Goal: Task Accomplishment & Management: Manage account settings

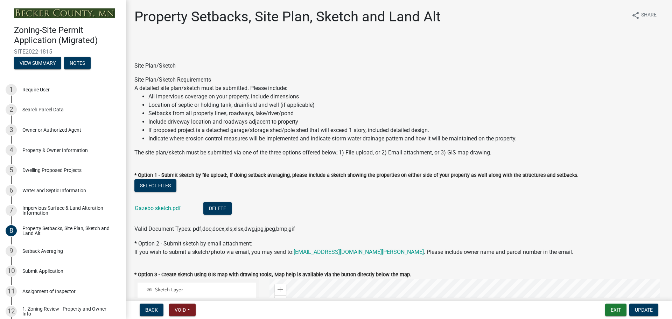
scroll to position [175, 0]
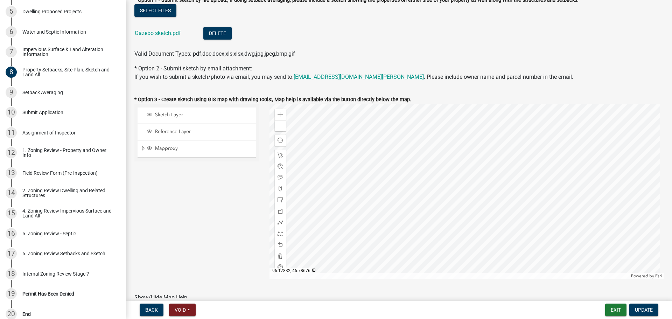
click at [200, 210] on div "Sketch Layer Reference Layer Mapproxy Roads Parcels Lakes Towns Sections Townsh…" at bounding box center [196, 191] width 135 height 175
click at [63, 55] on div "Impervious Surface & Land Alteration Information" at bounding box center [68, 52] width 92 height 10
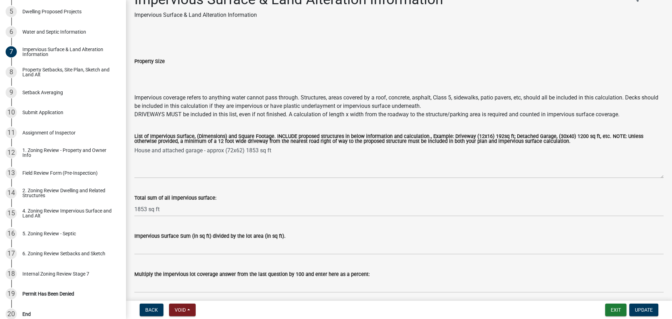
scroll to position [45, 0]
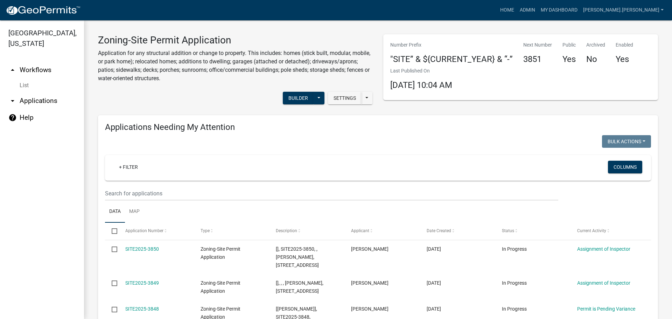
drag, startPoint x: 199, startPoint y: 148, endPoint x: 208, endPoint y: 47, distance: 100.8
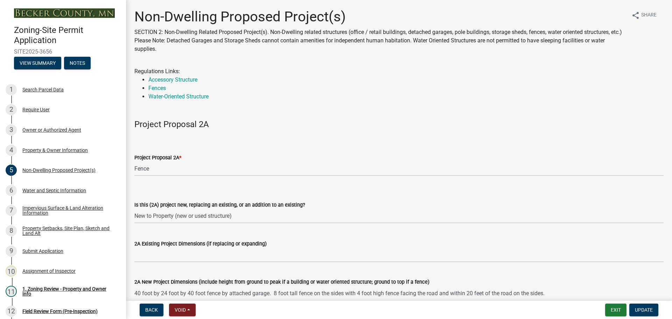
select select "5387bab8-bd05-474e-ad7d-0c7c43a14fd7"
select select "3a2d96d3-fd69-4ed9-bae4-7a5aa03a7e58"
select select "631cb132-8247-428e-8497-89422107eaf4"
select select "00898f61-7ba8-49f3-9ca7-7e396e8a7c45"
select select "a9a8393f-3c28-47b8-b6d9-84c94641c3fc"
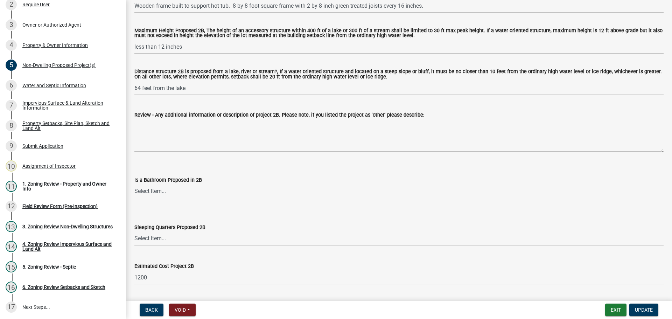
scroll to position [805, 0]
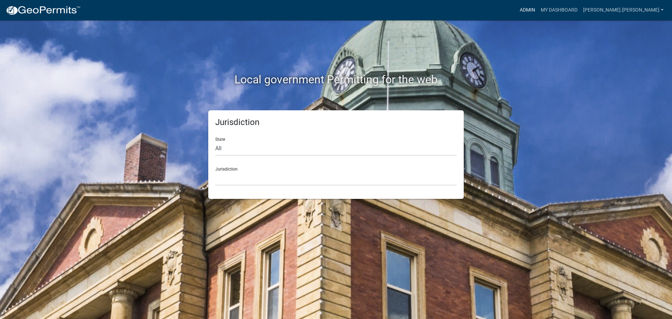
click at [538, 8] on link "Admin" at bounding box center [527, 10] width 21 height 13
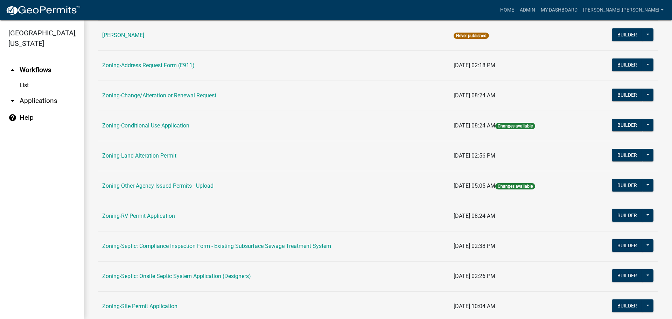
scroll to position [175, 0]
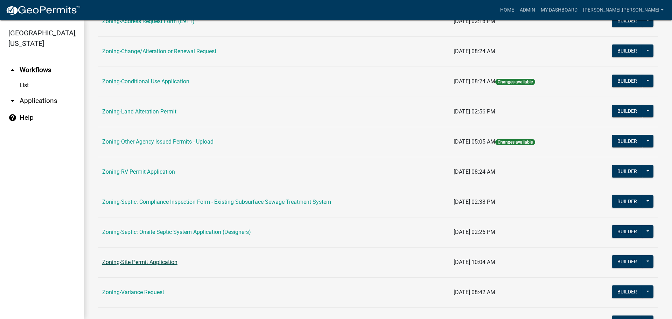
click at [161, 261] on link "Zoning-Site Permit Application" at bounding box center [139, 262] width 75 height 7
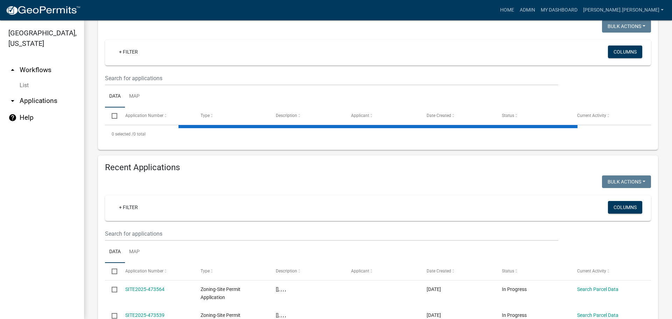
scroll to position [10, 0]
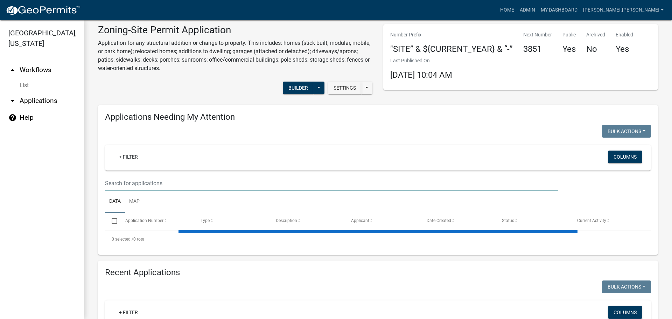
click at [183, 180] on input "text" at bounding box center [331, 183] width 453 height 14
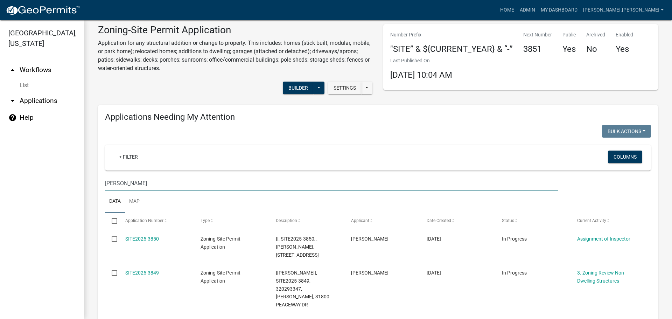
type input "braaten"
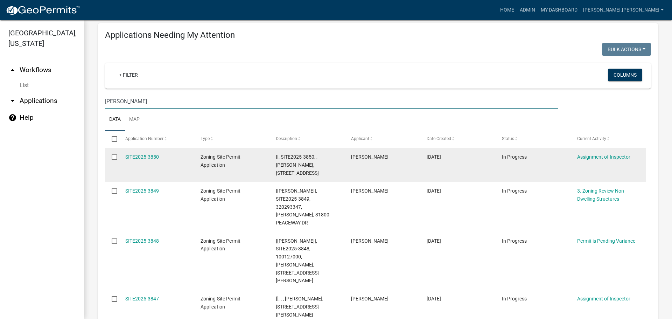
scroll to position [150, 0]
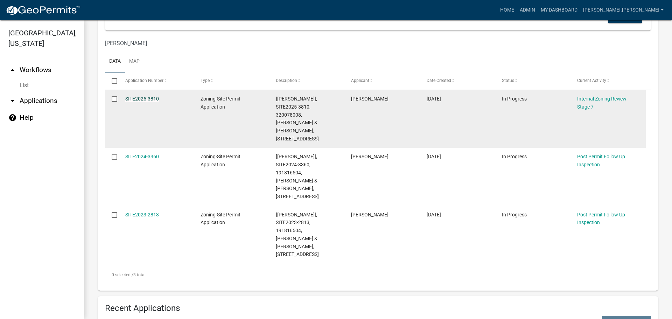
click at [155, 101] on link "SITE2025-3810" at bounding box center [142, 99] width 34 height 6
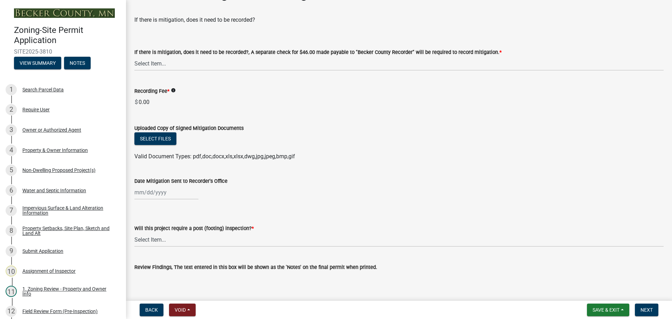
scroll to position [35, 0]
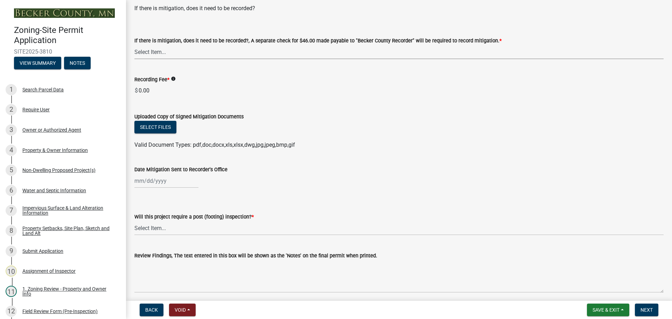
click at [209, 54] on select "Select Item... Yes No N/A" at bounding box center [398, 52] width 529 height 14
click at [134, 45] on select "Select Item... Yes No N/A" at bounding box center [398, 52] width 529 height 14
select select "e59fcb53-d9ed-466f-8c3e-33bb35216820"
click at [196, 114] on label "Uploaded Copy of Signed Mitigation Documents" at bounding box center [188, 116] width 109 height 5
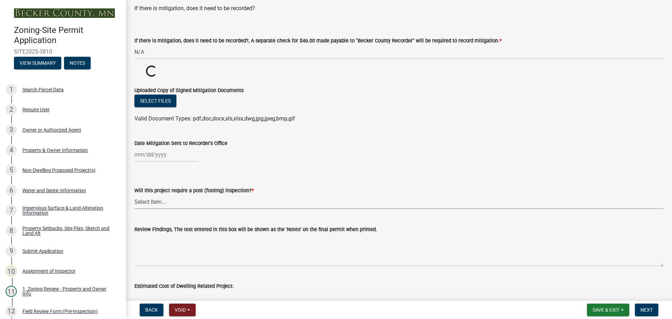
click at [201, 201] on select "Select Item... No Yes" at bounding box center [398, 202] width 529 height 14
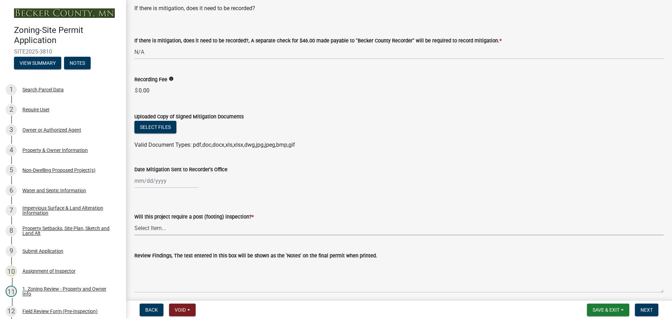
click at [193, 221] on select "Select Item... No Yes" at bounding box center [398, 228] width 529 height 14
click at [134, 221] on select "Select Item... No Yes" at bounding box center [398, 228] width 529 height 14
select select "70fe76f0-d291-438e-ac1a-5869b7b7f697"
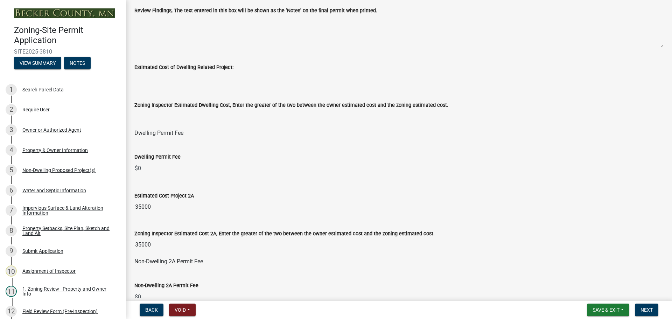
scroll to position [385, 0]
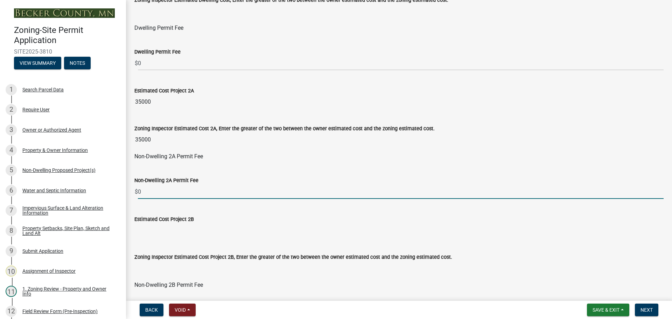
click at [168, 191] on input "0" at bounding box center [401, 192] width 526 height 14
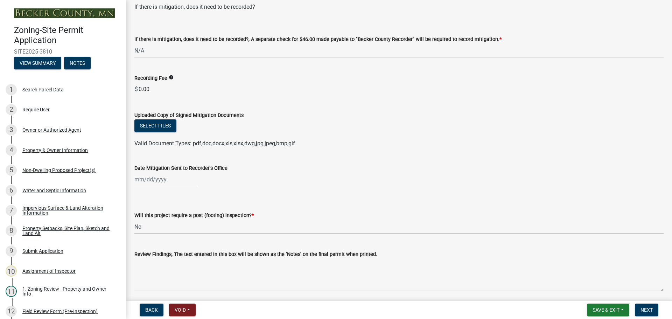
scroll to position [36, 0]
type input "165"
click at [196, 225] on select "Select Item... No Yes" at bounding box center [398, 227] width 529 height 14
click at [134, 220] on select "Select Item... No Yes" at bounding box center [398, 227] width 529 height 14
select select "74b00539-a6f1-4ef6-a890-a22a5fa5fedf"
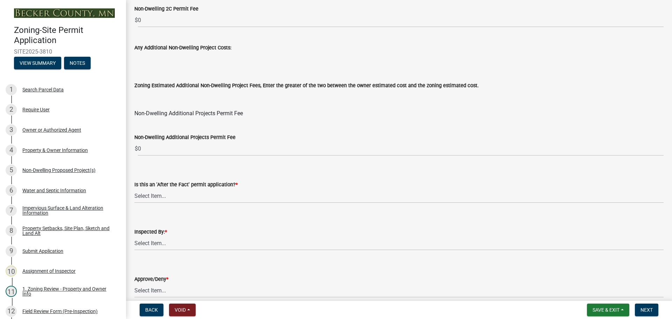
scroll to position [847, 0]
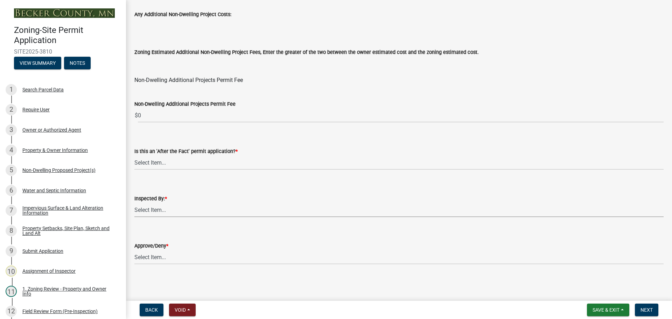
click at [159, 210] on select "Select Item... Jeff Rusness Kyle Vareberg Nicole Bradbury Susan Rockwell Tyler …" at bounding box center [398, 210] width 529 height 14
click at [134, 203] on select "Select Item... Jeff Rusness Kyle Vareberg Nicole Bradbury Susan Rockwell Tyler …" at bounding box center [398, 210] width 529 height 14
select select "c0b6e50c-983d-48c1-a910-e8bd43c13b77"
click at [159, 255] on select "Select Item... Approve Deny" at bounding box center [398, 257] width 529 height 14
click at [134, 250] on select "Select Item... Approve Deny" at bounding box center [398, 257] width 529 height 14
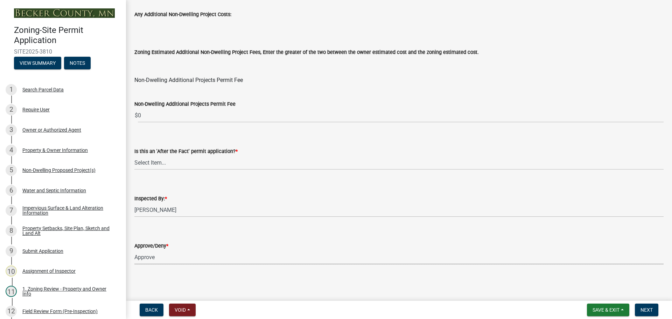
select select "97c9e5a4-d35f-4903-ad68-b764687ac9e9"
click at [161, 167] on select "Select Item... No Yes" at bounding box center [398, 162] width 529 height 14
click at [134, 155] on select "Select Item... No Yes" at bounding box center [398, 162] width 529 height 14
select select "bbe3a6c5-1893-4527-8578-ada07a3b8ea5"
click at [650, 311] on span "Next" at bounding box center [647, 310] width 12 height 6
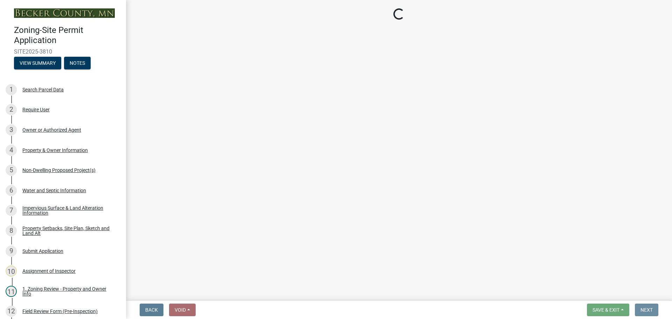
scroll to position [0, 0]
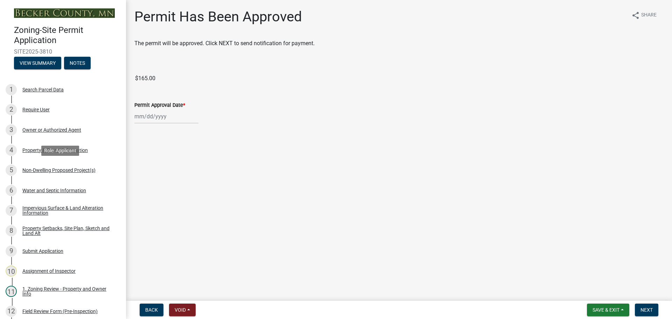
click at [62, 168] on div "Non-Dwelling Proposed Project(s)" at bounding box center [58, 170] width 73 height 5
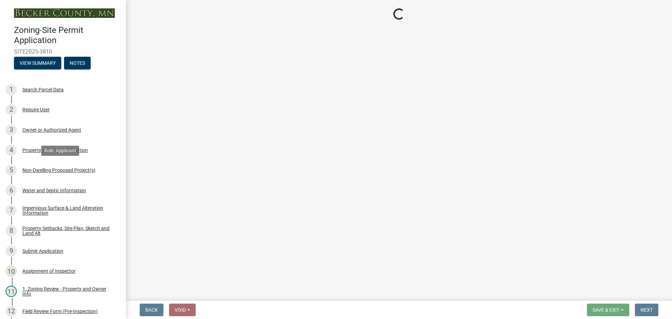
select select "6ced1b54-2913-4dbf-9776-23baa6524e46"
select select "3a2d96d3-fd69-4ed9-bae4-7a5aa03a7e58"
select select "6094bfe3-a997-46d7-8224-ceb3abf7e49e"
select select "ae391dbd-f41d-43ca-bdf1-092bd9136923"
select select "258cbdbc-8629-455d-9fed-6a57bf82144e"
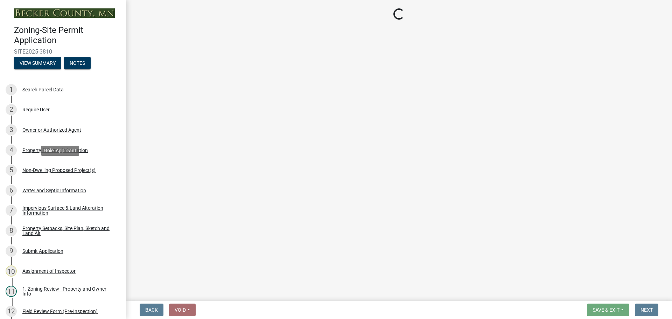
select select "a9a8393f-3c28-47b8-b6d9-84c94641c3fc"
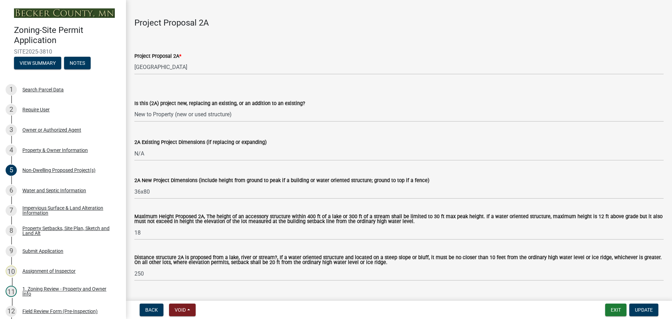
scroll to position [105, 0]
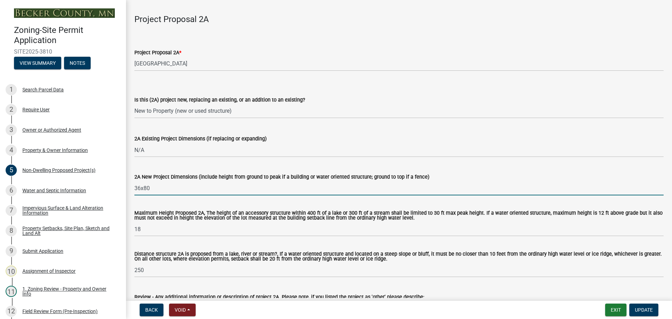
click at [140, 186] on input "36x80" at bounding box center [398, 188] width 529 height 14
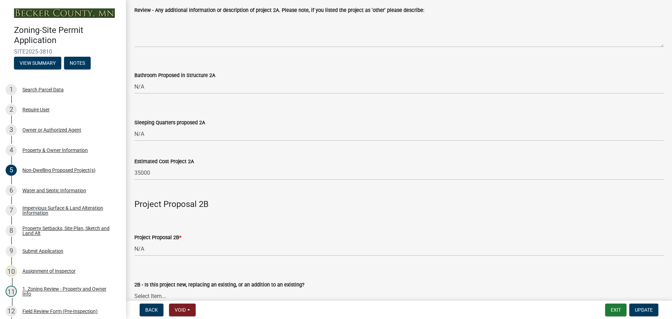
scroll to position [525, 0]
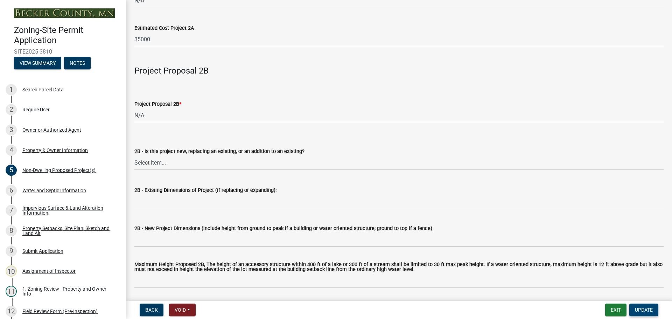
type input "32x80"
click at [645, 309] on span "Update" at bounding box center [644, 310] width 18 height 6
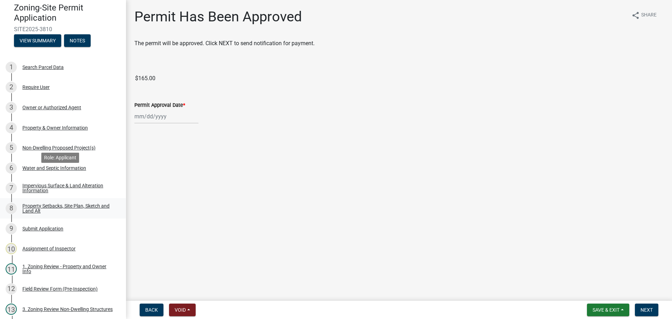
scroll to position [35, 0]
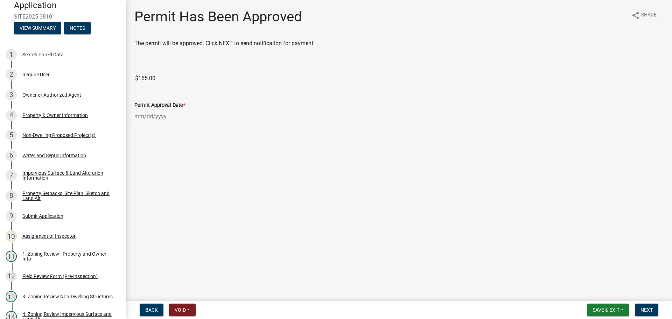
select select "9"
select select "2025"
click at [157, 117] on div "Jan Feb Mar Apr May Jun Jul Aug Sep Oct Nov Dec 1525 1526 1527 1528 1529 1530 1…" at bounding box center [166, 116] width 64 height 14
click at [175, 153] on div "4" at bounding box center [174, 153] width 11 height 11
type input "09/04/2025"
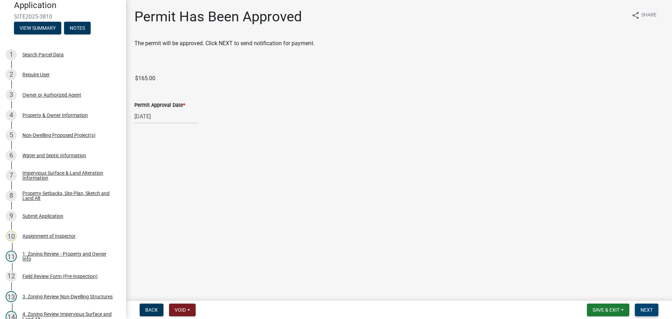
click at [651, 308] on span "Next" at bounding box center [647, 310] width 12 height 6
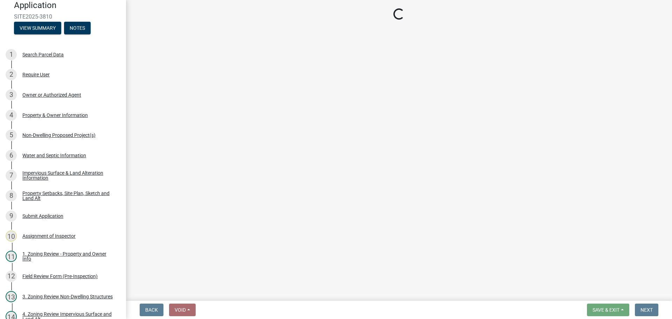
select select "3: 3"
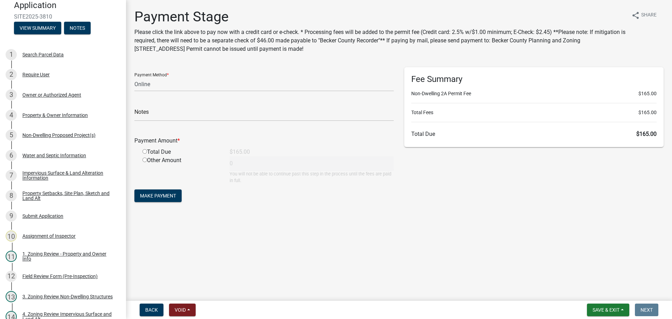
click at [144, 151] on input "radio" at bounding box center [145, 151] width 5 height 5
radio input "true"
type input "165"
click at [157, 195] on span "Make Payment" at bounding box center [158, 196] width 36 height 6
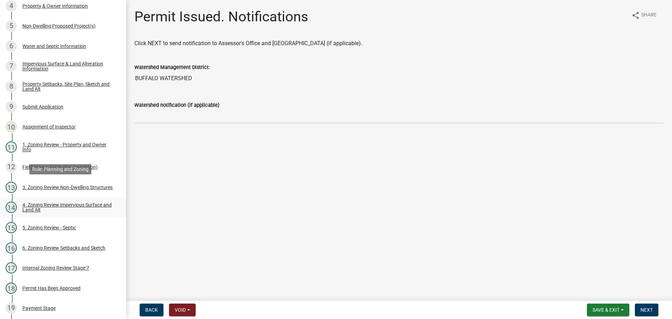
scroll to position [175, 0]
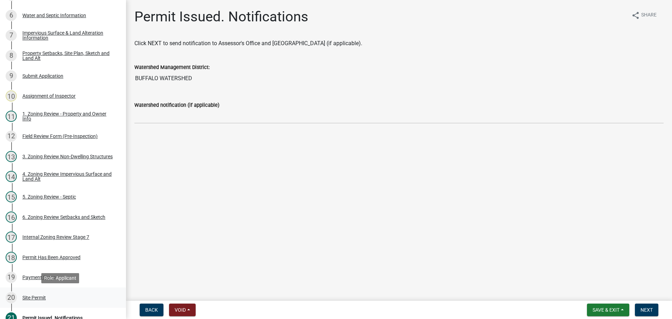
click at [37, 300] on div "Site Permit" at bounding box center [33, 297] width 23 height 5
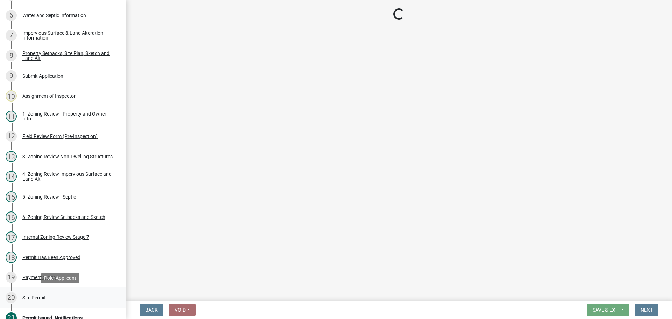
click at [37, 300] on div "Site Permit" at bounding box center [33, 297] width 23 height 5
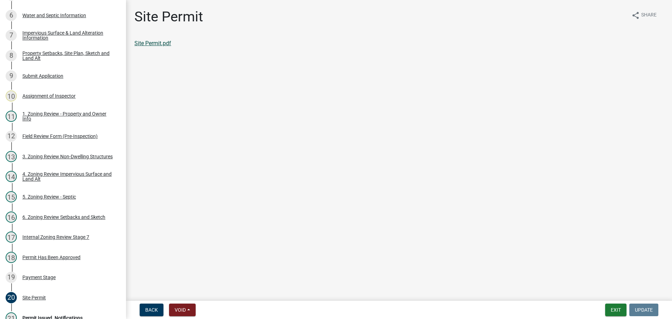
click at [146, 42] on link "Site Permit.pdf" at bounding box center [152, 43] width 37 height 7
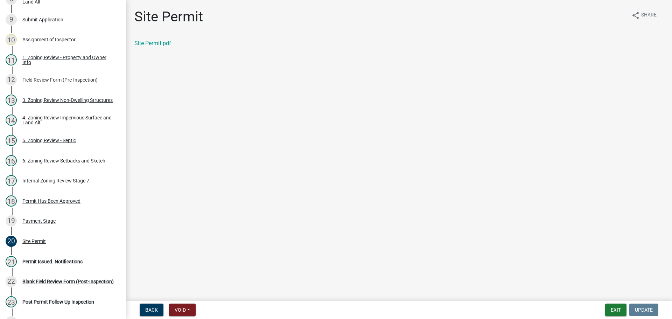
scroll to position [229, 0]
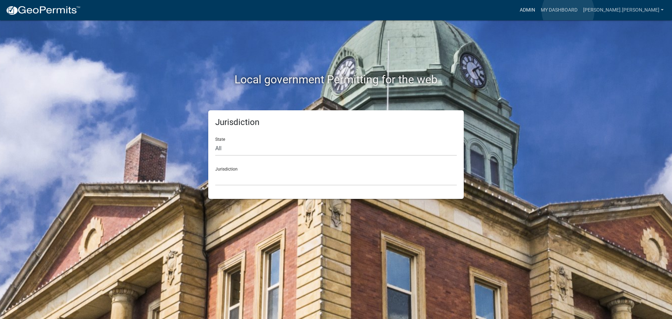
click at [538, 11] on link "Admin" at bounding box center [527, 10] width 21 height 13
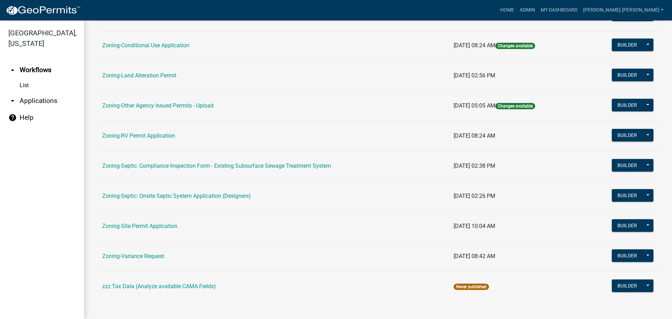
scroll to position [213, 0]
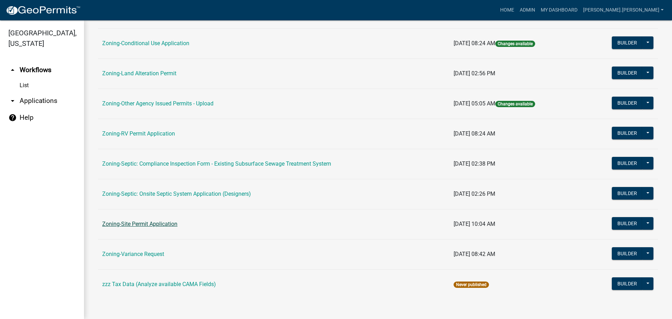
click at [150, 224] on link "Zoning-Site Permit Application" at bounding box center [139, 224] width 75 height 7
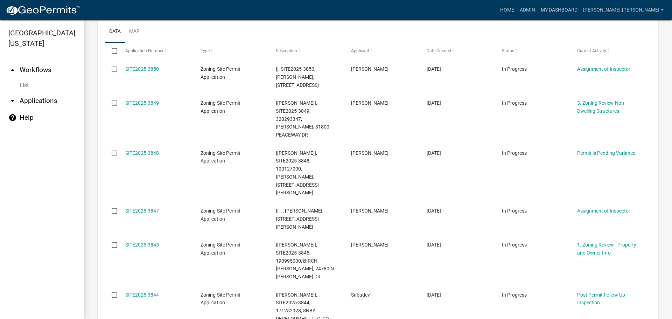
scroll to position [104, 0]
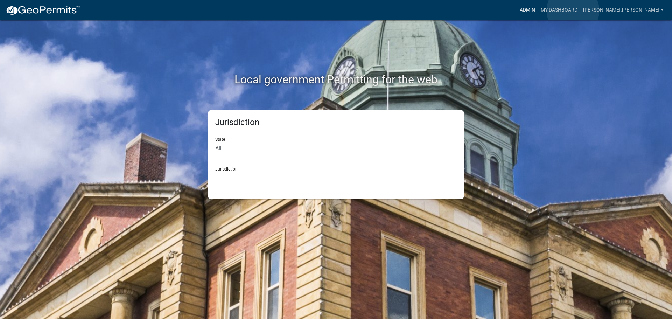
click at [538, 11] on link "Admin" at bounding box center [527, 10] width 21 height 13
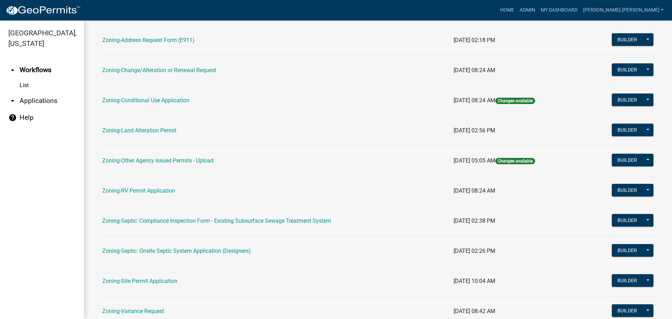
scroll to position [213, 0]
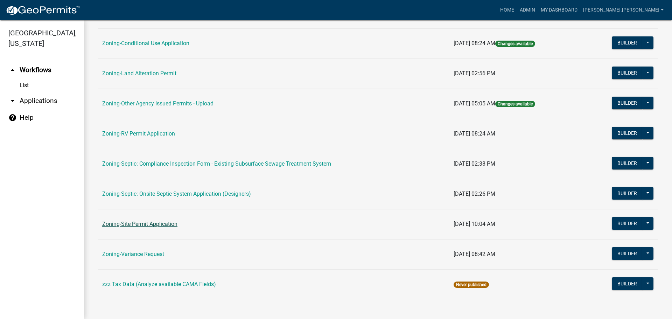
click at [150, 224] on link "Zoning-Site Permit Application" at bounding box center [139, 224] width 75 height 7
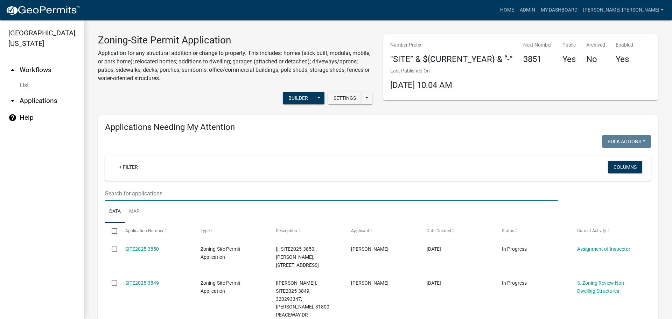
click at [164, 192] on input "text" at bounding box center [331, 193] width 453 height 14
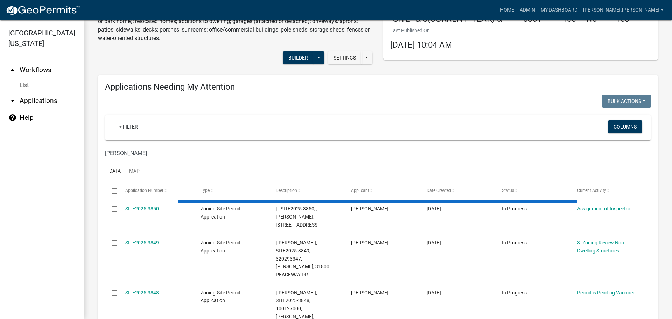
scroll to position [105, 0]
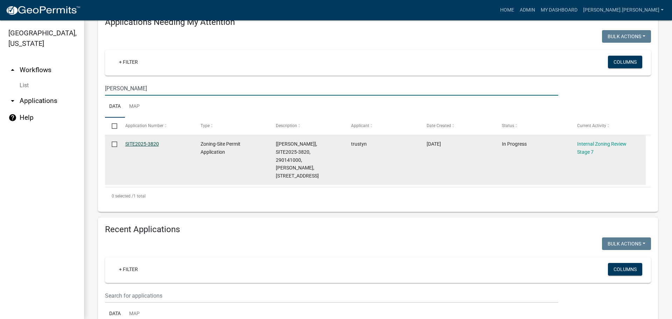
type input "karges"
click at [142, 146] on link "SITE2025-3820" at bounding box center [142, 144] width 34 height 6
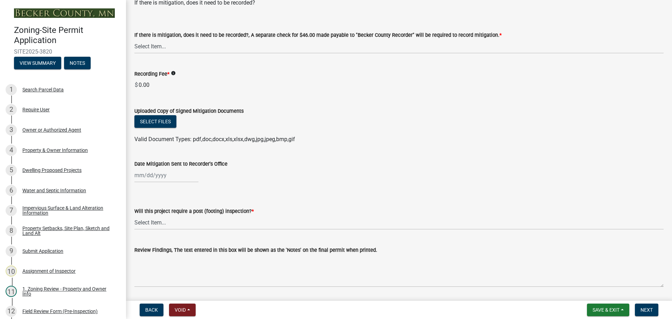
scroll to position [140, 0]
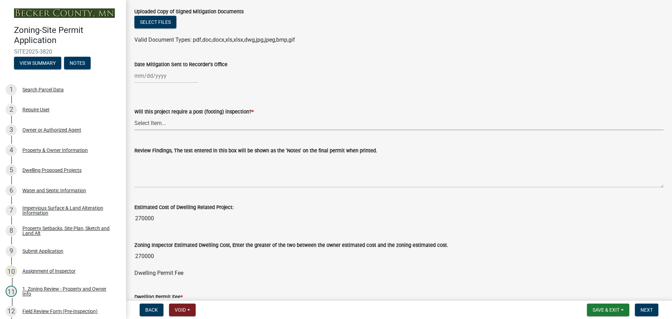
click at [205, 120] on select "Select Item... No Yes" at bounding box center [398, 123] width 529 height 14
click at [134, 116] on select "Select Item... No Yes" at bounding box center [398, 123] width 529 height 14
select select "70fe76f0-d291-438e-ac1a-5869b7b7f697"
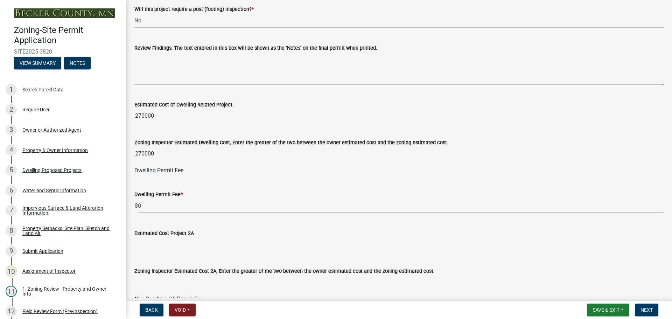
scroll to position [245, 0]
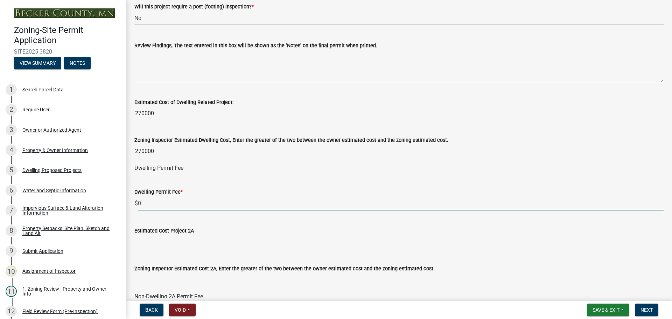
click at [172, 201] on input "0" at bounding box center [401, 203] width 526 height 14
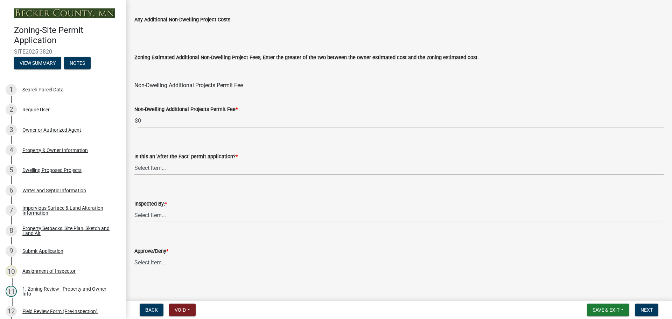
scroll to position [847, 0]
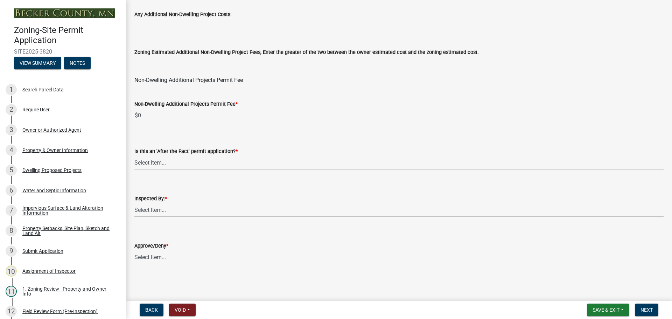
type input "870"
click at [158, 165] on select "Select Item... No Yes" at bounding box center [398, 162] width 529 height 14
click at [134, 155] on select "Select Item... No Yes" at bounding box center [398, 162] width 529 height 14
select select "bbe3a6c5-1893-4527-8578-ada07a3b8ea5"
click at [159, 207] on select "Select Item... Jeff Rusness Kyle Vareberg Nicole Bradbury Susan Rockwell Tyler …" at bounding box center [398, 210] width 529 height 14
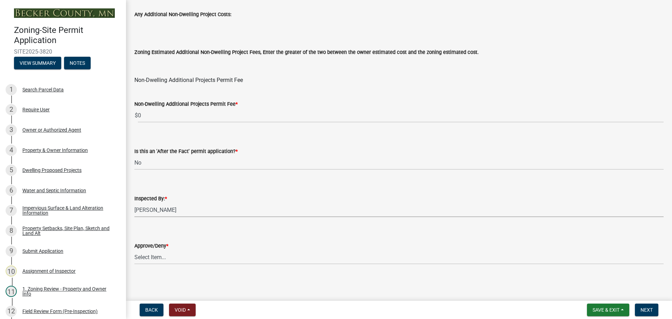
click at [134, 203] on select "Select Item... Jeff Rusness Kyle Vareberg Nicole Bradbury Susan Rockwell Tyler …" at bounding box center [398, 210] width 529 height 14
select select "c0b6e50c-983d-48c1-a910-e8bd43c13b77"
drag, startPoint x: 148, startPoint y: 255, endPoint x: 148, endPoint y: 264, distance: 9.1
click at [148, 255] on select "Select Item... Approve Deny" at bounding box center [398, 257] width 529 height 14
click at [134, 250] on select "Select Item... Approve Deny" at bounding box center [398, 257] width 529 height 14
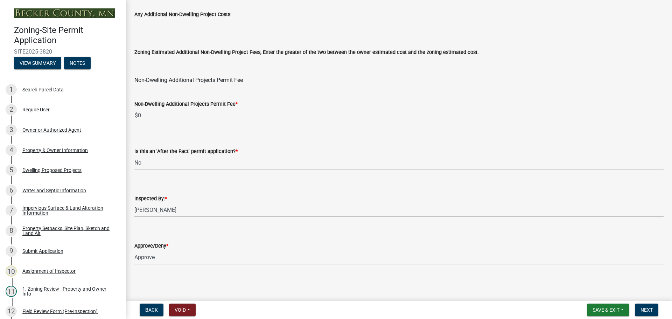
select select "97c9e5a4-d35f-4903-ad68-b764687ac9e9"
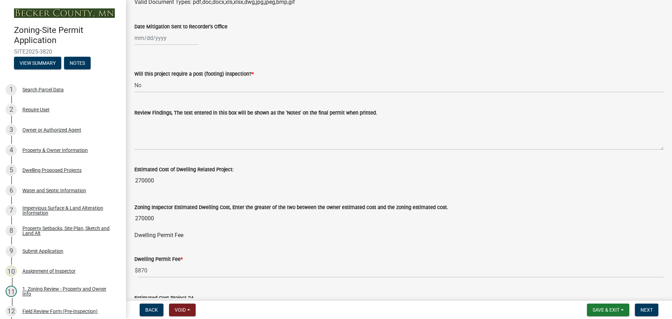
scroll to position [147, 0]
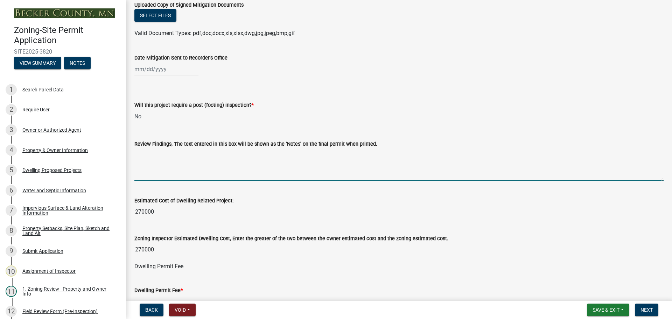
click at [174, 154] on textarea "Review Findings, The text entered in this box will be shown as the 'Notes' on t…" at bounding box center [398, 164] width 529 height 33
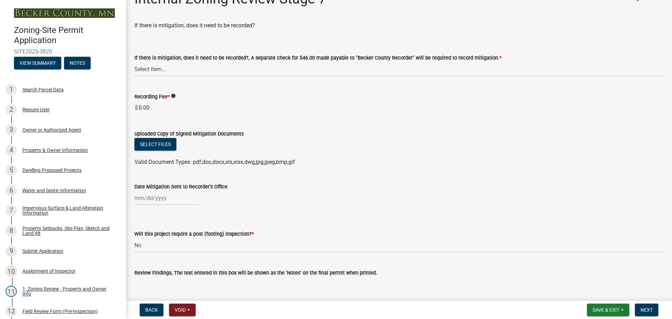
scroll to position [7, 0]
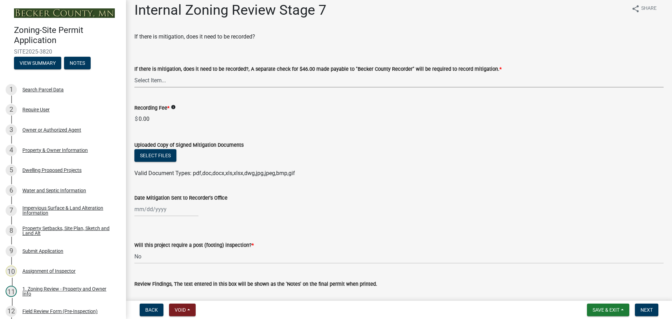
click at [172, 83] on select "Select Item... Yes No N/A" at bounding box center [398, 80] width 529 height 14
click at [134, 73] on select "Select Item... Yes No N/A" at bounding box center [398, 80] width 529 height 14
select select "e59fcb53-d9ed-466f-8c3e-33bb35216820"
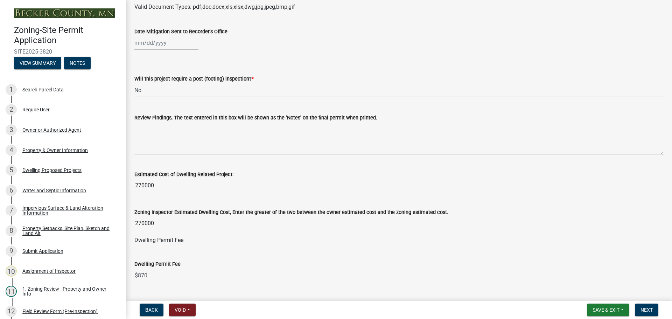
scroll to position [173, 0]
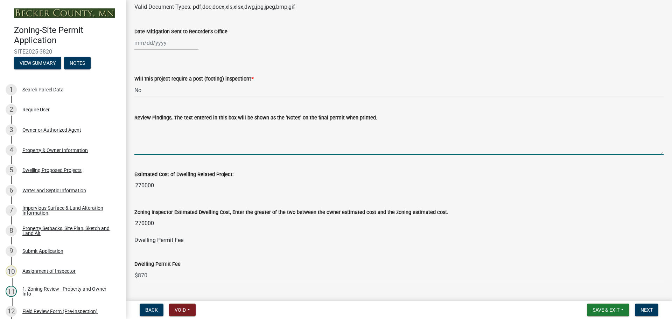
click at [172, 130] on textarea "Review Findings, The text entered in this box will be shown as the 'Notes' on t…" at bounding box center [398, 138] width 529 height 33
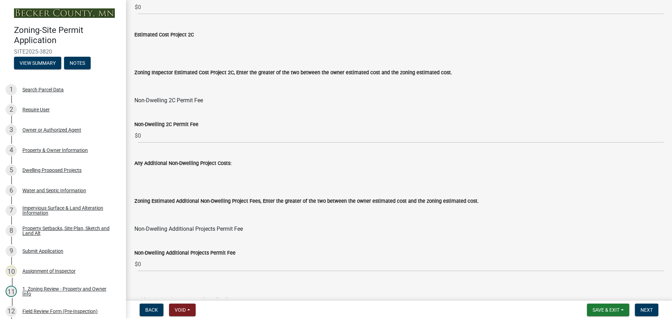
scroll to position [847, 0]
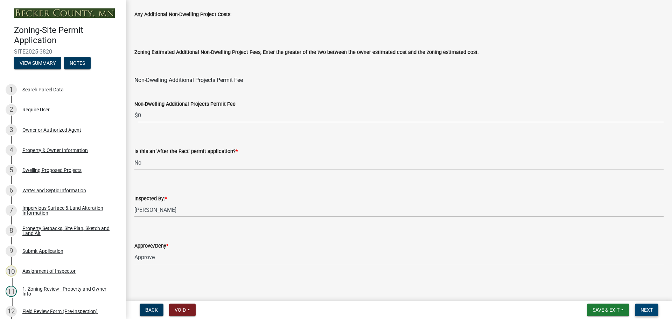
type textarea "Permit is for a new parcel split. If split does not occur, one of the dwellings…"
click at [644, 308] on span "Next" at bounding box center [647, 310] width 12 height 6
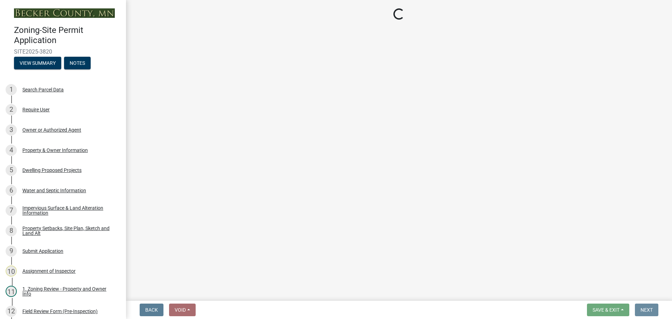
scroll to position [0, 0]
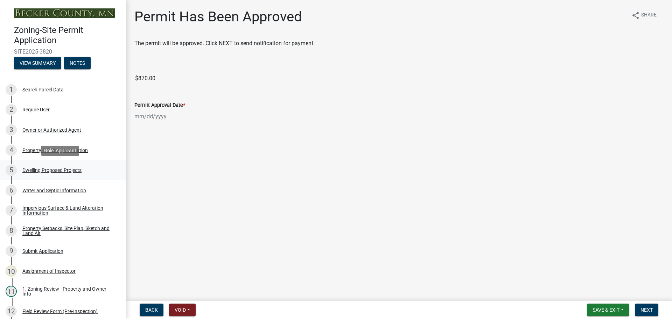
click at [48, 172] on div "Dwelling Proposed Projects" at bounding box center [51, 170] width 59 height 5
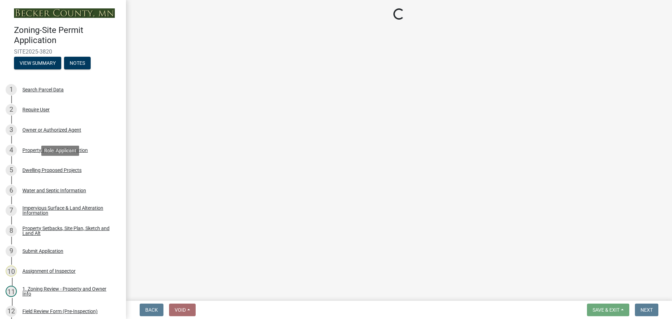
select select "5b8abcc6-67f7-49fb-8f25-c295ccc2b339"
select select "566f81cc-4b3f-4ecb-9f16-a2b313352c61"
select select "03c1fec4-1fbe-4331-bc18-34e24145556f"
select select "4f5e2784-8c40-49a3-b0e9-8f1a3cbab4f4"
select select "a045e8de-0125-48b5-a52c-0705e3235ca5"
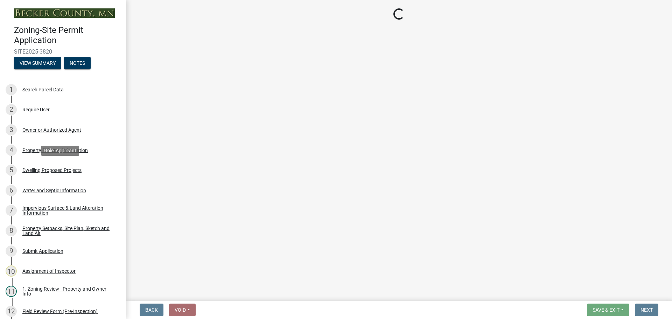
select select "744d8552-d7ef-4cf1-b465-42901748f06c"
select select "638dddef-31f4-4d73-b0b5-0ffc7b344434"
select select "43dc438e-12cf-4fa6-b4ef-a236ffc627d7"
select select "92a0ce08-7963-4b1d-9a71-a10ef3c9fec5"
select select "ab9119d1-7da9-49c4-9fac-8c142204c89d"
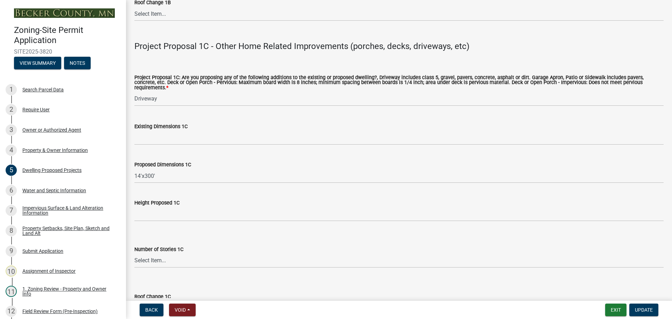
scroll to position [1401, 0]
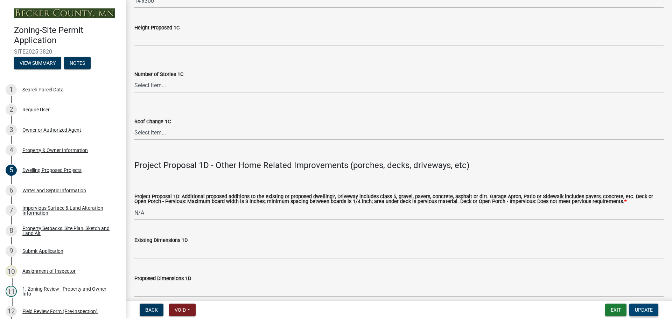
click at [645, 308] on span "Update" at bounding box center [644, 310] width 18 height 6
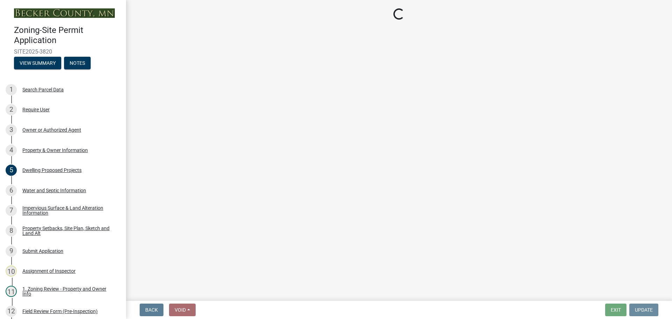
scroll to position [0, 0]
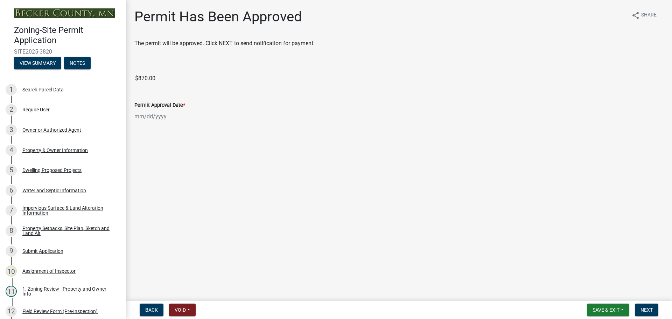
select select "9"
select select "2025"
click at [147, 117] on div "Jan Feb Mar Apr May Jun Jul Aug Sep Oct Nov Dec 1525 1526 1527 1528 1529 1530 1…" at bounding box center [166, 116] width 64 height 14
click at [173, 151] on div "4" at bounding box center [174, 153] width 11 height 11
type input "[DATE]"
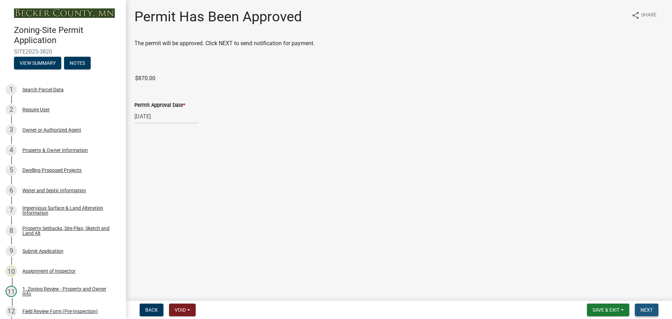
click at [651, 307] on span "Next" at bounding box center [647, 310] width 12 height 6
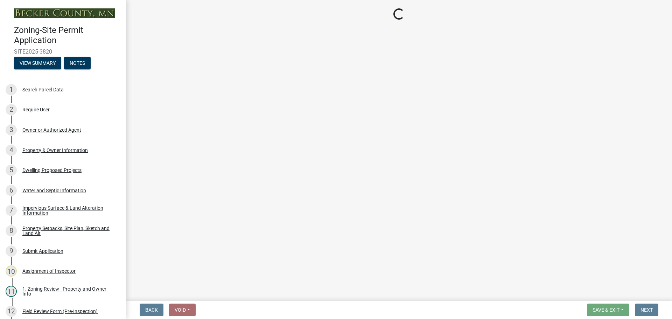
select select "3: 3"
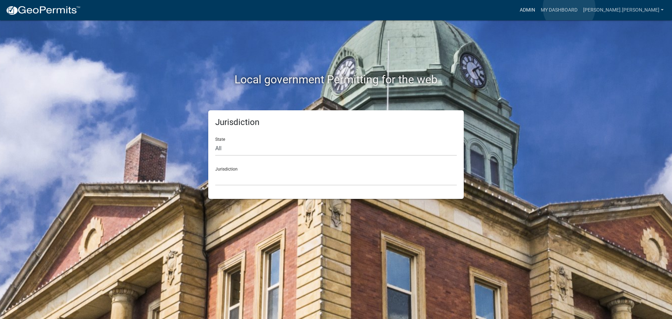
click at [538, 8] on link "Admin" at bounding box center [527, 10] width 21 height 13
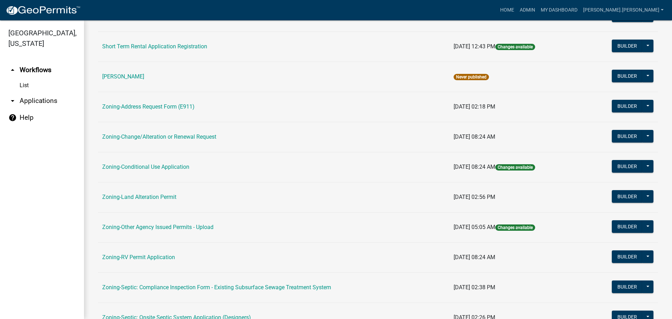
scroll to position [140, 0]
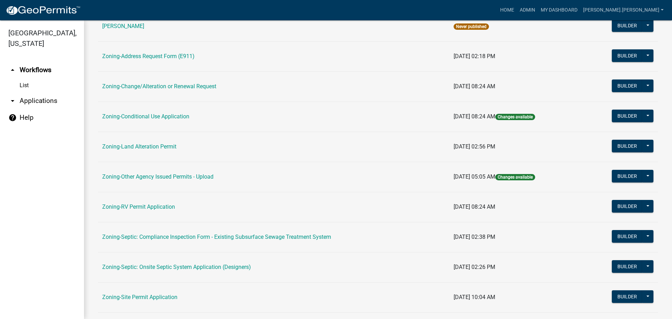
click at [161, 301] on td "Zoning-Site Permit Application" at bounding box center [274, 297] width 352 height 30
click at [160, 298] on link "Zoning-Site Permit Application" at bounding box center [139, 297] width 75 height 7
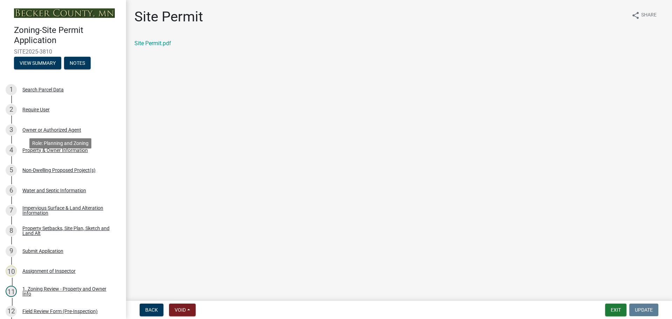
scroll to position [229, 0]
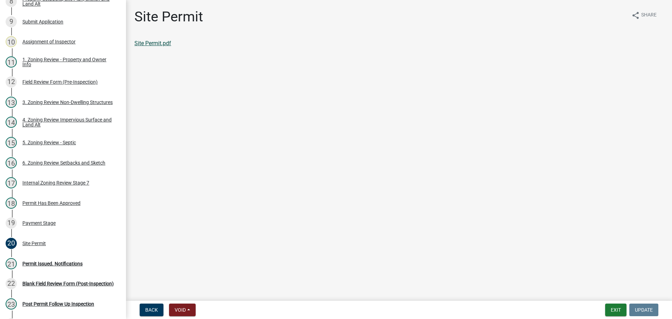
click at [164, 46] on link "Site Permit.pdf" at bounding box center [152, 43] width 37 height 7
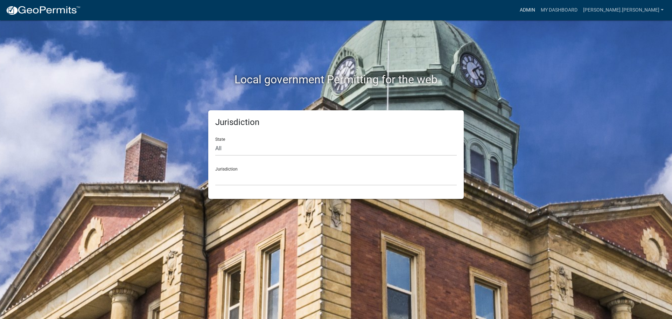
click at [538, 10] on link "Admin" at bounding box center [527, 10] width 21 height 13
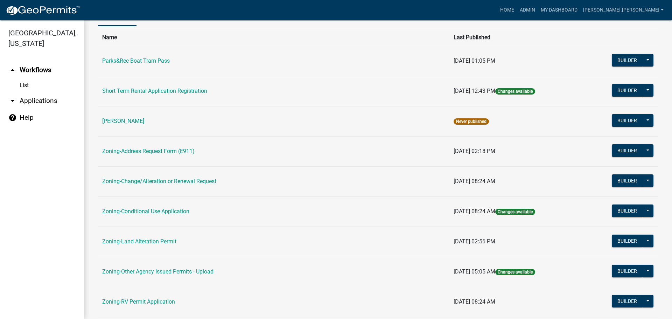
scroll to position [140, 0]
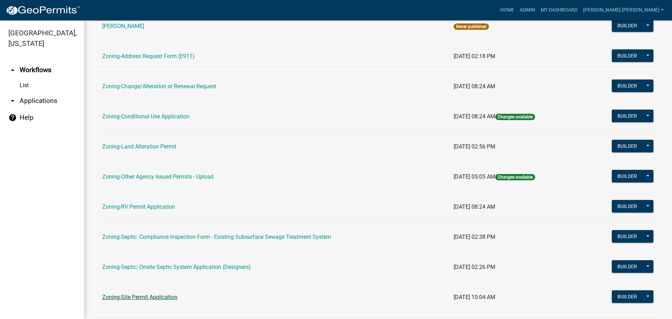
click at [137, 296] on link "Zoning-Site Permit Application" at bounding box center [139, 297] width 75 height 7
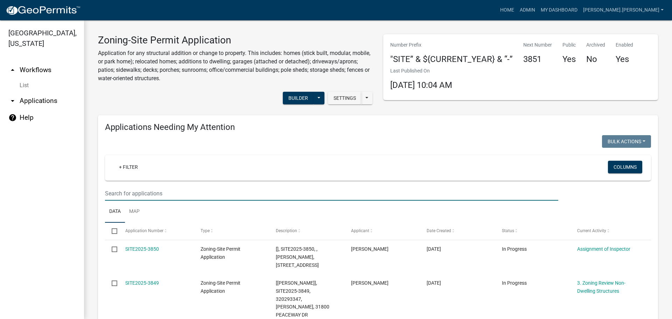
click at [164, 192] on input "text" at bounding box center [331, 193] width 453 height 14
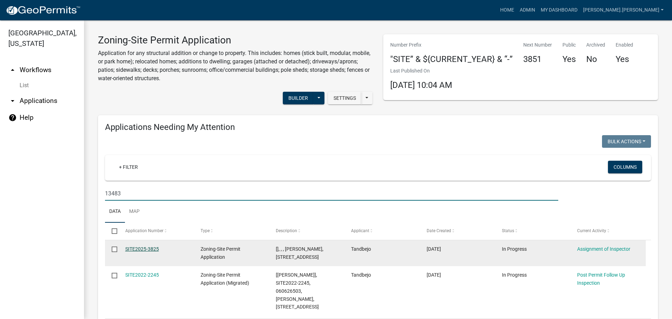
type input "13483"
click at [150, 251] on link "SITE2025-3825" at bounding box center [142, 249] width 34 height 6
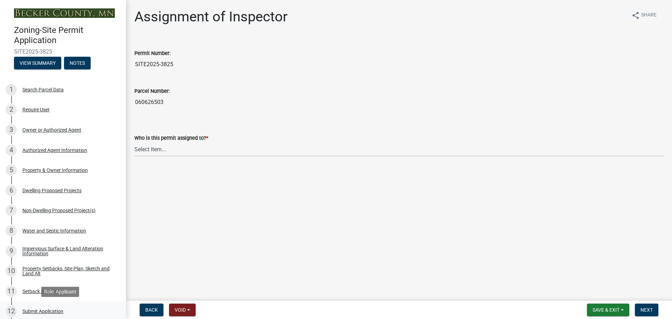
click at [46, 310] on div "Submit Application" at bounding box center [42, 311] width 41 height 5
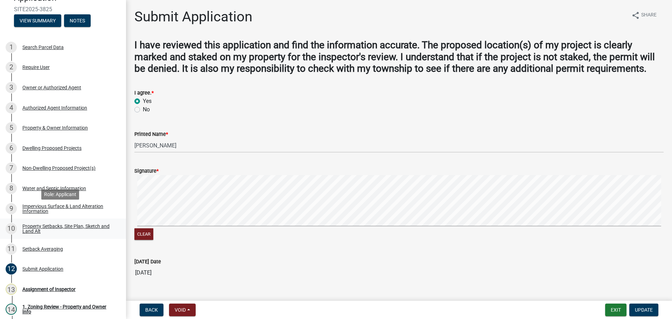
scroll to position [105, 0]
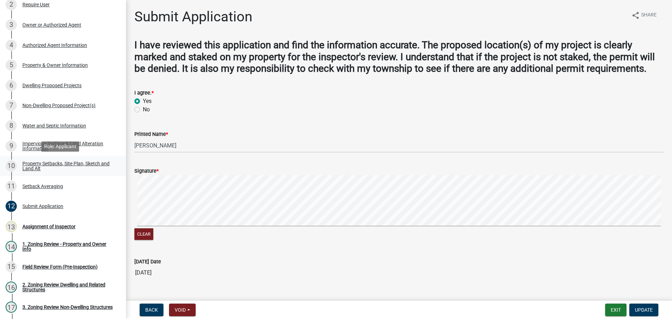
click at [67, 166] on div "Property Setbacks, Site Plan, Sketch and Land Alt" at bounding box center [68, 166] width 92 height 10
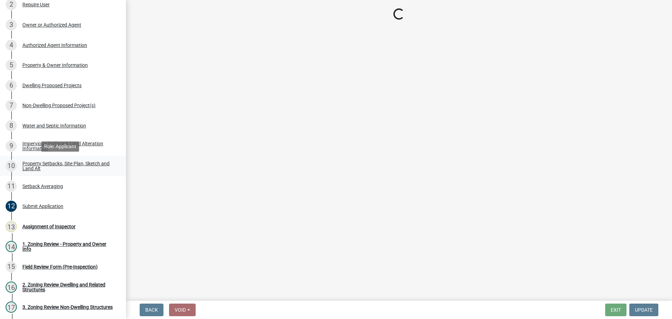
select select "7b13c63f-e699-4112-b373-98fbd28ec536"
select select "23d9b77f-888b-4fb8-92b8-bb321afa0fee"
select select "b56a4575-9846-47cf-8067-c59a4853da22"
select select "12f785fb-c378-4b18-841c-21c73dc99083"
select select "e8ab2dc3-aa3f-46f3-9b4a-37eb25ad84af"
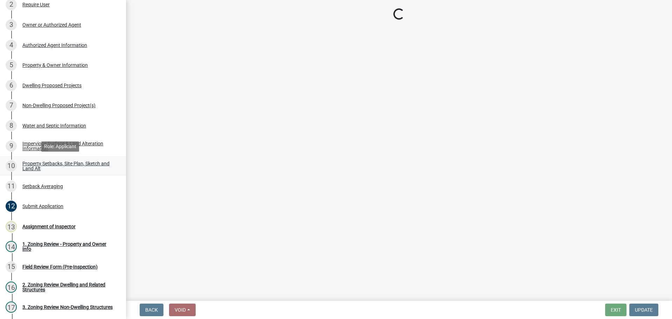
select select "27b2a8b4-abf6-463e-8c0c-7c5d2b4fe26f"
select select "5ad4ab64-b44e-481c-9000-9e5907aa74e1"
select select "a96800da-4e88-4c62-b1ff-2cd17f9e3346"
select select "c8b8ea71-7088-4e87-a493-7bc88cc2835b"
select select "a4ce8fad-3c47-4e2b-9375-28a8f2ee630b"
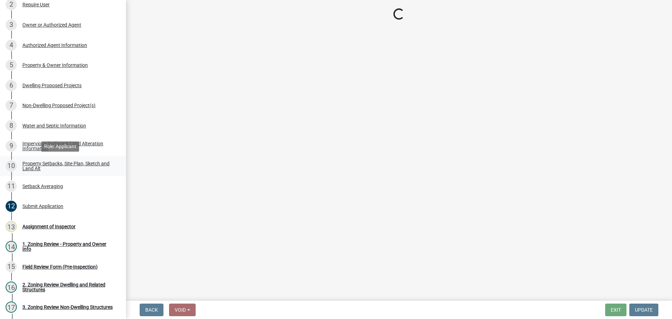
select select "f51aecae-0421-4f67-bd2d-0cff8a85c7cd"
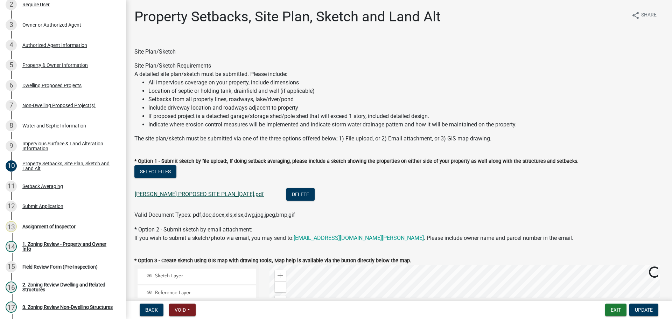
click at [151, 195] on link "STOKER PROPOSED SITE PLAN_8.27.25.pdf" at bounding box center [199, 194] width 129 height 7
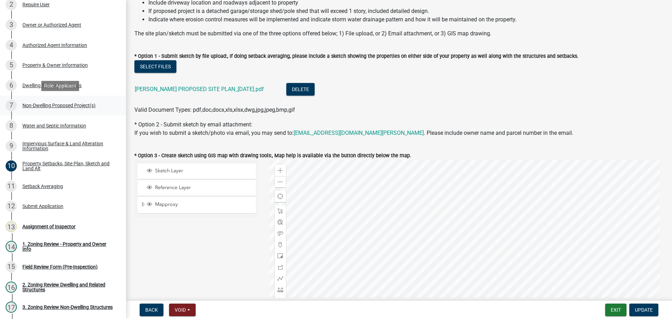
click at [58, 105] on div "Non-Dwelling Proposed Project(s)" at bounding box center [58, 105] width 73 height 5
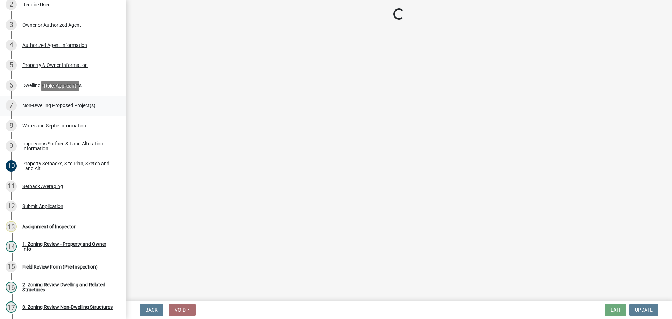
scroll to position [0, 0]
select select "97c48b8f-5b3b-4eb5-baa1-64080d5416e1"
select select "68d85482-c11a-4398-9267-999385c995bf"
select select "cf118f3b-6469-426f-b247-8aeebfb0198d"
select select "d5258256-81e9-4688-bc84-b01445ee29b6"
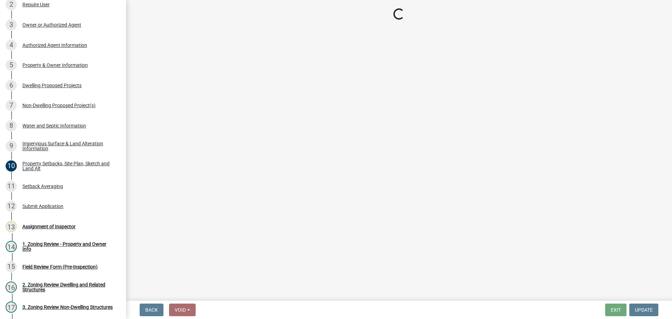
select select "258cbdbc-8629-455d-9fed-6a57bf82144e"
select select "a9a8393f-3c28-47b8-b6d9-84c94641c3fc"
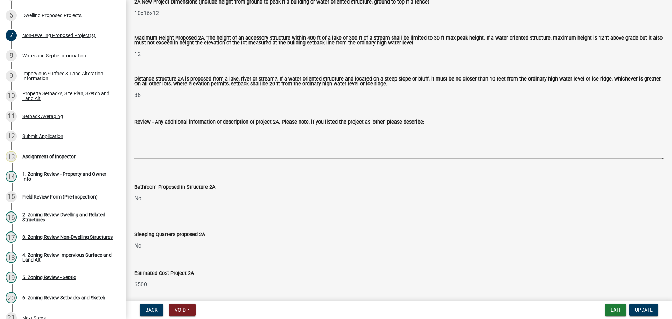
scroll to position [315, 0]
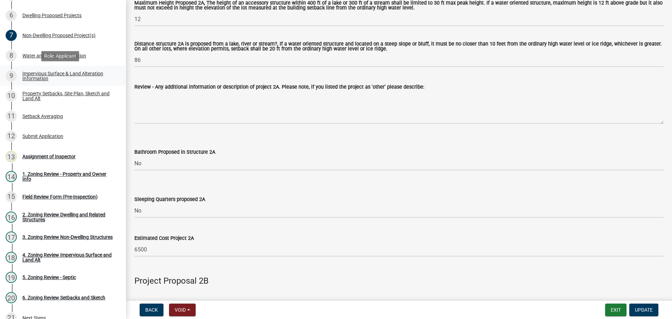
click at [49, 74] on div "Impervious Surface & Land Alteration Information" at bounding box center [68, 76] width 92 height 10
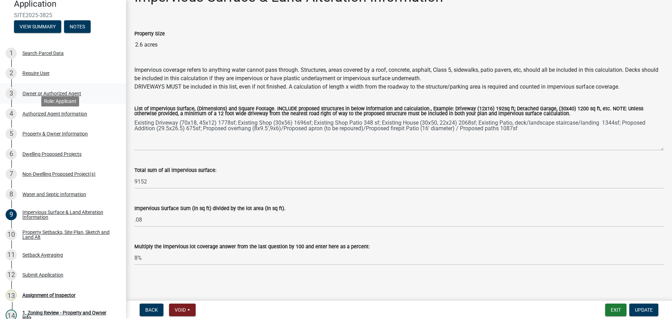
scroll to position [0, 0]
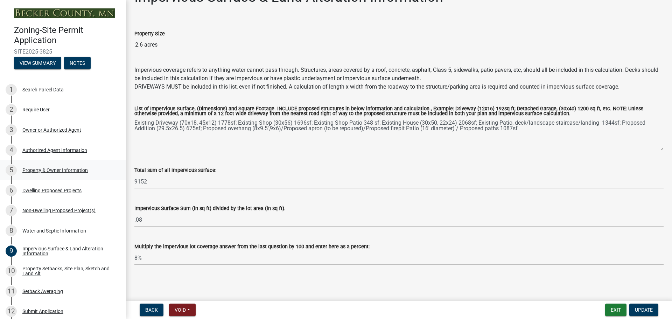
click at [57, 165] on div "5 Property & Owner Information" at bounding box center [60, 170] width 109 height 11
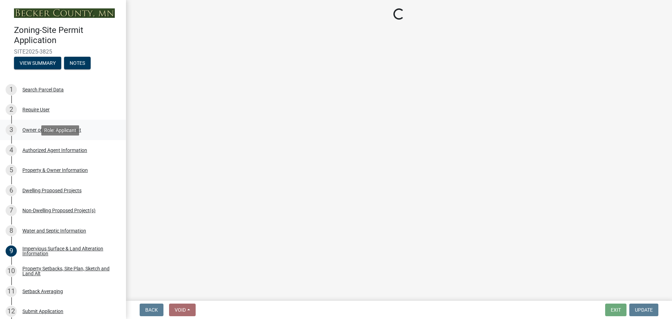
select select "2da4ad59-79e4-4897-a878-b9bb9cb10a27"
select select "951686c9-9b01-4b62-9d6a-ea2b084c9c47"
select select "f87eba17-8ed9-4ad8-aefc-fe36a3f3544b"
select select "5a5634ed-f11e-4c7b-90e1-096e6cfd17b9"
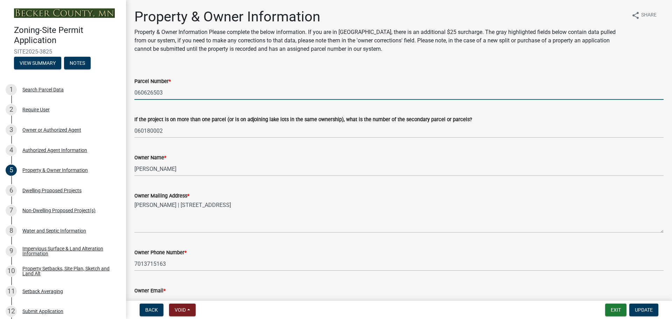
click at [160, 91] on input "060626503" at bounding box center [398, 92] width 529 height 14
click at [37, 150] on div "Authorized Agent Information" at bounding box center [54, 150] width 65 height 5
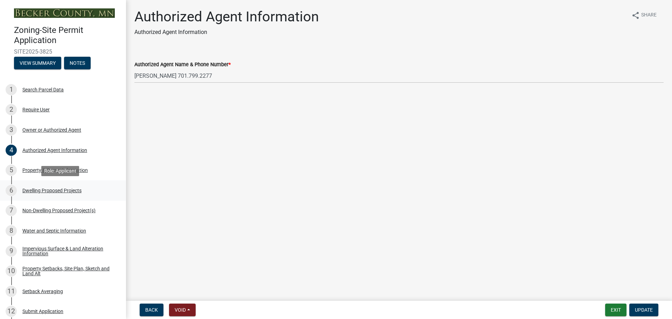
click at [65, 194] on div "6 Dwelling Proposed Projects" at bounding box center [60, 190] width 109 height 11
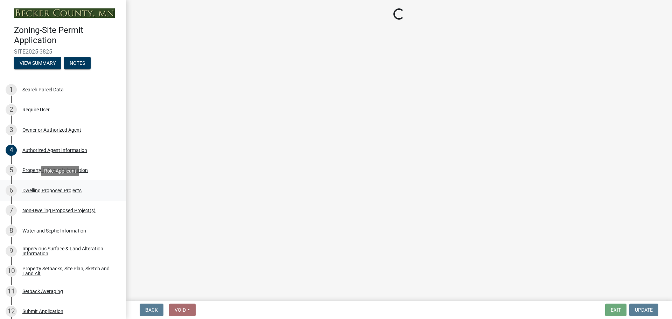
select select "b76c2e3f-c59d-4748-8205-29623accd873"
select select "566f81cc-4b3f-4ecb-9f16-a2b313352c61"
select select "03c1fec4-1fbe-4331-bc18-34e24145556f"
select select "4f5e2784-8c40-49a3-b0e9-8f1a3cbab4f4"
select select "8be7f904-2243-47a1-a66e-3632d442d484"
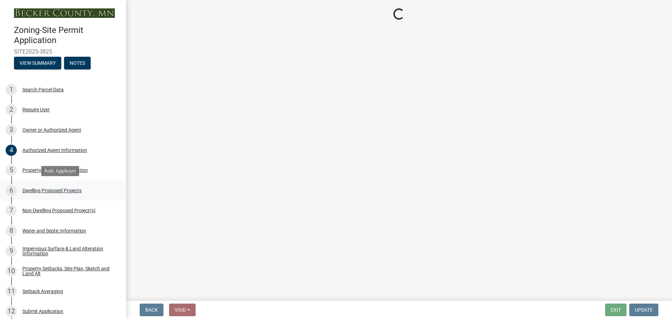
select select "247d334f-ddb5-435c-9042-0e10186c5422"
select select "c6a0a915-8859-4117-97a8-42e675f9bace"
select select "11c1c089-3b44-43c0-9549-3c9eeea2451f"
select select "43dc438e-12cf-4fa6-b4ef-a236ffc627d7"
select select "8786fdd2-7f96-462d-8069-e958fae6b9a0"
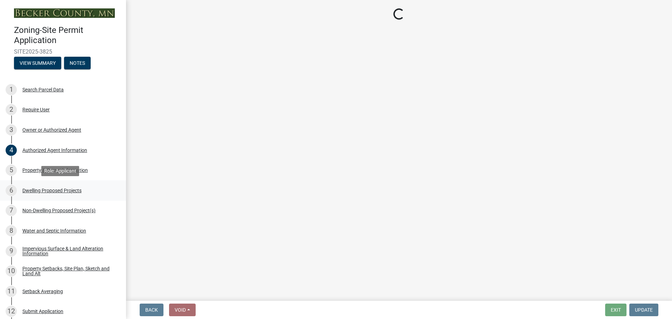
select select "59dc9cee-723e-448c-a454-fe3238b55aba"
select select "75cb6c0c-1bab-4101-a7ce-eb87cbd598c1"
select select "1cc45182-8160-4464-8930-8908804d880e"
select select "ccffca41-e831-49b7-aa82-b1e91cc22ff5"
select select "107cbe59-677b-44f2-96fc-816b282ebb79"
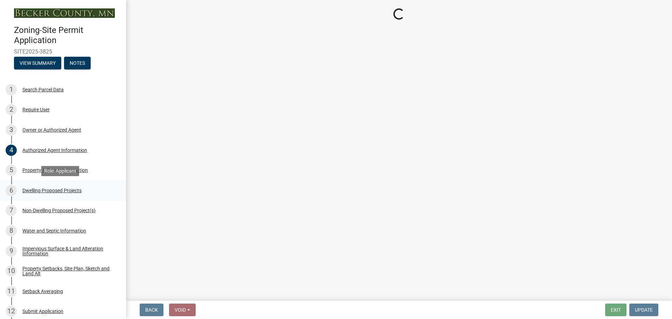
select select "dc6230dd-bdad-407f-bef0-b6909629af6d"
select select "7f420323-49a9-4fd0-9441-05b3dc777552"
select select "ec305202-ae01-487b-b5e4-3a5aacc1e384"
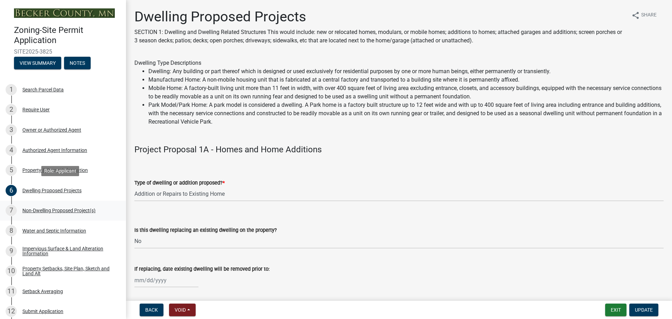
select select "b76c2e3f-c59d-4748-8205-29623accd873"
select select "566f81cc-4b3f-4ecb-9f16-a2b313352c61"
select select "03c1fec4-1fbe-4331-bc18-34e24145556f"
select select "4f5e2784-8c40-49a3-b0e9-8f1a3cbab4f4"
select select "8be7f904-2243-47a1-a66e-3632d442d484"
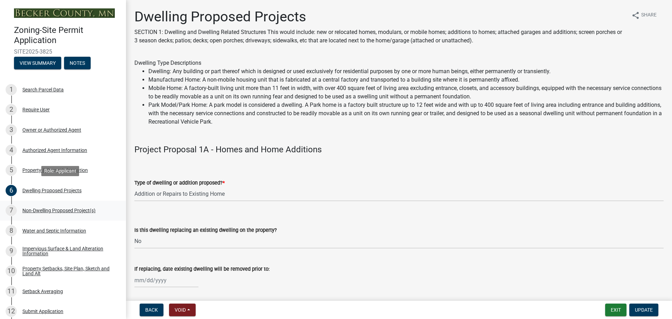
select select "247d334f-ddb5-435c-9042-0e10186c5422"
select select "c6a0a915-8859-4117-97a8-42e675f9bace"
select select "11c1c089-3b44-43c0-9549-3c9eeea2451f"
select select "43dc438e-12cf-4fa6-b4ef-a236ffc627d7"
select select "8786fdd2-7f96-462d-8069-e958fae6b9a0"
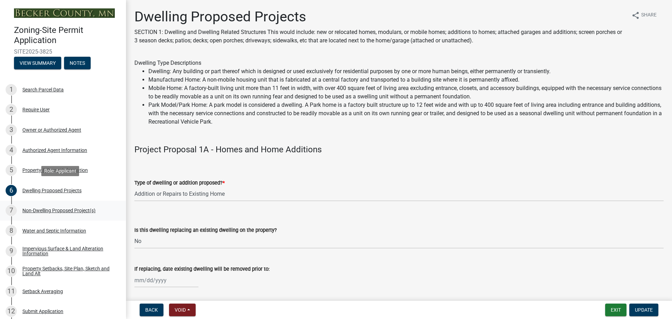
select select "59dc9cee-723e-448c-a454-fe3238b55aba"
select select "75cb6c0c-1bab-4101-a7ce-eb87cbd598c1"
select select "1cc45182-8160-4464-8930-8908804d880e"
select select "ccffca41-e831-49b7-aa82-b1e91cc22ff5"
select select "107cbe59-677b-44f2-96fc-816b282ebb79"
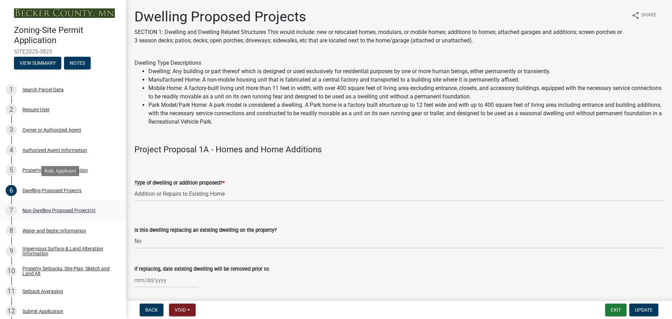
select select "dc6230dd-bdad-407f-bef0-b6909629af6d"
select select "7f420323-49a9-4fd0-9441-05b3dc777552"
select select "ec305202-ae01-487b-b5e4-3a5aacc1e384"
click at [65, 213] on div "Non-Dwelling Proposed Project(s)" at bounding box center [58, 210] width 73 height 5
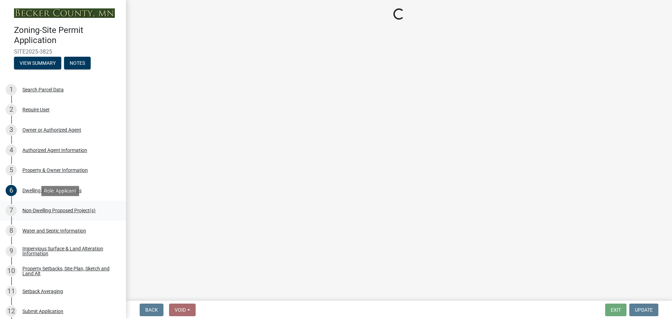
select select "97c48b8f-5b3b-4eb5-baa1-64080d5416e1"
select select "68d85482-c11a-4398-9267-999385c995bf"
select select "cf118f3b-6469-426f-b247-8aeebfb0198d"
select select "d5258256-81e9-4688-bc84-b01445ee29b6"
select select "258cbdbc-8629-455d-9fed-6a57bf82144e"
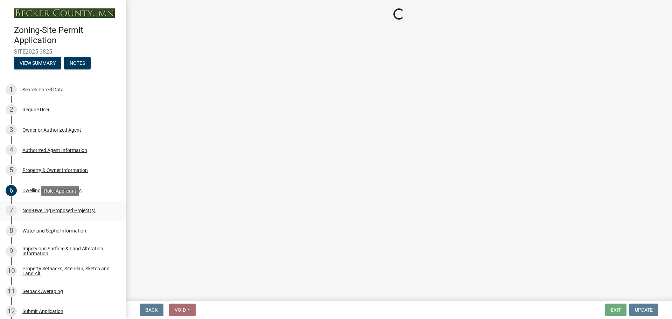
select select "a9a8393f-3c28-47b8-b6d9-84c94641c3fc"
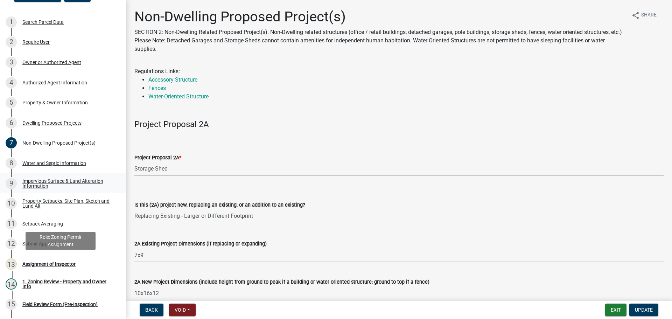
scroll to position [140, 0]
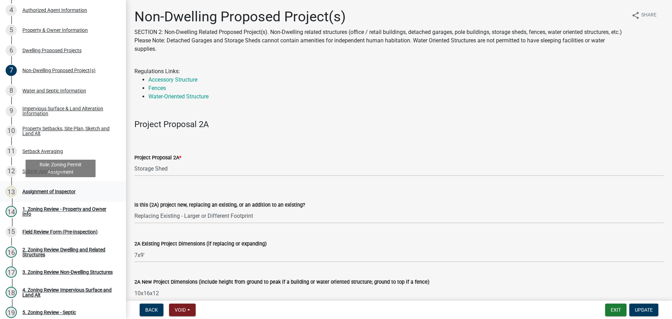
click at [60, 190] on div "Assignment of Inspector" at bounding box center [48, 191] width 53 height 5
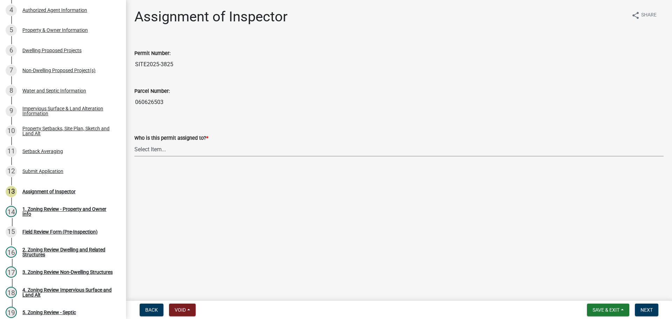
click at [160, 148] on select "Select Item... Jeff Rusness Kyle Vareberg Nicole Bradbury Susan Rockwell Tyler …" at bounding box center [398, 149] width 529 height 14
click at [134, 142] on select "Select Item... Jeff Rusness Kyle Vareberg Nicole Bradbury Susan Rockwell Tyler …" at bounding box center [398, 149] width 529 height 14
select select "c0b6e50c-983d-48c1-a910-e8bd43c13b77"
click at [646, 309] on span "Next" at bounding box center [647, 310] width 12 height 6
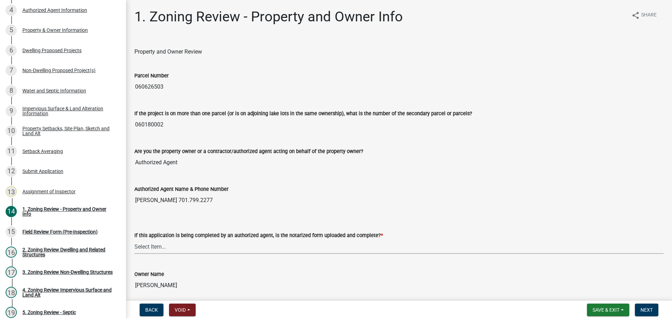
click at [153, 244] on select "Select Item... Yes No N/A" at bounding box center [398, 246] width 529 height 14
click at [134, 239] on select "Select Item... Yes No N/A" at bounding box center [398, 246] width 529 height 14
select select "b279cdb4-a9c7-4e65-a8bd-797316f5be14"
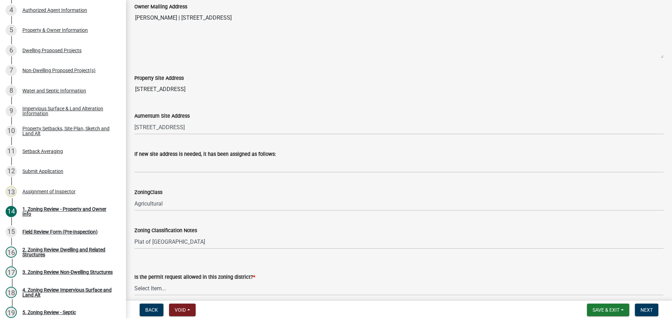
scroll to position [385, 0]
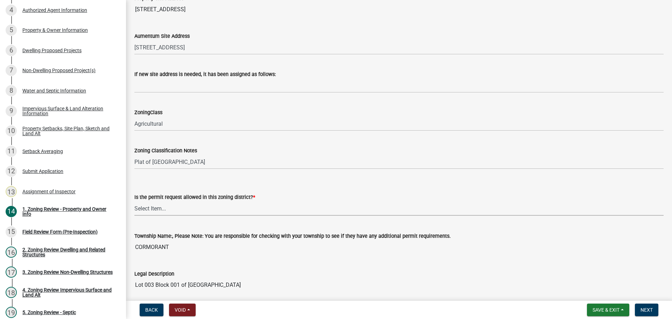
click at [173, 202] on select "Select Item... Yes No" at bounding box center [398, 208] width 529 height 14
click at [134, 201] on select "Select Item... Yes No" at bounding box center [398, 208] width 529 height 14
select select "b4f32c46-6248-4748-b47c-fa4933858724"
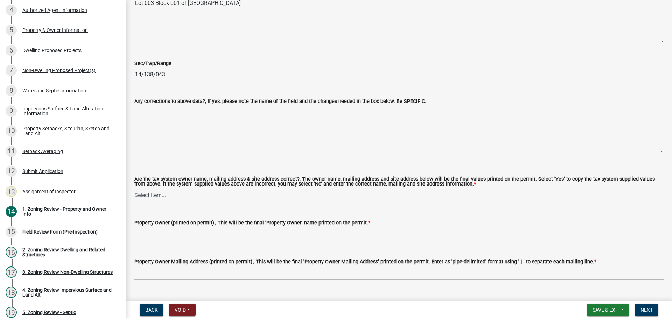
scroll to position [665, 0]
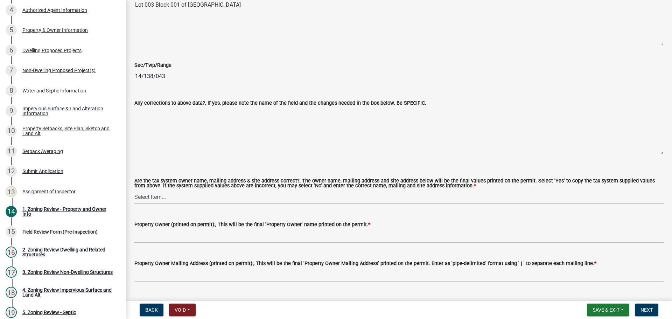
click at [178, 204] on select "Select Item... Yes No" at bounding box center [398, 197] width 529 height 14
click at [134, 190] on select "Select Item... Yes No" at bounding box center [398, 197] width 529 height 14
select select "ab6c2257-4786-48e5-86d0-1194833f57c8"
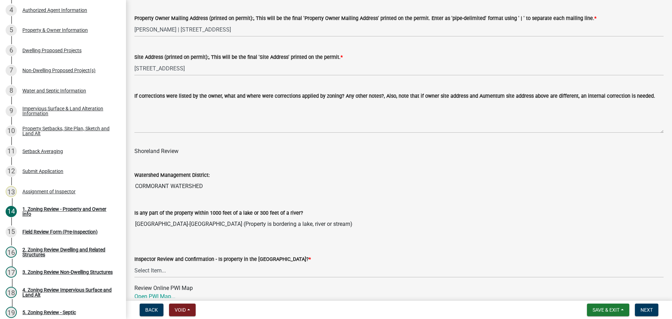
scroll to position [1050, 0]
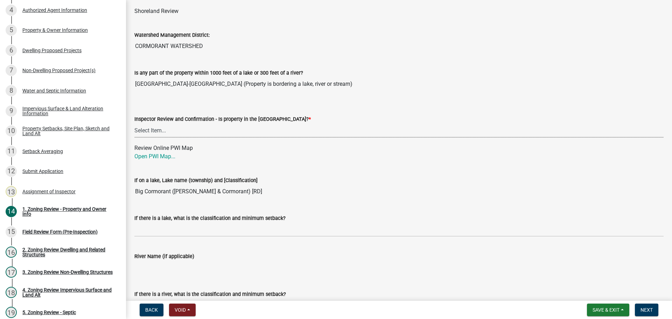
click at [193, 131] on select "Select Item... Within [GEOGRAPHIC_DATA] (SD) Not in [GEOGRAPHIC_DATA] (NOTSL)" at bounding box center [398, 130] width 529 height 14
click at [134, 124] on select "Select Item... Within [GEOGRAPHIC_DATA] (SD) Not in [GEOGRAPHIC_DATA] (NOTSL)" at bounding box center [398, 130] width 529 height 14
select select "de99b201-fb85-4000-88f5-6f49f4ff2101"
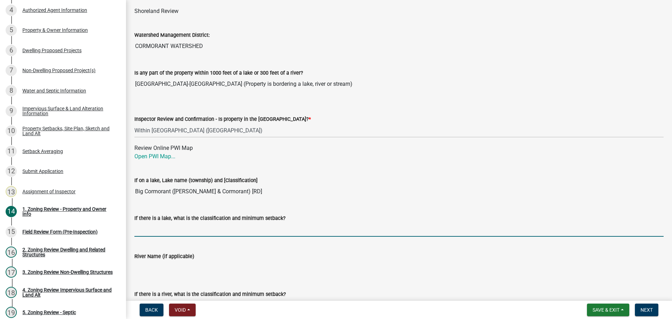
click at [172, 229] on input "If there is a lake, what is the classification and minimum setback?" at bounding box center [398, 229] width 529 height 14
type input "RD100"
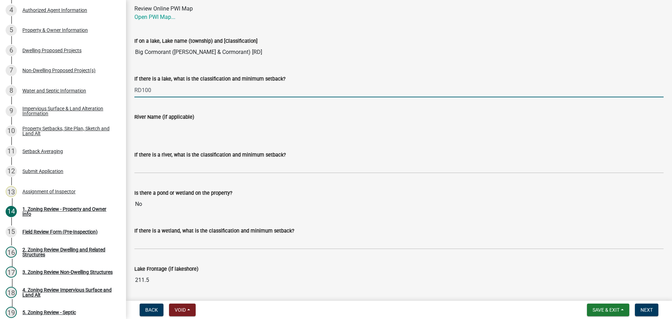
scroll to position [1190, 0]
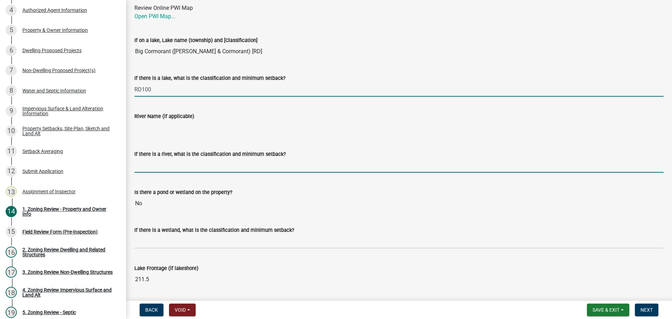
click at [166, 164] on input "If there is a river, what is the classification and minimum setback?" at bounding box center [398, 165] width 529 height 14
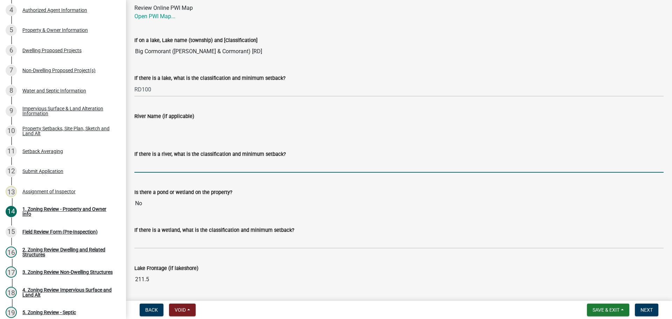
type input "N/A"
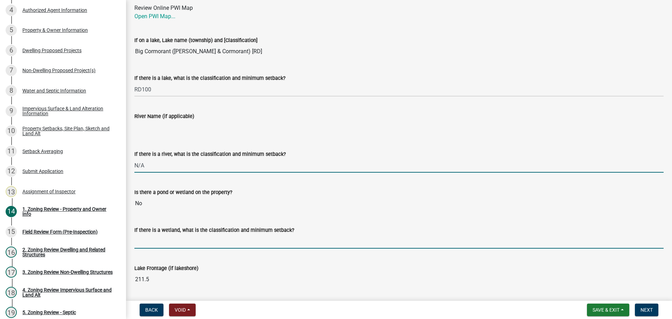
click at [166, 241] on input "If there is a wetland, what is the classification and minimum setback?" at bounding box center [398, 241] width 529 height 14
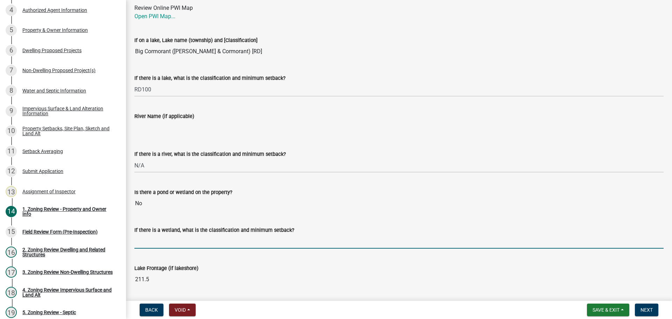
type input "N/A"
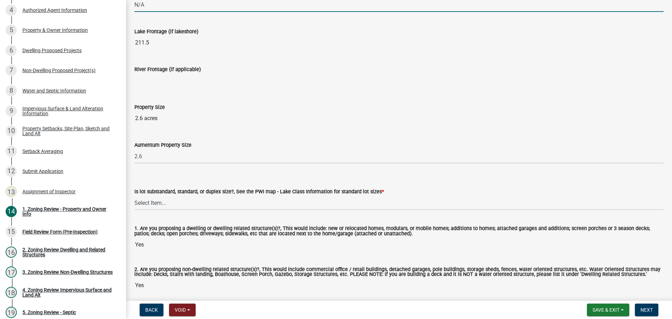
scroll to position [1456, 0]
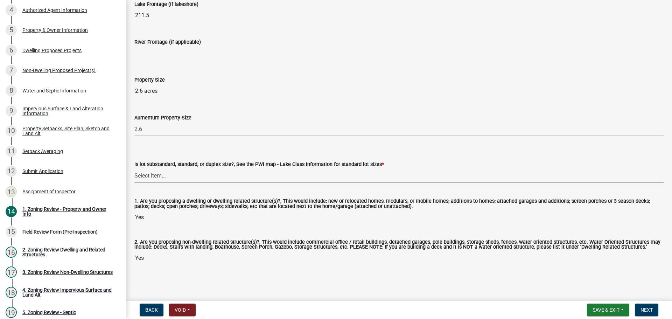
click at [160, 175] on select "Select Item... Non-Riparian and not back lot Substandard Non-Riparian Backlot S…" at bounding box center [398, 175] width 529 height 14
click at [134, 168] on select "Select Item... Non-Riparian and not back lot Substandard Non-Riparian Backlot S…" at bounding box center [398, 175] width 529 height 14
select select "8127fafe-56e8-4ce3-b1f8-70ab85aed4eb"
click at [642, 312] on span "Next" at bounding box center [647, 310] width 12 height 6
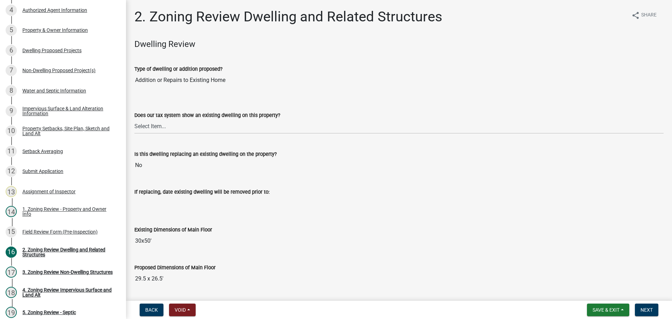
click at [169, 118] on div "Does our tax system show an existing dwelling on this property?" at bounding box center [398, 115] width 529 height 8
click at [167, 125] on select "Select Item... Yes No" at bounding box center [398, 126] width 529 height 14
click at [134, 119] on select "Select Item... Yes No" at bounding box center [398, 126] width 529 height 14
select select "f2f95036-4389-4179-8147-4ee015bbd016"
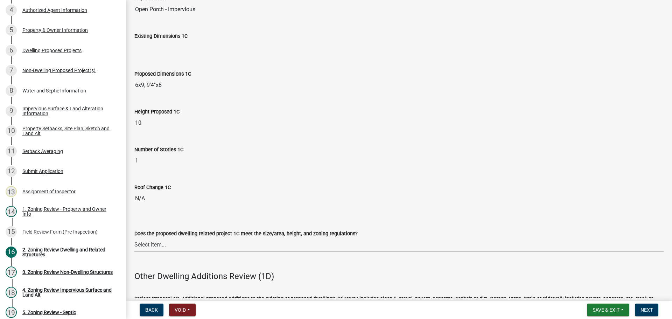
scroll to position [1366, 0]
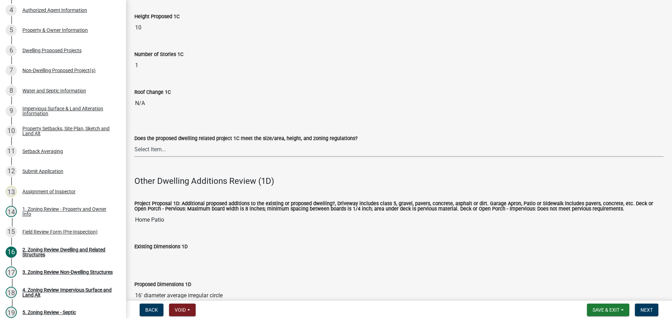
click at [166, 143] on select "Select Item... No Yes" at bounding box center [398, 150] width 529 height 14
click at [134, 143] on select "Select Item... No Yes" at bounding box center [398, 150] width 529 height 14
select select "996e12f1-8349-4f33-ac9c-e9513ed3c9a2"
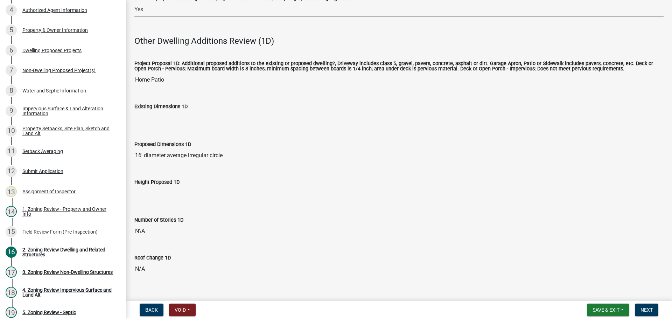
scroll to position [1541, 0]
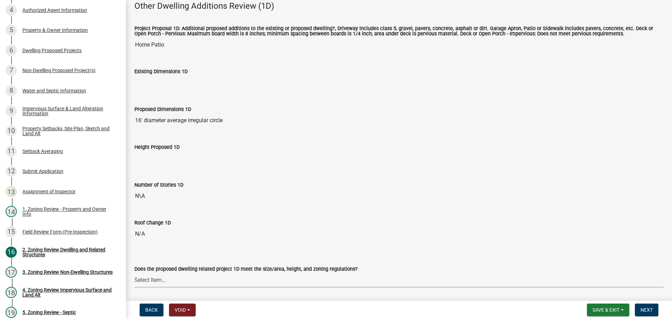
click at [166, 273] on select "Select Item... No Yes" at bounding box center [398, 280] width 529 height 14
click at [134, 273] on select "Select Item... No Yes" at bounding box center [398, 280] width 529 height 14
select select "55d9d85f-5195-424b-b51a-dfff5afe7639"
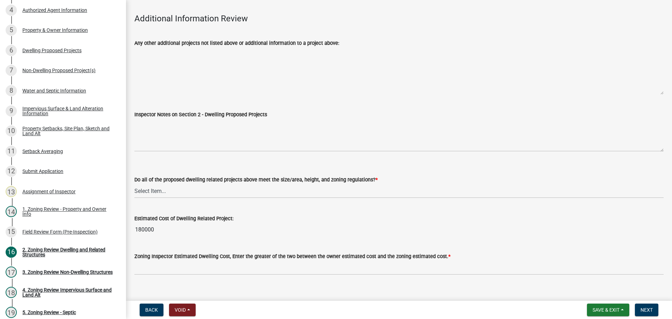
scroll to position [1840, 0]
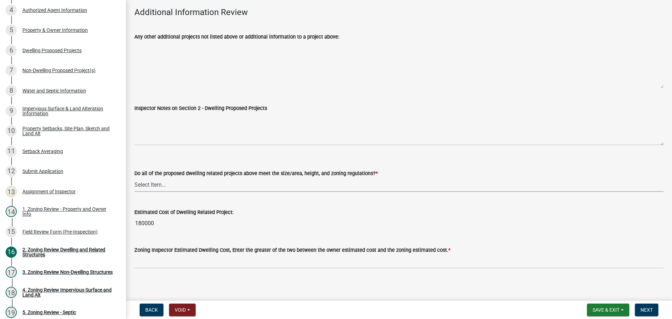
click at [176, 181] on select "Select Item... Yes No" at bounding box center [398, 185] width 529 height 14
click at [134, 178] on select "Select Item... Yes No" at bounding box center [398, 185] width 529 height 14
select select "583413f8-e9f7-4a70-8fe6-066f5b429c7e"
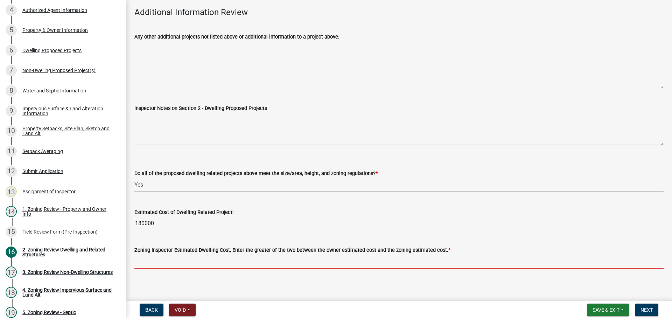
click at [170, 254] on input "text" at bounding box center [398, 261] width 529 height 14
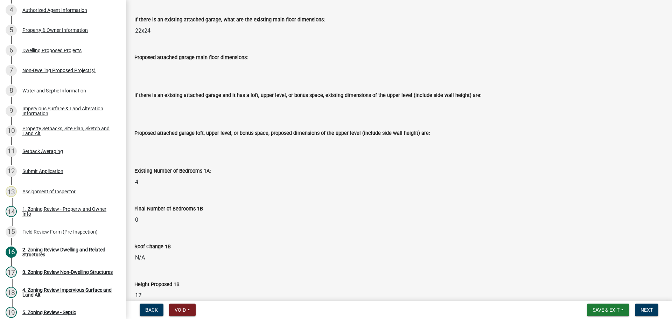
scroll to position [650, 0]
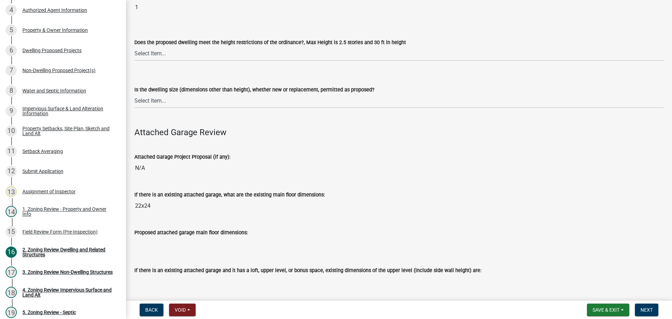
type input "180000"
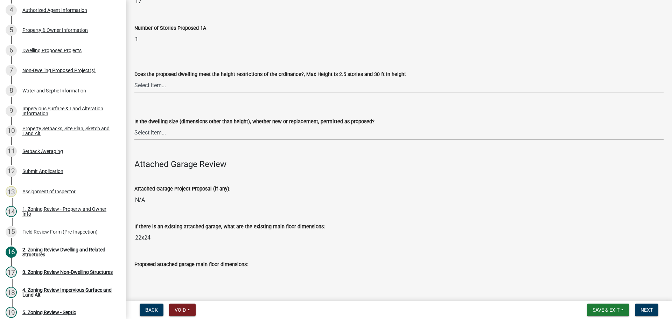
scroll to position [630, 0]
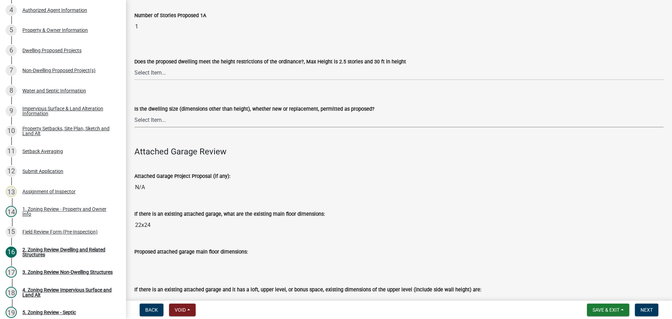
click at [189, 121] on select "Select Item... Yes No" at bounding box center [398, 120] width 529 height 14
click at [186, 119] on select "Select Item... Yes No" at bounding box center [398, 120] width 529 height 14
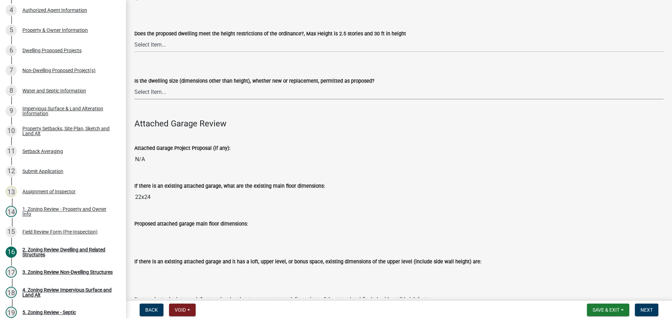
scroll to position [595, 0]
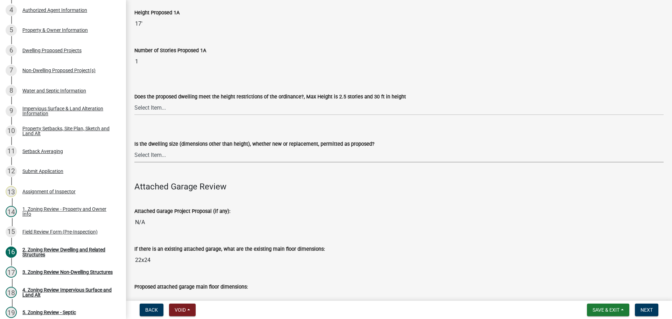
click at [186, 152] on select "Select Item... Yes No" at bounding box center [398, 155] width 529 height 14
click at [134, 148] on select "Select Item... Yes No" at bounding box center [398, 155] width 529 height 14
select select "1acfd7d2-3168-4a52-b10f-2ad4e9b369d9"
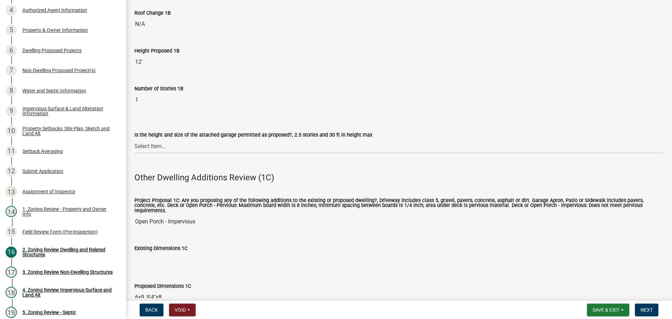
scroll to position [1120, 0]
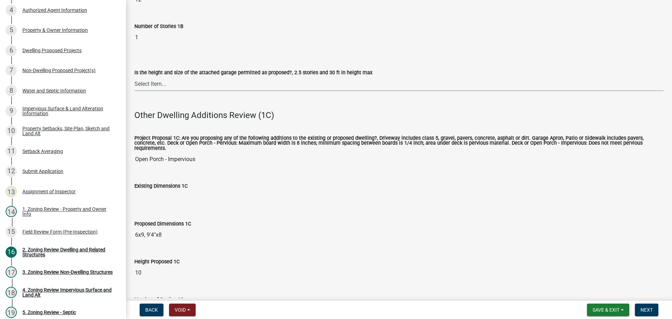
click at [187, 86] on select "Select Item... Yes No (explain in next field)" at bounding box center [398, 84] width 529 height 14
click at [134, 77] on select "Select Item... Yes No (explain in next field)" at bounding box center [398, 84] width 529 height 14
select select "133fc5ec-afea-46d5-9774-7a90c7b95151"
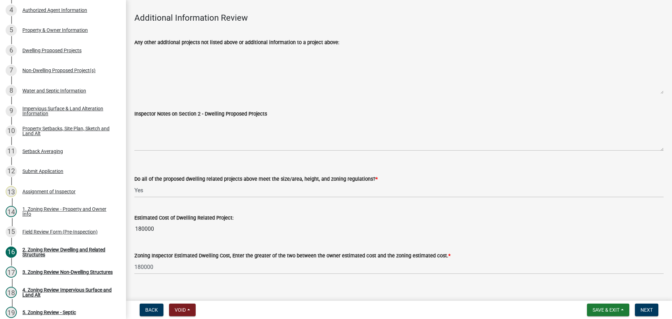
scroll to position [1840, 0]
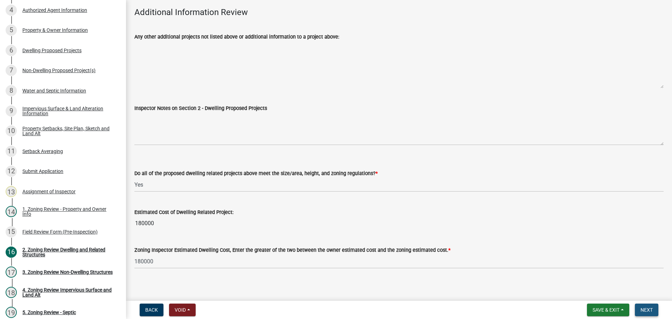
click at [643, 306] on button "Next" at bounding box center [646, 310] width 23 height 13
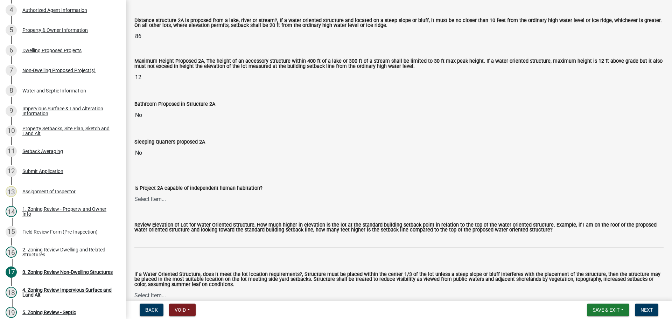
scroll to position [210, 0]
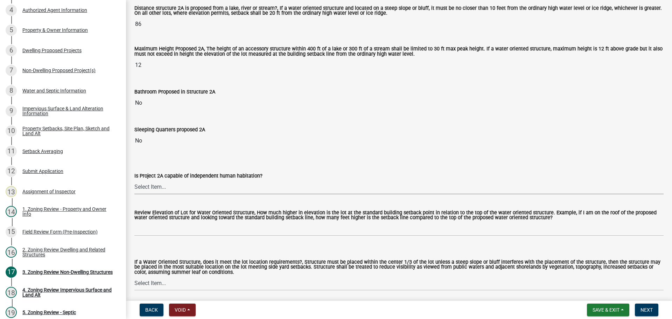
click at [166, 185] on select "Select Item... Yes No N/A" at bounding box center [398, 187] width 529 height 14
click at [134, 180] on select "Select Item... Yes No N/A" at bounding box center [398, 187] width 529 height 14
select select "2fe0a161-8217-4815-9ba4-414222f248ef"
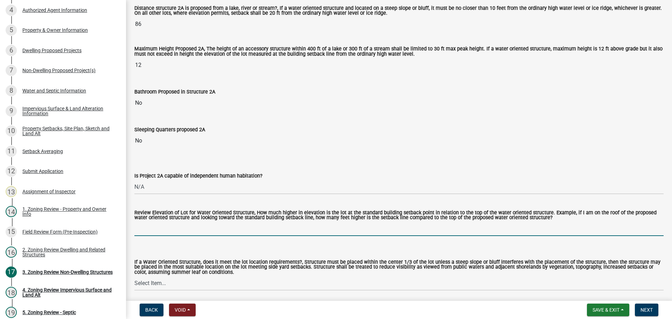
click at [169, 226] on input "Review Elevation of Lot for Water Oriented Structure, How much higher in elevat…" at bounding box center [398, 229] width 529 height 14
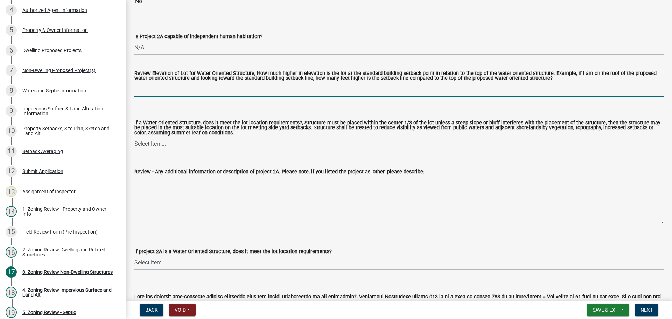
scroll to position [350, 0]
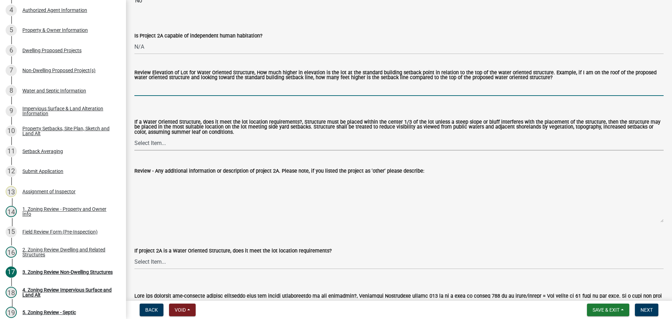
click at [160, 149] on select "Select Item... Not a Water Oriented Structure Yes No" at bounding box center [398, 143] width 529 height 14
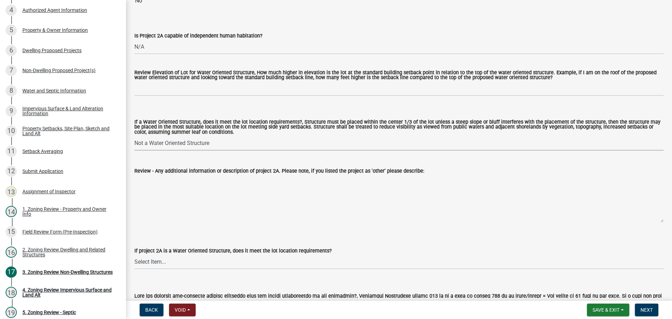
click at [134, 137] on select "Select Item... Not a Water Oriented Structure Yes No" at bounding box center [398, 143] width 529 height 14
select select "5e5a1a43-a57c-433a-8128-35b9326238e3"
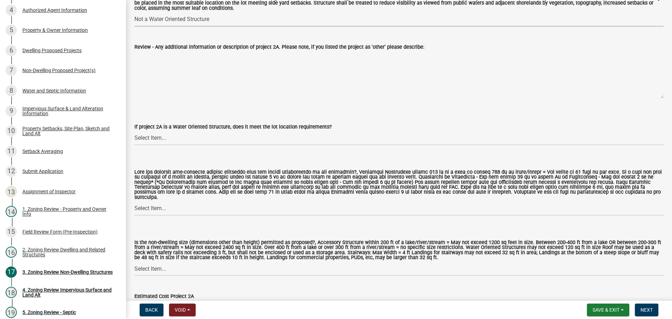
scroll to position [490, 0]
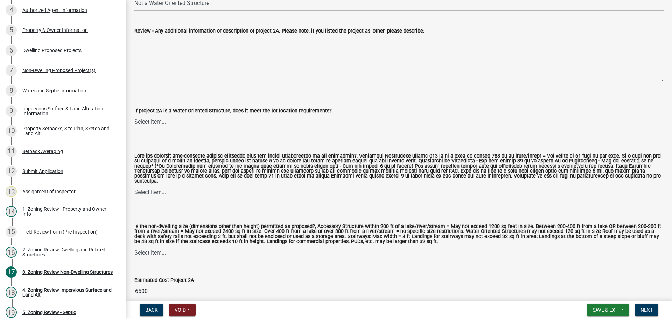
click at [163, 123] on select "Select Item... Not a water oriented structure Yes No" at bounding box center [398, 122] width 529 height 14
click at [134, 116] on select "Select Item... Not a water oriented structure Yes No" at bounding box center [398, 122] width 529 height 14
select select "223718f0-5ac7-44a0-9707-5d191da7cdfb"
click at [167, 190] on select "Select Item... Yes No N/A" at bounding box center [398, 192] width 529 height 14
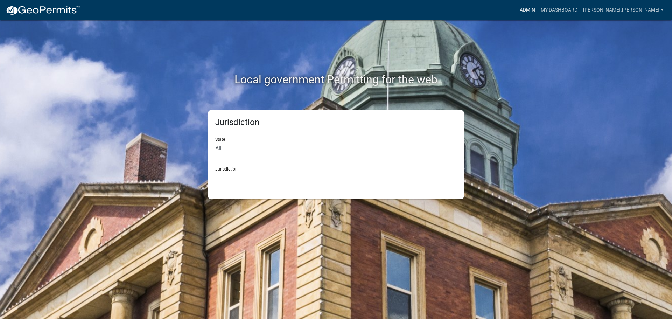
click at [538, 9] on link "Admin" at bounding box center [527, 10] width 21 height 13
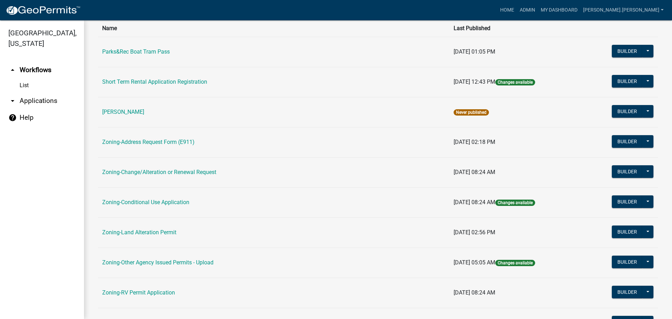
scroll to position [140, 0]
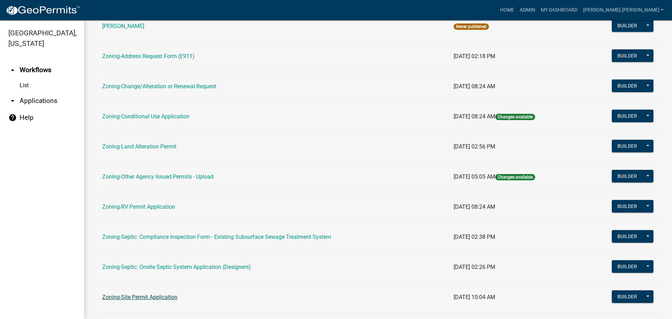
click at [152, 297] on link "Zoning-Site Permit Application" at bounding box center [139, 297] width 75 height 7
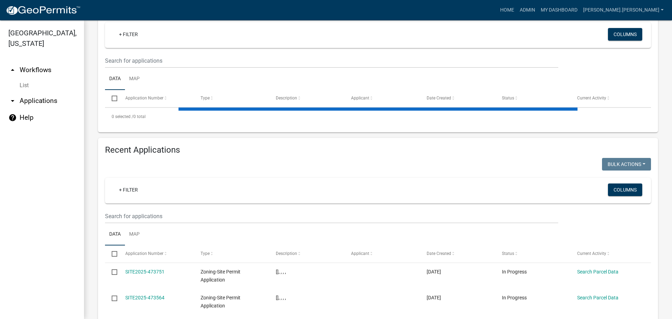
scroll to position [210, 0]
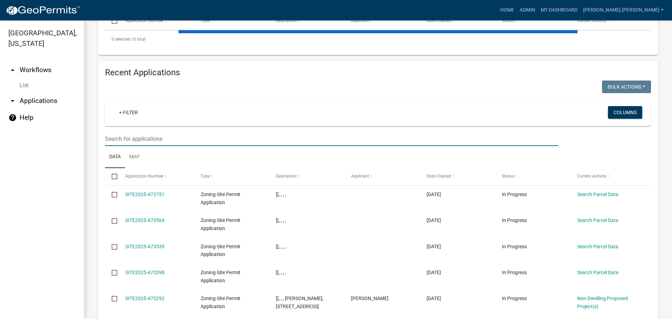
click at [173, 132] on input "text" at bounding box center [331, 139] width 453 height 14
paste input "060626503"
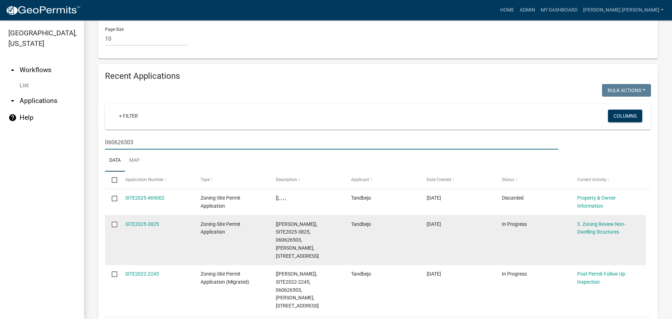
scroll to position [639, 0]
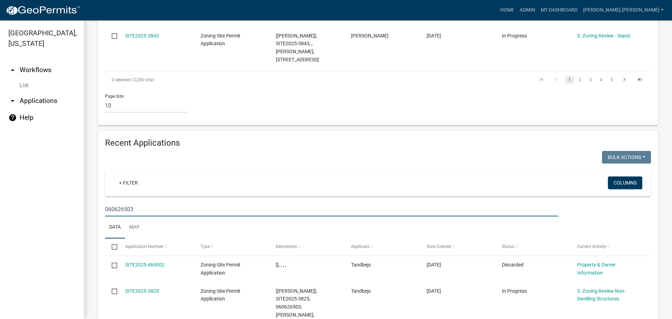
type input "060626503"
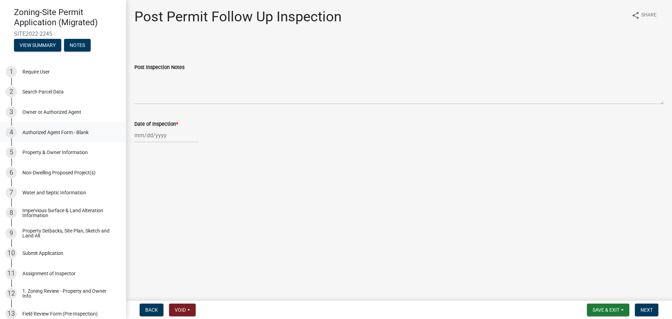
scroll to position [70, 0]
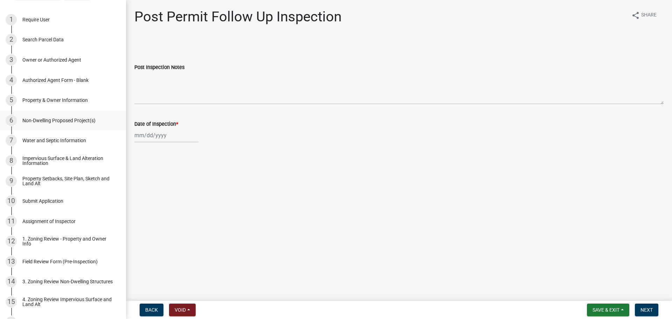
click at [52, 120] on div "Non-Dwelling Proposed Project(s)" at bounding box center [58, 120] width 73 height 5
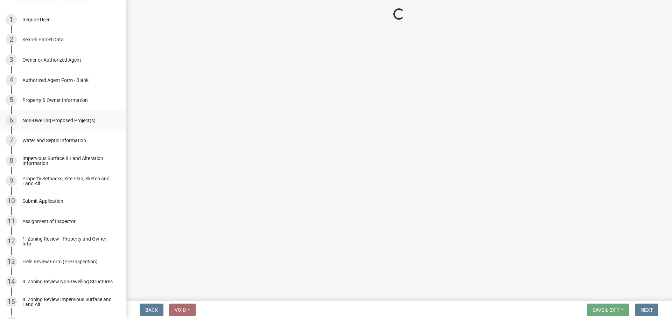
select select "453e7e10-193c-4597-872c-4276c973b883"
select select "31fb5c28-655e-400c-a4e0-690c968ad43d"
select select "1b5778b3-1237-4089-a45d-eb4637f9a05c"
select select "38e2e21b-97ce-4c55-82cf-d184f7d39048"
select select "d0684659-9b23-4e59-872e-6706c6119e2a"
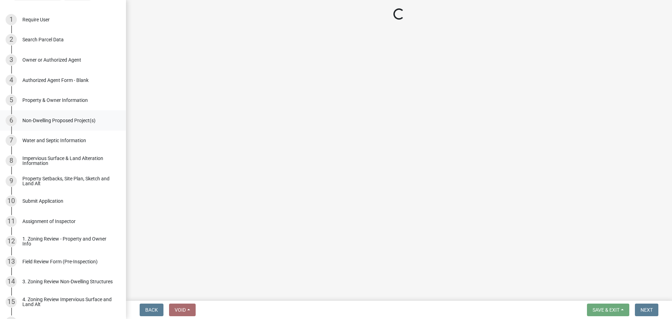
select select "2f304233-cd97-444c-a6f6-7c4919e78ae7"
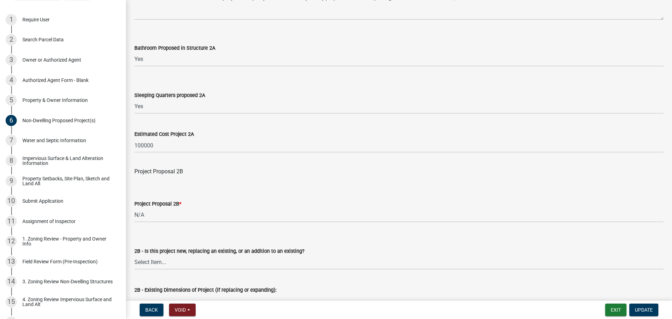
scroll to position [490, 0]
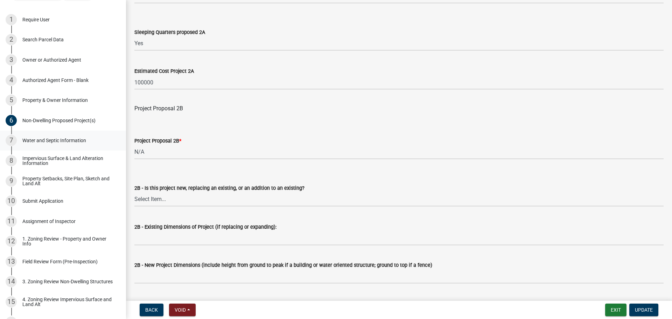
click at [61, 141] on div "Water and Septic Information" at bounding box center [54, 140] width 64 height 5
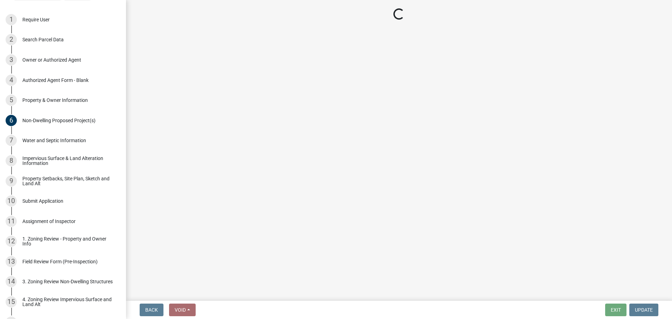
select select "3d6cdfb2-8f15-4e97-9843-47cb77e211c5"
select select "d2d5dadb-eafb-4eb0-a1ec-6ac557dbdc64"
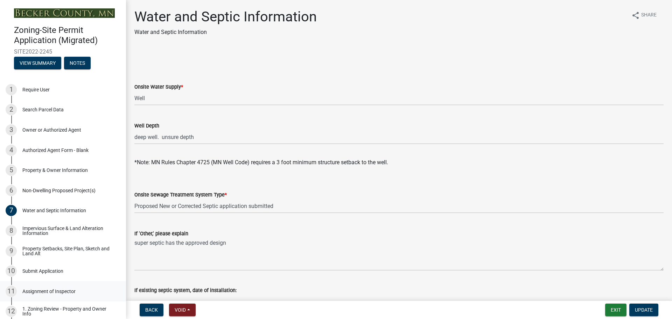
click at [69, 289] on div "Assignment of Inspector" at bounding box center [48, 291] width 53 height 5
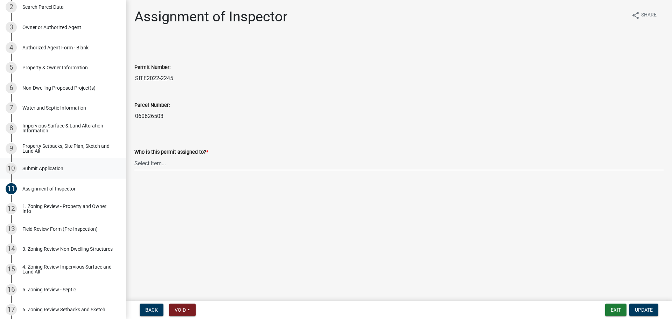
scroll to position [105, 0]
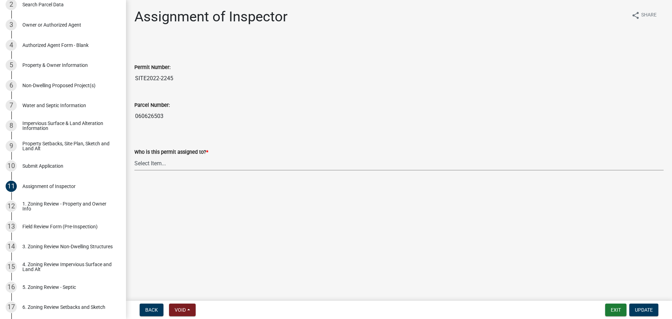
click at [155, 161] on select "Select Item... Jeff Kyle Denise Nicole Alex Janai" at bounding box center [398, 163] width 529 height 14
click at [174, 161] on select "Select Item... Jeff Kyle Denise Nicole Alex Janai" at bounding box center [398, 163] width 529 height 14
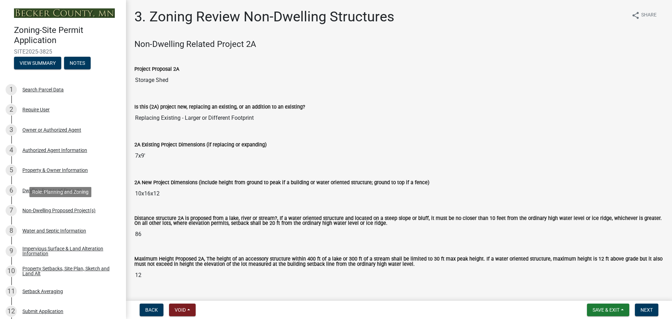
select select "2fe0a161-8217-4815-9ba4-414222f248ef"
select select "5e5a1a43-a57c-433a-8128-35b9326238e3"
select select "223718f0-5ac7-44a0-9707-5d191da7cdfb"
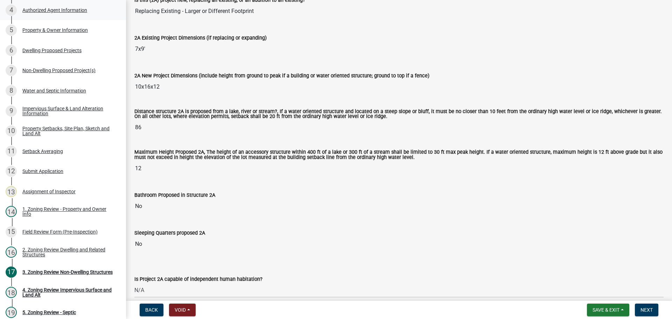
scroll to position [105, 0]
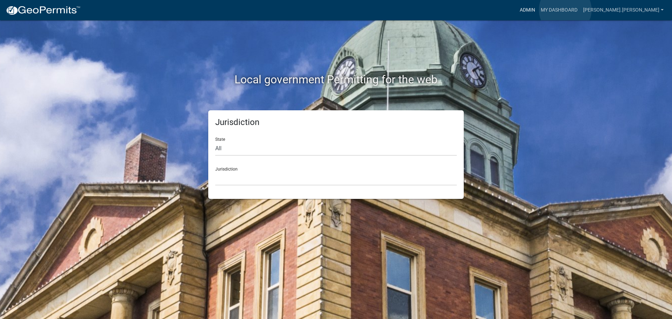
click at [538, 10] on link "Admin" at bounding box center [527, 10] width 21 height 13
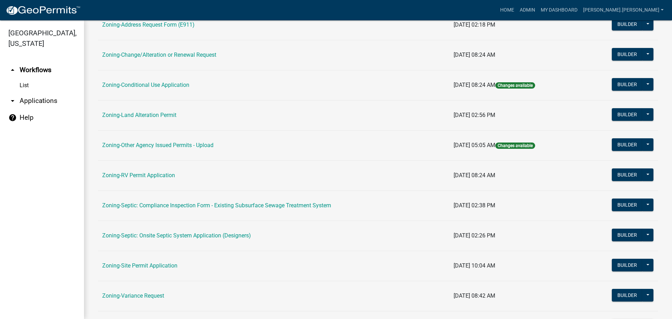
scroll to position [213, 0]
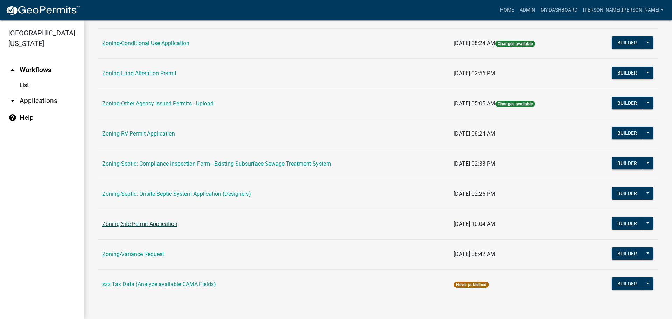
click at [157, 225] on link "Zoning-Site Permit Application" at bounding box center [139, 224] width 75 height 7
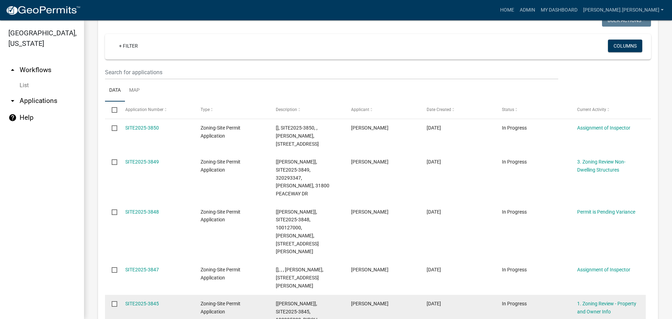
scroll to position [116, 0]
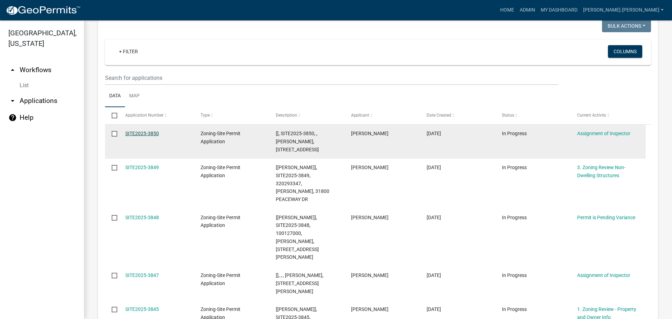
click at [136, 133] on link "SITE2025-3850" at bounding box center [142, 134] width 34 height 6
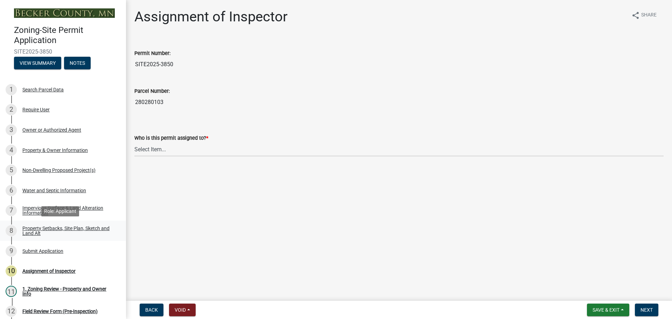
click at [79, 226] on div "Property Setbacks, Site Plan, Sketch and Land Alt" at bounding box center [68, 231] width 92 height 10
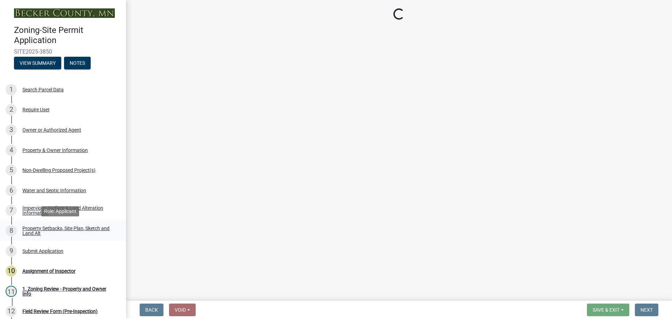
select select "bc359128-44fe-43a6-b559-d4174f4d38cf"
select select "e969d327-9a72-42db-aaa1-fee7d674f6e2"
select select "b56a4575-9846-47cf-8067-c59a4853da22"
select select "12f785fb-c378-4b18-841c-21c73dc99083"
select select "e8ab2dc3-aa3f-46f3-9b4a-37eb25ad84af"
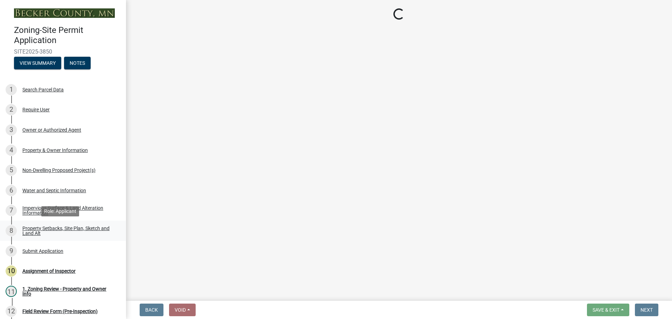
select select "55cff22b-1471-4b51-819a-317e4a6b5cc9"
select select "b98836ba-4715-455d-97ab-be9a9df498a8"
select select "d61e3758-d187-40af-a435-5e09c3f3d509"
select select "c8b8ea71-7088-4e87-a493-7bc88cc2835b"
select select "903671c1-7ca7-4abb-b27f-c05a22b8fb3f"
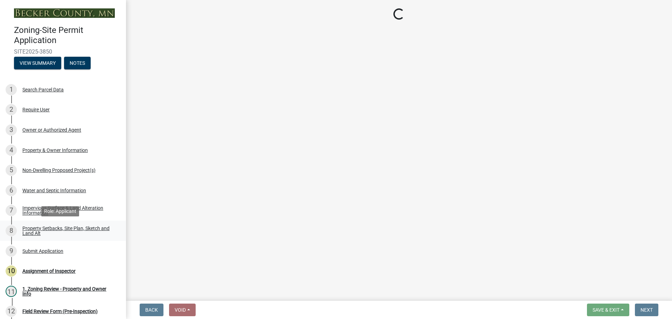
select select "19d13e65-c93d-443e-910a-7a17299544cc"
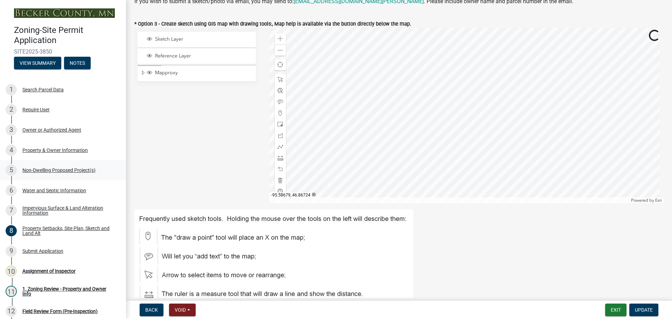
scroll to position [210, 0]
click at [64, 169] on div "Non-Dwelling Proposed Project(s)" at bounding box center [58, 170] width 73 height 5
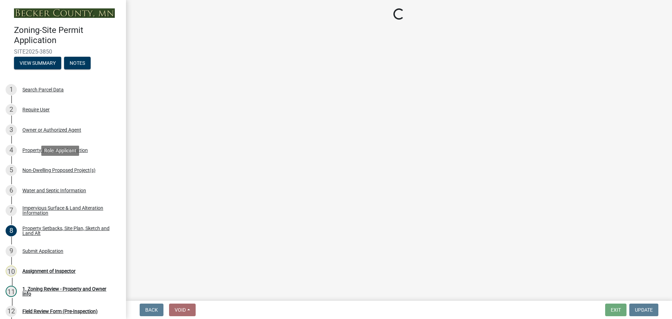
select select "45899473-49f8-456b-a472-3937cb76b7e8"
select select "3a2d96d3-fd69-4ed9-bae4-7a5aa03a7e58"
select select "cf118f3b-6469-426f-b247-8aeebfb0198d"
select select "d5258256-81e9-4688-bc84-b01445ee29b6"
select select "258cbdbc-8629-455d-9fed-6a57bf82144e"
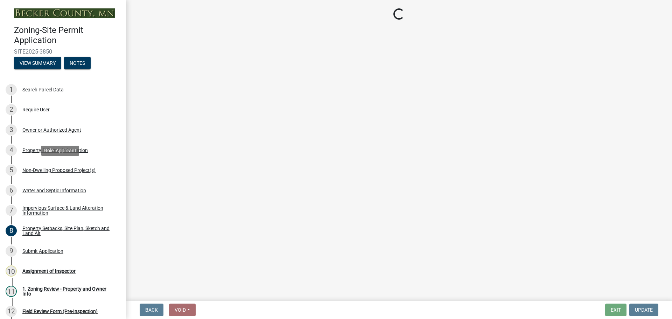
select select "a9a8393f-3c28-47b8-b6d9-84c94641c3fc"
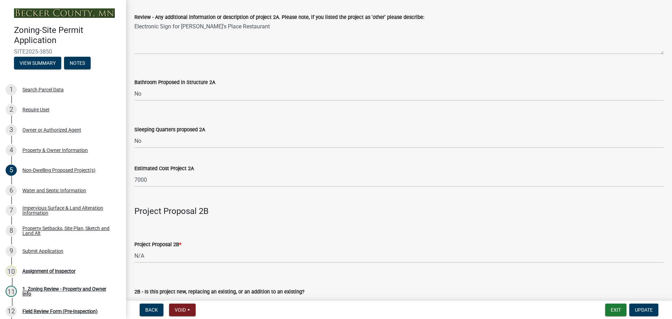
scroll to position [385, 0]
click at [28, 231] on div "Property Setbacks, Site Plan, Sketch and Land Alt" at bounding box center [68, 231] width 92 height 10
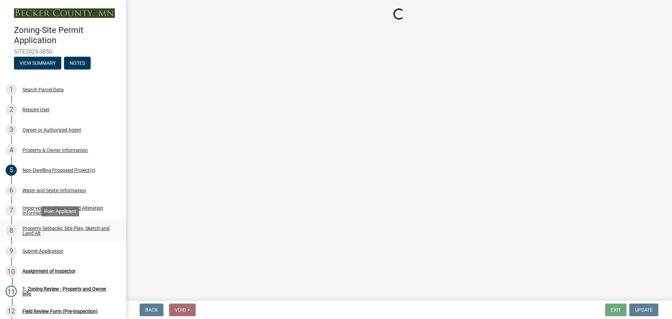
scroll to position [0, 0]
select select "bc359128-44fe-43a6-b559-d4174f4d38cf"
select select "e969d327-9a72-42db-aaa1-fee7d674f6e2"
select select "b56a4575-9846-47cf-8067-c59a4853da22"
select select "12f785fb-c378-4b18-841c-21c73dc99083"
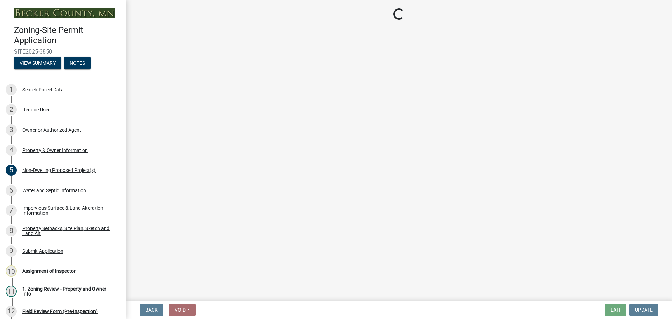
select select "e8ab2dc3-aa3f-46f3-9b4a-37eb25ad84af"
select select "55cff22b-1471-4b51-819a-317e4a6b5cc9"
select select "b98836ba-4715-455d-97ab-be9a9df498a8"
select select "d61e3758-d187-40af-a435-5e09c3f3d509"
select select "c8b8ea71-7088-4e87-a493-7bc88cc2835b"
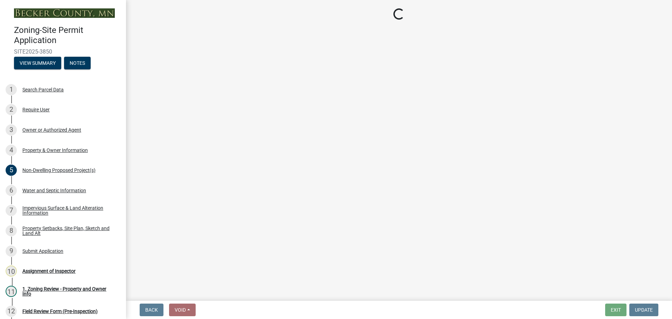
select select "903671c1-7ca7-4abb-b27f-c05a22b8fb3f"
select select "19d13e65-c93d-443e-910a-7a17299544cc"
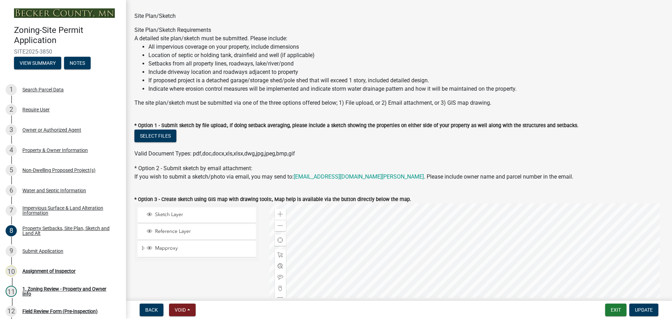
scroll to position [70, 0]
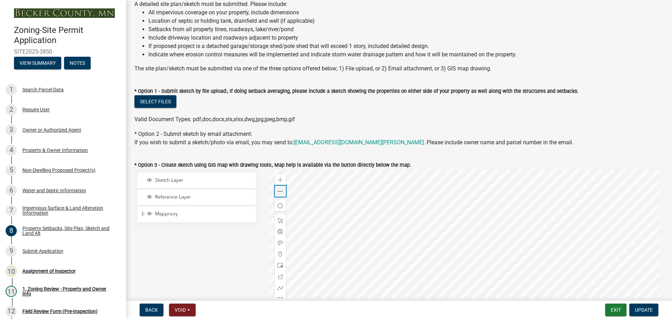
click at [280, 190] on span at bounding box center [281, 192] width 6 height 6
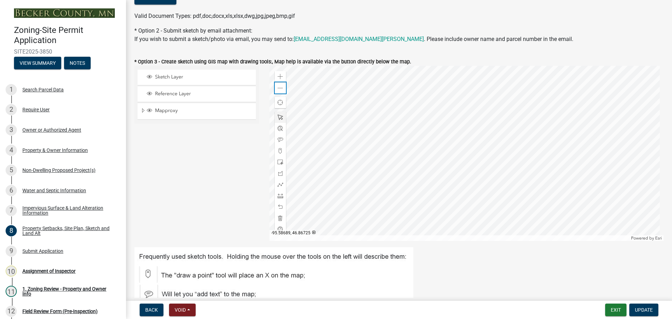
scroll to position [175, 0]
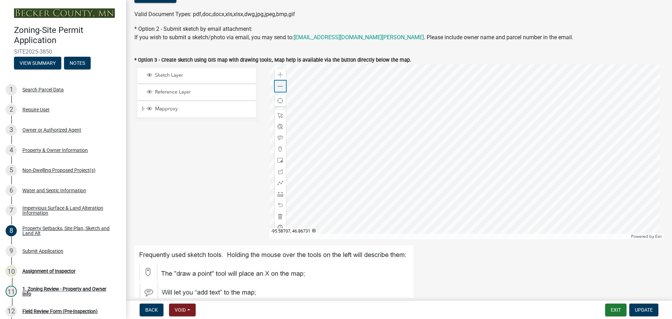
click at [278, 88] on span at bounding box center [281, 87] width 6 height 6
click at [405, 174] on div at bounding box center [467, 151] width 395 height 175
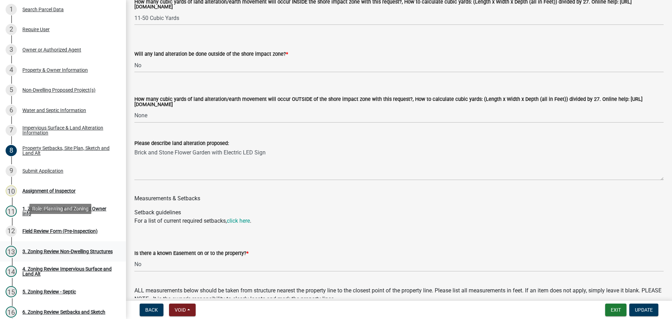
scroll to position [70, 0]
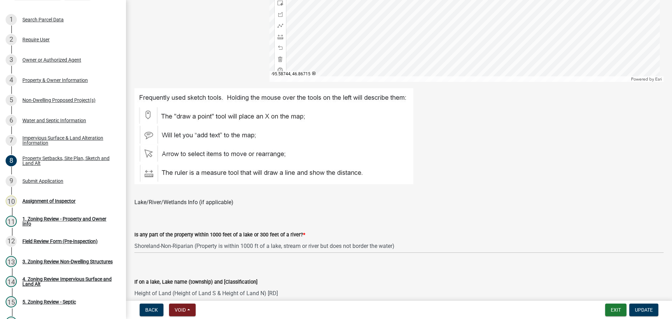
drag, startPoint x: 204, startPoint y: 208, endPoint x: 195, endPoint y: 120, distance: 88.3
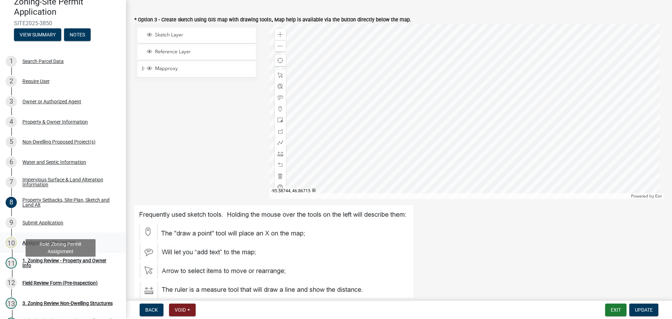
scroll to position [0, 0]
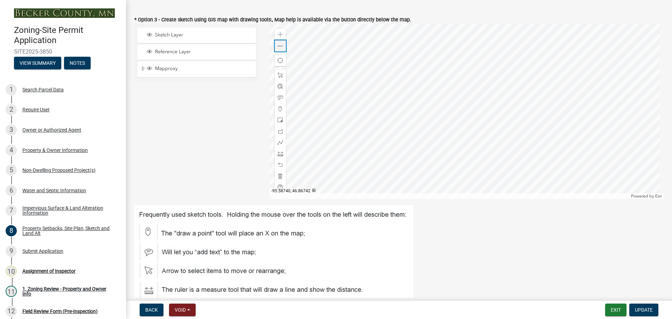
click at [281, 48] on span at bounding box center [281, 46] width 6 height 6
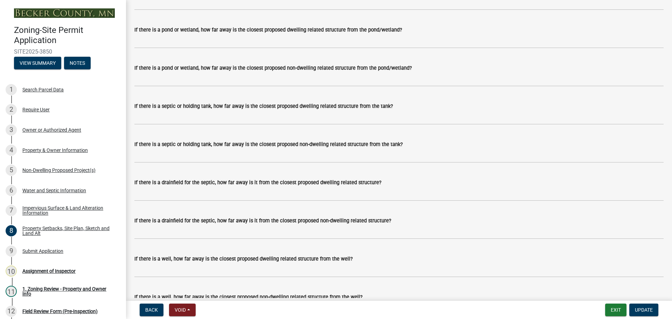
scroll to position [1744, 0]
click at [75, 205] on div "7 Impervious Surface & Land Alteration Information" at bounding box center [60, 210] width 109 height 11
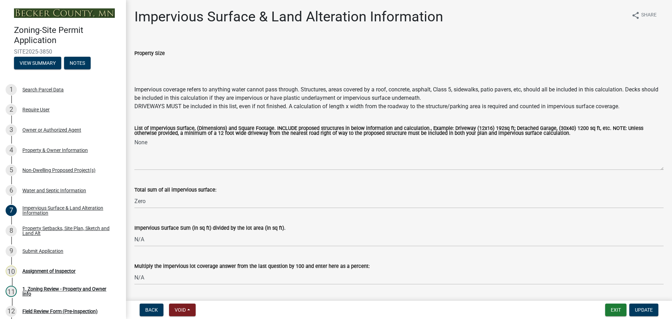
scroll to position [20, 0]
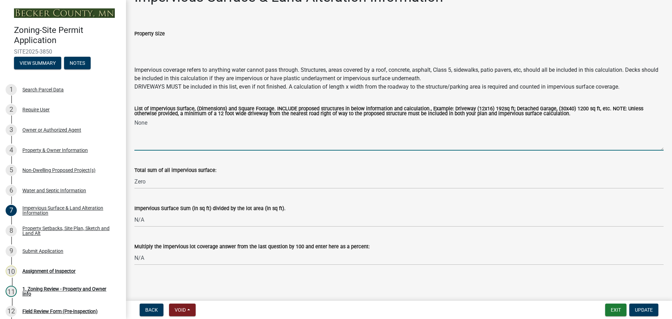
click at [159, 126] on textarea "None" at bounding box center [398, 134] width 529 height 33
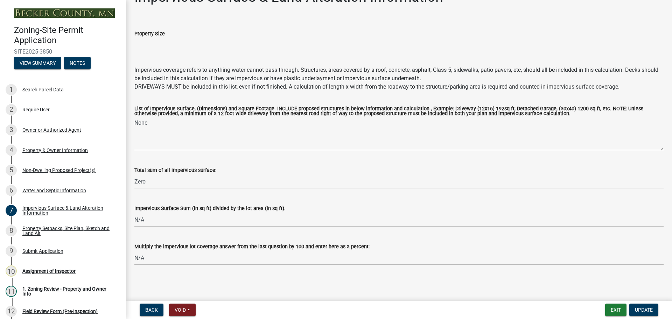
click at [170, 169] on label "Total sum of all impervious surface:" at bounding box center [175, 170] width 82 height 5
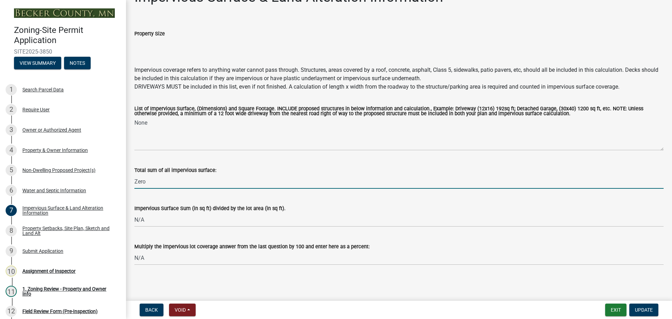
click at [170, 174] on input "Zero" at bounding box center [398, 181] width 529 height 14
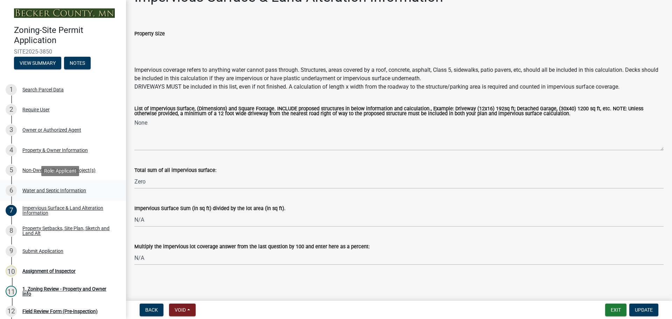
click at [33, 189] on div "Water and Septic Information" at bounding box center [54, 190] width 64 height 5
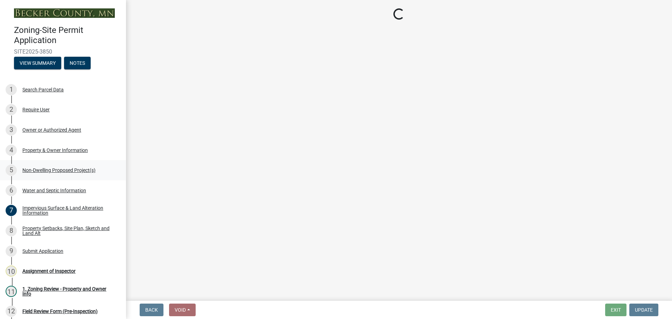
select select "36c179e4-d9bc-4e26-9fa7-a2562bd8114c"
select select "a01a1fb1-1490-43e2-af36-29ac4cf5629f"
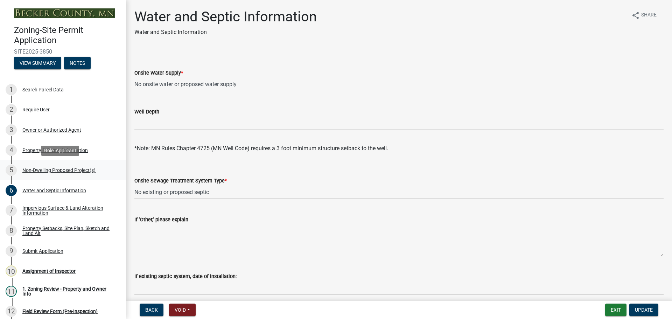
click at [92, 172] on div "Non-Dwelling Proposed Project(s)" at bounding box center [58, 170] width 73 height 5
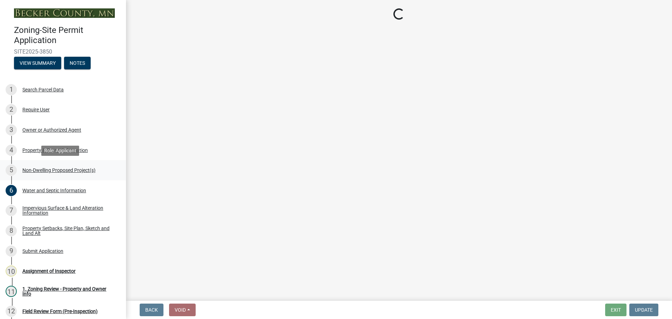
select select "45899473-49f8-456b-a472-3937cb76b7e8"
select select "3a2d96d3-fd69-4ed9-bae4-7a5aa03a7e58"
select select "cf118f3b-6469-426f-b247-8aeebfb0198d"
select select "d5258256-81e9-4688-bc84-b01445ee29b6"
select select "258cbdbc-8629-455d-9fed-6a57bf82144e"
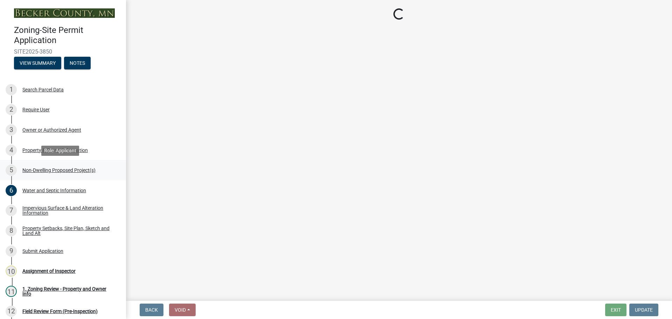
select select "a9a8393f-3c28-47b8-b6d9-84c94641c3fc"
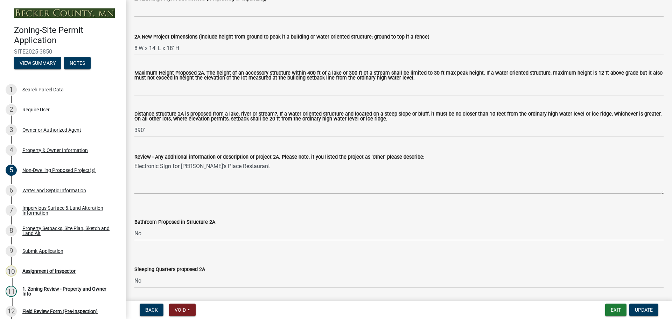
scroll to position [385, 0]
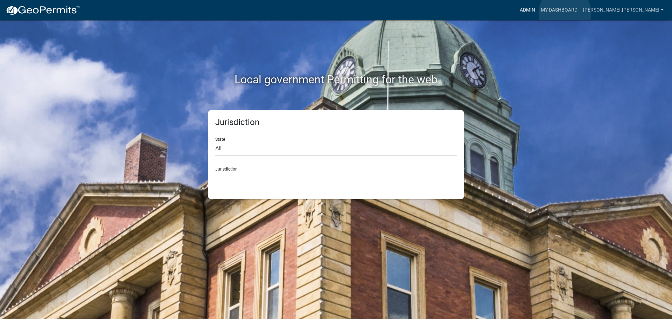
click at [538, 13] on link "Admin" at bounding box center [527, 10] width 21 height 13
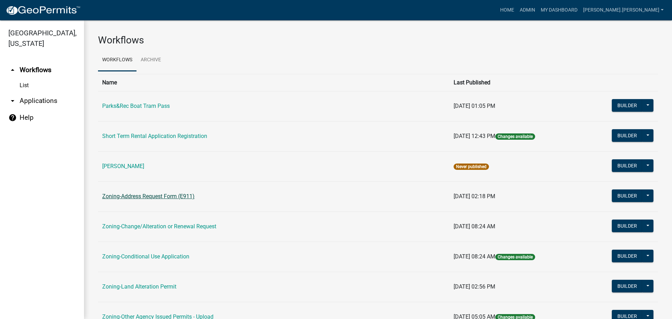
click at [155, 195] on link "Zoning-Address Request Form (E911)" at bounding box center [148, 196] width 92 height 7
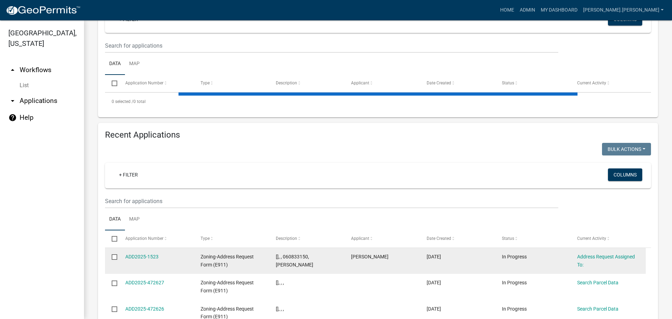
scroll to position [106, 0]
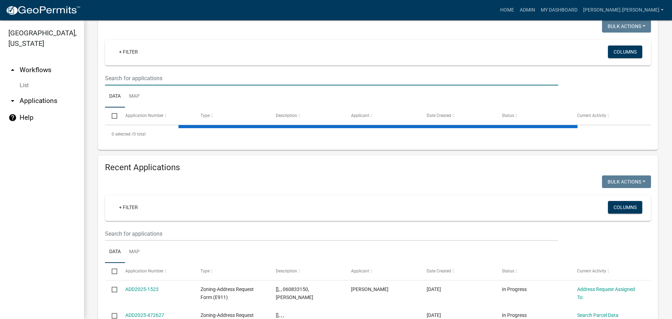
click at [276, 78] on input "text" at bounding box center [331, 78] width 453 height 14
type input "c"
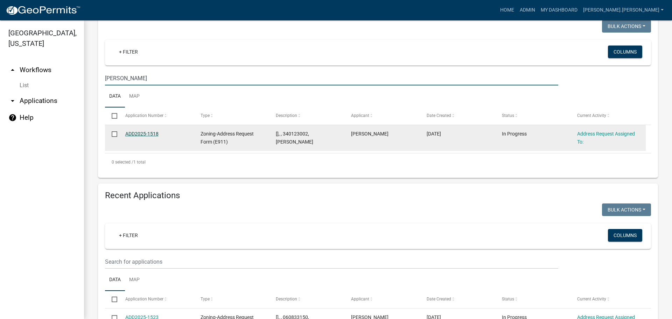
type input "jensen"
click at [151, 131] on link "ADD2025-1518" at bounding box center [141, 134] width 33 height 6
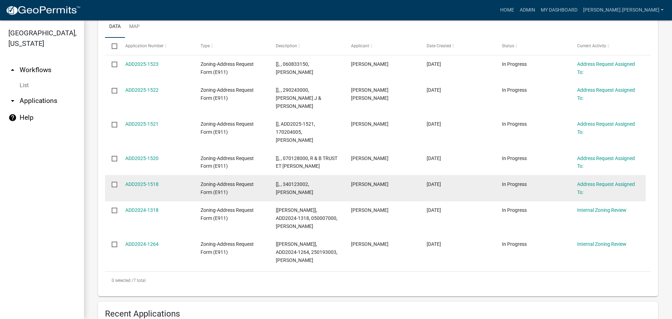
scroll to position [175, 0]
click at [144, 182] on link "ADD2025-1518" at bounding box center [141, 185] width 33 height 6
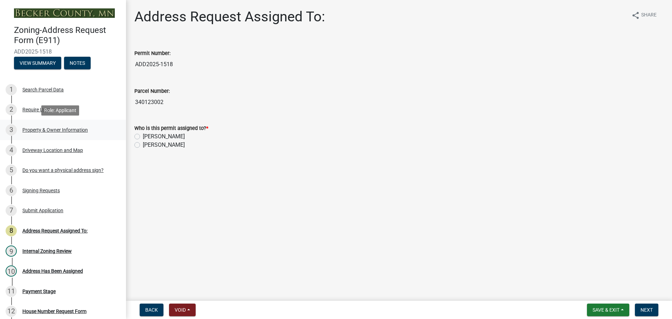
click at [47, 128] on div "Property & Owner Information" at bounding box center [54, 129] width 65 height 5
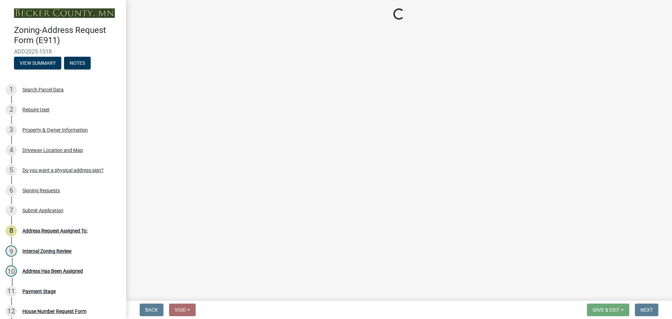
select select "e594376a-d206-4306-b131-5617f6d60878"
select select "089283cf-a855-4b61-bd43-ab3cb6f1e684"
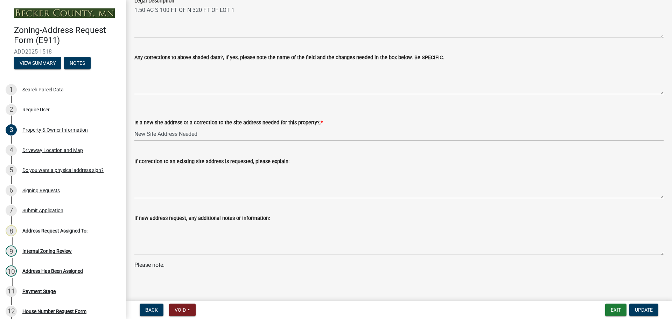
scroll to position [380, 0]
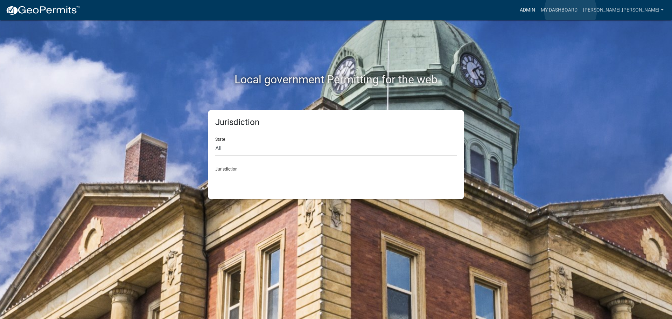
click at [538, 11] on link "Admin" at bounding box center [527, 10] width 21 height 13
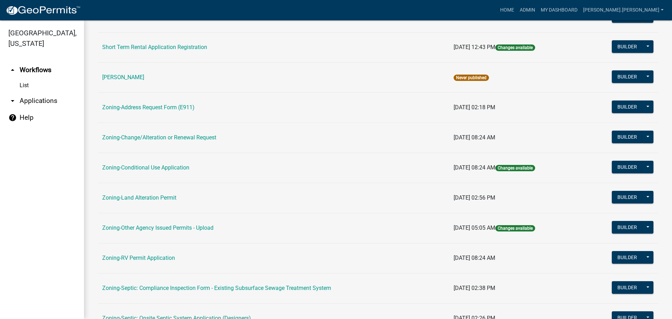
scroll to position [140, 0]
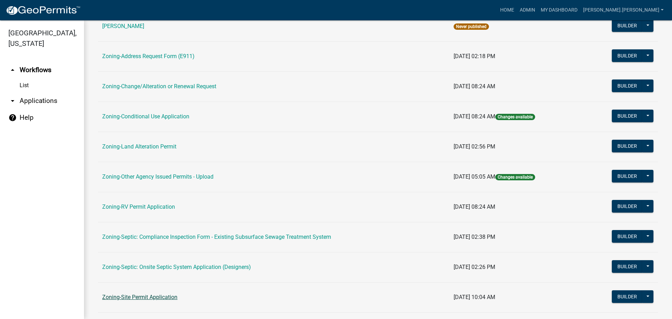
click at [148, 297] on link "Zoning-Site Permit Application" at bounding box center [139, 297] width 75 height 7
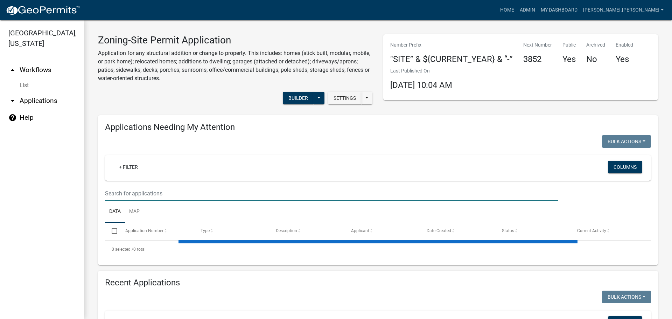
click at [167, 194] on input "text" at bounding box center [331, 193] width 453 height 14
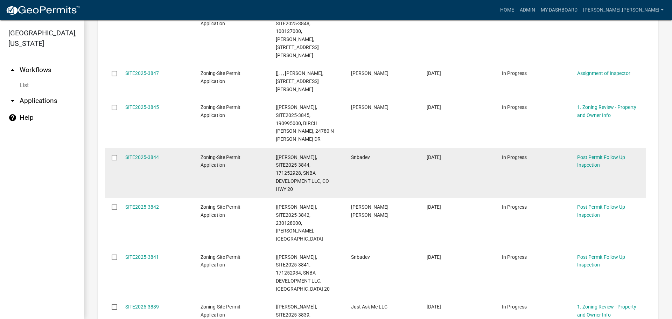
scroll to position [350, 0]
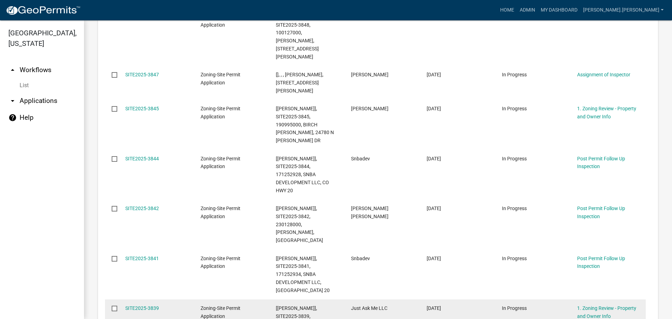
click at [223, 305] on span "Zoning-Site Permit Application" at bounding box center [221, 312] width 40 height 14
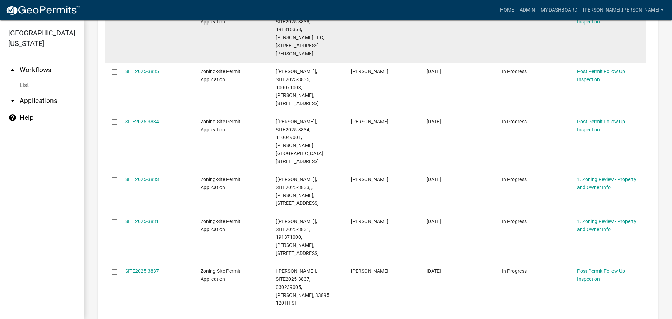
scroll to position [288, 0]
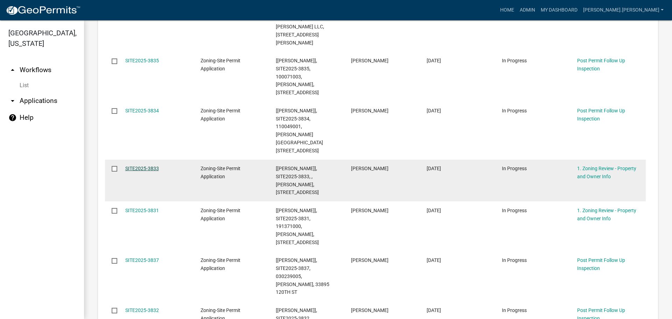
click at [147, 166] on link "SITE2025-3833" at bounding box center [142, 169] width 34 height 6
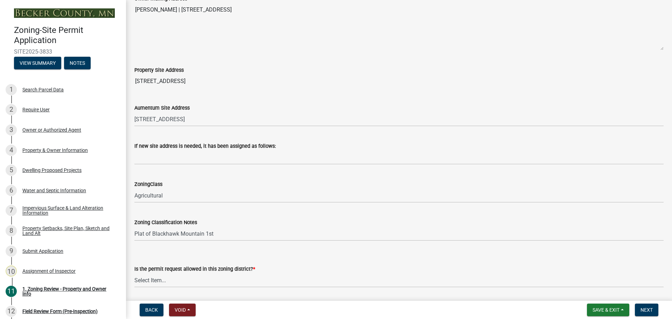
scroll to position [315, 0]
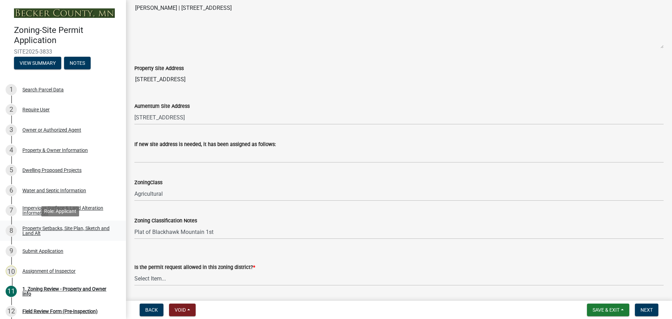
click at [72, 228] on div "Property Setbacks, Site Plan, Sketch and Land Alt" at bounding box center [68, 231] width 92 height 10
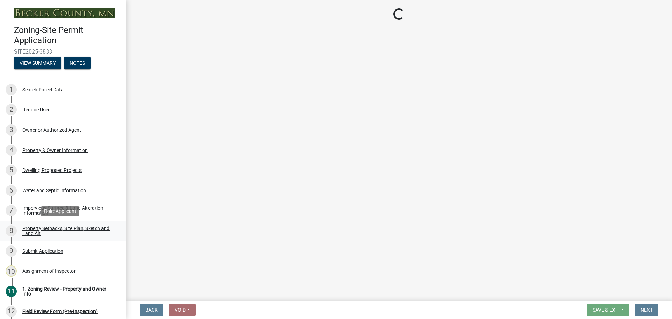
scroll to position [0, 0]
select select "7b13c63f-e699-4112-b373-98fbd28ec536"
select select "ab51cc13-047d-4302-be52-af28f03d9a21"
select select "b56a4575-9846-47cf-8067-c59a4853da22"
select select "e8ab2dc3-aa3f-46f3-9b4a-37eb25ad84af"
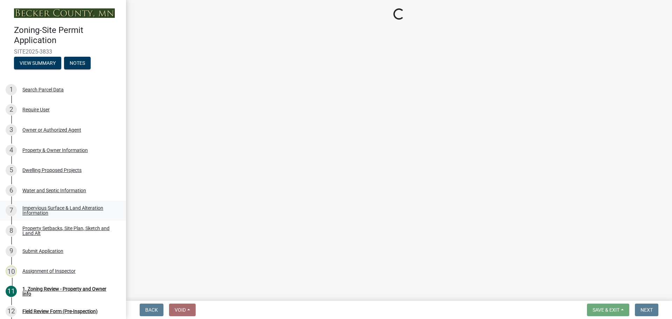
select select "b98836ba-4715-455d-97ab-be9a9df498a8"
select select "c8b8ea71-7088-4e87-a493-7bc88cc2835b"
select select "133211ff-91ce-4a0a-9235-b48a7e2069a0"
select select "19d13e65-c93d-443e-910a-7a17299544cc"
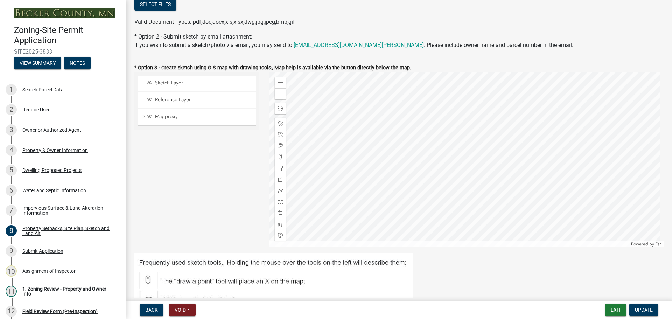
scroll to position [105, 0]
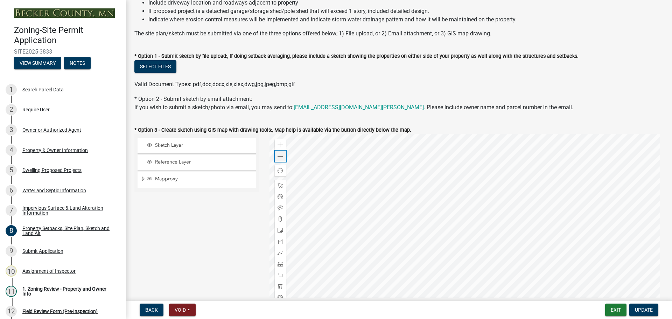
click at [278, 155] on span at bounding box center [281, 157] width 6 height 6
click at [474, 173] on div at bounding box center [467, 221] width 395 height 175
click at [342, 231] on div at bounding box center [467, 221] width 395 height 175
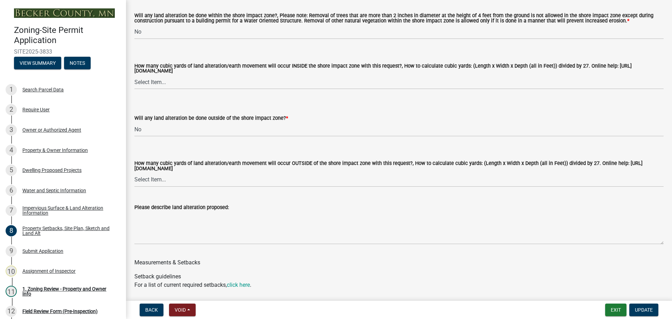
drag, startPoint x: 157, startPoint y: 146, endPoint x: 165, endPoint y: 221, distance: 75.7
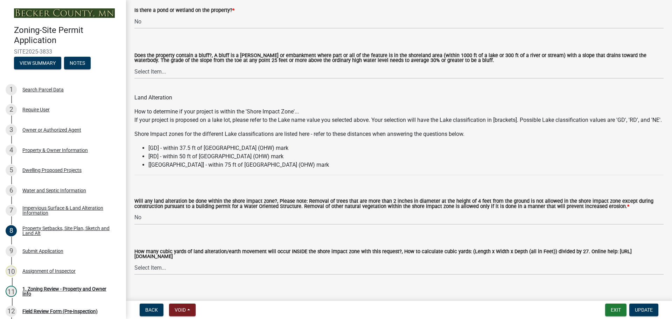
scroll to position [0, 0]
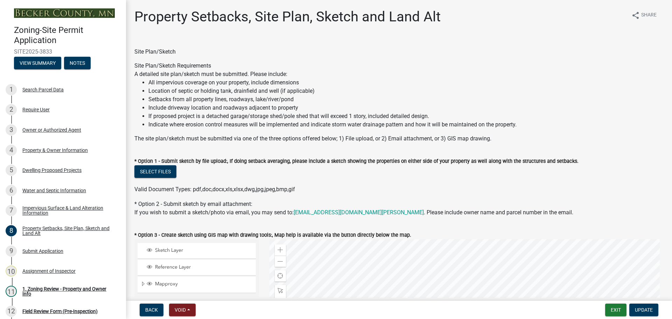
drag, startPoint x: 165, startPoint y: 274, endPoint x: 135, endPoint y: 144, distance: 133.7
click at [70, 210] on div "Impervious Surface & Land Alteration Information" at bounding box center [68, 211] width 92 height 10
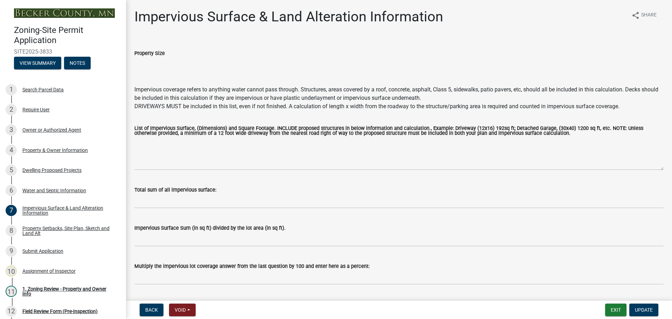
scroll to position [20, 0]
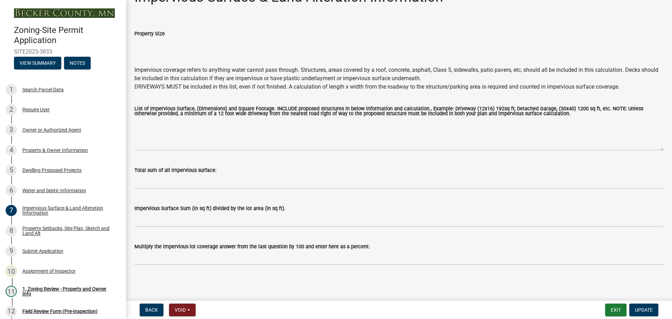
drag, startPoint x: 234, startPoint y: 99, endPoint x: 225, endPoint y: 209, distance: 110.6
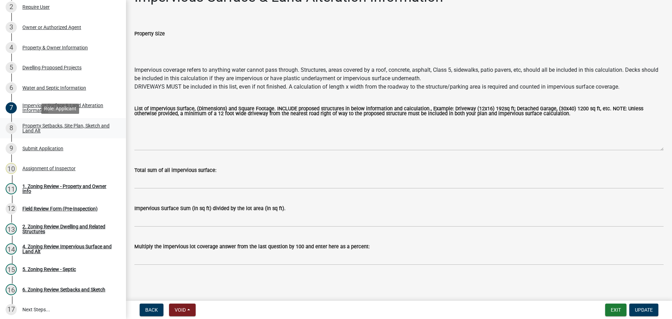
scroll to position [105, 0]
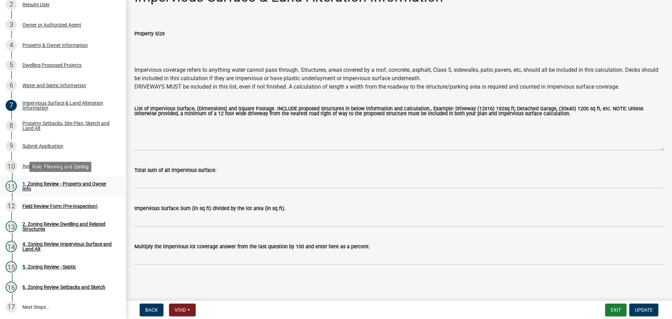
click at [59, 187] on div "1. Zoning Review - Property and Owner Info" at bounding box center [68, 186] width 92 height 10
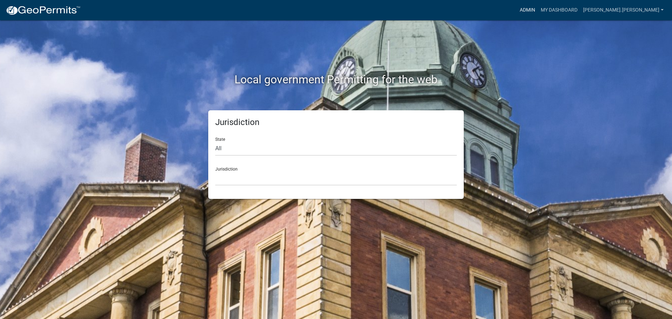
click at [538, 10] on link "Admin" at bounding box center [527, 10] width 21 height 13
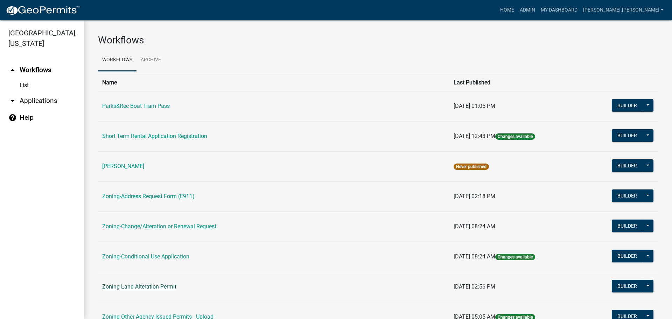
click at [160, 289] on link "Zoning-Land Alteration Permit" at bounding box center [139, 286] width 74 height 7
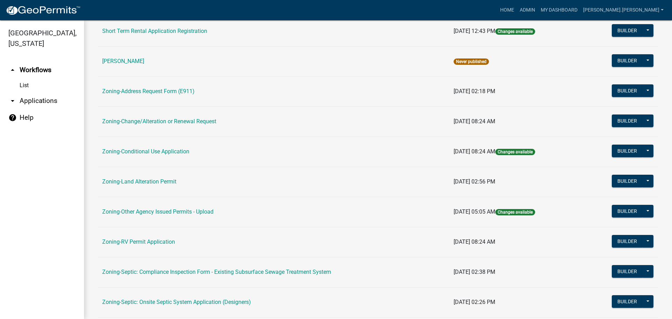
scroll to position [210, 0]
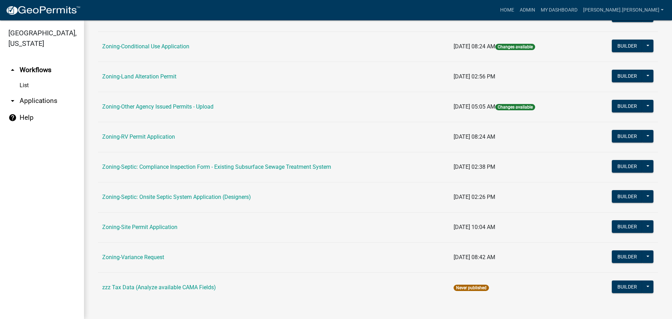
click at [148, 227] on link "Zoning-Site Permit Application" at bounding box center [139, 227] width 75 height 7
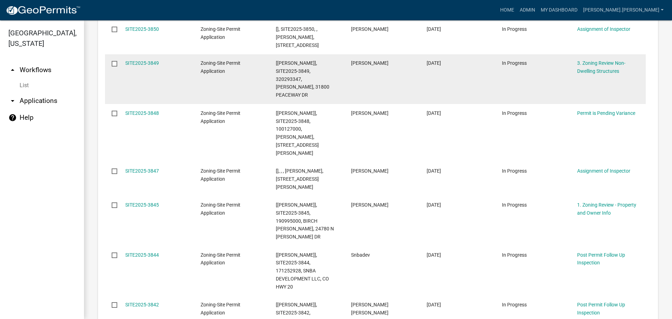
scroll to position [255, 0]
click at [137, 61] on link "SITE2025-3849" at bounding box center [142, 62] width 34 height 6
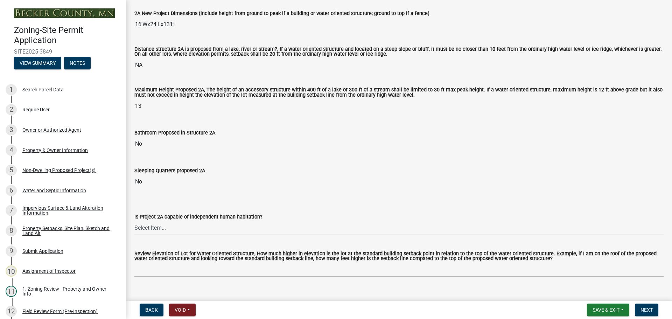
scroll to position [175, 0]
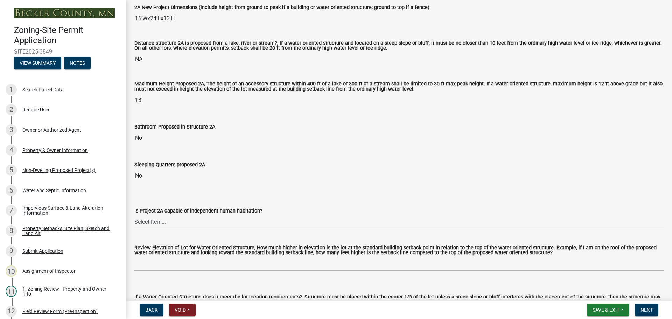
click at [235, 217] on select "Select Item... Yes No N/A" at bounding box center [398, 222] width 529 height 14
click at [134, 215] on select "Select Item... Yes No N/A" at bounding box center [398, 222] width 529 height 14
select select "2fe0a161-8217-4815-9ba4-414222f248ef"
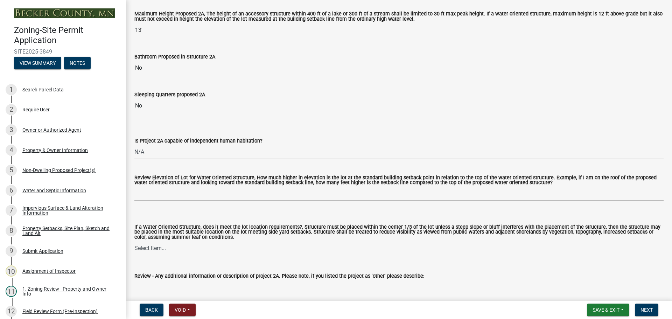
scroll to position [280, 0]
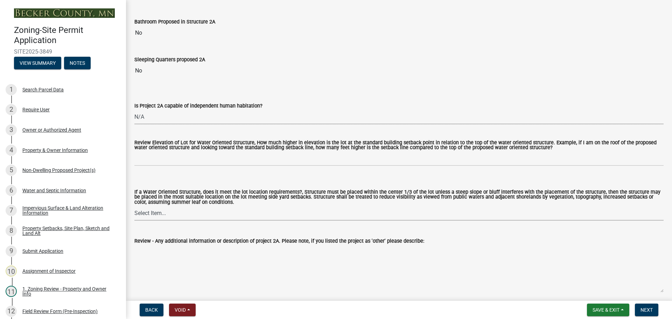
click at [170, 211] on select "Select Item... Not a Water Oriented Structure Yes No" at bounding box center [398, 213] width 529 height 14
click at [134, 207] on select "Select Item... Not a Water Oriented Structure Yes No" at bounding box center [398, 213] width 529 height 14
select select "5e5a1a43-a57c-433a-8128-35b9326238e3"
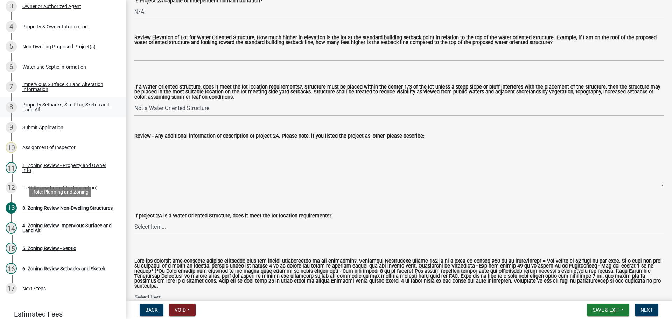
scroll to position [140, 0]
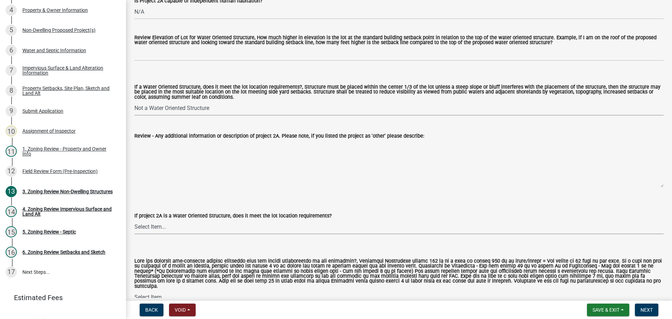
click at [180, 228] on select "Select Item... Not a water oriented structure Yes No" at bounding box center [398, 227] width 529 height 14
click at [134, 221] on select "Select Item... Not a water oriented structure Yes No" at bounding box center [398, 227] width 529 height 14
select select "223718f0-5ac7-44a0-9707-5d191da7cdfb"
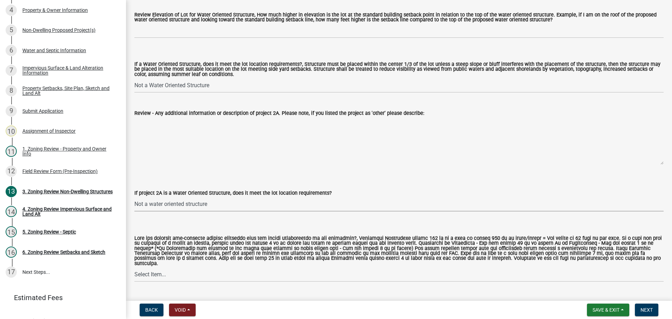
scroll to position [420, 0]
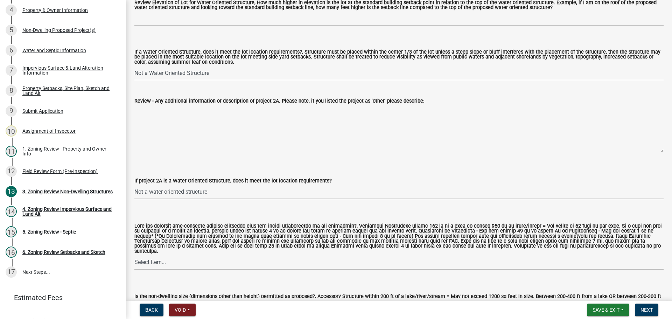
click at [168, 258] on select "Select Item... Yes No N/A" at bounding box center [398, 262] width 529 height 14
click at [134, 255] on select "Select Item... Yes No N/A" at bounding box center [398, 262] width 529 height 14
select select "4896e132-28d3-46f3-964b-14c5e9dd7a99"
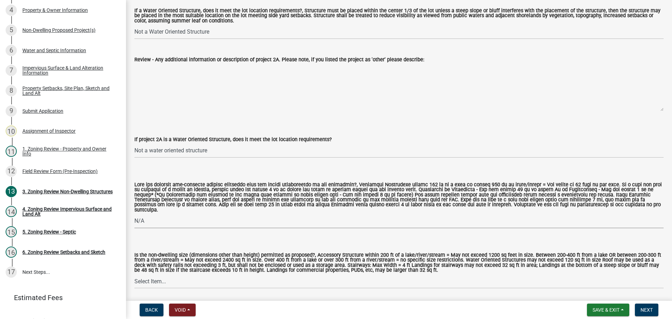
scroll to position [525, 0]
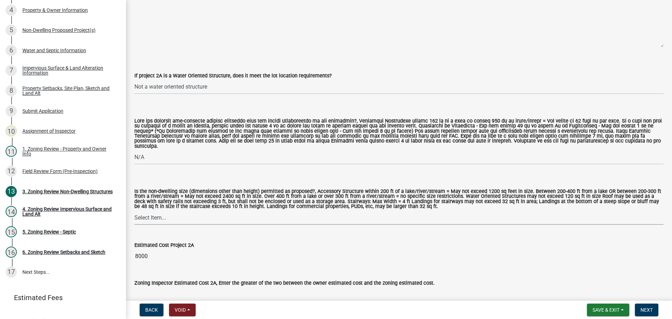
click at [169, 211] on select "Select Item... Yes No" at bounding box center [398, 217] width 529 height 14
click at [134, 210] on select "Select Item... Yes No" at bounding box center [398, 217] width 529 height 14
select select "08924a8d-620f-42ce-8de3-94388368b842"
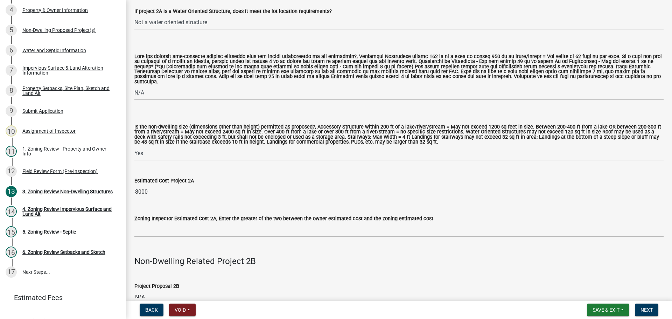
scroll to position [595, 0]
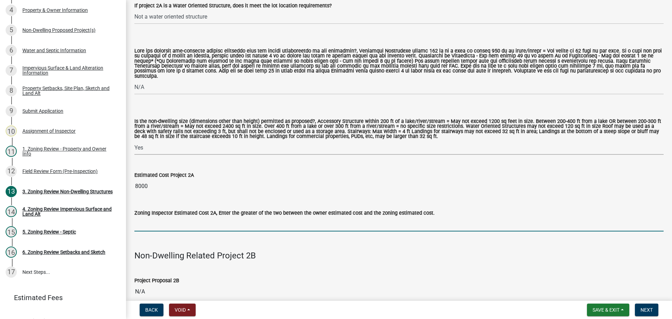
click at [163, 225] on input "text" at bounding box center [398, 224] width 529 height 14
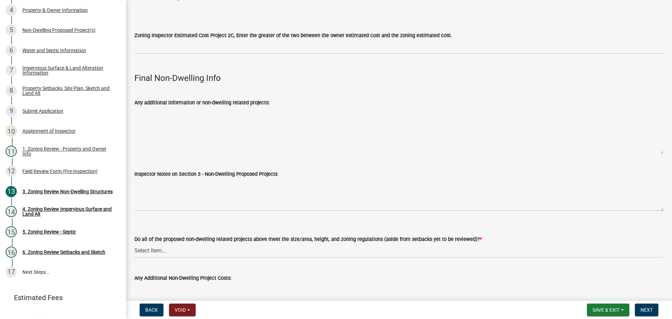
scroll to position [2305, 0]
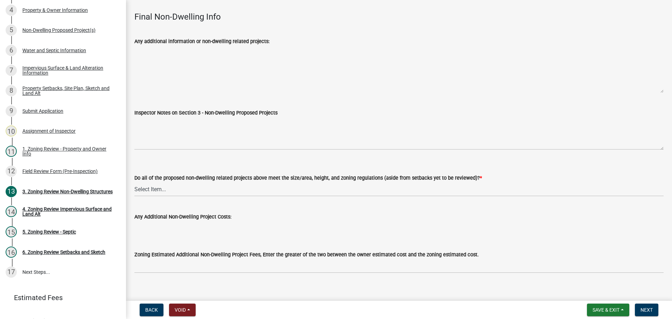
type input "8000"
click at [222, 182] on select "Select Item... Yes No N/A" at bounding box center [398, 189] width 529 height 14
click at [210, 182] on select "Select Item... Yes No N/A" at bounding box center [398, 189] width 529 height 14
click at [134, 182] on select "Select Item... Yes No N/A" at bounding box center [398, 189] width 529 height 14
select select "70869821-7738-4560-8d2e-4f353ca78bb3"
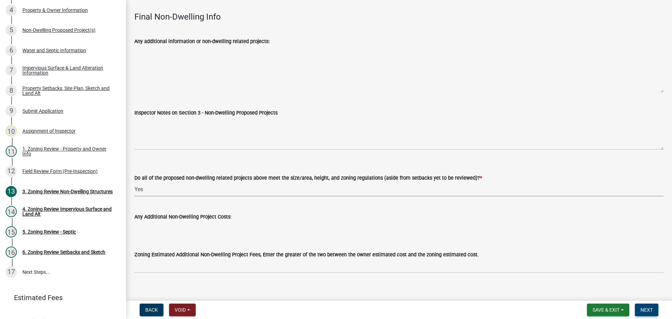
click at [651, 311] on span "Next" at bounding box center [647, 310] width 12 height 6
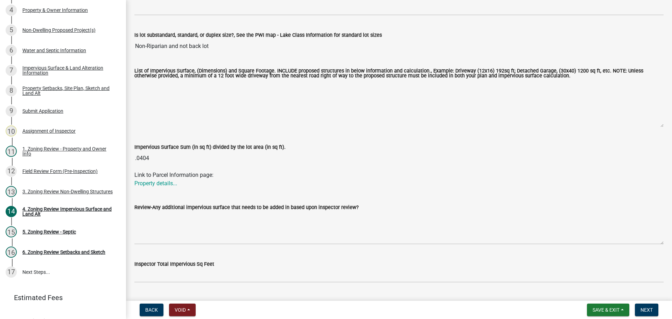
scroll to position [35, 0]
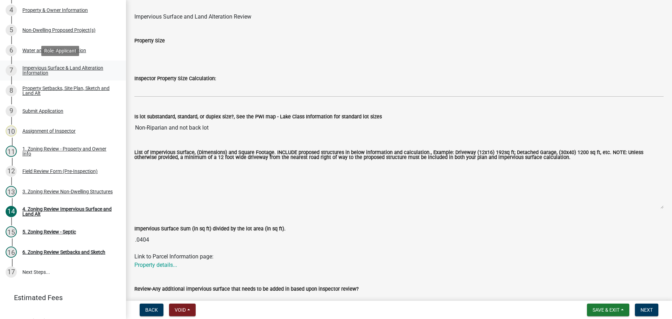
click at [57, 67] on div "Impervious Surface & Land Alteration Information" at bounding box center [68, 70] width 92 height 10
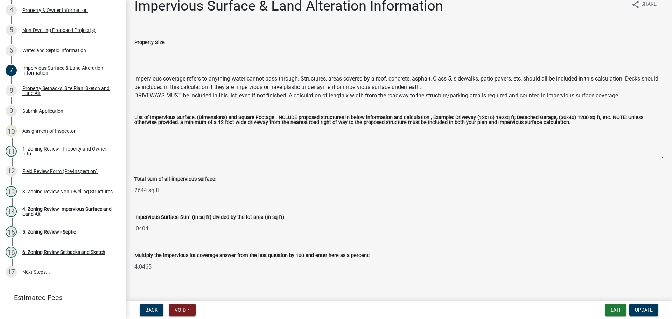
scroll to position [20, 0]
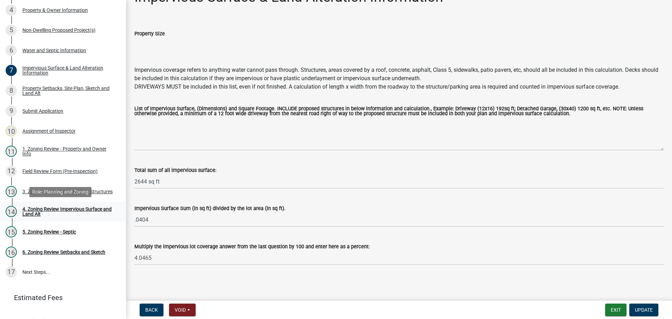
click at [54, 213] on div "4. Zoning Review Impervious Surface and Land Alt" at bounding box center [68, 212] width 92 height 10
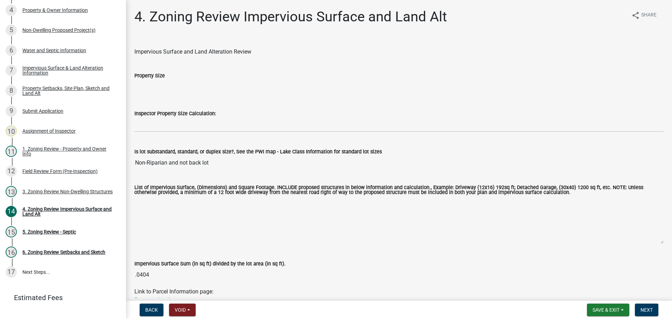
scroll to position [105, 0]
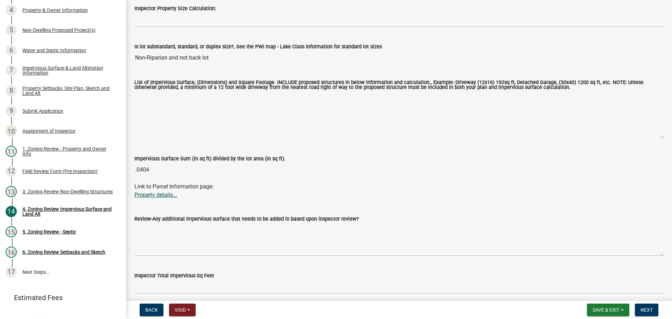
click at [149, 195] on link "Property details..." at bounding box center [155, 195] width 43 height 7
click at [169, 111] on textarea "List of Impervious Surface, (Dimensions) and Square Footage. INCLUDE proposed s…" at bounding box center [398, 115] width 529 height 48
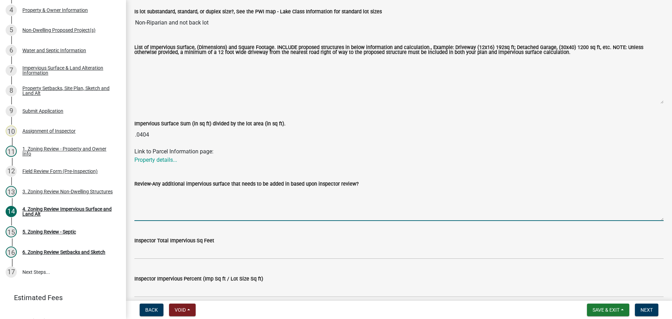
click at [211, 194] on textarea "Review-Any additional impervious surface that needs to be added in based upon i…" at bounding box center [398, 204] width 529 height 33
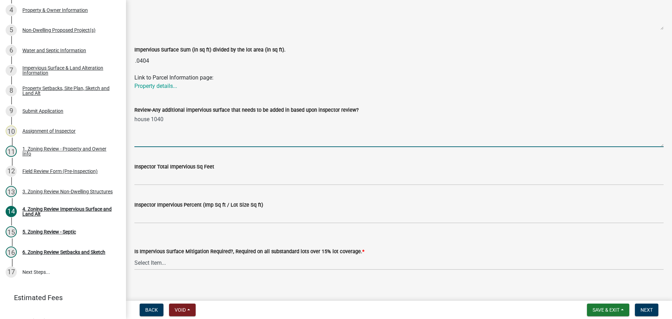
scroll to position [220, 0]
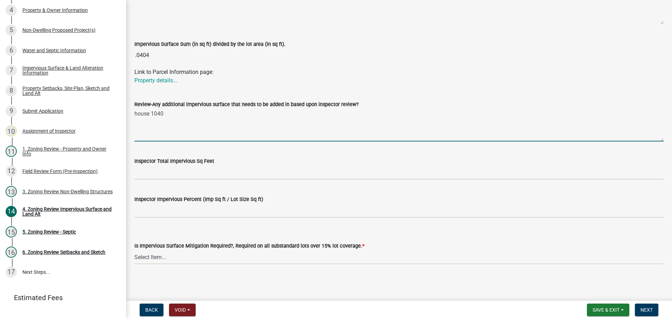
click at [205, 130] on textarea "house 1040" at bounding box center [398, 125] width 529 height 33
click at [191, 120] on textarea "house 1040 driveway 75x12" at bounding box center [398, 125] width 529 height 33
type textarea "house 1040 driveway 75x12 900"
click at [218, 133] on textarea "house 1040 driveway 75x12 900" at bounding box center [398, 125] width 529 height 33
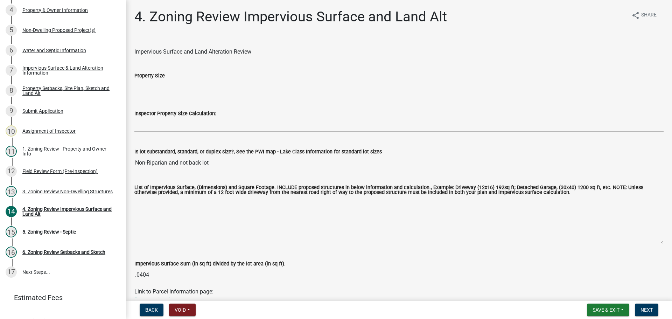
scroll to position [140, 0]
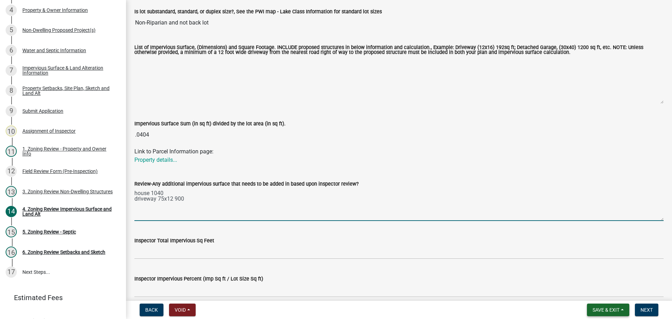
click at [607, 309] on span "Save & Exit" at bounding box center [606, 310] width 27 height 6
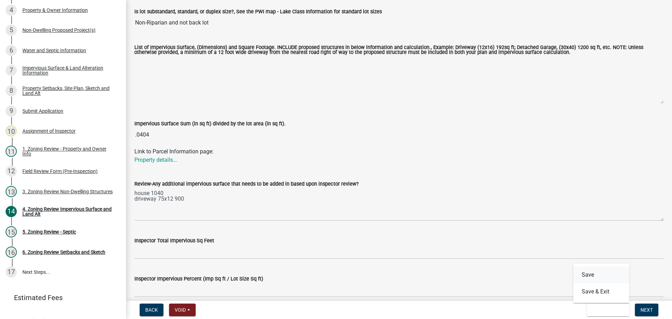
click at [595, 276] on button "Save" at bounding box center [602, 274] width 56 height 17
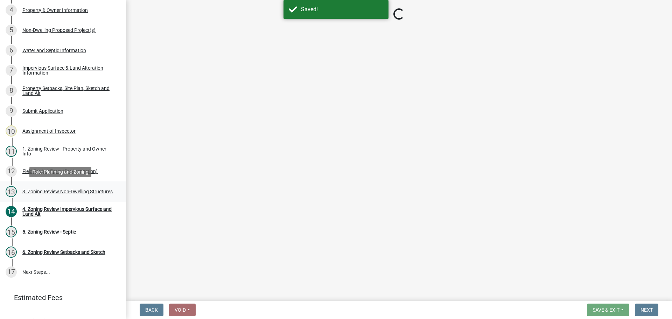
click at [82, 189] on div "3. Zoning Review Non-Dwelling Structures" at bounding box center [67, 191] width 90 height 5
select select "2fe0a161-8217-4815-9ba4-414222f248ef"
select select "5e5a1a43-a57c-433a-8128-35b9326238e3"
select select "223718f0-5ac7-44a0-9707-5d191da7cdfb"
select select "4896e132-28d3-46f3-964b-14c5e9dd7a99"
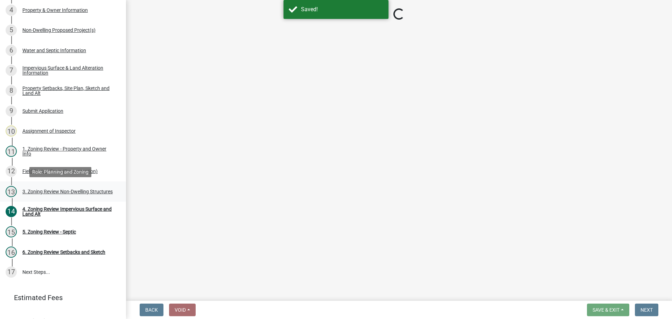
select select "08924a8d-620f-42ce-8de3-94388368b842"
select select "70869821-7738-4560-8d2e-4f353ca78bb3"
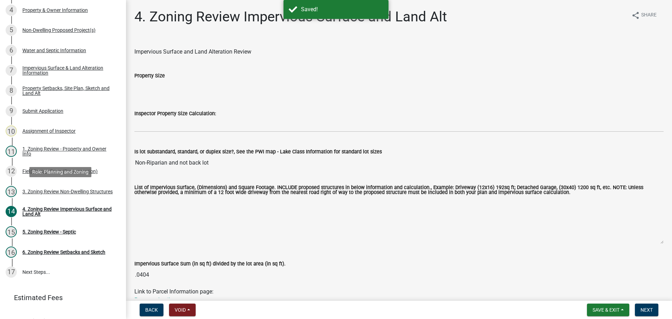
click at [82, 189] on div "3. Zoning Review Non-Dwelling Structures" at bounding box center [67, 191] width 90 height 5
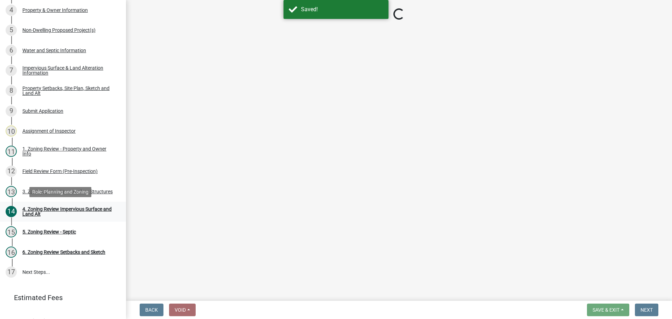
select select "2fe0a161-8217-4815-9ba4-414222f248ef"
select select "5e5a1a43-a57c-433a-8128-35b9326238e3"
select select "223718f0-5ac7-44a0-9707-5d191da7cdfb"
select select "4896e132-28d3-46f3-964b-14c5e9dd7a99"
select select "08924a8d-620f-42ce-8de3-94388368b842"
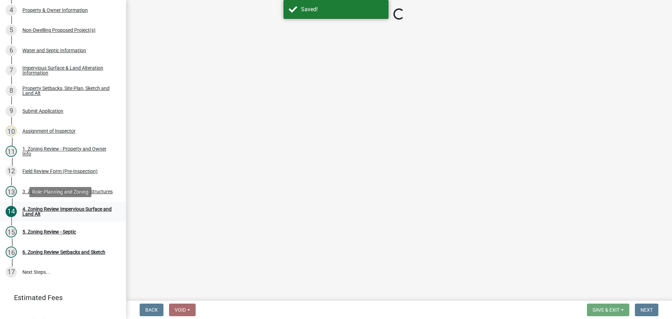
select select "70869821-7738-4560-8d2e-4f353ca78bb3"
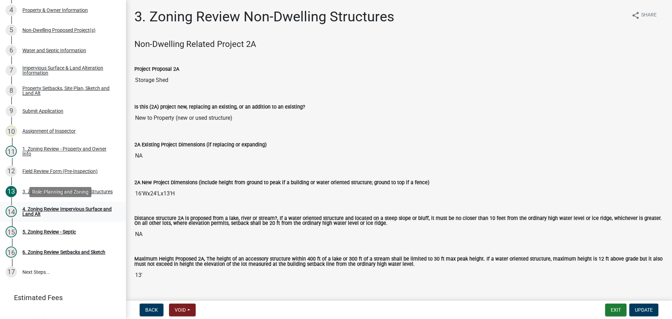
click at [78, 208] on div "4. Zoning Review Impervious Surface and Land Alt" at bounding box center [68, 212] width 92 height 10
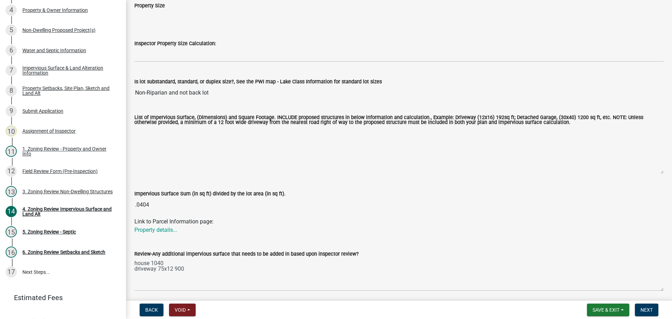
scroll to position [175, 0]
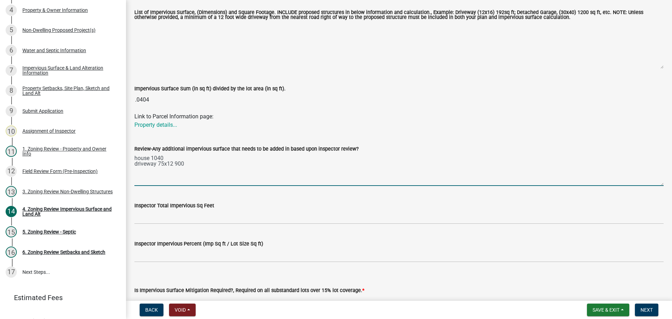
click at [215, 164] on textarea "house 1040 driveway 75x12 900" at bounding box center [398, 169] width 529 height 33
click at [194, 172] on textarea "house 1040 driveway 75x12 900 proposed 16x24" at bounding box center [398, 169] width 529 height 33
type textarea "house 1040 driveway 75x12 900 proposed 16x24 384"
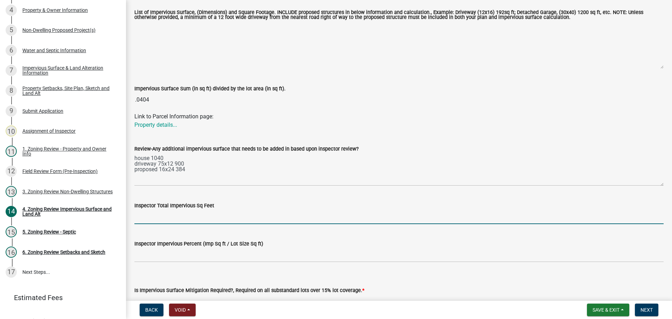
click at [407, 213] on input "Inspector Total Impervious Sq Feet" at bounding box center [398, 217] width 529 height 14
type input "2324"
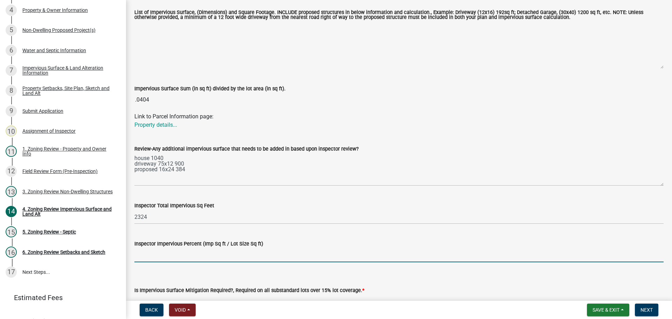
click at [158, 256] on input "Inspector Impervious Percent (Imp Sq ft / Lot Size Sq ft)" at bounding box center [398, 255] width 529 height 14
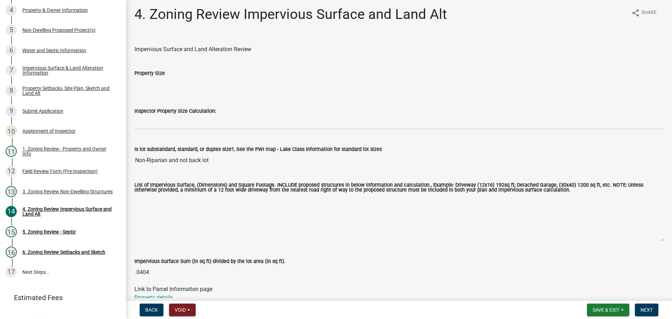
scroll to position [0, 0]
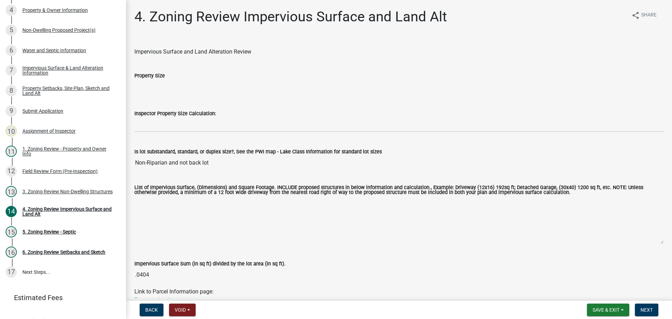
type input "5.3%"
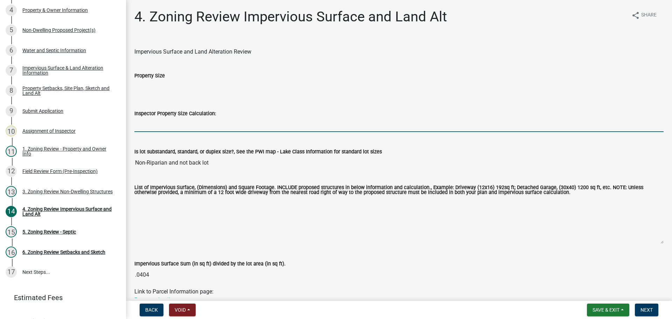
click at [156, 121] on input "Inspector Property Size Calculation:" at bounding box center [398, 125] width 529 height 14
type input "43560"
click at [266, 160] on input "Non-Riparian and not back lot" at bounding box center [398, 163] width 529 height 14
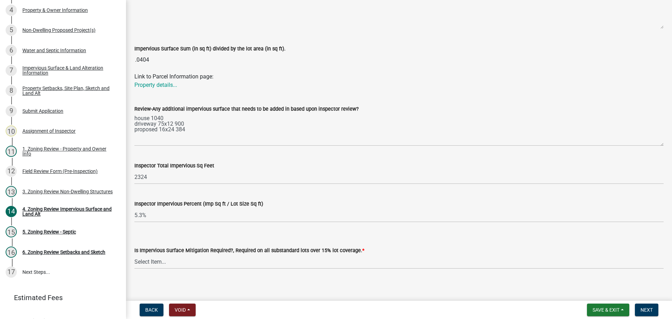
scroll to position [220, 0]
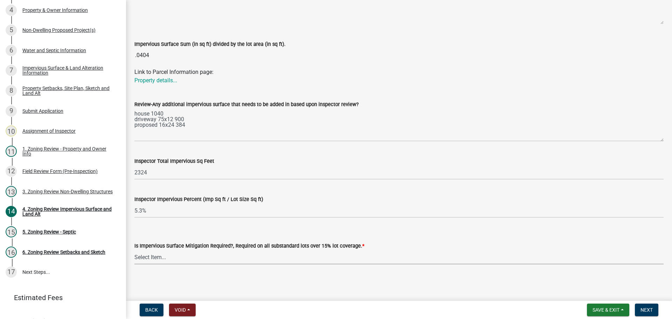
click at [229, 254] on select "Select Item... Yes- Over 15% substandard lot coverage No N/A" at bounding box center [398, 257] width 529 height 14
click at [134, 250] on select "Select Item... Yes- Over 15% substandard lot coverage No N/A" at bounding box center [398, 257] width 529 height 14
select select "bbc84f88-1c9e-4c06-bbd0-95e5e078d214"
click at [641, 312] on span "Next" at bounding box center [647, 310] width 12 height 6
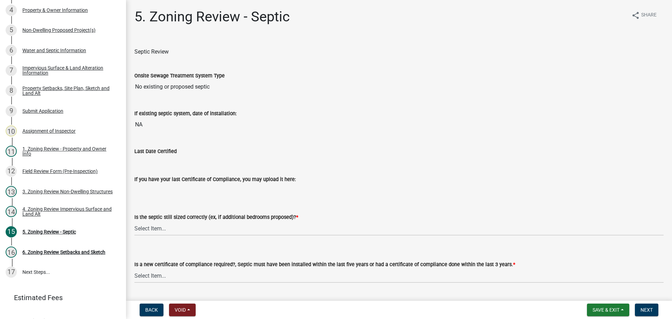
drag, startPoint x: 153, startPoint y: 271, endPoint x: 136, endPoint y: 180, distance: 92.6
click at [136, 180] on label "If you have your last Certificate of Compliance, you may upload it here:" at bounding box center [214, 179] width 161 height 5
click at [181, 225] on select "Select Item... Yes No N/A" at bounding box center [398, 228] width 529 height 14
click at [134, 221] on select "Select Item... Yes No N/A" at bounding box center [398, 228] width 529 height 14
select select "ffe0288f-179d-446d-9dfb-ee21a688edc6"
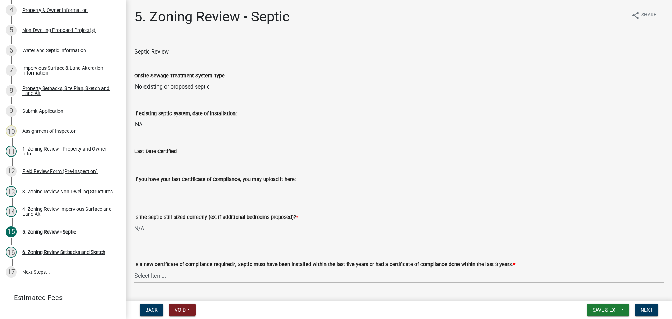
click at [171, 275] on select "Select Item... Yes No" at bounding box center [398, 276] width 529 height 14
click at [134, 269] on select "Select Item... Yes No" at bounding box center [398, 276] width 529 height 14
select select "2fd537d7-74b1-4ff9-a84c-837cf5598f43"
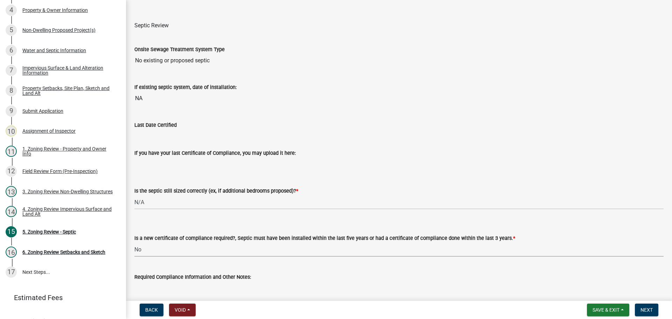
scroll to position [70, 0]
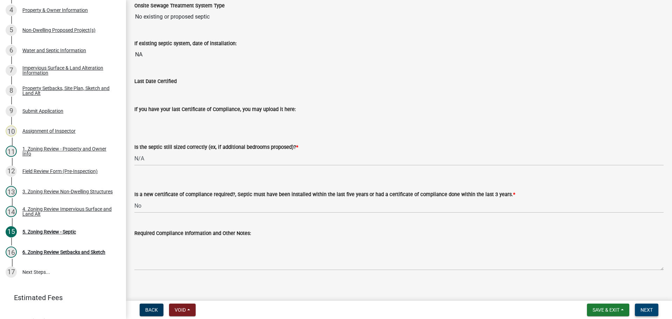
click at [646, 306] on button "Next" at bounding box center [646, 310] width 23 height 13
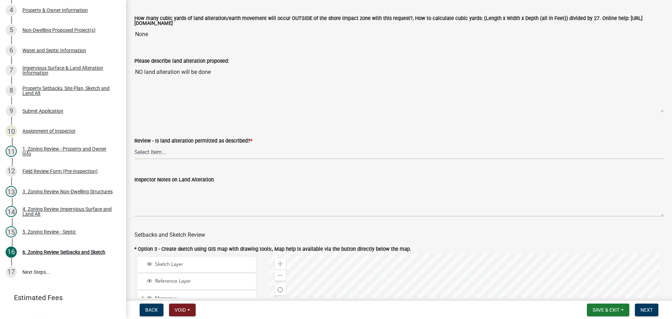
scroll to position [175, 0]
click at [177, 153] on select "Select Item... Yes No N/A" at bounding box center [398, 152] width 529 height 14
click at [134, 146] on select "Select Item... Yes No N/A" at bounding box center [398, 152] width 529 height 14
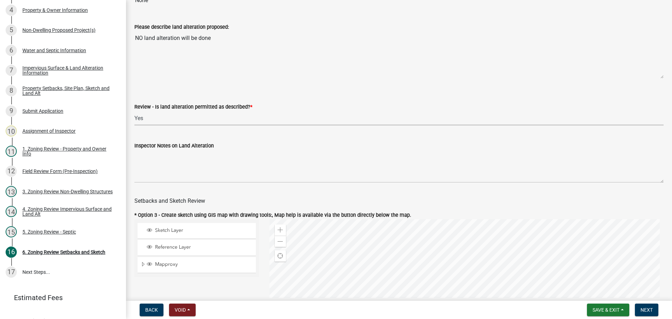
scroll to position [210, 0]
drag, startPoint x: 227, startPoint y: 117, endPoint x: 227, endPoint y: 123, distance: 5.3
click at [227, 117] on select "Select Item... Yes No N/A" at bounding box center [398, 117] width 529 height 14
click at [134, 111] on select "Select Item... Yes No N/A" at bounding box center [398, 117] width 529 height 14
select select "67532522-cdd9-4b58-8c28-493a46ddf41b"
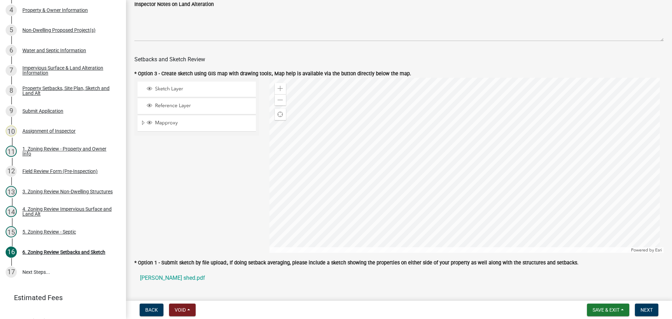
scroll to position [525, 0]
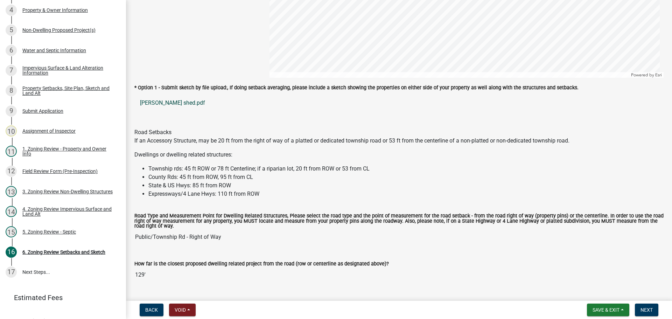
click at [186, 105] on link "David Englund shed.pdf" at bounding box center [398, 103] width 529 height 17
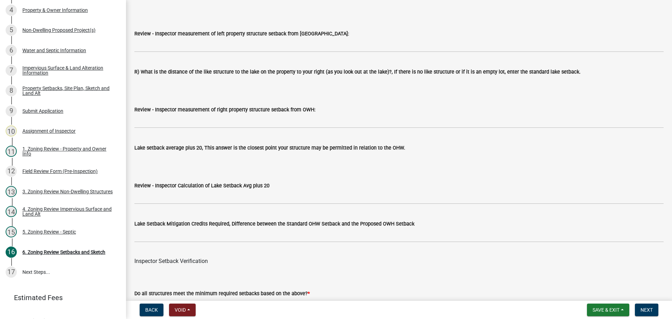
scroll to position [2101, 0]
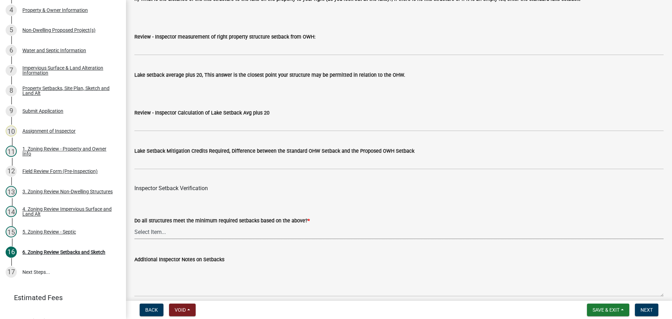
click at [164, 236] on select "Select Item... Yes No" at bounding box center [398, 232] width 529 height 14
click at [134, 226] on select "Select Item... Yes No" at bounding box center [398, 232] width 529 height 14
select select "1355ee8a-8cf1-4796-8594-a9df27e9dfb0"
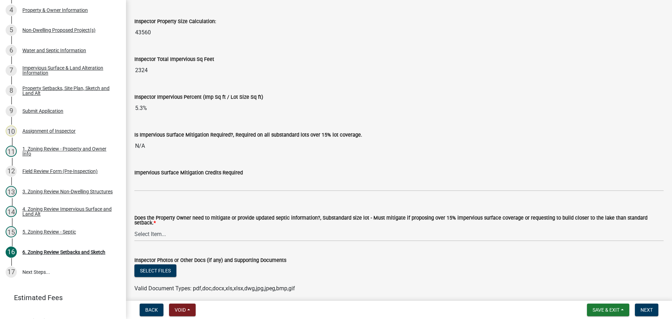
scroll to position [2521, 0]
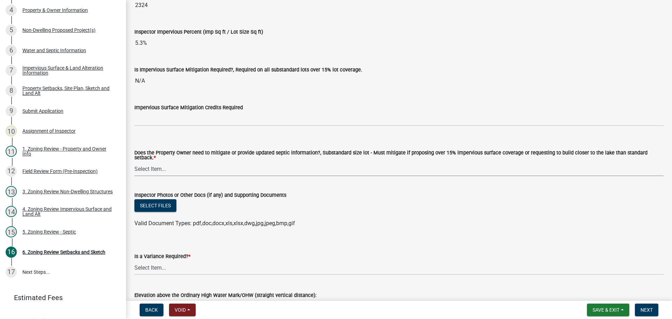
click at [184, 162] on select "Select Item... No Mitigation or additional Septic Information is required Septi…" at bounding box center [398, 169] width 529 height 14
click at [134, 162] on select "Select Item... No Mitigation or additional Septic Information is required Septi…" at bounding box center [398, 169] width 529 height 14
select select "90ee664a-1dc2-440e-be2c-90a87c157e77"
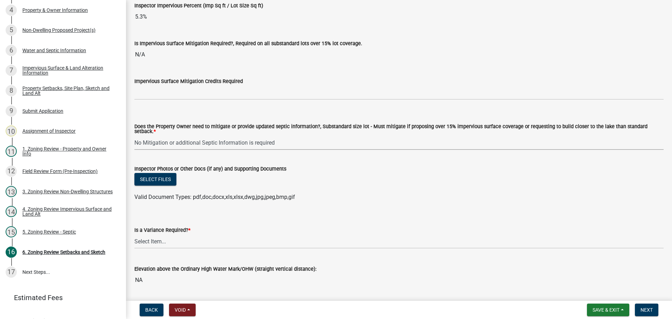
scroll to position [2568, 0]
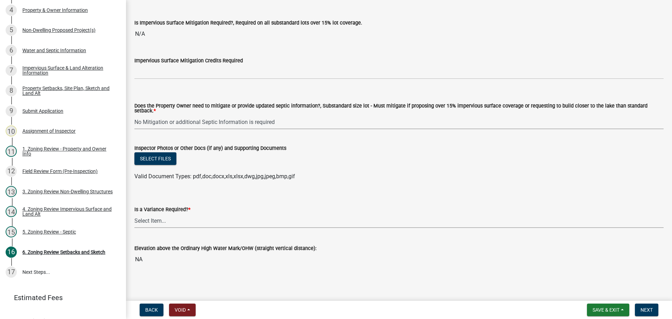
click at [182, 223] on select "Select Item... Yes No" at bounding box center [398, 221] width 529 height 14
click at [134, 214] on select "Select Item... Yes No" at bounding box center [398, 221] width 529 height 14
select select "f2187563-aefa-492e-adce-9c256a51e9d2"
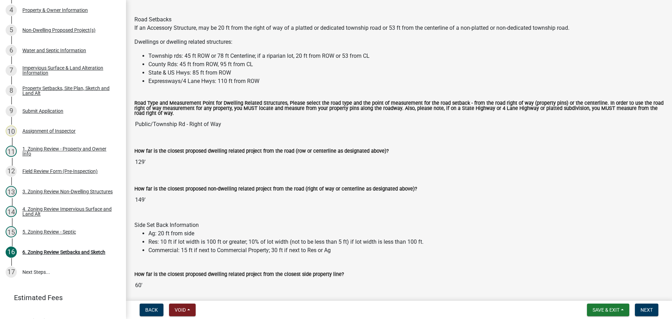
drag, startPoint x: 319, startPoint y: 258, endPoint x: 241, endPoint y: 148, distance: 134.4
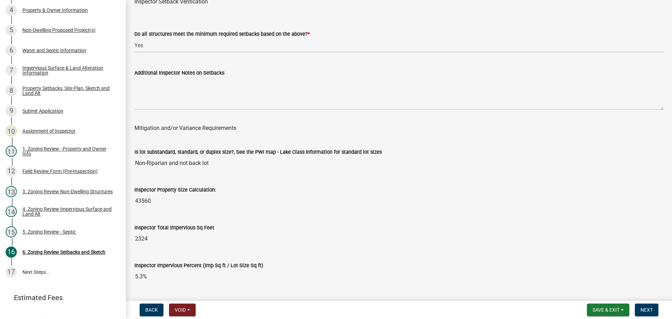
scroll to position [2233, 0]
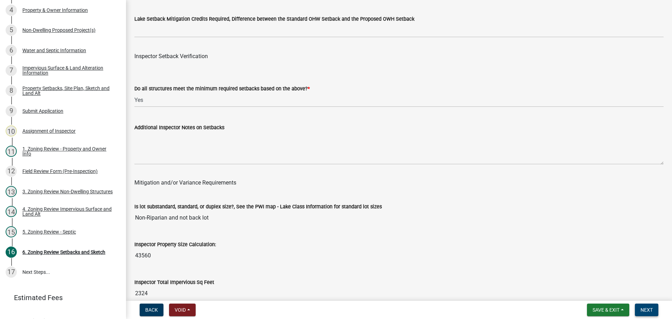
click at [642, 306] on button "Next" at bounding box center [646, 310] width 23 height 13
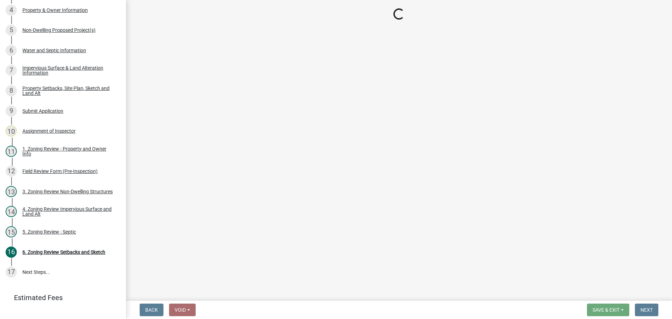
scroll to position [160, 0]
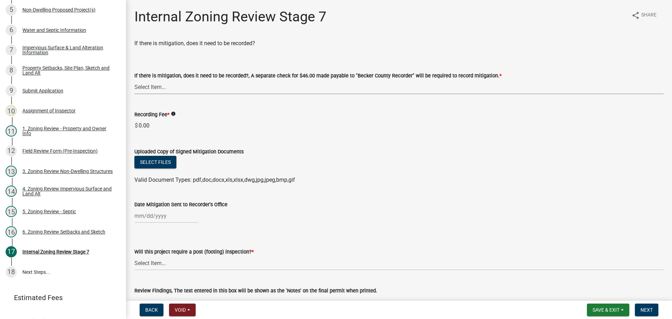
click at [165, 88] on select "Select Item... Yes No N/A" at bounding box center [398, 87] width 529 height 14
click at [134, 80] on select "Select Item... Yes No N/A" at bounding box center [398, 87] width 529 height 14
select select "e59fcb53-d9ed-466f-8c3e-33bb35216820"
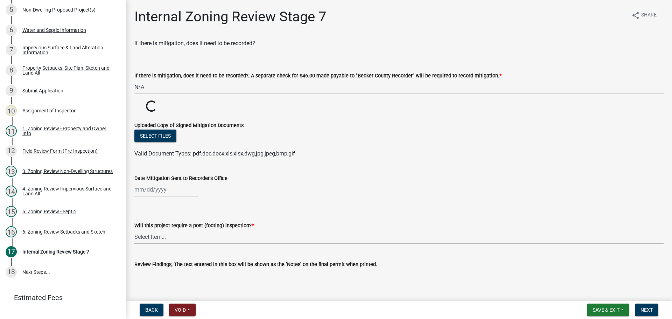
scroll to position [70, 0]
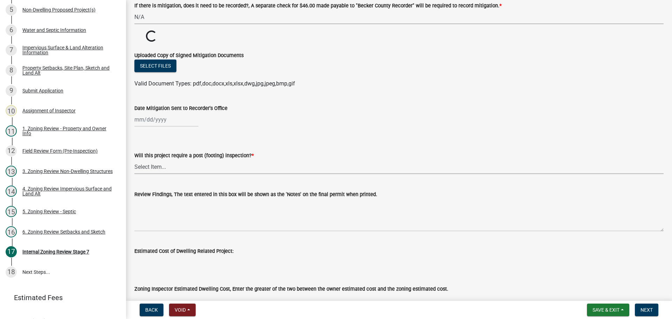
click at [161, 164] on select "Select Item... No Yes" at bounding box center [398, 167] width 529 height 14
click at [134, 160] on select "Select Item... No Yes" at bounding box center [398, 167] width 529 height 14
select select "70fe76f0-d291-438e-ac1a-5869b7b7f697"
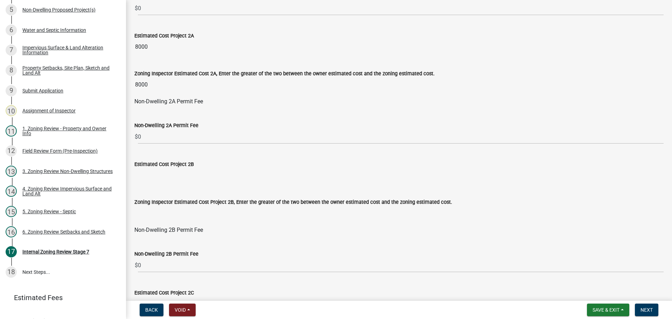
scroll to position [420, 0]
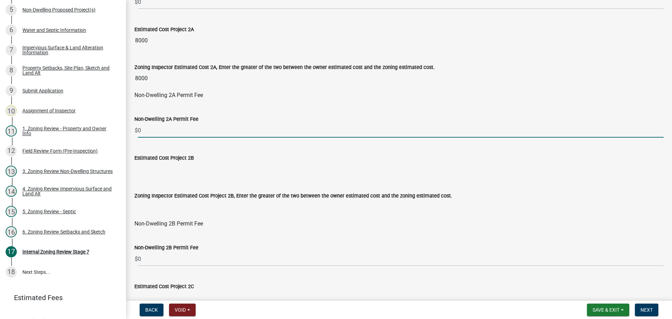
click at [163, 126] on input "0" at bounding box center [401, 130] width 526 height 14
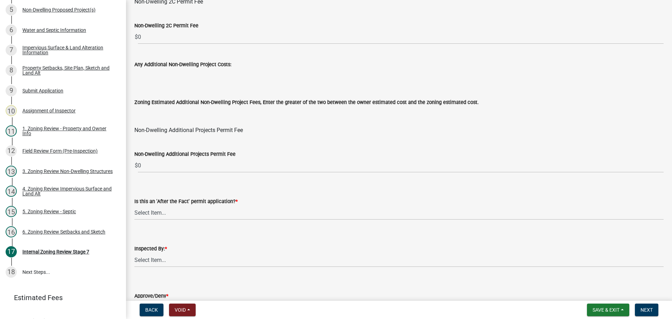
scroll to position [847, 0]
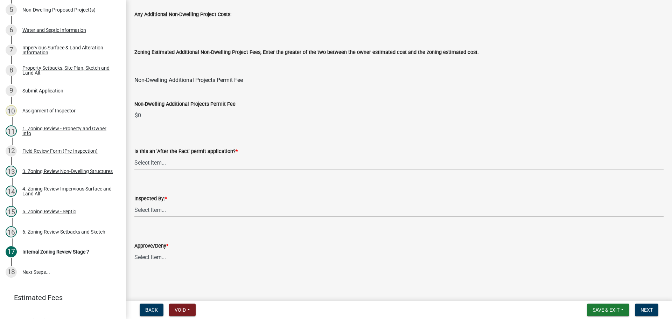
type input "84"
click at [187, 159] on select "Select Item... No Yes" at bounding box center [398, 162] width 529 height 14
click at [134, 155] on select "Select Item... No Yes" at bounding box center [398, 162] width 529 height 14
select select "bbe3a6c5-1893-4527-8578-ada07a3b8ea5"
click at [178, 208] on select "Select Item... Jeff Rusness Kyle Vareberg Nicole Bradbury Susan Rockwell Tyler …" at bounding box center [398, 210] width 529 height 14
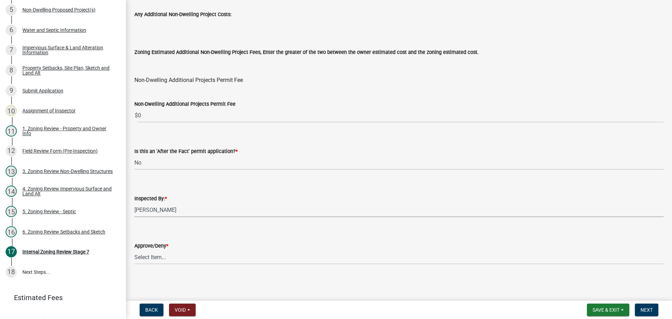
click at [134, 203] on select "Select Item... Jeff Rusness Kyle Vareberg Nicole Bradbury Susan Rockwell Tyler …" at bounding box center [398, 210] width 529 height 14
select select "c0b6e50c-983d-48c1-a910-e8bd43c13b77"
click at [164, 258] on select "Select Item... Approve Deny" at bounding box center [398, 257] width 529 height 14
click at [134, 250] on select "Select Item... Approve Deny" at bounding box center [398, 257] width 529 height 14
select select "97c9e5a4-d35f-4903-ad68-b764687ac9e9"
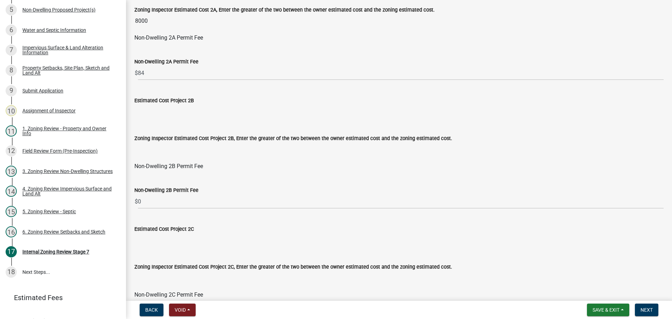
scroll to position [602, 0]
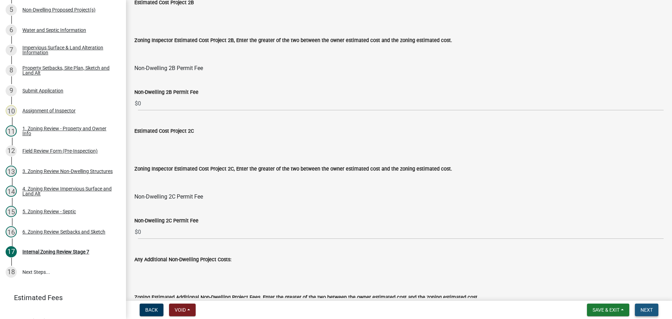
click at [648, 307] on span "Next" at bounding box center [647, 310] width 12 height 6
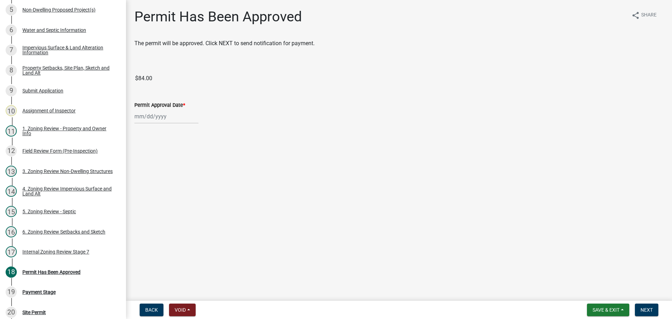
scroll to position [241, 0]
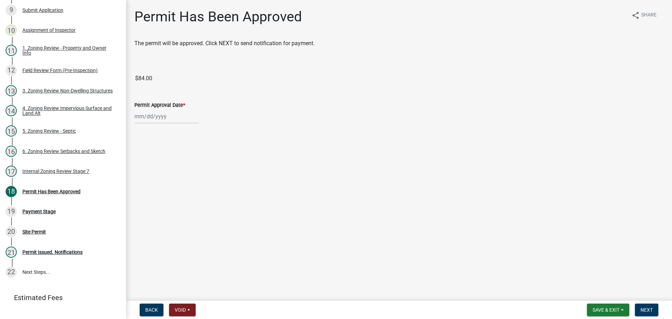
click at [156, 117] on div at bounding box center [166, 116] width 64 height 14
select select "9"
select select "2025"
click at [174, 157] on div "4" at bounding box center [174, 153] width 11 height 11
type input "[DATE]"
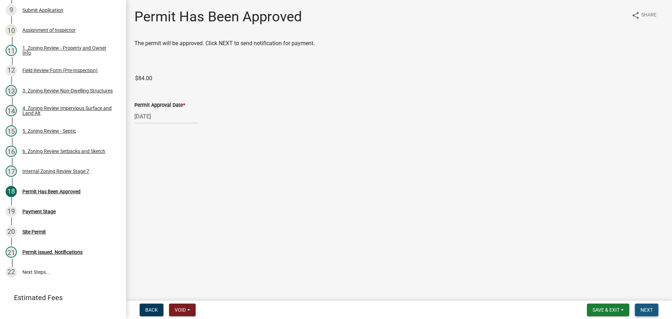
click at [643, 308] on span "Next" at bounding box center [647, 310] width 12 height 6
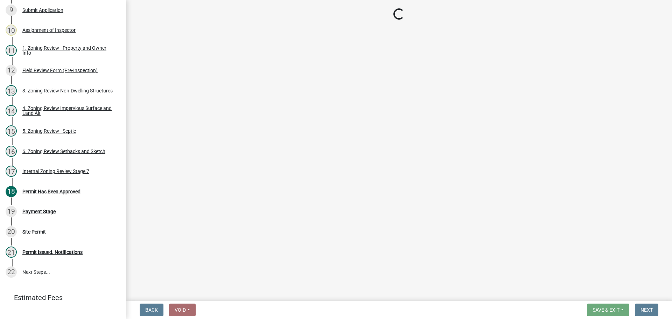
select select "3: 3"
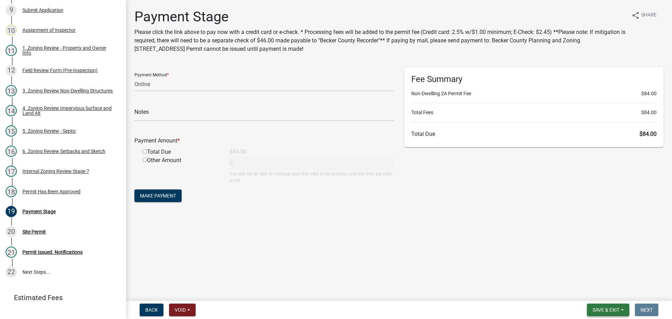
click at [593, 311] on span "Save & Exit" at bounding box center [606, 310] width 27 height 6
click at [592, 293] on button "Save & Exit" at bounding box center [602, 291] width 56 height 17
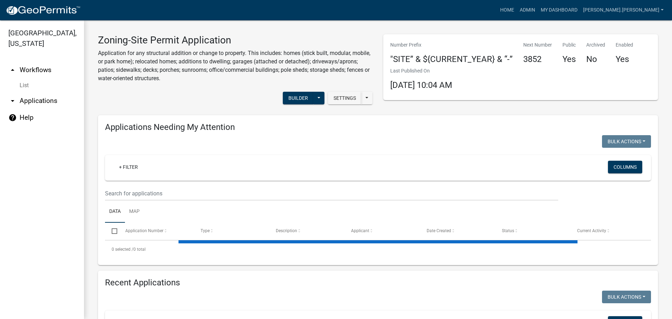
scroll to position [140, 0]
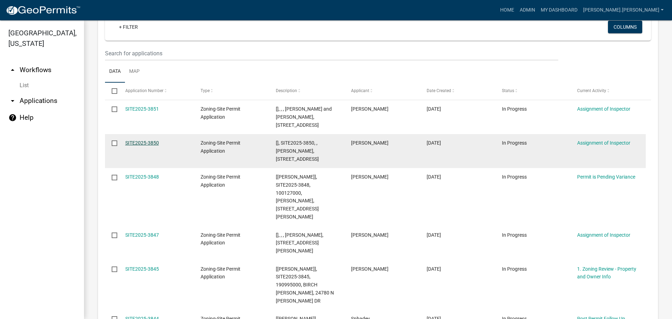
click at [142, 141] on link "SITE2025-3850" at bounding box center [142, 143] width 34 height 6
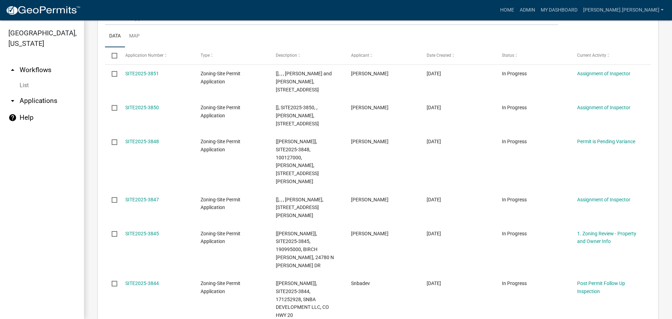
scroll to position [210, 0]
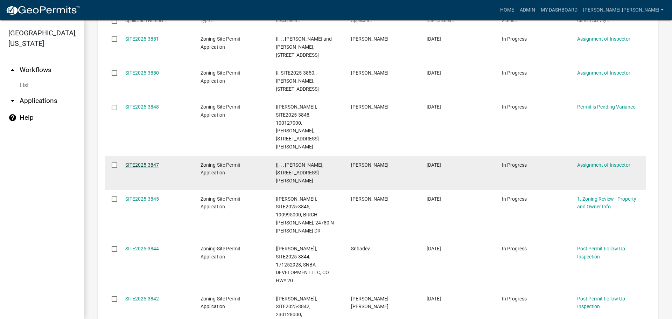
click at [139, 162] on link "SITE2025-3847" at bounding box center [142, 165] width 34 height 6
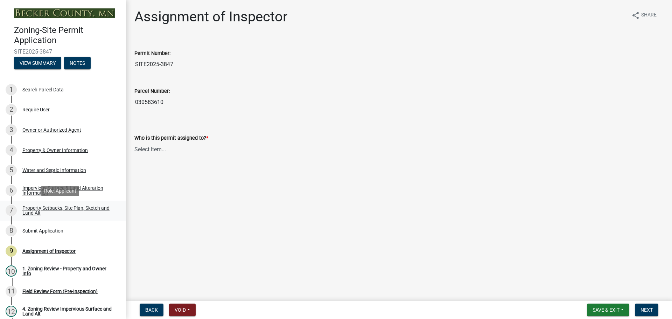
click at [58, 206] on div "Property Setbacks, Site Plan, Sketch and Land Alt" at bounding box center [68, 211] width 92 height 10
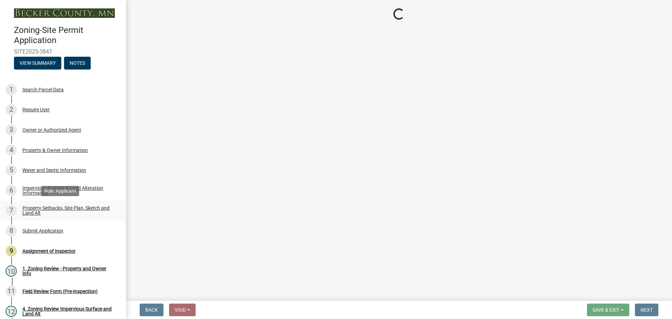
select select "d89fbfa0-1150-4954-b91c-9d482c9530a3"
select select "b56a4575-9846-47cf-8067-c59a4853da22"
select select "e8ab2dc3-aa3f-46f3-9b4a-37eb25ad84af"
select select "27b2a8b4-abf6-463e-8c0c-7c5d2b4fe26f"
select select "5ad4ab64-b44e-481c-9000-9e5907aa74e1"
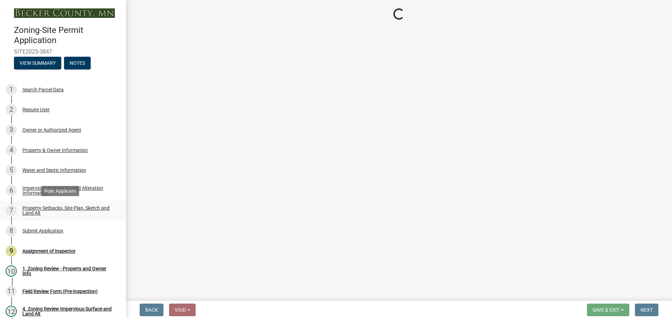
select select "e019de12-4845-45f2-ad10-5fb76eee0e55"
select select "c8b8ea71-7088-4e87-a493-7bc88cc2835b"
select select "133211ff-91ce-4a0a-9235-b48a7e2069a0"
select select "19d13e65-c93d-443e-910a-7a17299544cc"
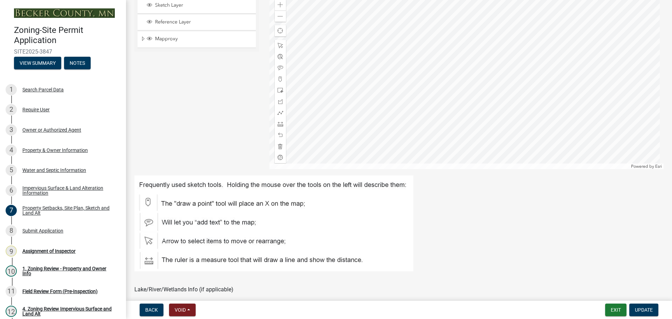
scroll to position [140, 0]
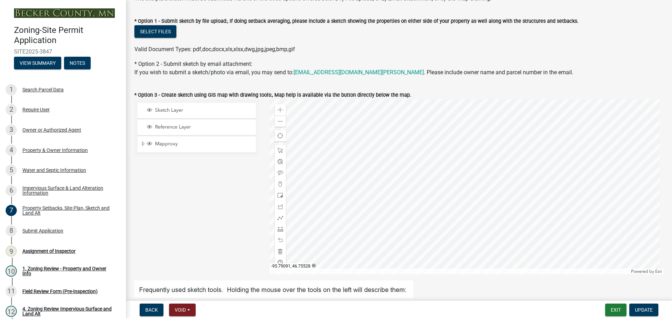
click at [369, 196] on div at bounding box center [467, 186] width 395 height 175
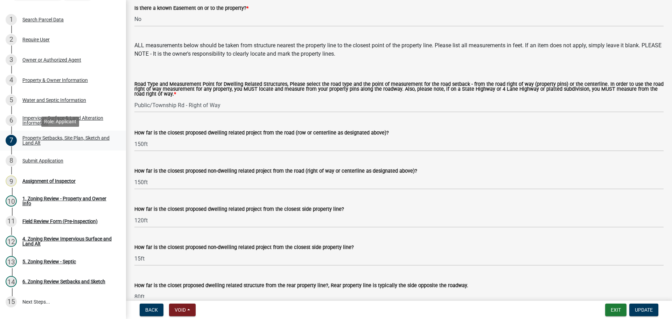
scroll to position [0, 0]
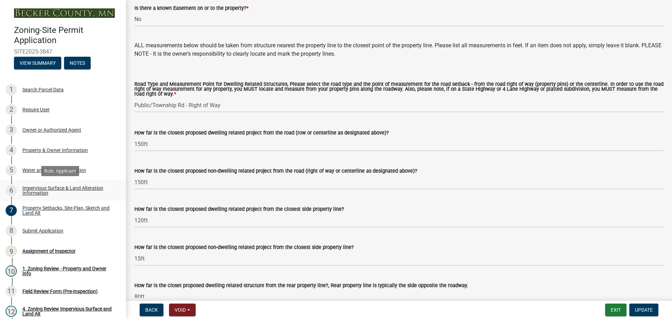
click at [75, 187] on div "Impervious Surface & Land Alteration Information" at bounding box center [68, 191] width 92 height 10
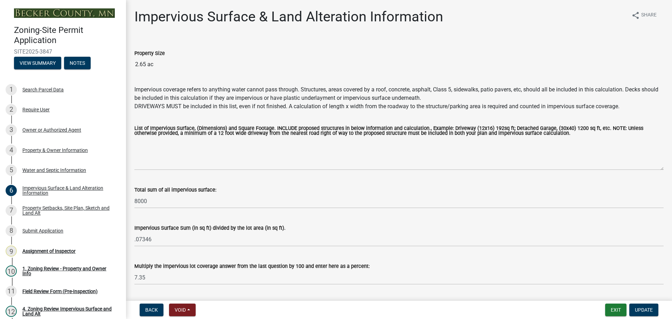
scroll to position [20, 0]
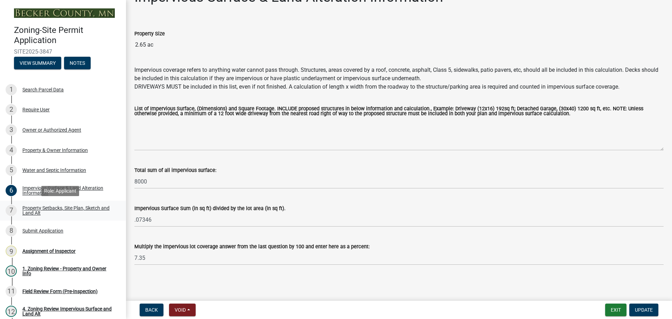
click at [59, 207] on div "Property Setbacks, Site Plan, Sketch and Land Alt" at bounding box center [68, 211] width 92 height 10
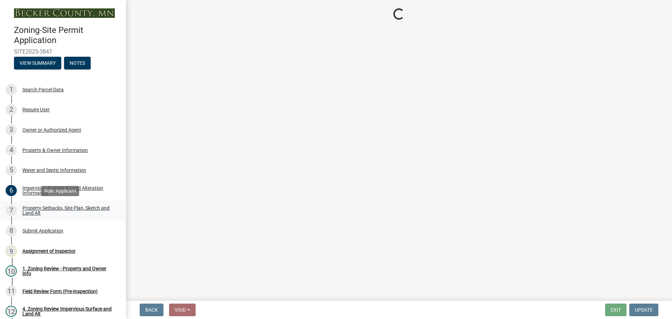
scroll to position [0, 0]
select select "d89fbfa0-1150-4954-b91c-9d482c9530a3"
select select "b56a4575-9846-47cf-8067-c59a4853da22"
select select "e8ab2dc3-aa3f-46f3-9b4a-37eb25ad84af"
select select "27b2a8b4-abf6-463e-8c0c-7c5d2b4fe26f"
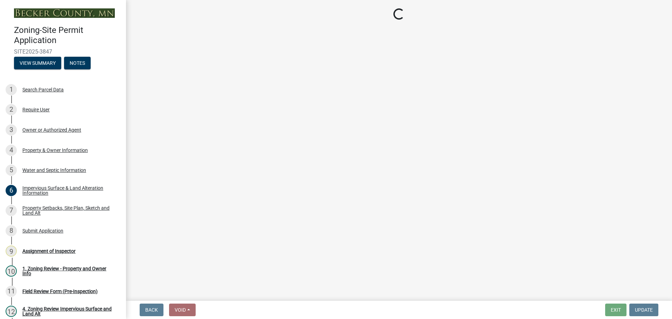
select select "5ad4ab64-b44e-481c-9000-9e5907aa74e1"
select select "e019de12-4845-45f2-ad10-5fb76eee0e55"
select select "c8b8ea71-7088-4e87-a493-7bc88cc2835b"
select select "133211ff-91ce-4a0a-9235-b48a7e2069a0"
select select "19d13e65-c93d-443e-910a-7a17299544cc"
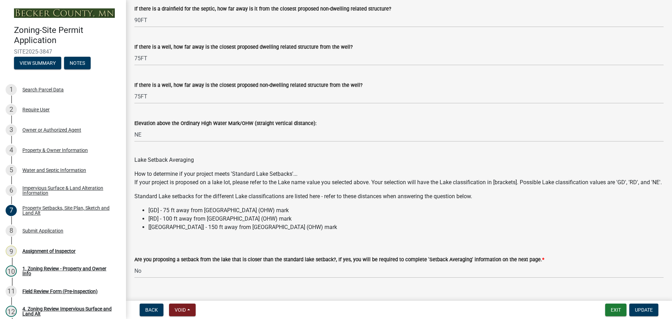
scroll to position [1989, 0]
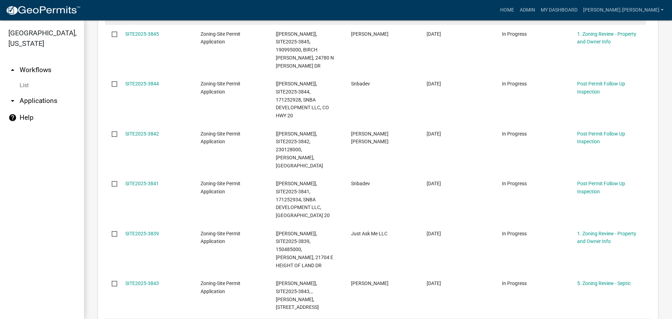
scroll to position [420, 0]
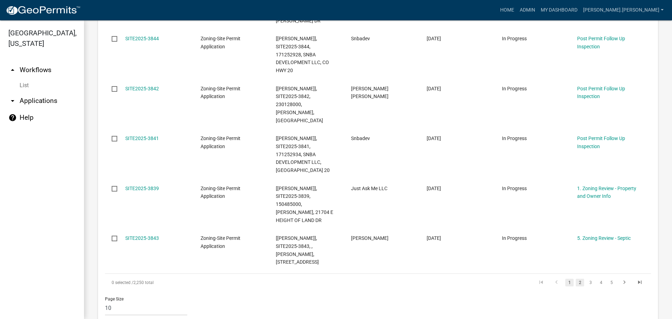
click at [576, 279] on link "2" at bounding box center [580, 283] width 8 height 8
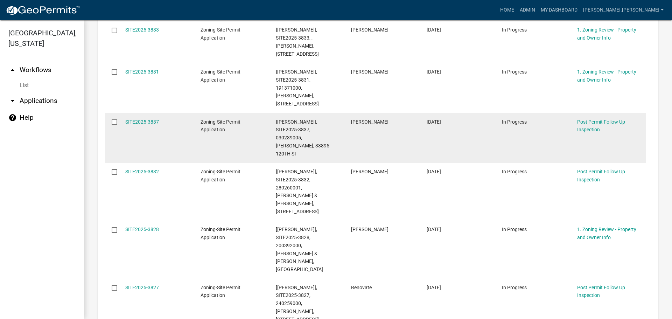
scroll to position [385, 0]
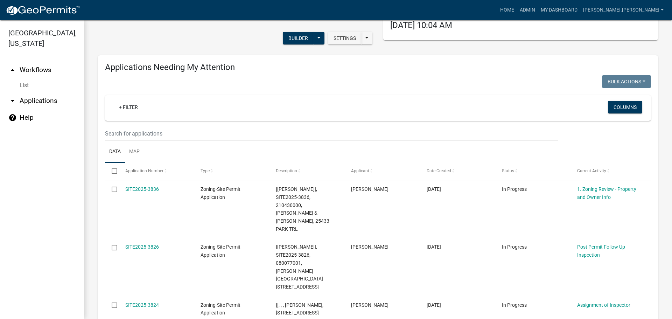
scroll to position [140, 0]
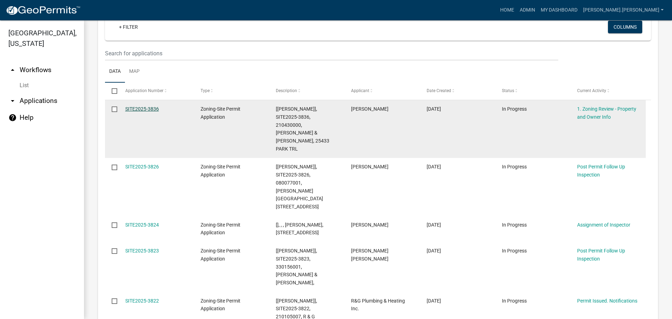
click at [137, 107] on link "SITE2025-3836" at bounding box center [142, 109] width 34 height 6
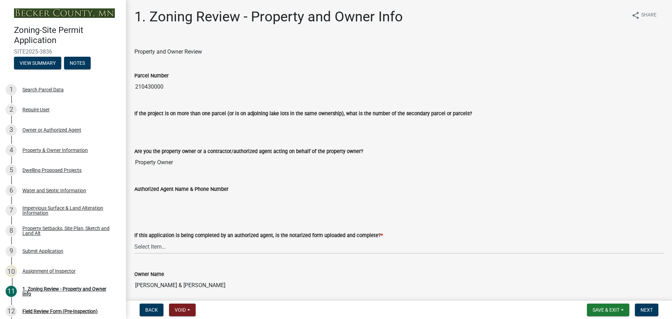
scroll to position [105, 0]
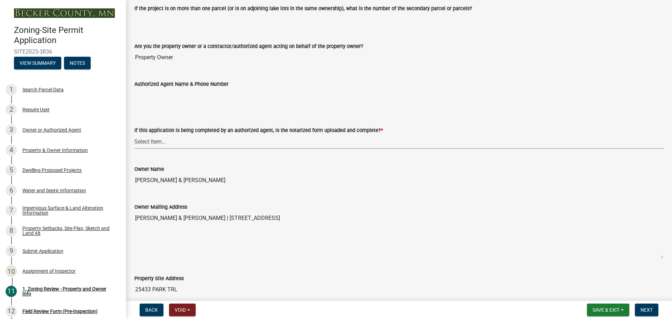
click at [202, 143] on select "Select Item... Yes No N/A" at bounding box center [398, 141] width 529 height 14
click at [134, 134] on select "Select Item... Yes No N/A" at bounding box center [398, 141] width 529 height 14
select select "b279cdb4-a9c7-4e65-a8bd-797316f5be14"
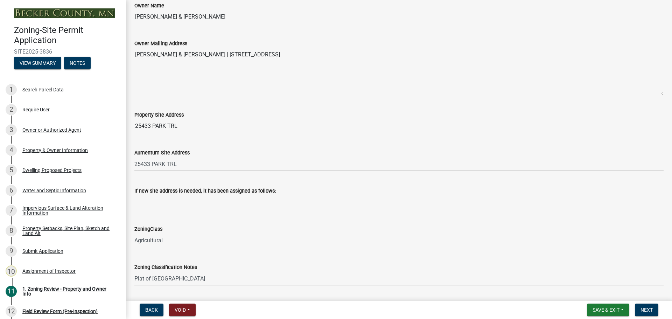
scroll to position [350, 0]
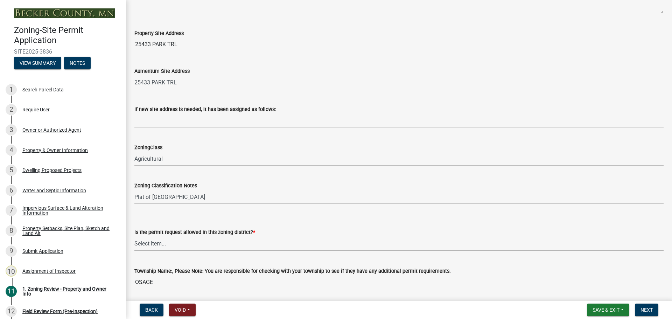
click at [179, 244] on select "Select Item... Yes No" at bounding box center [398, 243] width 529 height 14
click at [134, 236] on select "Select Item... Yes No" at bounding box center [398, 243] width 529 height 14
select select "b4f32c46-6248-4748-b47c-fa4933858724"
click at [639, 311] on button "Next" at bounding box center [646, 310] width 23 height 13
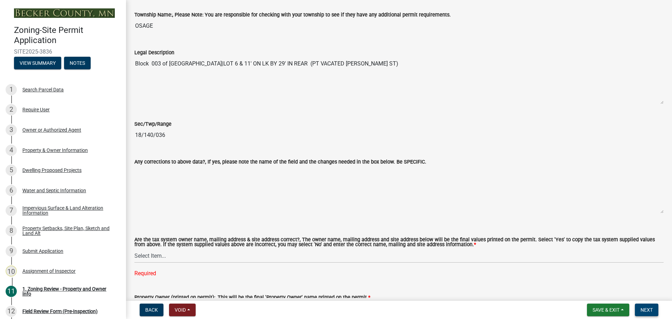
scroll to position [700, 0]
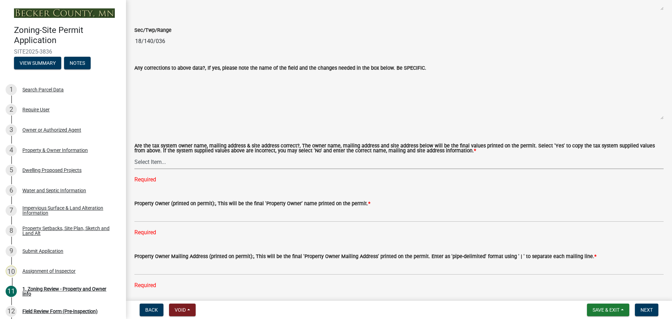
click at [173, 161] on select "Select Item... Yes No" at bounding box center [398, 162] width 529 height 14
click at [134, 155] on select "Select Item... Yes No" at bounding box center [398, 162] width 529 height 14
select select "ab6c2257-4786-48e5-86d0-1194833f57c8"
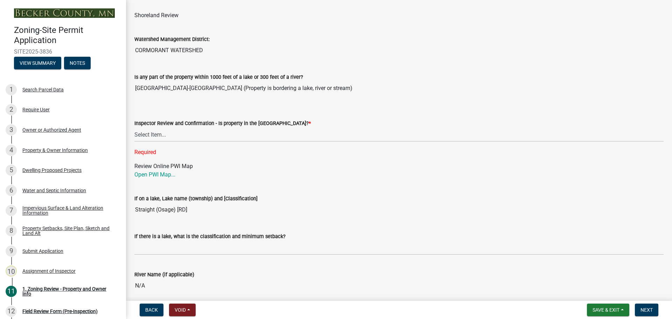
scroll to position [1050, 0]
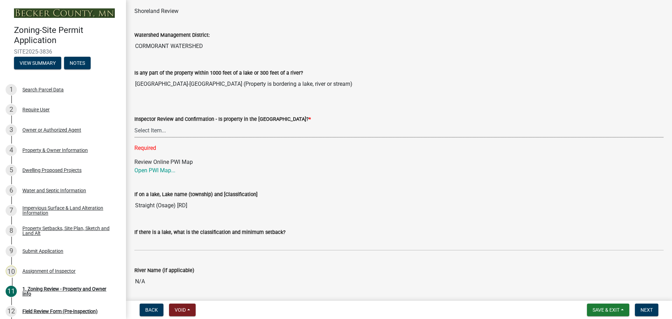
click at [189, 130] on select "Select Item... Within Shoreland District (SD) Not in Shoreland District (NOTSL)" at bounding box center [398, 130] width 529 height 14
click at [134, 124] on select "Select Item... Within Shoreland District (SD) Not in Shoreland District (NOTSL)" at bounding box center [398, 130] width 529 height 14
select select "de99b201-fb85-4000-88f5-6f49f4ff2101"
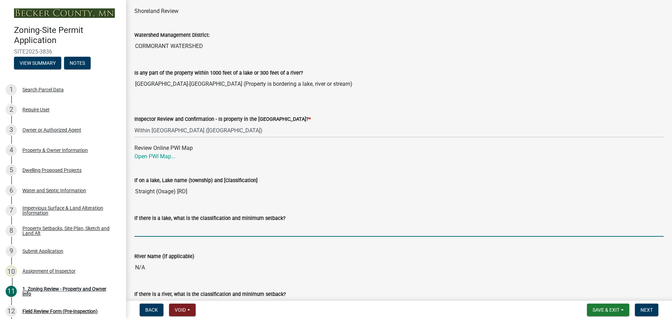
click at [169, 228] on input "If there is a lake, what is the classification and minimum setback?" at bounding box center [398, 229] width 529 height 14
type input "RD100"
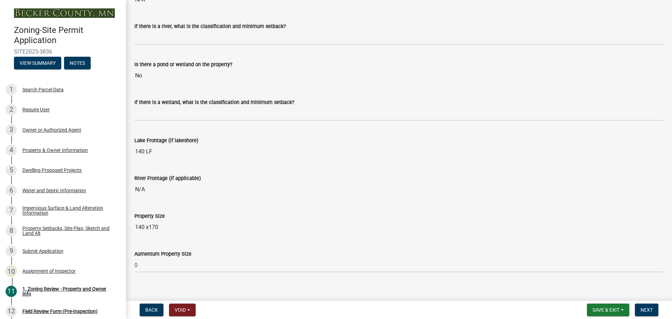
scroll to position [1331, 0]
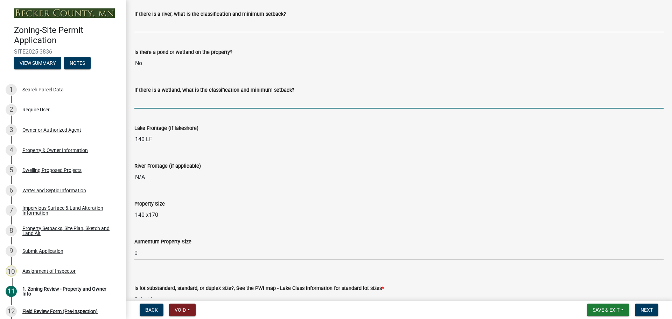
click at [175, 100] on input "If there is a wetland, what is the classification and minimum setback?" at bounding box center [398, 101] width 529 height 14
type input "N/A"
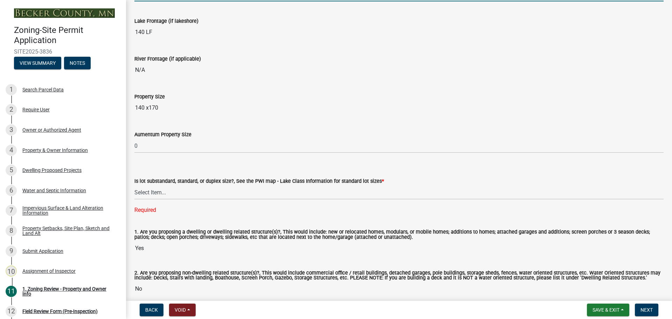
scroll to position [1470, 0]
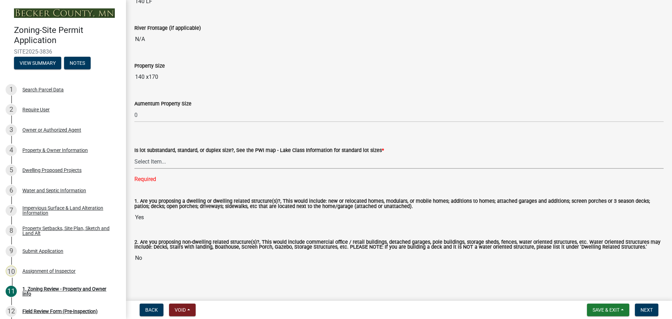
click at [172, 158] on select "Select Item... Non-Riparian and not back lot Substandard Non-Riparian Backlot S…" at bounding box center [398, 161] width 529 height 14
click at [134, 168] on select "Select Item... Non-Riparian and not back lot Substandard Non-Riparian Backlot S…" at bounding box center [398, 161] width 529 height 14
select select "8127fafe-56e8-4ce3-b1f8-70ab85aed4eb"
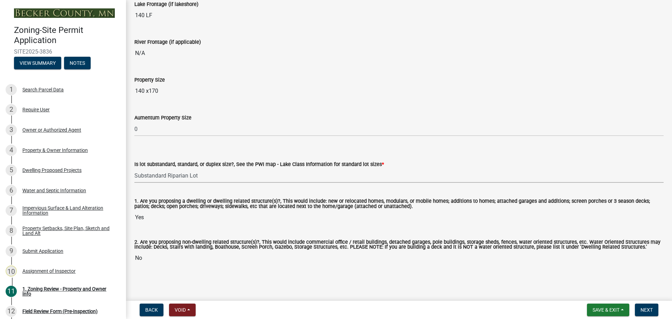
scroll to position [1456, 0]
click at [639, 308] on button "Next" at bounding box center [646, 310] width 23 height 13
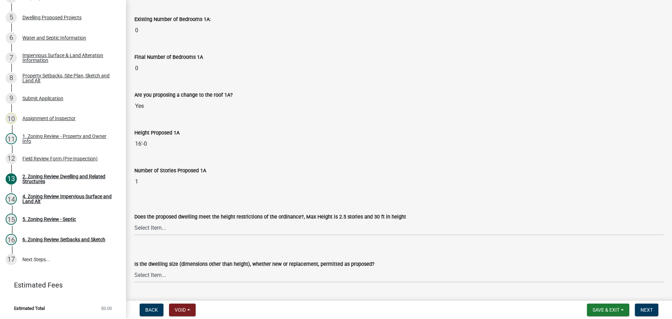
scroll to position [560, 0]
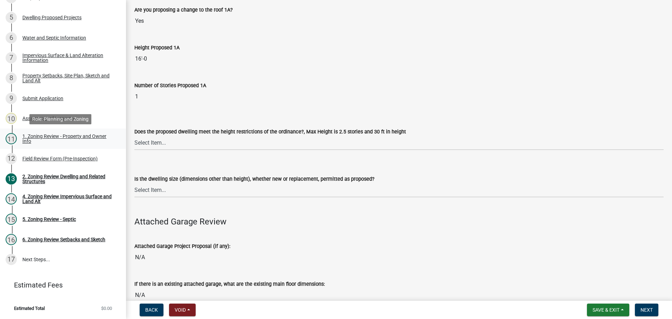
click at [70, 138] on div "1. Zoning Review - Property and Owner Info" at bounding box center [68, 139] width 92 height 10
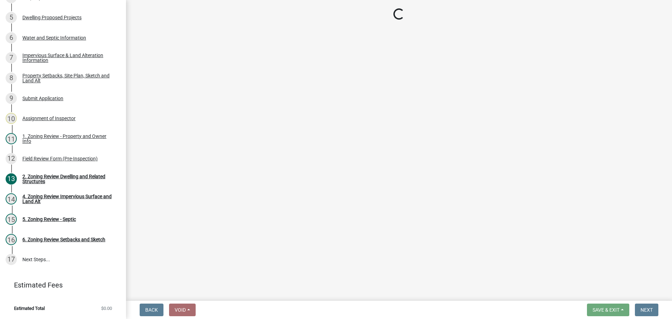
select select "b279cdb4-a9c7-4e65-a8bd-797316f5be14"
select select "b4f32c46-6248-4748-b47c-fa4933858724"
select select "ab6c2257-4786-48e5-86d0-1194833f57c8"
select select "de99b201-fb85-4000-88f5-6f49f4ff2101"
select select "8127fafe-56e8-4ce3-b1f8-70ab85aed4eb"
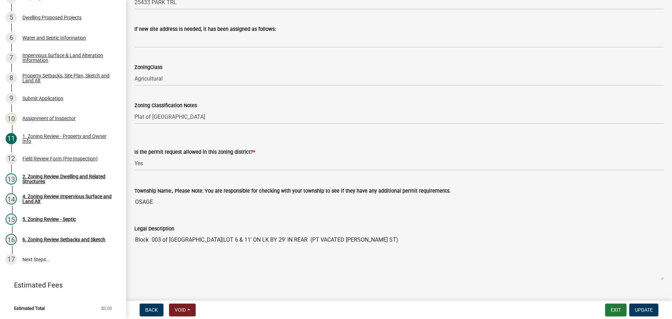
scroll to position [490, 0]
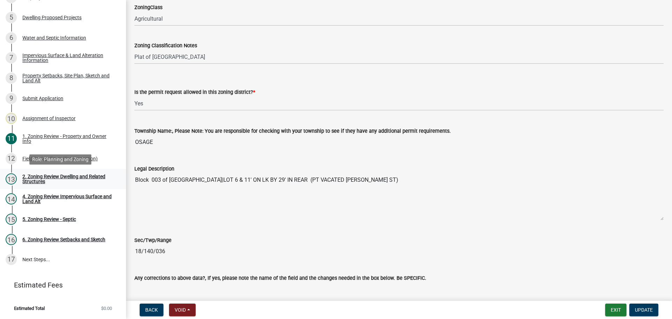
click at [94, 175] on div "2. Zoning Review Dwelling and Related Structures" at bounding box center [68, 179] width 92 height 10
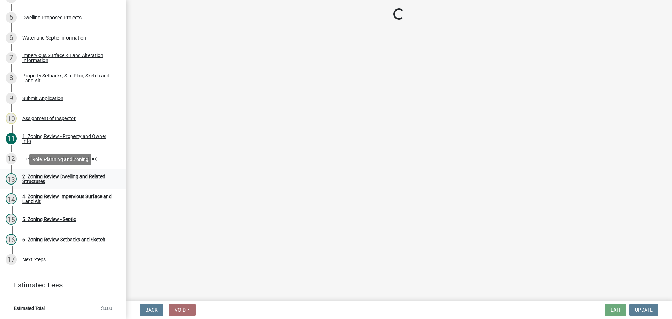
scroll to position [0, 0]
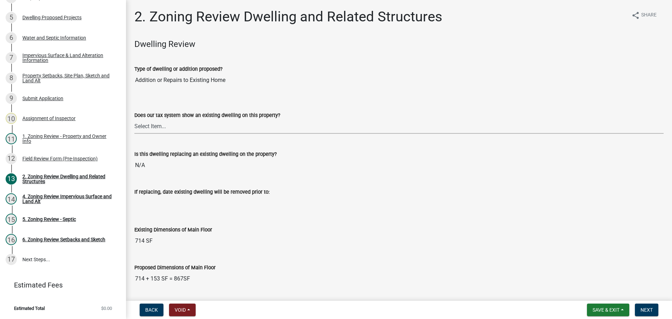
click at [187, 126] on select "Select Item... Yes No" at bounding box center [398, 126] width 529 height 14
click at [134, 119] on select "Select Item... Yes No" at bounding box center [398, 126] width 529 height 14
select select "f2f95036-4389-4179-8147-4ee015bbd016"
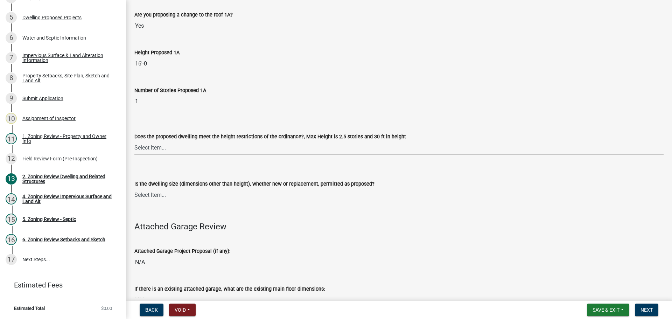
scroll to position [560, 0]
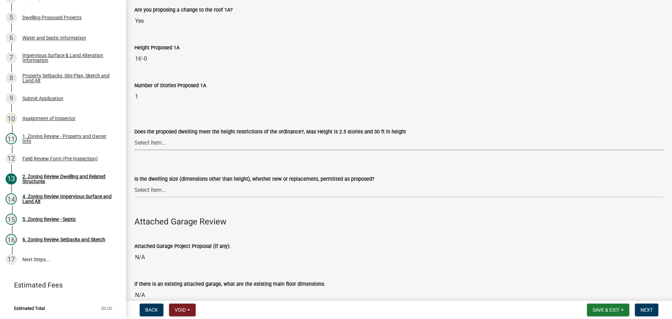
click at [162, 146] on select "Select Item... Yes No" at bounding box center [398, 143] width 529 height 14
click at [134, 136] on select "Select Item... Yes No" at bounding box center [398, 143] width 529 height 14
select select "f770ba3e-fc06-4da5-a68e-7171814f27a6"
click at [162, 189] on select "Select Item... Yes No" at bounding box center [398, 190] width 529 height 14
click at [134, 183] on select "Select Item... Yes No" at bounding box center [398, 190] width 529 height 14
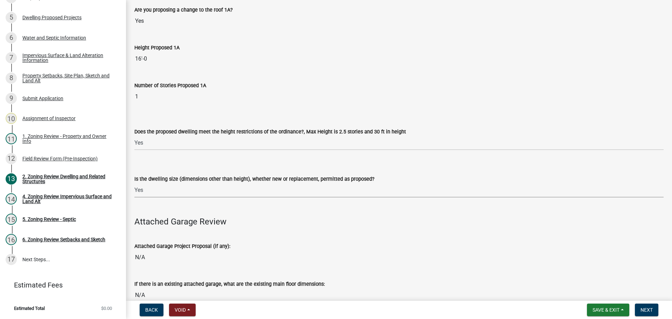
select select "1acfd7d2-3168-4a52-b10f-2ad4e9b369d9"
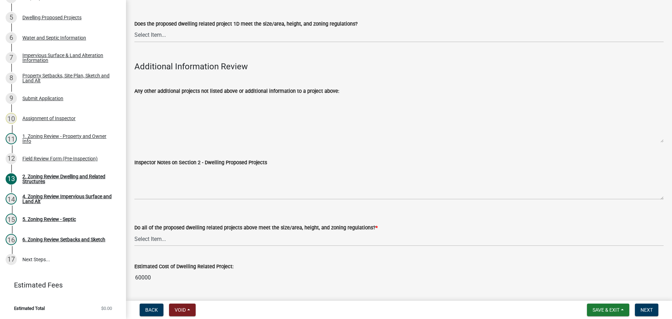
scroll to position [1840, 0]
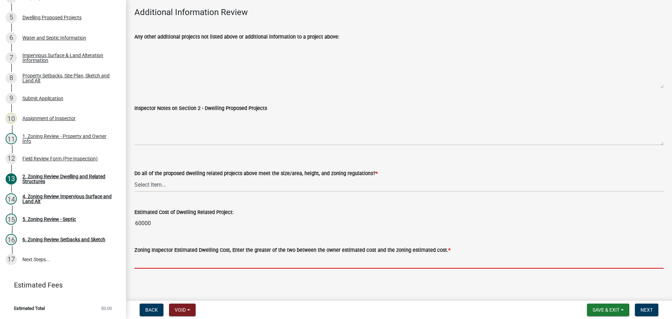
click at [153, 255] on input "text" at bounding box center [398, 261] width 529 height 14
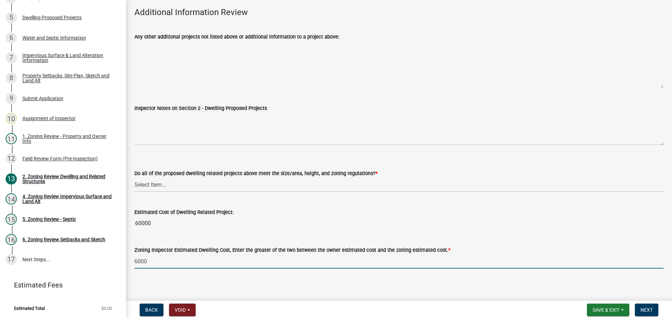
type input "60000"
click at [137, 257] on input "60000" at bounding box center [398, 261] width 529 height 14
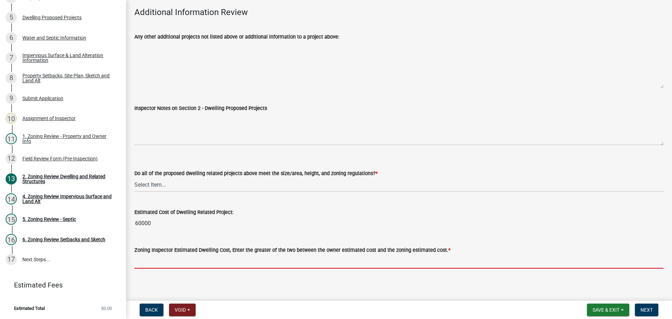
click at [144, 221] on input "60000" at bounding box center [398, 223] width 529 height 14
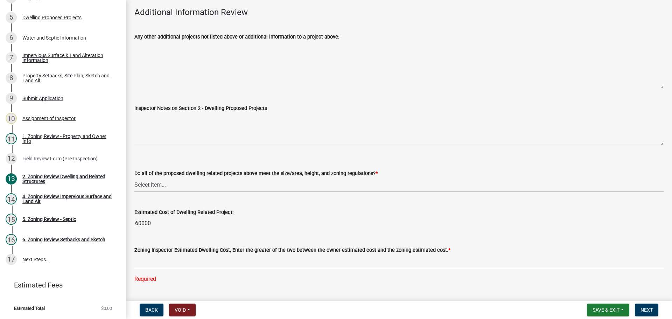
click at [144, 221] on input "60000" at bounding box center [398, 223] width 529 height 14
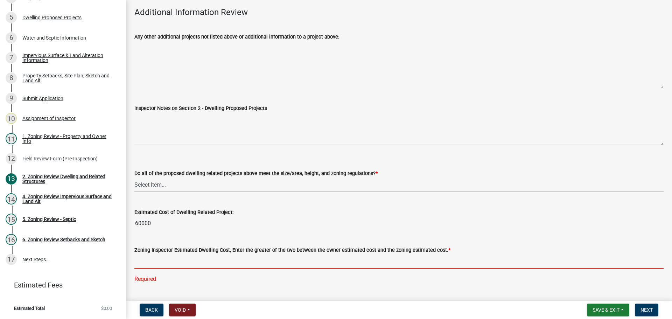
click at [152, 255] on input "text" at bounding box center [398, 261] width 529 height 14
paste input "60000"
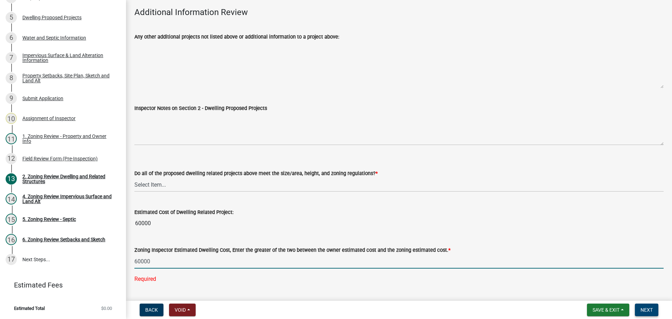
type input "60000"
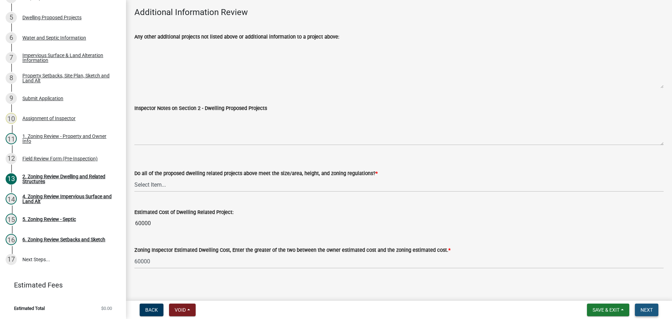
click at [640, 312] on button "Next" at bounding box center [646, 310] width 23 height 13
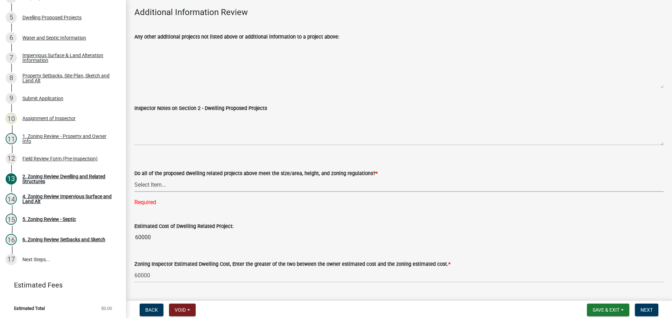
click at [168, 183] on select "Select Item... Yes No" at bounding box center [398, 185] width 529 height 14
click at [134, 178] on select "Select Item... Yes No" at bounding box center [398, 185] width 529 height 14
select select "583413f8-e9f7-4a70-8fe6-066f5b429c7e"
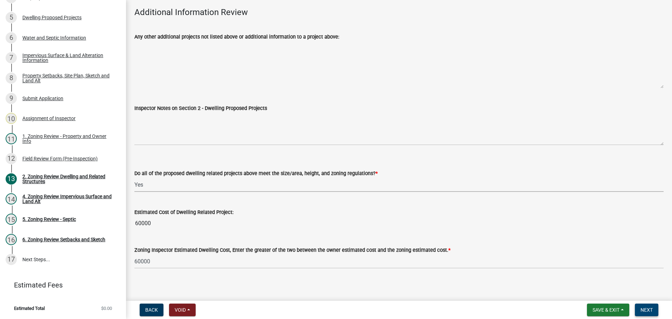
click at [651, 314] on button "Next" at bounding box center [646, 310] width 23 height 13
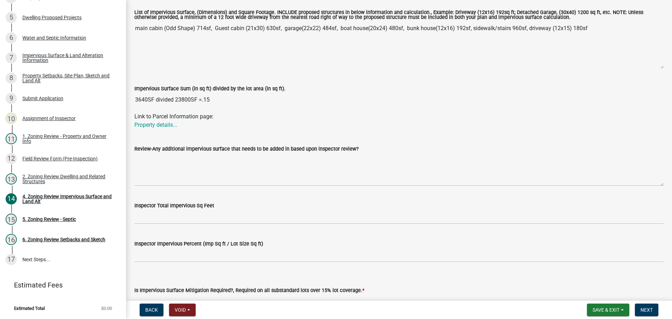
scroll to position [0, 0]
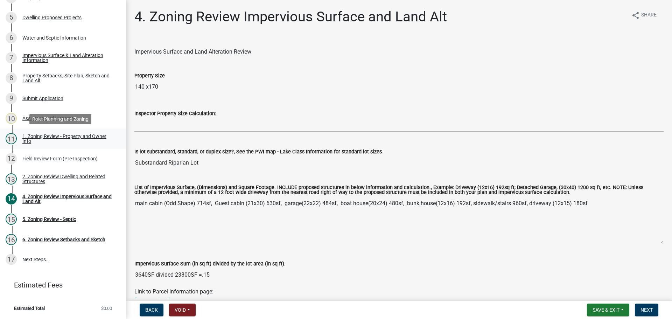
click at [71, 134] on div "1. Zoning Review - Property and Owner Info" at bounding box center [68, 139] width 92 height 10
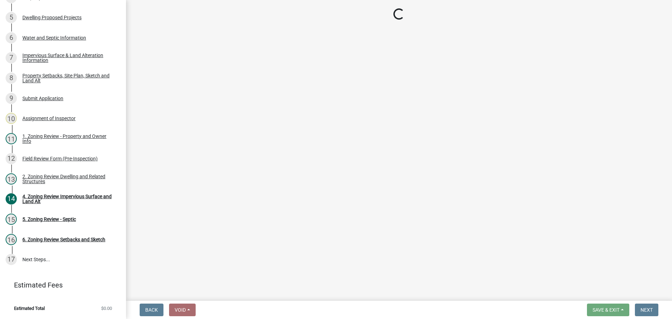
select select "b279cdb4-a9c7-4e65-a8bd-797316f5be14"
select select "b4f32c46-6248-4748-b47c-fa4933858724"
select select "ab6c2257-4786-48e5-86d0-1194833f57c8"
select select "de99b201-fb85-4000-88f5-6f49f4ff2101"
select select "8127fafe-56e8-4ce3-b1f8-70ab85aed4eb"
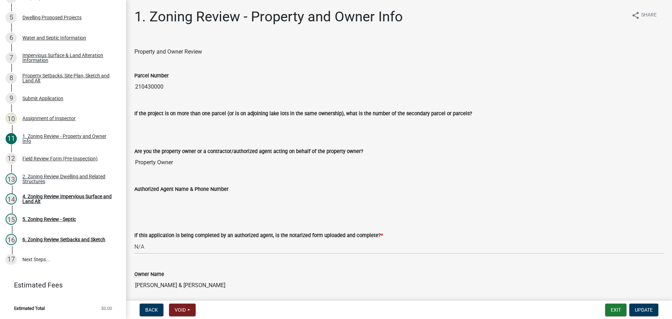
click at [147, 91] on input "210430000" at bounding box center [398, 87] width 529 height 14
click at [51, 197] on div "4. Zoning Review Impervious Surface and Land Alt" at bounding box center [68, 199] width 92 height 10
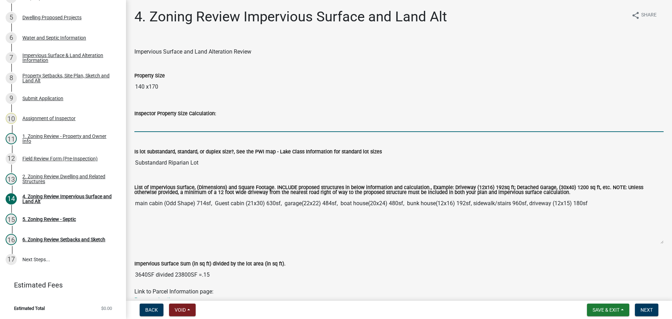
click at [157, 123] on input "Inspector Property Size Calculation:" at bounding box center [398, 125] width 529 height 14
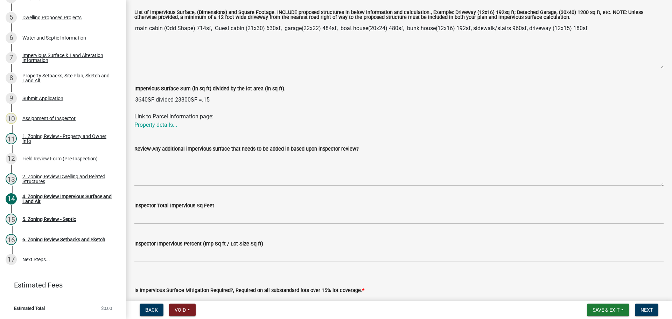
scroll to position [35, 0]
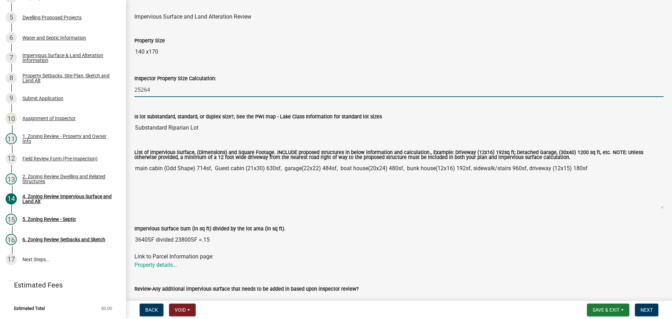
click at [154, 84] on input "25264" at bounding box center [398, 90] width 529 height 14
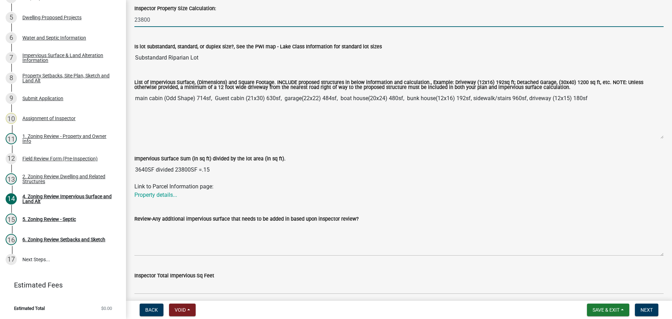
scroll to position [140, 0]
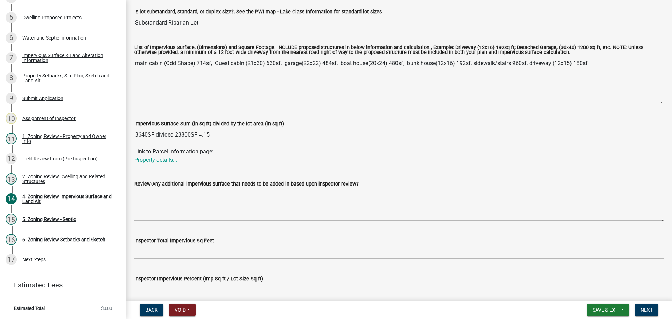
type input "23800"
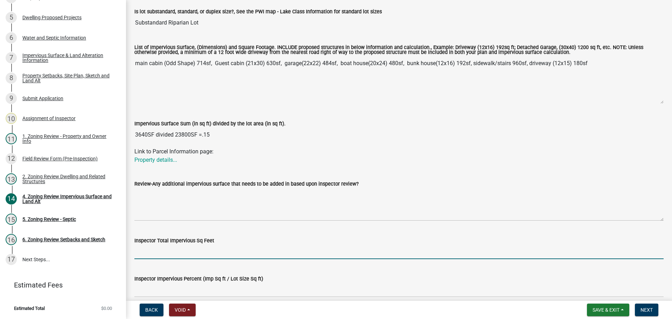
click at [171, 248] on input "Inspector Total Impervious Sq Feet" at bounding box center [398, 252] width 529 height 14
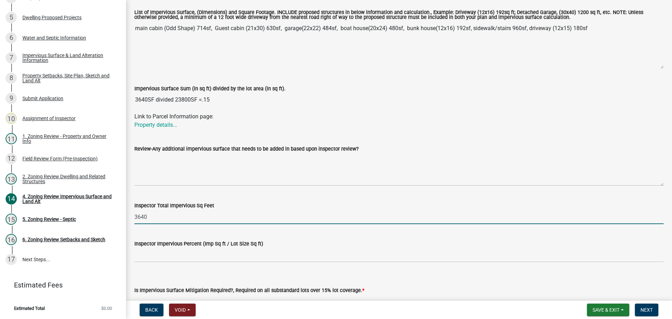
type input "3640"
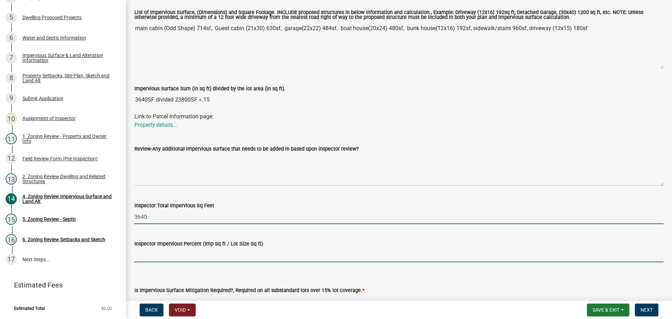
click at [169, 255] on input "Inspector Impervious Percent (Imp Sq ft / Lot Size Sq ft)" at bounding box center [398, 255] width 529 height 14
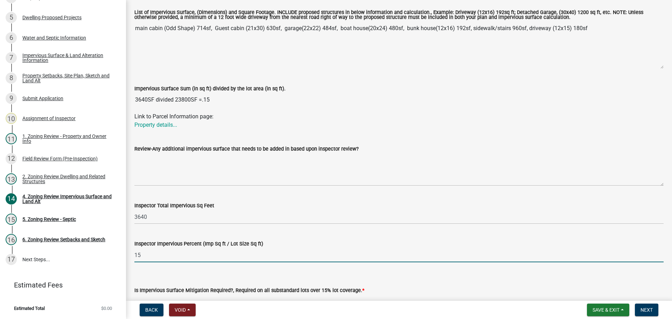
type input "15"
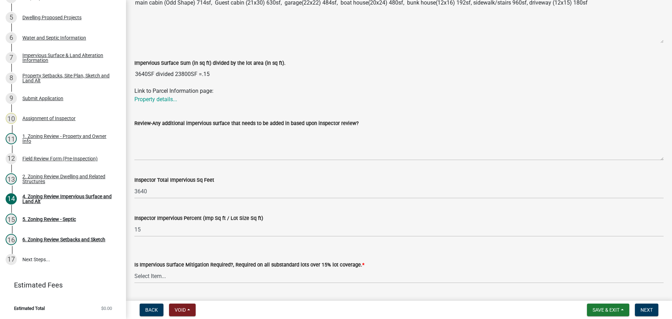
scroll to position [220, 0]
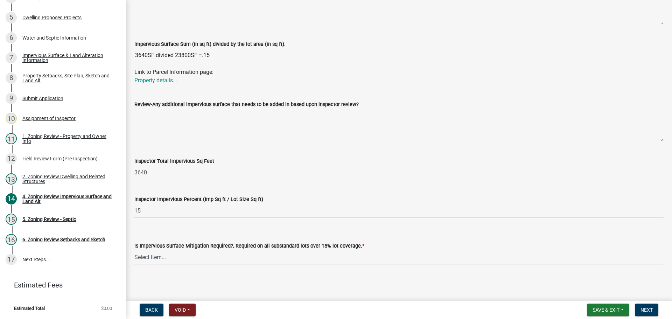
click at [154, 255] on select "Select Item... Yes- Over 15% substandard lot coverage No N/A" at bounding box center [398, 257] width 529 height 14
click at [134, 250] on select "Select Item... Yes- Over 15% substandard lot coverage No N/A" at bounding box center [398, 257] width 529 height 14
select select "e01e6f83-540c-4684-94c6-de0fe38ded07"
click at [654, 313] on button "Next" at bounding box center [646, 310] width 23 height 13
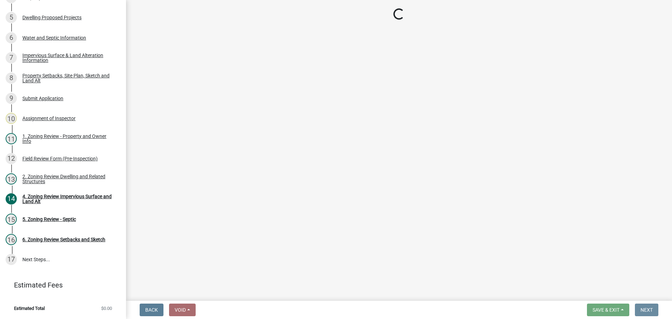
scroll to position [0, 0]
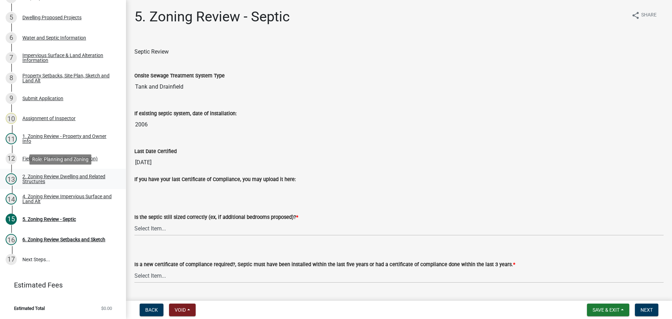
click at [74, 174] on div "2. Zoning Review Dwelling and Related Structures" at bounding box center [68, 179] width 92 height 10
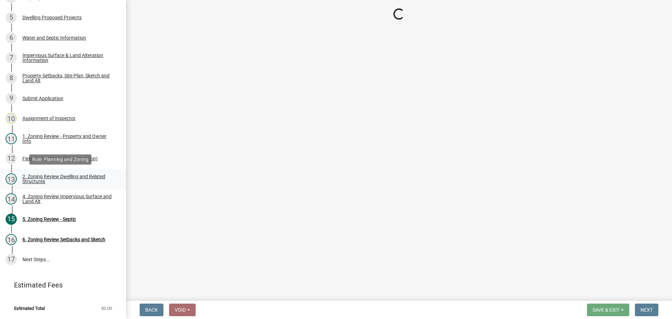
select select "f2f95036-4389-4179-8147-4ee015bbd016"
select select "f770ba3e-fc06-4da5-a68e-7171814f27a6"
select select "1acfd7d2-3168-4a52-b10f-2ad4e9b369d9"
select select "583413f8-e9f7-4a70-8fe6-066f5b429c7e"
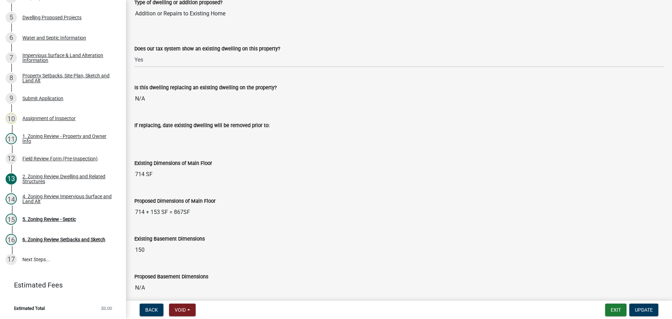
scroll to position [140, 0]
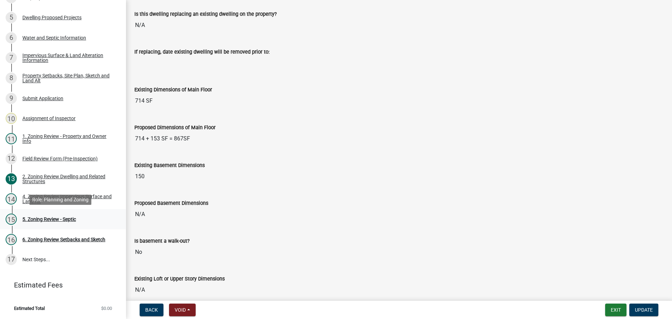
click at [75, 218] on div "5. Zoning Review - Septic" at bounding box center [49, 219] width 54 height 5
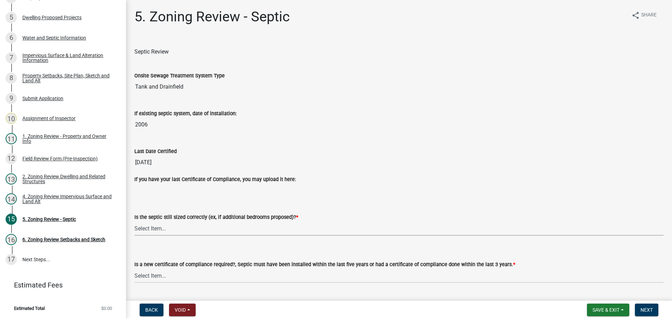
click at [146, 229] on select "Select Item... Yes No N/A" at bounding box center [398, 228] width 529 height 14
click at [134, 221] on select "Select Item... Yes No N/A" at bounding box center [398, 228] width 529 height 14
select select "b57b8896-1cf2-4a3f-b657-168f49e5b2e0"
click at [167, 273] on select "Select Item... Yes No" at bounding box center [398, 276] width 529 height 14
click at [134, 269] on select "Select Item... Yes No" at bounding box center [398, 276] width 529 height 14
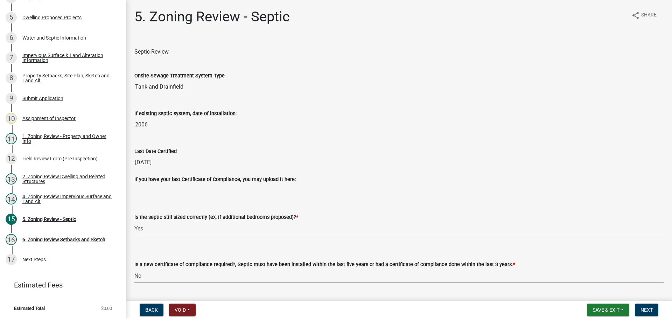
select select "2fd537d7-74b1-4ff9-a84c-837cf5598f43"
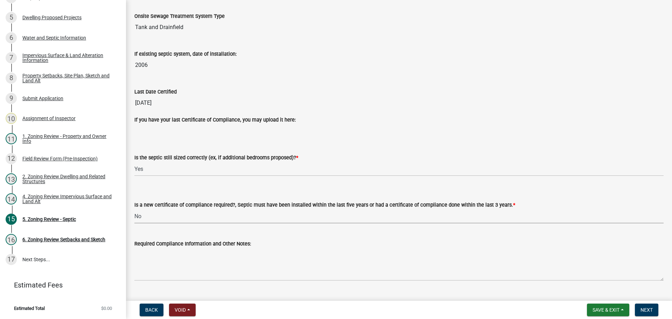
scroll to position [75, 0]
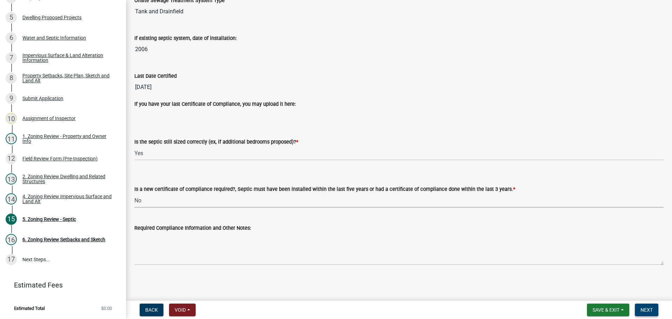
click at [642, 308] on span "Next" at bounding box center [647, 310] width 12 height 6
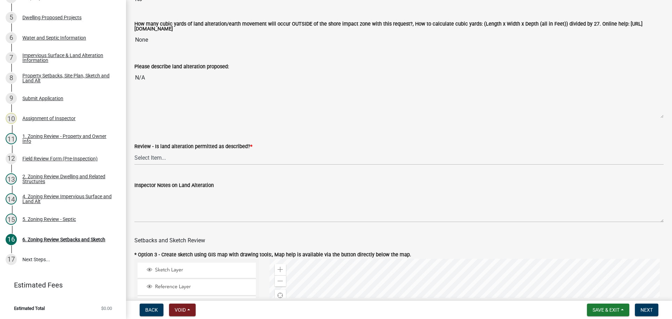
scroll to position [175, 0]
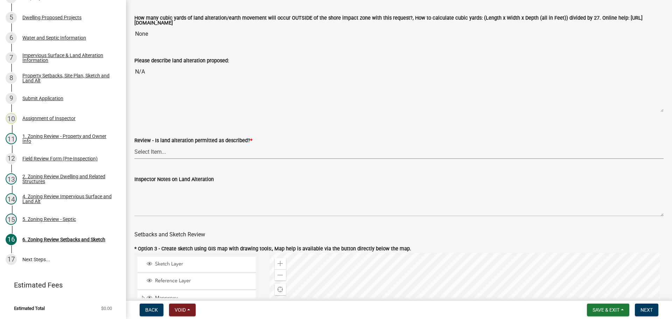
click at [186, 150] on select "Select Item... Yes No N/A" at bounding box center [398, 152] width 529 height 14
click at [196, 127] on div "Review - Is land alteration permitted as described? * Select Item... Yes No N/A" at bounding box center [398, 138] width 529 height 41
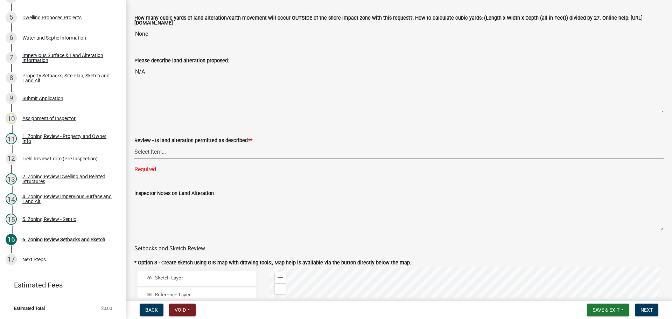
click at [186, 155] on select "Select Item... Yes No N/A" at bounding box center [398, 152] width 529 height 14
click at [134, 146] on select "Select Item... Yes No N/A" at bounding box center [398, 152] width 529 height 14
select select "67532522-cdd9-4b58-8c28-493a46ddf41b"
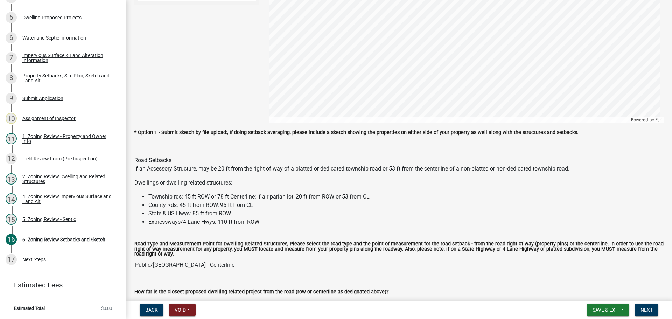
scroll to position [420, 0]
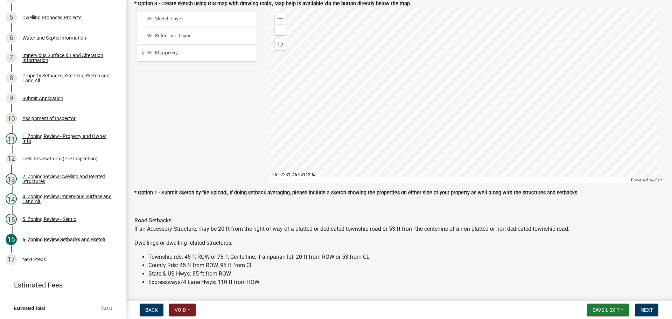
click at [396, 140] on div at bounding box center [467, 95] width 395 height 175
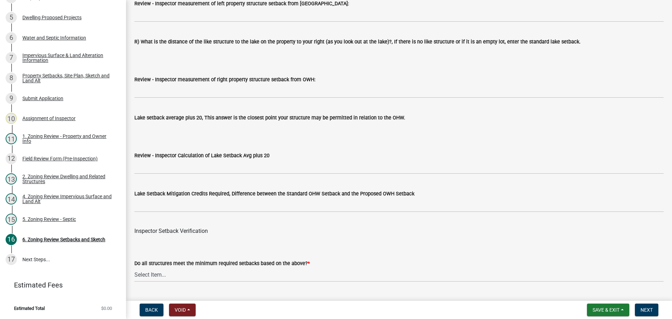
scroll to position [2136, 0]
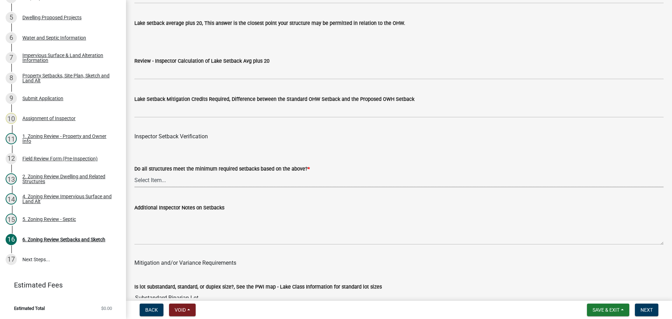
click at [210, 180] on select "Select Item... Yes No" at bounding box center [398, 180] width 529 height 14
click at [134, 174] on select "Select Item... Yes No" at bounding box center [398, 180] width 529 height 14
select select "88bd9445-5f6d-46b1-8b07-2fa629fa05fe"
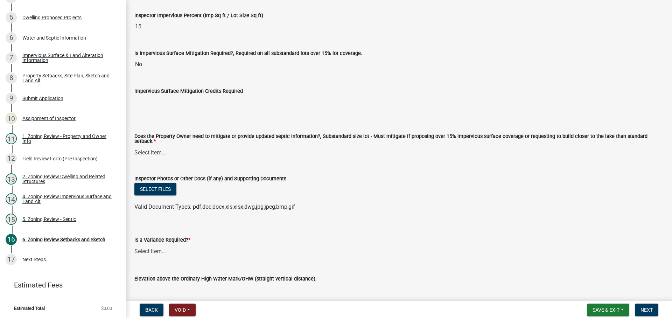
scroll to position [2521, 0]
click at [234, 143] on div "Does the Property Owner need to mitigate or provide updated septic information?…" at bounding box center [398, 139] width 529 height 11
click at [234, 148] on select "Select Item... No Mitigation or additional Septic Information is required Septi…" at bounding box center [398, 152] width 529 height 14
click at [134, 145] on select "Select Item... No Mitigation or additional Septic Information is required Septi…" at bounding box center [398, 152] width 529 height 14
select select "90ee664a-1dc2-440e-be2c-90a87c157e77"
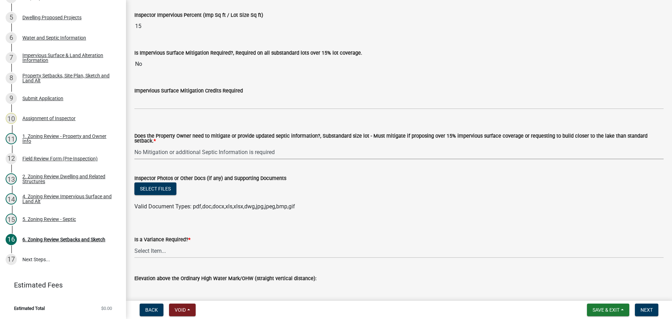
scroll to position [2551, 0]
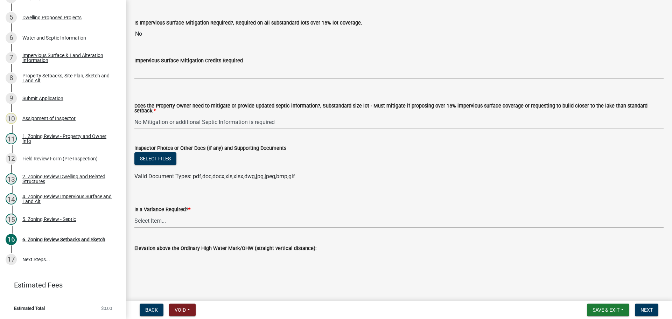
click at [181, 218] on select "Select Item... Yes No" at bounding box center [398, 221] width 529 height 14
click at [134, 214] on select "Select Item... Yes No" at bounding box center [398, 221] width 529 height 14
select select "85222867-c0e4-455d-bb09-3719d34dbab5"
click at [651, 306] on button "Next" at bounding box center [646, 310] width 23 height 13
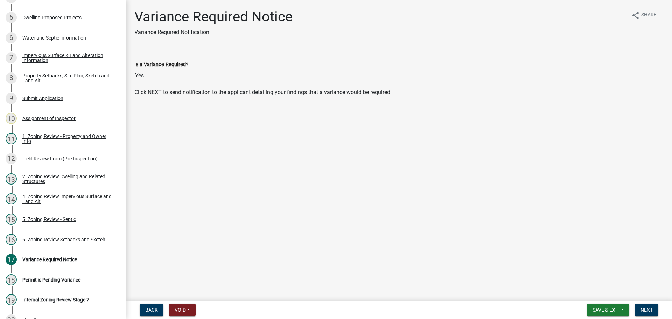
scroll to position [213, 0]
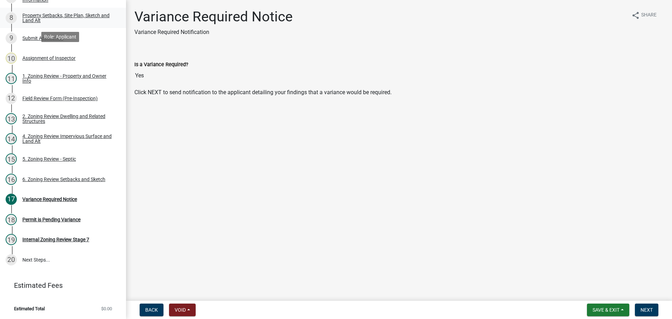
click at [83, 17] on div "Property Setbacks, Site Plan, Sketch and Land Alt" at bounding box center [68, 18] width 92 height 10
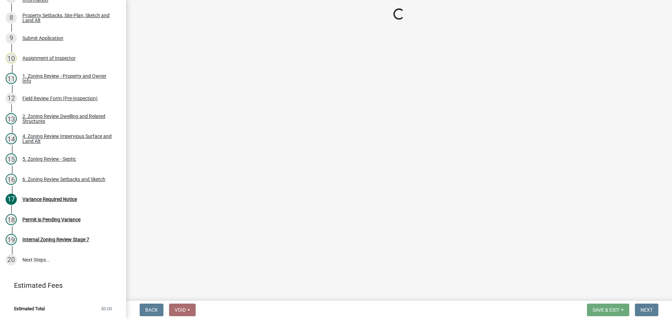
select select "7b13c63f-e699-4112-b373-98fbd28ec536"
select select "1afb5f45-3e33-44d7-aeec-2b47938d22ad"
select select "b56a4575-9846-47cf-8067-c59a4853da22"
select select "b9185151-7fec-488a-a719-f11a93338dbd"
select select "e8ab2dc3-aa3f-46f3-9b4a-37eb25ad84af"
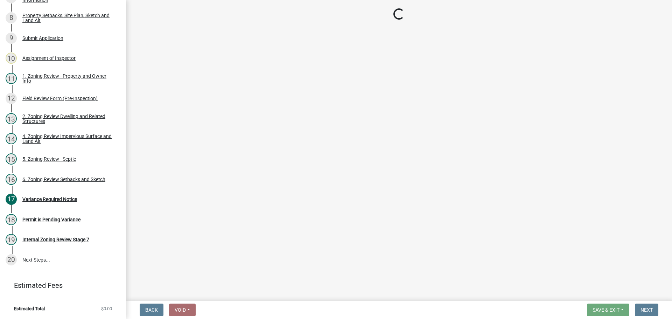
select select "27b2a8b4-abf6-463e-8c0c-7c5d2b4fe26f"
select select "b98836ba-4715-455d-97ab-be9a9df498a8"
select select "d61e3758-d187-40af-a435-5e09c3f3d509"
select select "c8b8ea71-7088-4e87-a493-7bc88cc2835b"
select select "1418c7e3-4054-4b00-84b5-d09b9560f30a"
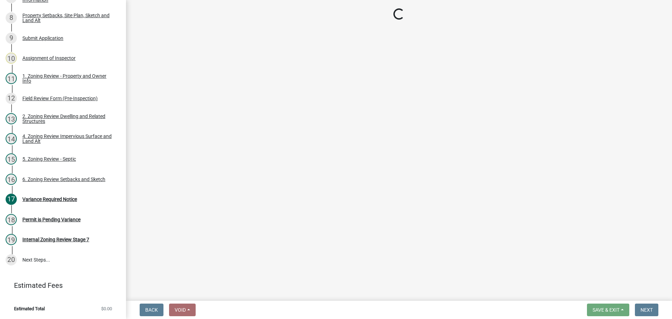
select select "19d13e65-c93d-443e-910a-7a17299544cc"
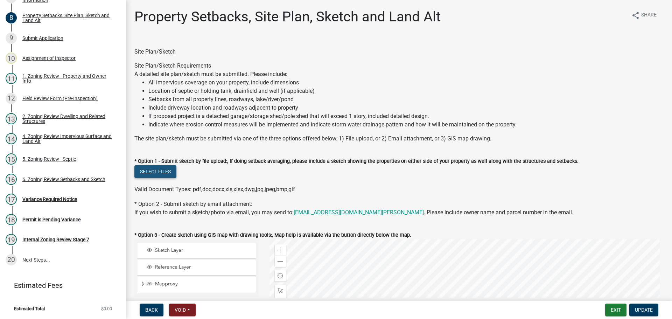
click at [167, 170] on button "Select files" at bounding box center [155, 171] width 42 height 13
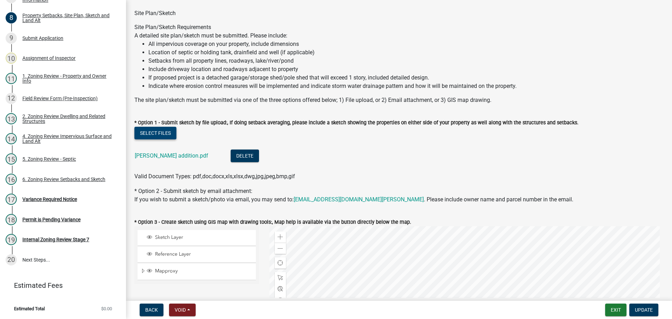
scroll to position [140, 0]
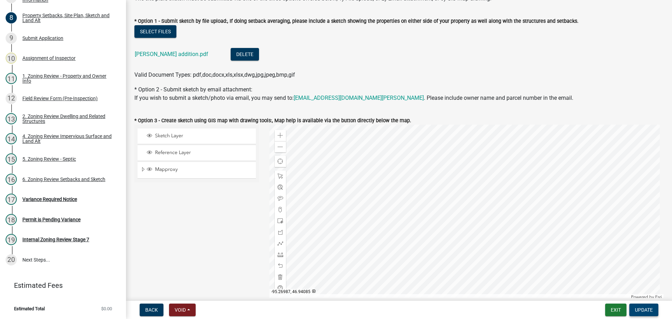
click at [636, 306] on button "Update" at bounding box center [644, 310] width 29 height 13
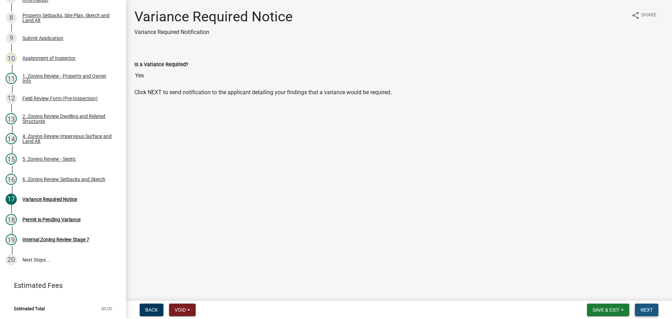
click at [650, 308] on span "Next" at bounding box center [647, 310] width 12 height 6
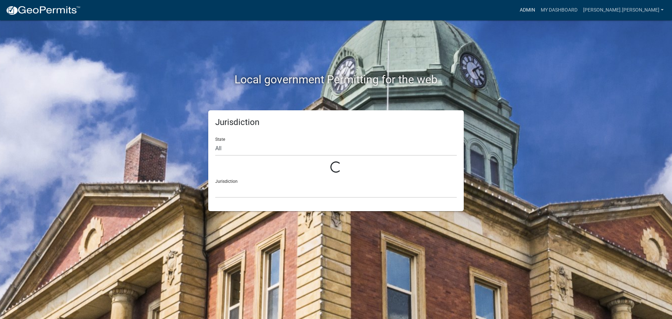
click at [538, 10] on link "Admin" at bounding box center [527, 10] width 21 height 13
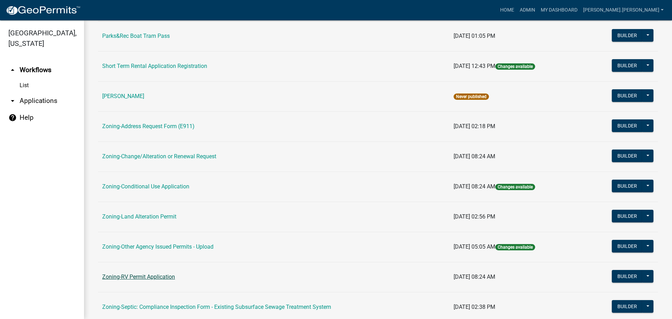
scroll to position [140, 0]
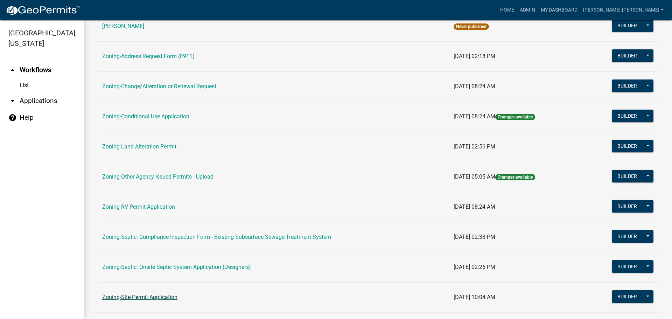
click at [143, 294] on link "Zoning-Site Permit Application" at bounding box center [139, 297] width 75 height 7
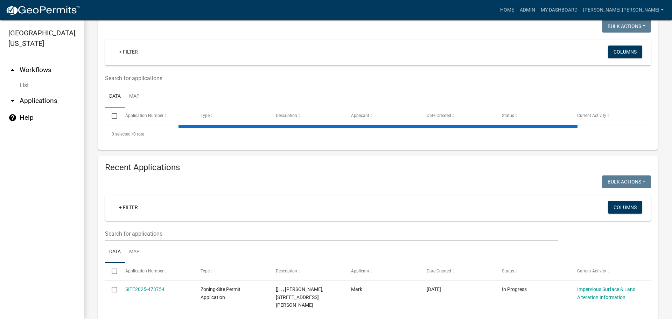
scroll to position [220, 0]
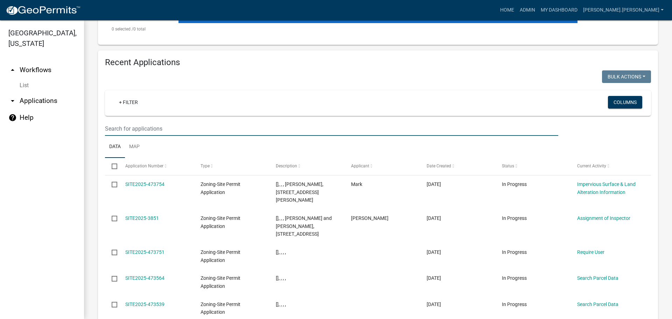
click at [307, 126] on input "text" at bounding box center [331, 128] width 453 height 14
paste input "320293347"
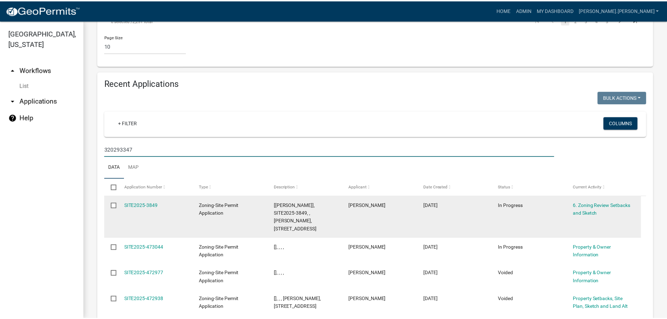
scroll to position [683, 0]
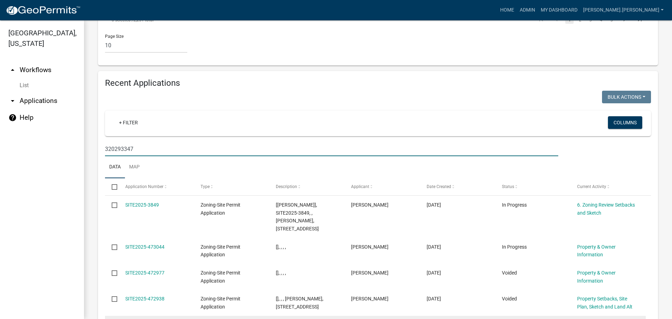
type input "320293347"
click at [150, 319] on link "SITE2021-1219" at bounding box center [142, 325] width 34 height 6
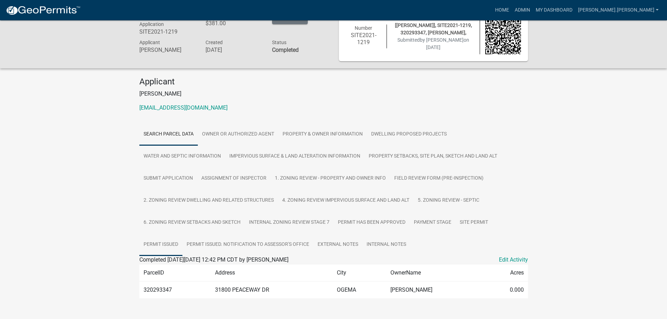
scroll to position [30, 0]
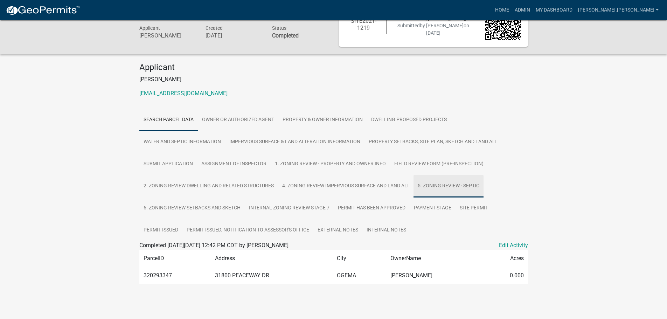
click at [430, 183] on link "5. Zoning Review - Septic" at bounding box center [449, 186] width 70 height 22
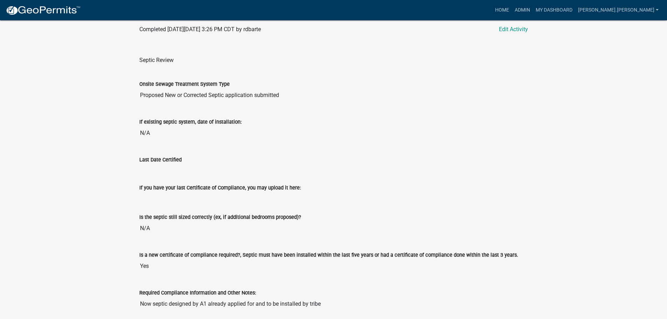
scroll to position [167, 0]
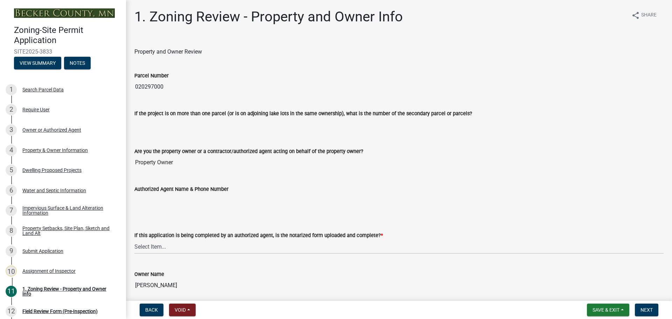
scroll to position [105, 0]
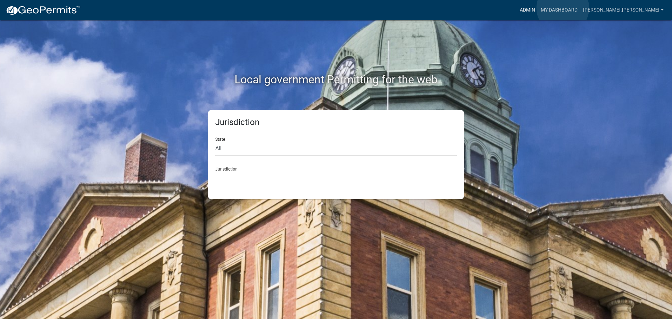
click at [538, 8] on link "Admin" at bounding box center [527, 10] width 21 height 13
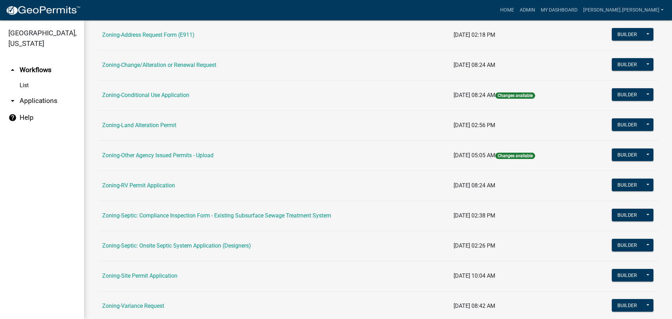
scroll to position [213, 0]
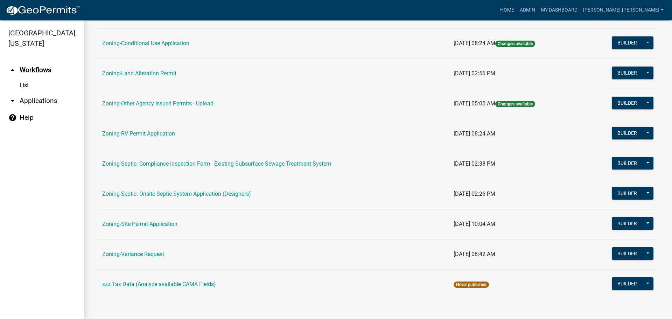
click at [160, 223] on link "Zoning-Site Permit Application" at bounding box center [139, 224] width 75 height 7
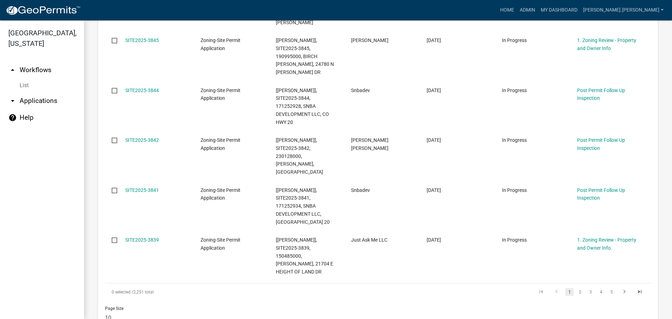
scroll to position [420, 0]
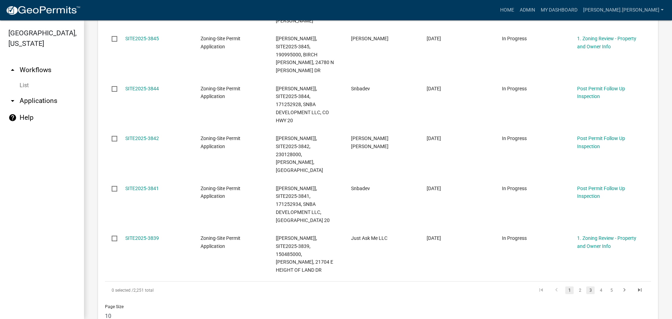
click at [588, 286] on link "3" at bounding box center [590, 290] width 8 height 8
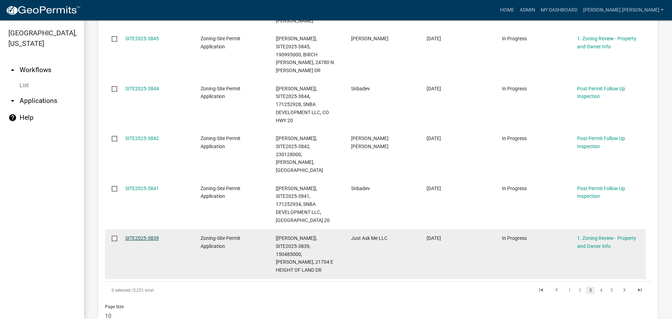
scroll to position [428, 0]
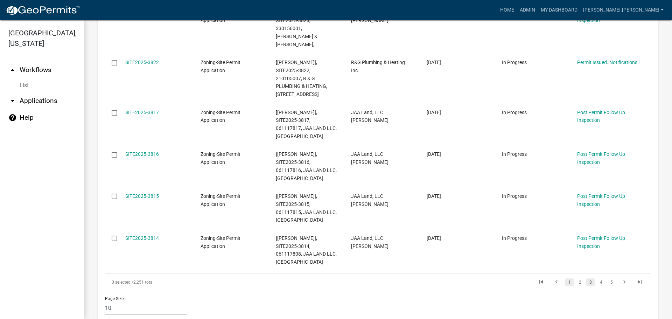
click at [567, 278] on link "1" at bounding box center [569, 282] width 8 height 8
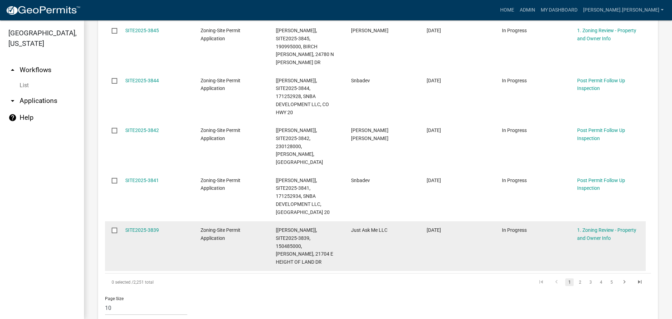
scroll to position [420, 0]
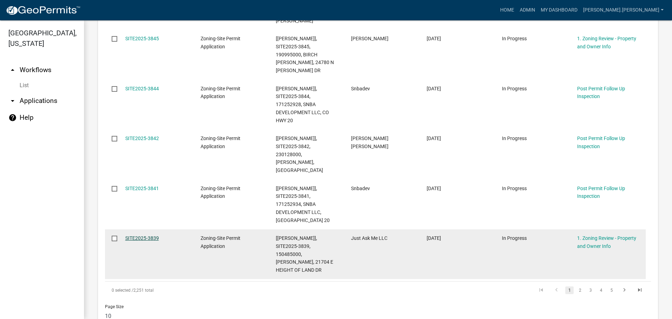
click at [145, 235] on link "SITE2025-3839" at bounding box center [142, 238] width 34 height 6
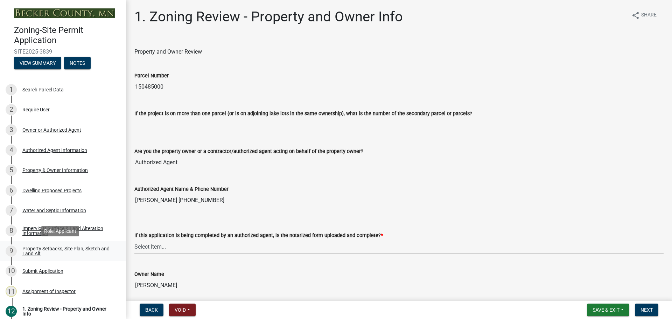
click at [67, 248] on div "Property Setbacks, Site Plan, Sketch and Land Alt" at bounding box center [68, 251] width 92 height 10
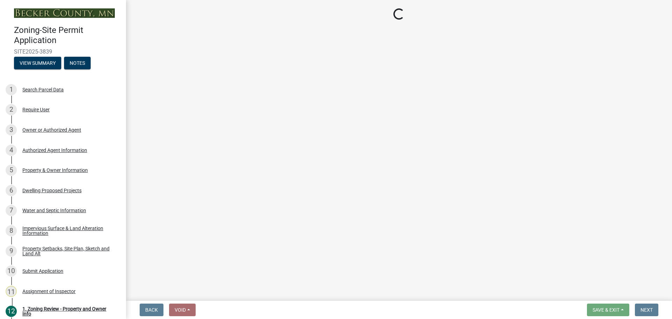
select select "7b13c63f-e699-4112-b373-98fbd28ec536"
select select "b56a4575-9846-47cf-8067-c59a4853da22"
select select "12f785fb-c378-4b18-841c-21c73dc99083"
select select "e8ab2dc3-aa3f-46f3-9b4a-37eb25ad84af"
select select "b98836ba-4715-455d-97ab-be9a9df498a8"
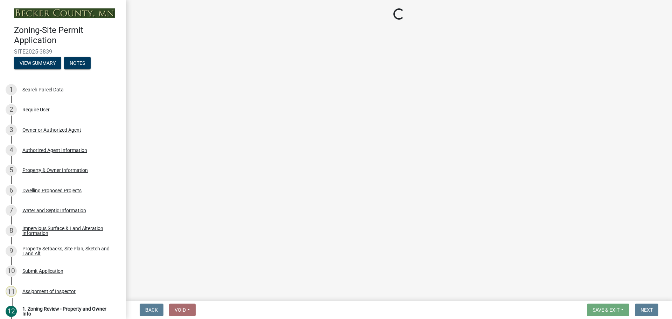
select select "c8b8ea71-7088-4e87-a493-7bc88cc2835b"
select select "133211ff-91ce-4a0a-9235-b48a7e2069a0"
select select "4421853d-5e11-4b64-95ec-6c47066881cc"
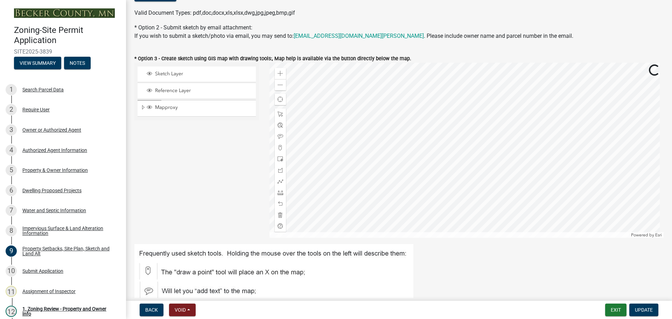
scroll to position [175, 0]
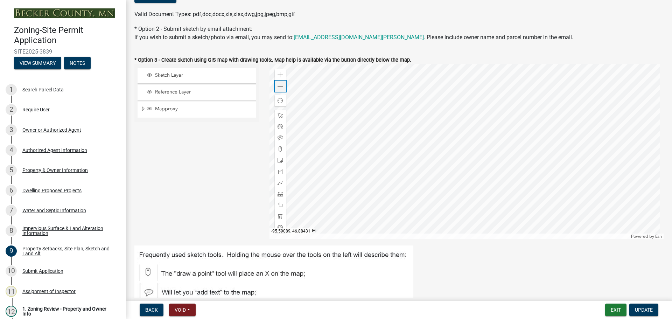
click at [283, 91] on div "Zoom out" at bounding box center [280, 86] width 11 height 11
click at [58, 192] on div "Dwelling Proposed Projects" at bounding box center [51, 190] width 59 height 5
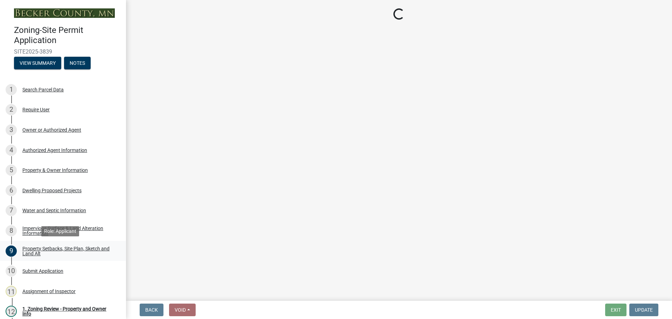
select select "a5b58647-72e6-4a45-9816-4b1990647a33"
select select "11c1c089-3b44-43c0-9549-3c9eeea2451f"
select select "b73c0820-a4c6-4370-a211-12dbb2d2833e"
select select "ab9119d1-7da9-49c4-9fac-8c142204c89d"
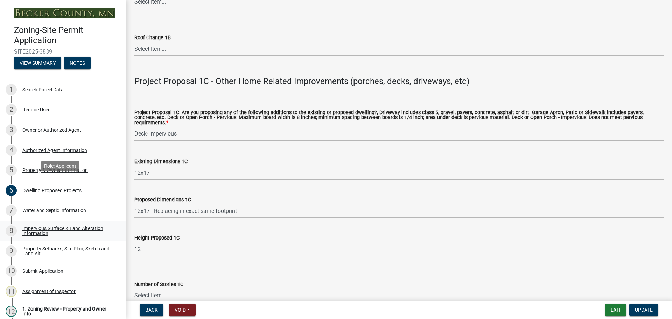
scroll to position [173, 0]
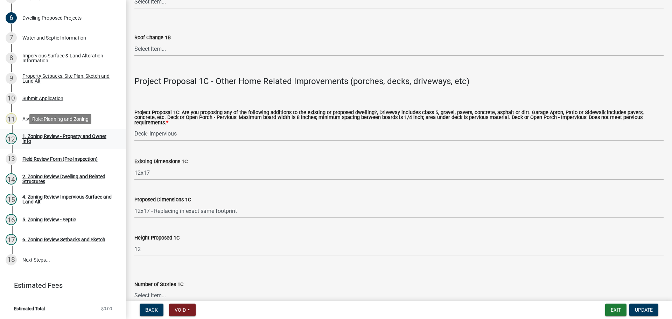
click at [44, 137] on div "1. Zoning Review - Property and Owner Info" at bounding box center [68, 139] width 92 height 10
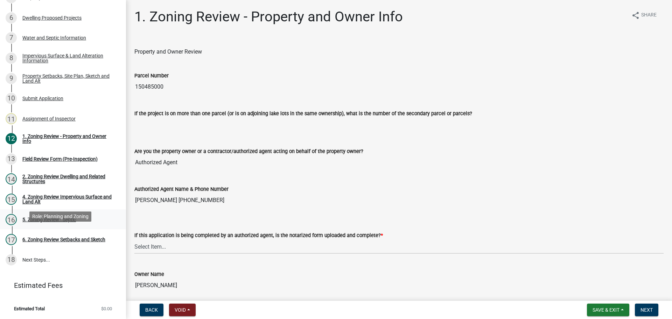
scroll to position [0, 0]
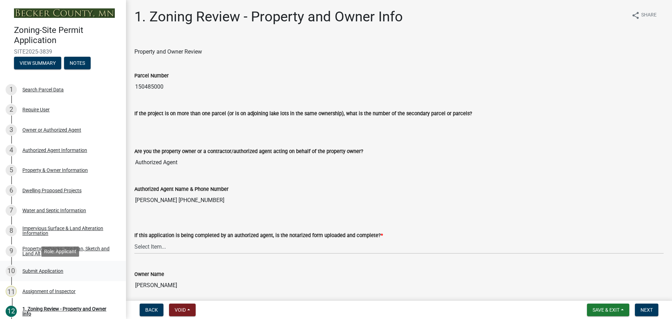
click at [52, 274] on div "10 Submit Application" at bounding box center [60, 270] width 109 height 11
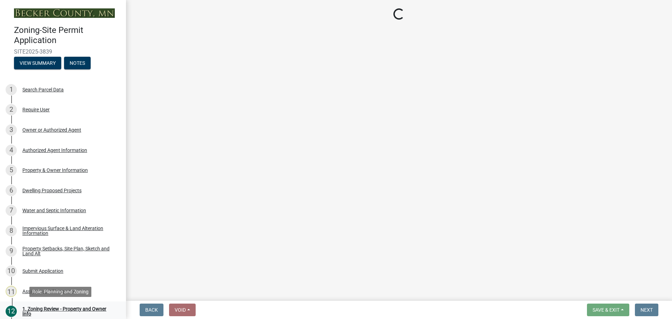
select select "46a4e5dd-5e54-4833-a695-492bd64ca2bd"
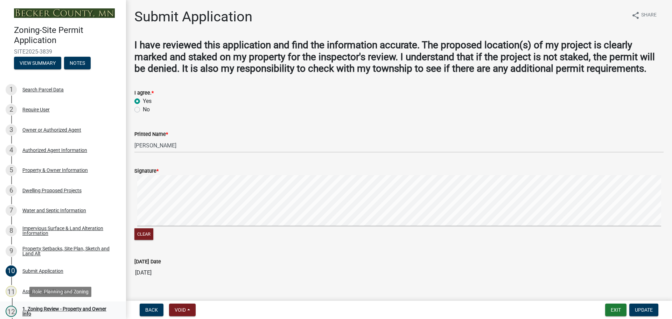
click at [55, 308] on div "1. Zoning Review - Property and Owner Info" at bounding box center [68, 311] width 92 height 10
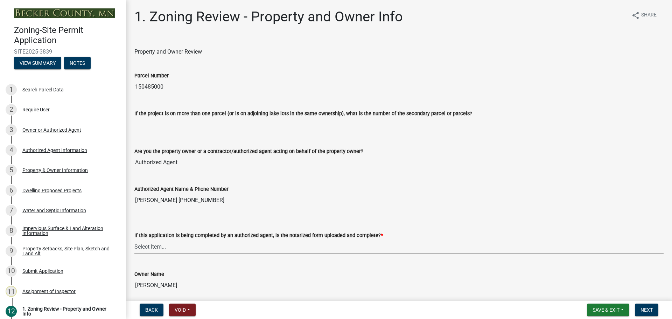
click at [192, 246] on select "Select Item... Yes No N/A" at bounding box center [398, 246] width 529 height 14
click at [134, 239] on select "Select Item... Yes No N/A" at bounding box center [398, 246] width 529 height 14
select select "b279cdb4-a9c7-4e65-a8bd-797316f5be14"
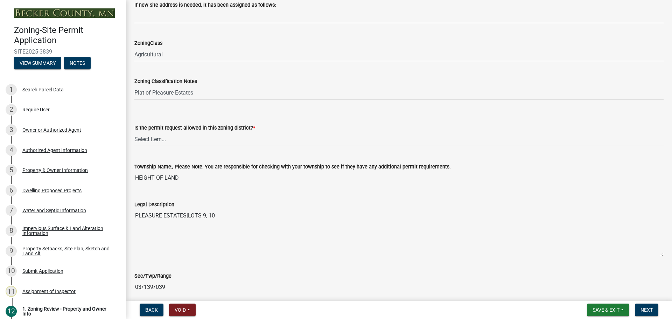
scroll to position [455, 0]
click at [199, 137] on select "Select Item... Yes No" at bounding box center [398, 138] width 529 height 14
click at [134, 131] on select "Select Item... Yes No" at bounding box center [398, 138] width 529 height 14
select select "b4f32c46-6248-4748-b47c-fa4933858724"
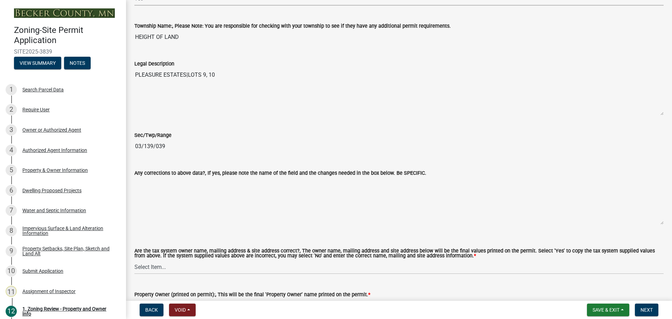
scroll to position [700, 0]
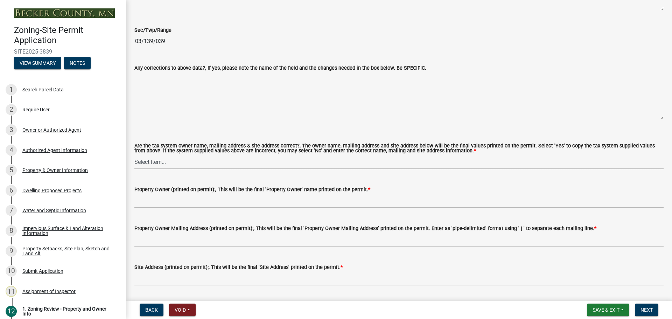
click at [185, 160] on select "Select Item... Yes No" at bounding box center [398, 162] width 529 height 14
click at [134, 155] on select "Select Item... Yes No" at bounding box center [398, 162] width 529 height 14
select select "ab6c2257-4786-48e5-86d0-1194833f57c8"
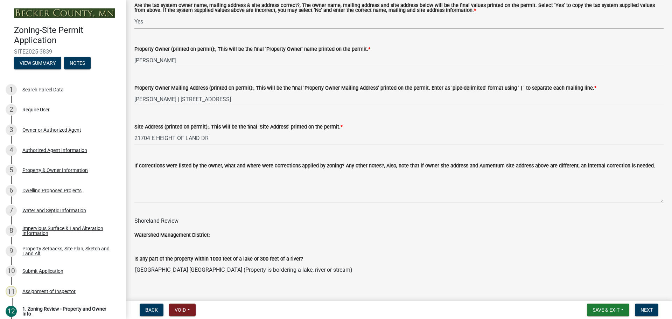
scroll to position [945, 0]
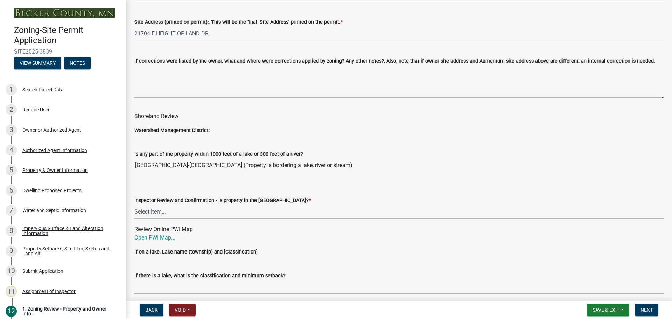
click at [185, 212] on select "Select Item... Within [GEOGRAPHIC_DATA] (SD) Not in [GEOGRAPHIC_DATA] (NOTSL)" at bounding box center [398, 211] width 529 height 14
click at [134, 205] on select "Select Item... Within [GEOGRAPHIC_DATA] (SD) Not in [GEOGRAPHIC_DATA] (NOTSL)" at bounding box center [398, 211] width 529 height 14
select select "de99b201-fb85-4000-88f5-6f49f4ff2101"
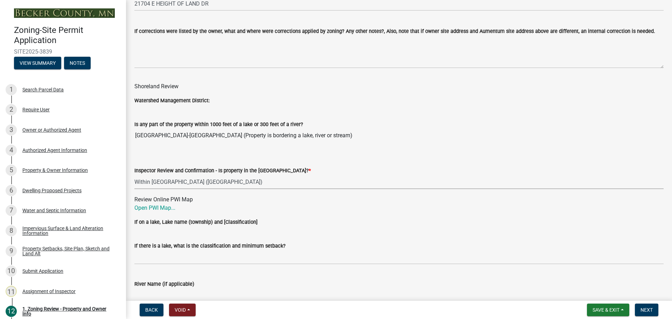
scroll to position [1015, 0]
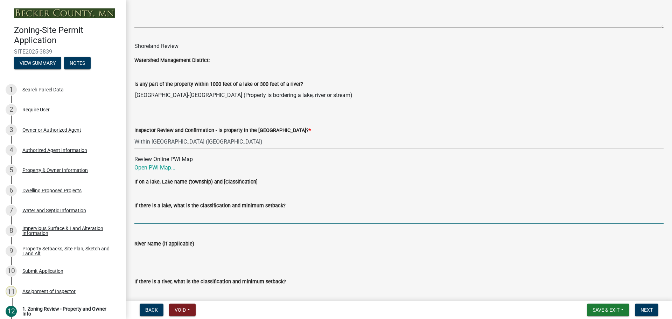
click at [164, 217] on input "If there is a lake, what is the classification and minimum setback?" at bounding box center [398, 217] width 529 height 14
type input "RD100"
click at [157, 166] on link "Open PWI Map..." at bounding box center [154, 167] width 41 height 7
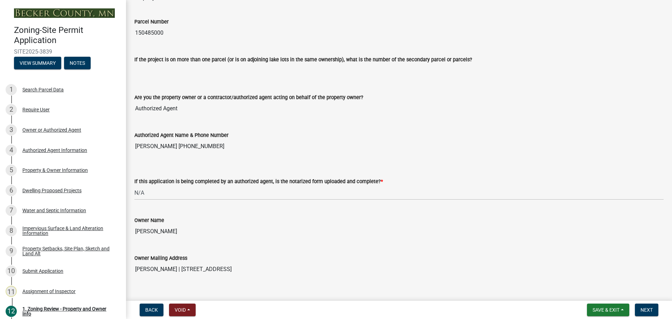
scroll to position [0, 0]
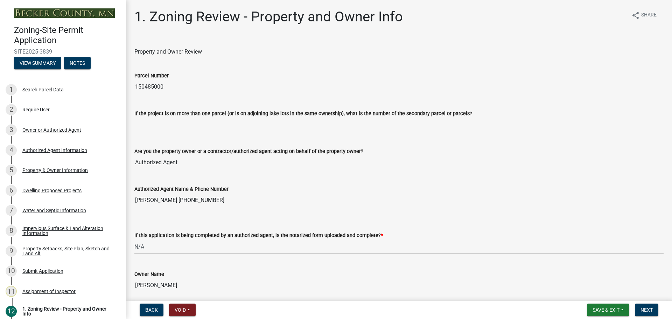
drag, startPoint x: 223, startPoint y: 175, endPoint x: 170, endPoint y: 52, distance: 134.4
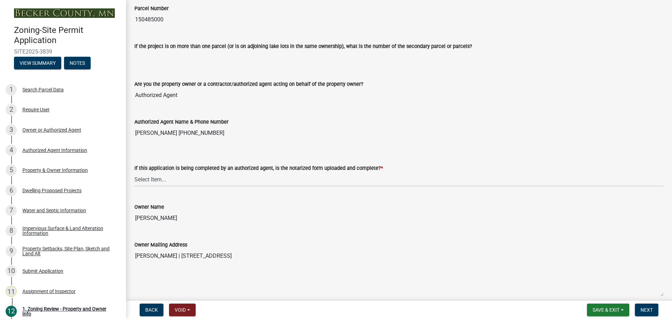
scroll to position [70, 0]
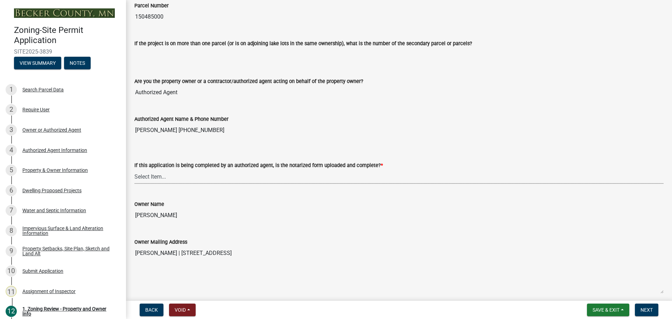
click at [175, 174] on select "Select Item... Yes No N/A" at bounding box center [398, 176] width 529 height 14
click at [134, 169] on select "Select Item... Yes No N/A" at bounding box center [398, 176] width 529 height 14
select select "b279cdb4-a9c7-4e65-a8bd-797316f5be14"
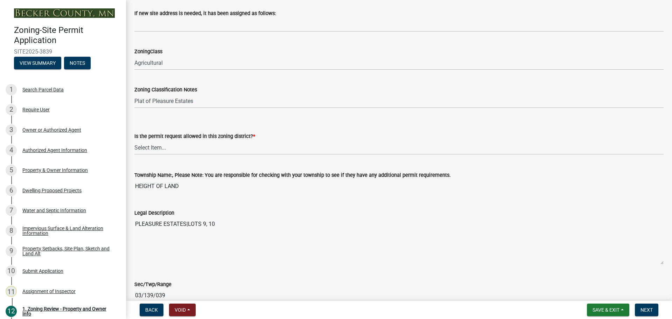
scroll to position [455, 0]
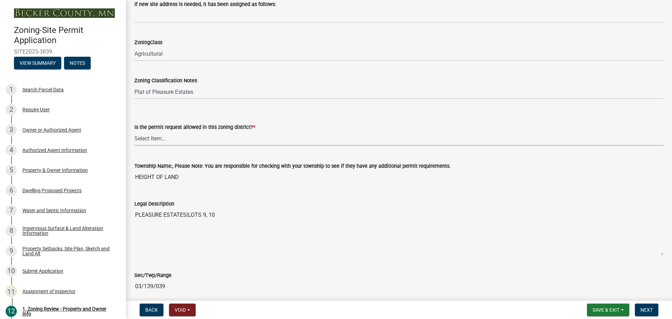
click at [200, 136] on select "Select Item... Yes No" at bounding box center [398, 138] width 529 height 14
click at [134, 131] on select "Select Item... Yes No" at bounding box center [398, 138] width 529 height 14
select select "b4f32c46-6248-4748-b47c-fa4933858724"
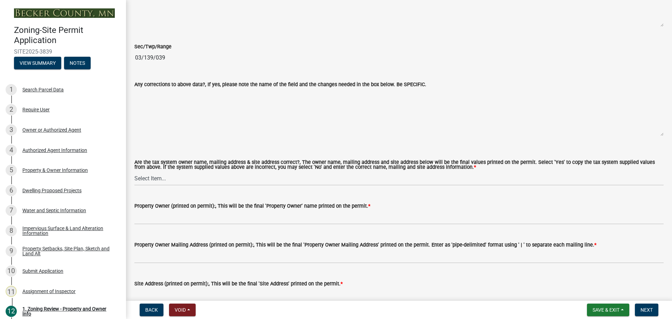
scroll to position [735, 0]
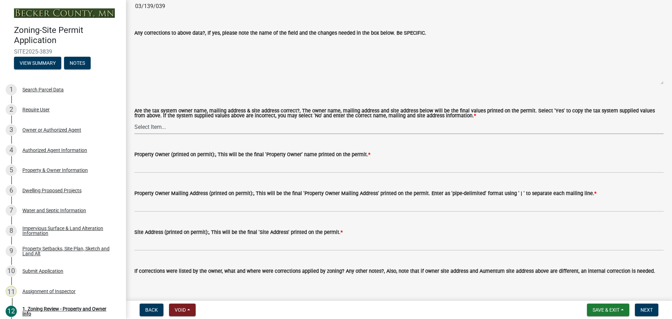
click at [192, 128] on select "Select Item... Yes No" at bounding box center [398, 127] width 529 height 14
click at [134, 120] on select "Select Item... Yes No" at bounding box center [398, 127] width 529 height 14
select select "ab6c2257-4786-48e5-86d0-1194833f57c8"
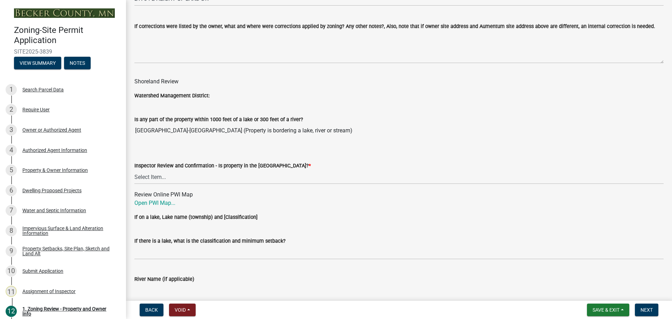
scroll to position [980, 0]
click at [184, 179] on select "Select Item... Within [GEOGRAPHIC_DATA] (SD) Not in [GEOGRAPHIC_DATA] (NOTSL)" at bounding box center [398, 176] width 529 height 14
click at [134, 170] on select "Select Item... Within [GEOGRAPHIC_DATA] (SD) Not in [GEOGRAPHIC_DATA] (NOTSL)" at bounding box center [398, 176] width 529 height 14
select select "de99b201-fb85-4000-88f5-6f49f4ff2101"
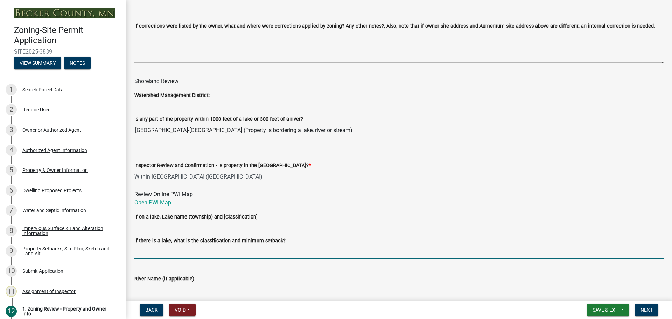
click at [180, 249] on input "If there is a lake, what is the classification and minimum setback?" at bounding box center [398, 252] width 529 height 14
type input "RD100"
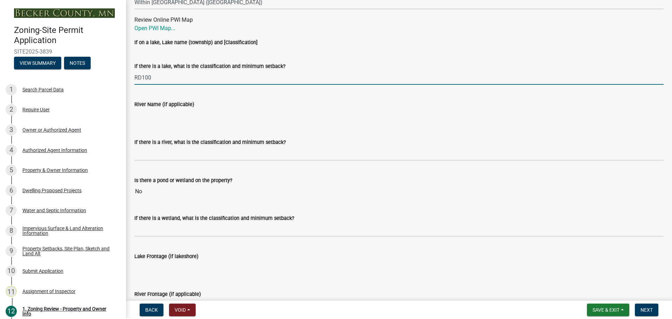
scroll to position [1155, 0]
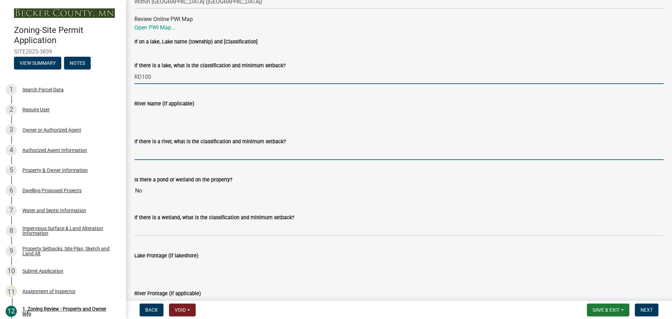
drag, startPoint x: 199, startPoint y: 152, endPoint x: 198, endPoint y: 157, distance: 5.3
click at [199, 152] on input "If there is a river, what is the classification and minimum setback?" at bounding box center [398, 153] width 529 height 14
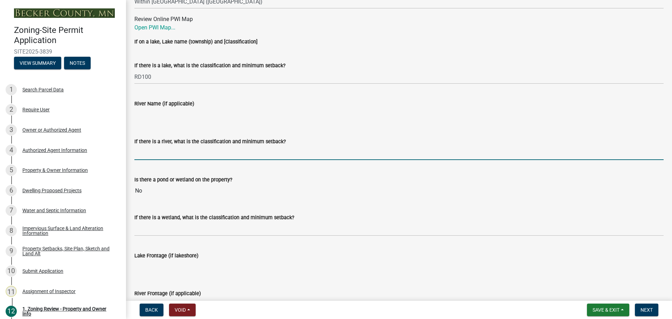
type input "N/A"
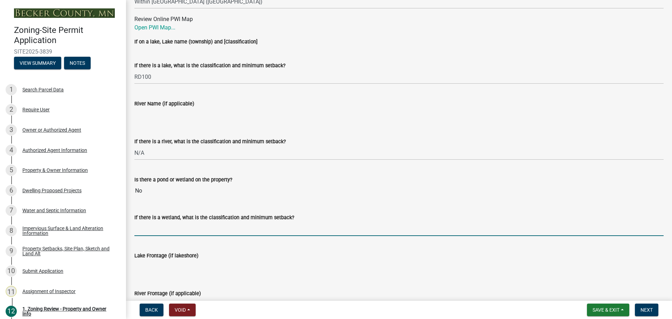
click at [183, 227] on input "If there is a wetland, what is the classification and minimum setback?" at bounding box center [398, 229] width 529 height 14
type input "N/A"
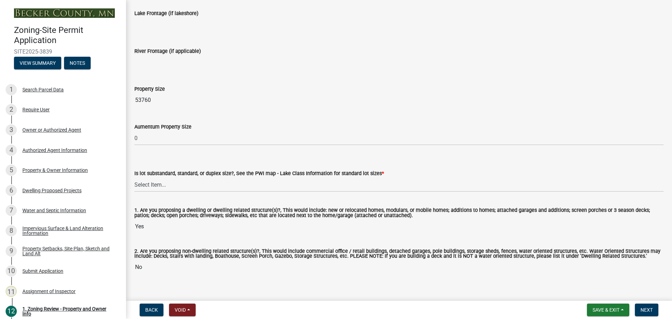
scroll to position [1401, 0]
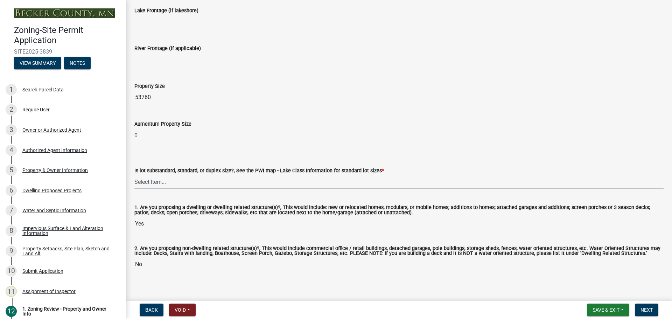
click at [163, 182] on select "Select Item... Non-Riparian and not back lot Substandard Non-Riparian Backlot S…" at bounding box center [398, 182] width 529 height 14
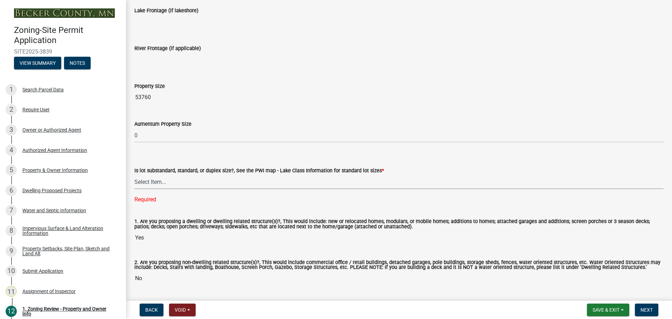
click at [177, 181] on select "Select Item... Non-Riparian and not back lot Substandard Non-Riparian Backlot S…" at bounding box center [398, 182] width 529 height 14
click at [134, 175] on select "Select Item... Non-Riparian and not back lot Substandard Non-Riparian Backlot S…" at bounding box center [398, 182] width 529 height 14
select select "bebe3d63-d6b7-40ee-9a8d-3c7f124c1a67"
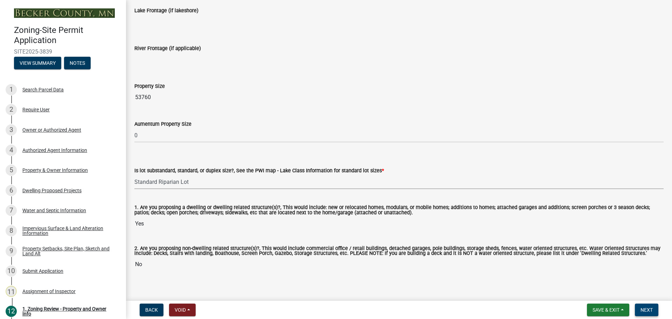
click at [641, 306] on button "Next" at bounding box center [646, 310] width 23 height 13
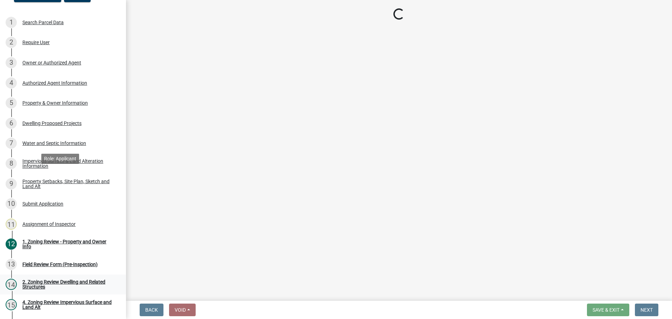
scroll to position [173, 0]
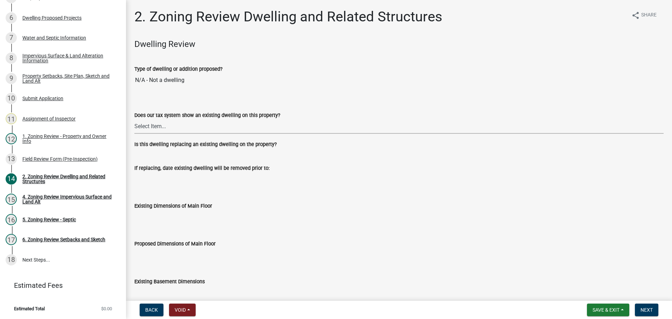
click at [167, 121] on select "Select Item... Yes No" at bounding box center [398, 126] width 529 height 14
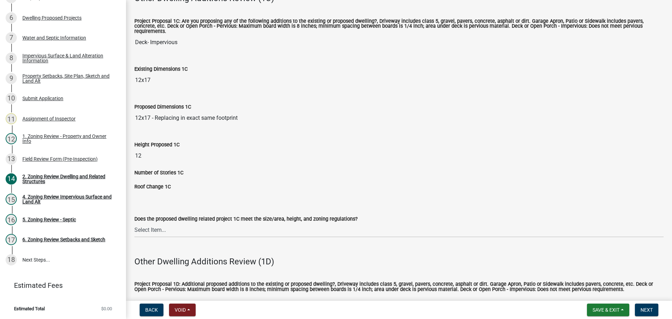
scroll to position [1015, 0]
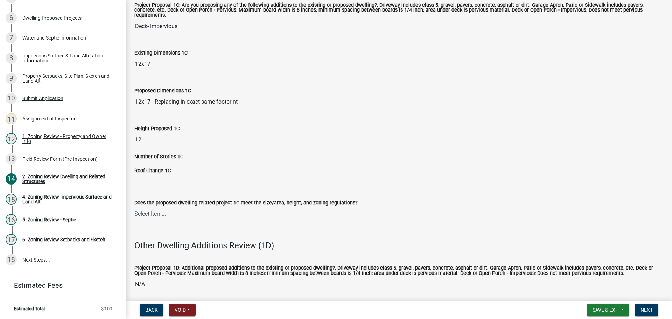
click at [185, 209] on select "Select Item... No Yes" at bounding box center [398, 214] width 529 height 14
click at [134, 207] on select "Select Item... No Yes" at bounding box center [398, 214] width 529 height 14
select select "996e12f1-8349-4f33-ac9c-e9513ed3c9a2"
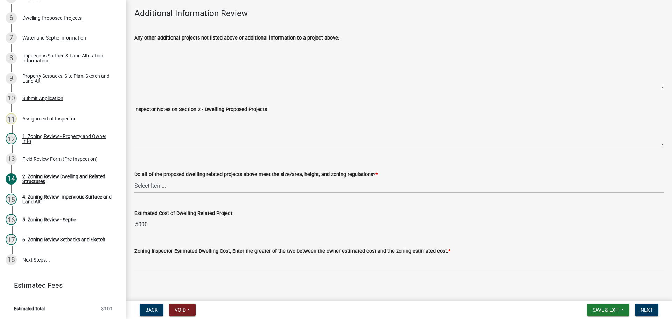
scroll to position [1507, 0]
drag, startPoint x: 157, startPoint y: 180, endPoint x: 156, endPoint y: 185, distance: 5.6
click at [157, 180] on select "Select Item... Yes No" at bounding box center [398, 185] width 529 height 14
click at [134, 178] on select "Select Item... Yes No" at bounding box center [398, 185] width 529 height 14
select select "583413f8-e9f7-4a70-8fe6-066f5b429c7e"
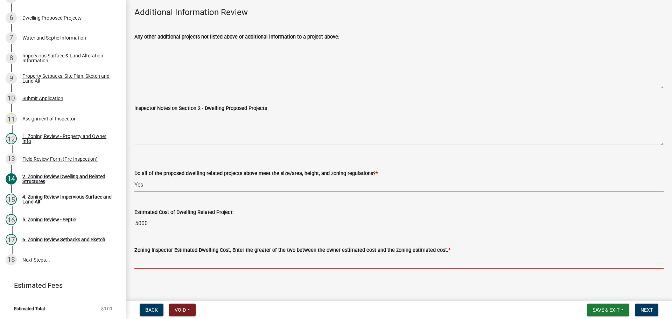
click at [162, 258] on input "text" at bounding box center [398, 261] width 529 height 14
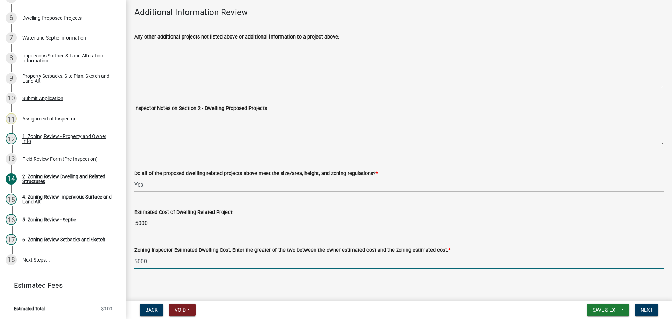
type input "5000"
click at [645, 310] on span "Next" at bounding box center [647, 310] width 12 height 6
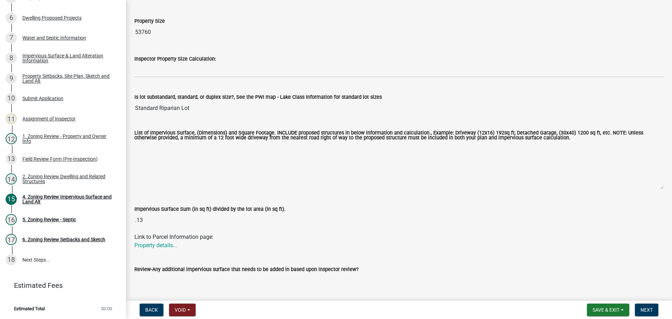
scroll to position [0, 0]
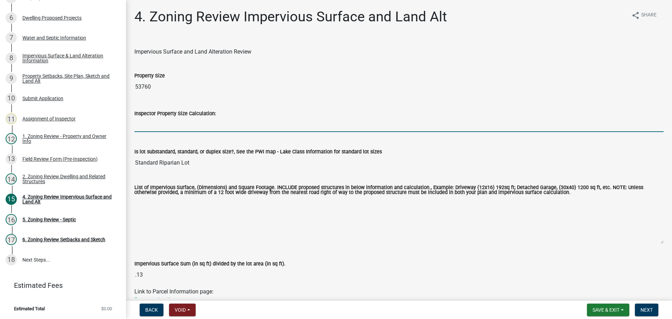
click at [146, 123] on input "Inspector Property Size Calculation:" at bounding box center [398, 125] width 529 height 14
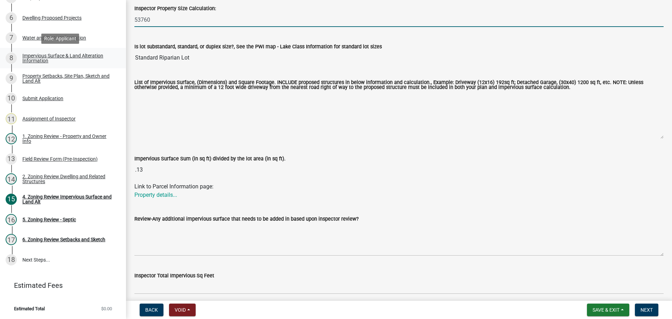
type input "53760"
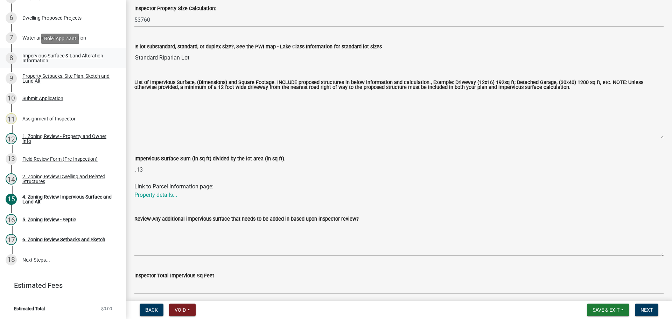
click at [54, 54] on div "Impervious Surface & Land Alteration Information" at bounding box center [68, 58] width 92 height 10
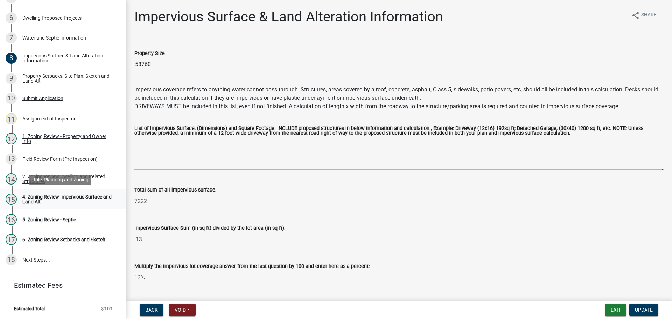
click at [66, 197] on div "4. Zoning Review Impervious Surface and Land Alt" at bounding box center [68, 199] width 92 height 10
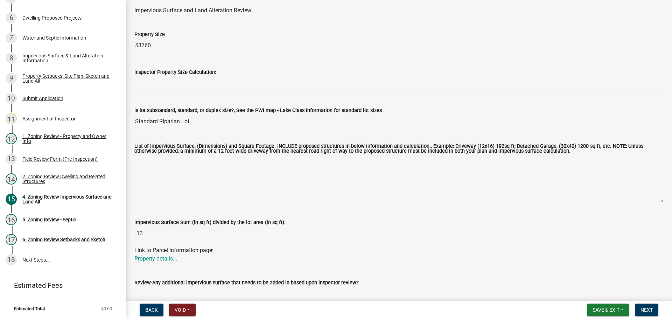
scroll to position [140, 0]
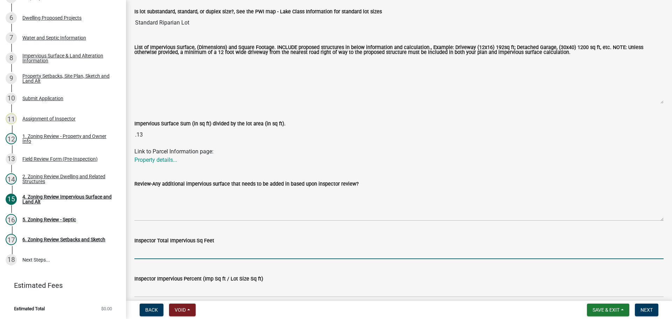
click at [163, 254] on input "Inspector Total Impervious Sq Feet" at bounding box center [398, 252] width 529 height 14
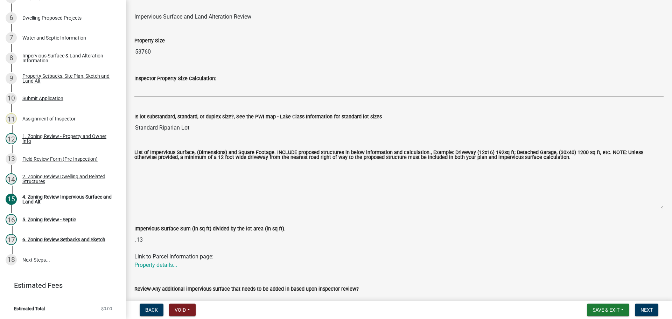
scroll to position [0, 0]
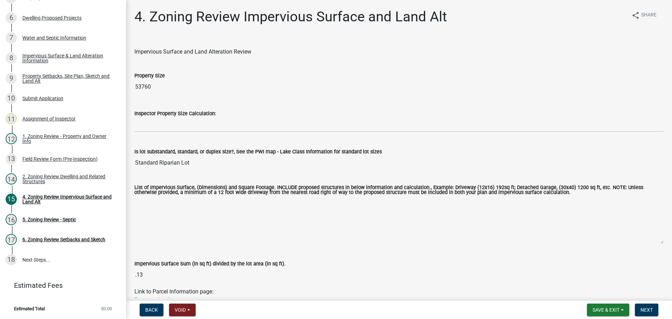
type input "7222"
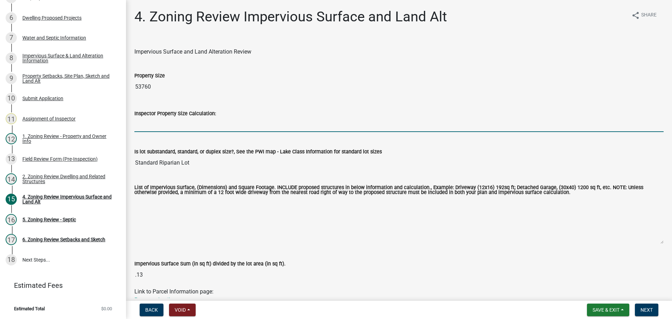
click at [186, 123] on input "Inspector Property Size Calculation:" at bounding box center [398, 125] width 529 height 14
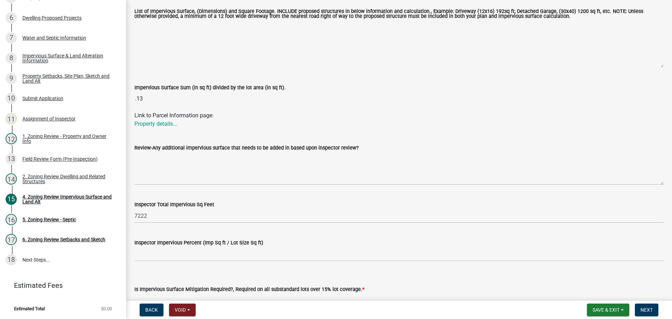
scroll to position [220, 0]
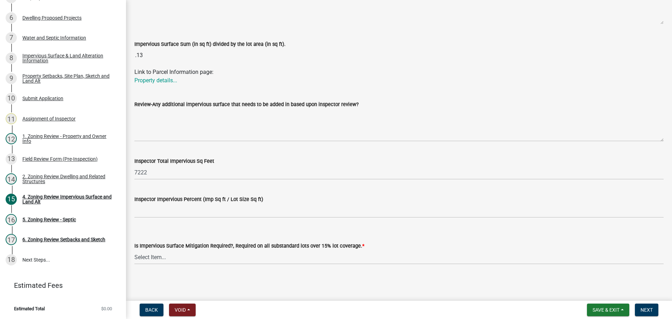
type input "53760"
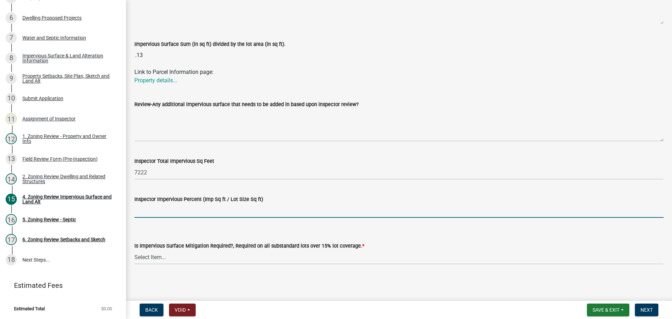
click at [182, 207] on input "Inspector Impervious Percent (Imp Sq ft / Lot Size Sq ft)" at bounding box center [398, 210] width 529 height 14
type input "13%"
click at [295, 250] on select "Select Item... Yes- Over 15% substandard lot coverage No N/A" at bounding box center [398, 257] width 529 height 14
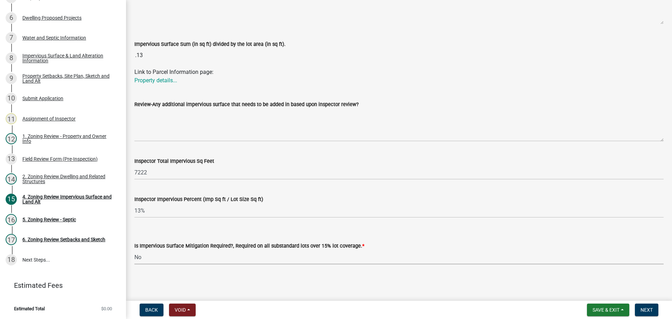
click at [134, 250] on select "Select Item... Yes- Over 15% substandard lot coverage No N/A" at bounding box center [398, 257] width 529 height 14
select select "e01e6f83-540c-4684-94c6-de0fe38ded07"
click at [652, 308] on span "Next" at bounding box center [647, 310] width 12 height 6
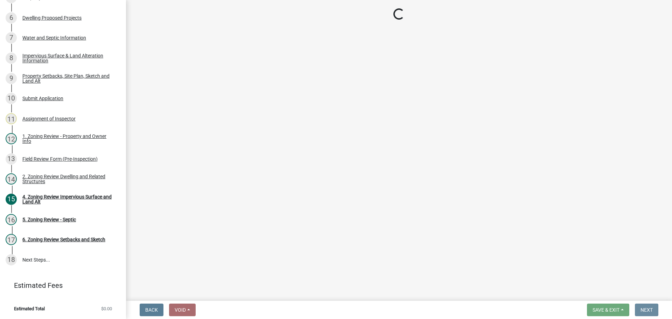
scroll to position [0, 0]
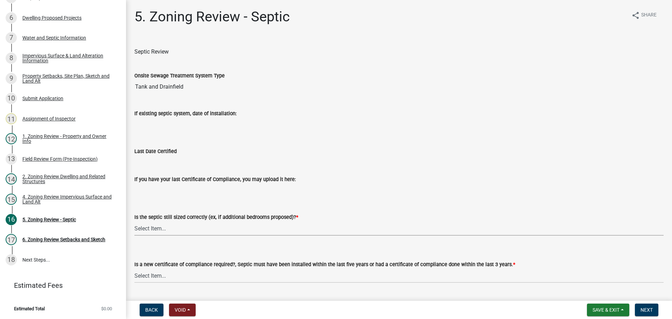
click at [197, 230] on select "Select Item... Yes No N/A" at bounding box center [398, 228] width 529 height 14
click at [134, 221] on select "Select Item... Yes No N/A" at bounding box center [398, 228] width 529 height 14
select select "b57b8896-1cf2-4a3f-b657-168f49e5b2e0"
click at [199, 277] on select "Select Item... Yes No" at bounding box center [398, 276] width 529 height 14
click at [134, 269] on select "Select Item... Yes No" at bounding box center [398, 276] width 529 height 14
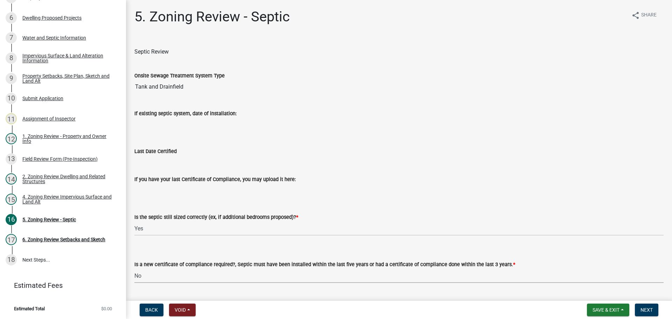
select select "2fd537d7-74b1-4ff9-a84c-837cf5598f43"
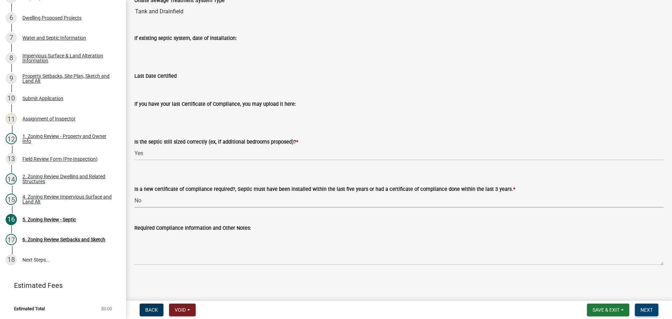
click at [654, 312] on button "Next" at bounding box center [646, 310] width 23 height 13
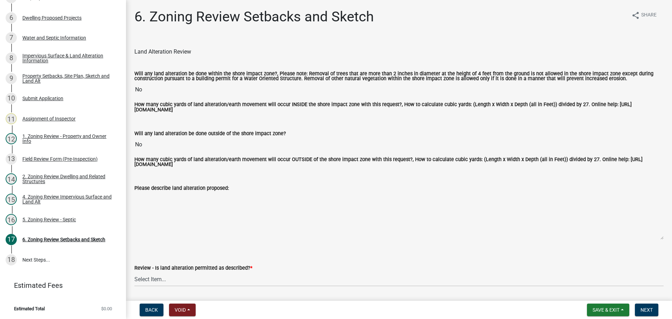
scroll to position [105, 0]
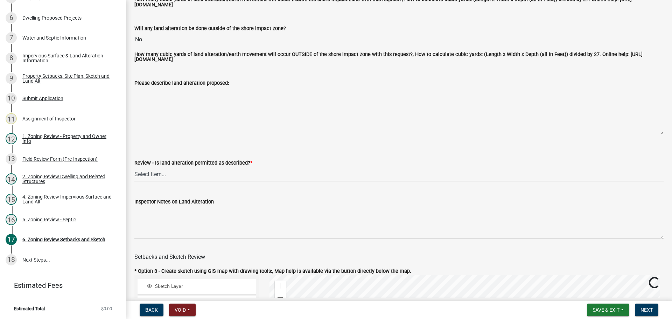
click at [211, 173] on select "Select Item... Yes No N/A" at bounding box center [398, 174] width 529 height 14
click at [134, 168] on select "Select Item... Yes No N/A" at bounding box center [398, 174] width 529 height 14
select select "67532522-cdd9-4b58-8c28-493a46ddf41b"
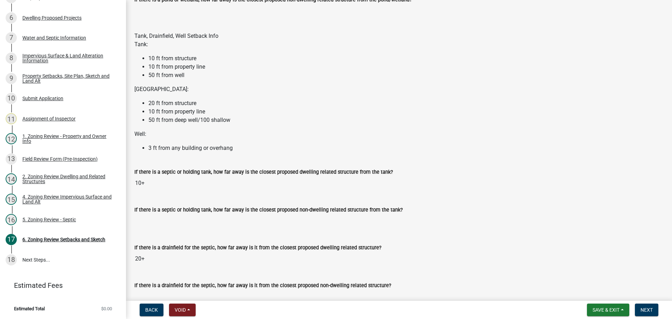
scroll to position [1050, 0]
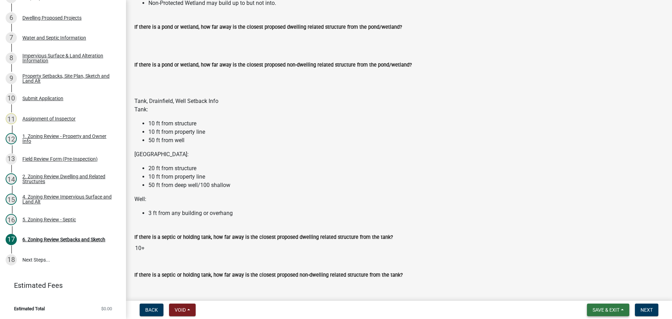
click at [593, 307] on span "Save & Exit" at bounding box center [606, 310] width 27 height 6
click at [581, 276] on button "Save" at bounding box center [602, 274] width 56 height 17
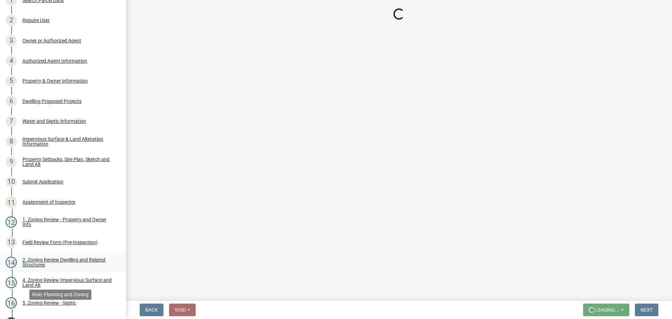
scroll to position [33, 0]
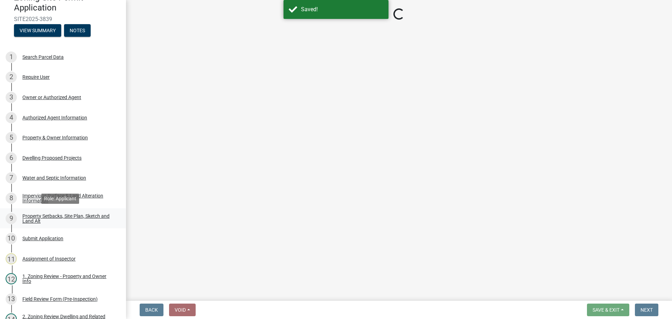
click at [70, 217] on div "Property Setbacks, Site Plan, Sketch and Land Alt" at bounding box center [68, 219] width 92 height 10
select select "7b13c63f-e699-4112-b373-98fbd28ec536"
select select "b56a4575-9846-47cf-8067-c59a4853da22"
select select "12f785fb-c378-4b18-841c-21c73dc99083"
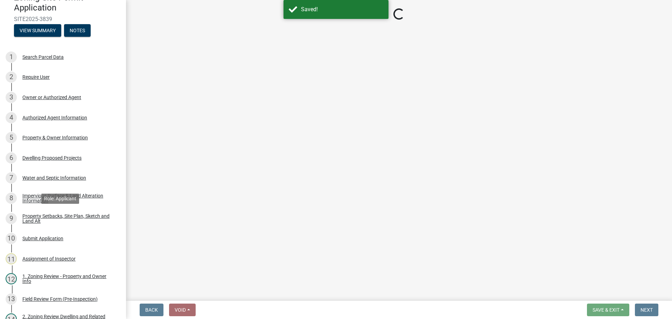
select select "e8ab2dc3-aa3f-46f3-9b4a-37eb25ad84af"
select select "b98836ba-4715-455d-97ab-be9a9df498a8"
select select "c8b8ea71-7088-4e87-a493-7bc88cc2835b"
select select "133211ff-91ce-4a0a-9235-b48a7e2069a0"
select select "4421853d-5e11-4b64-95ec-6c47066881cc"
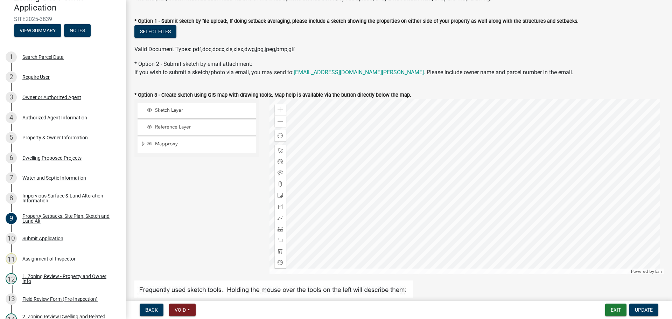
select select "7b13c63f-e699-4112-b373-98fbd28ec536"
select select "b56a4575-9846-47cf-8067-c59a4853da22"
select select "12f785fb-c378-4b18-841c-21c73dc99083"
select select "e8ab2dc3-aa3f-46f3-9b4a-37eb25ad84af"
select select "b98836ba-4715-455d-97ab-be9a9df498a8"
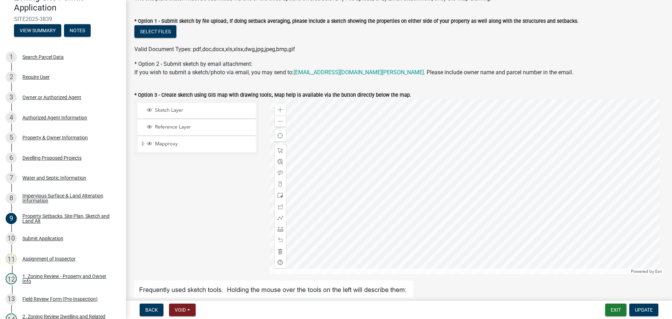
select select "c8b8ea71-7088-4e87-a493-7bc88cc2835b"
select select "133211ff-91ce-4a0a-9235-b48a7e2069a0"
select select "4421853d-5e11-4b64-95ec-6c47066881cc"
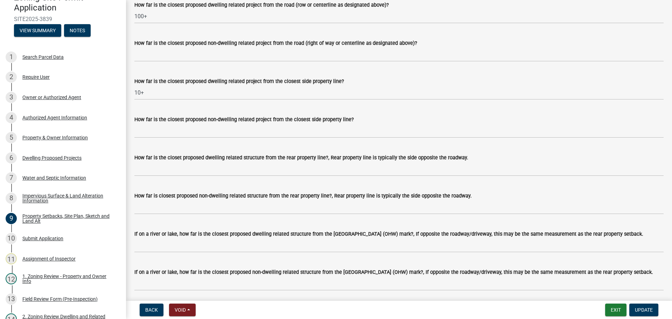
scroll to position [1401, 0]
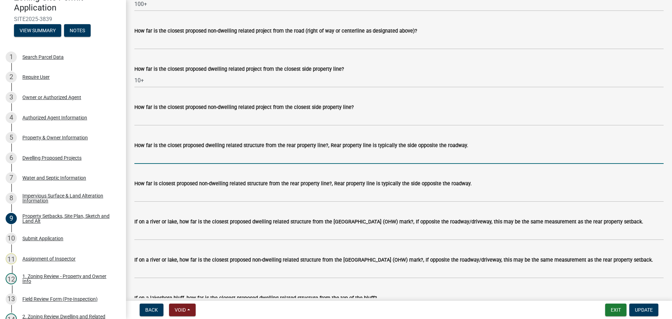
click at [204, 161] on input "How far is the closet proposed dwelling related structure from the rear propert…" at bounding box center [398, 157] width 529 height 14
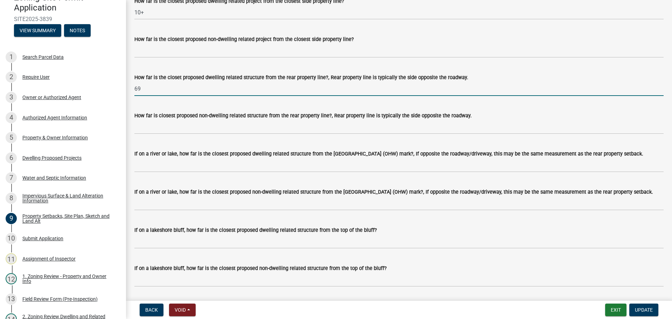
scroll to position [1471, 0]
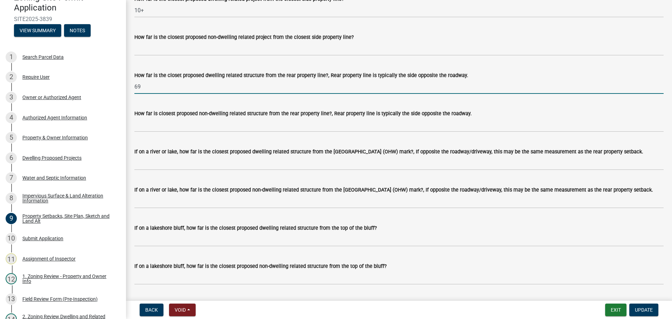
type input "69"
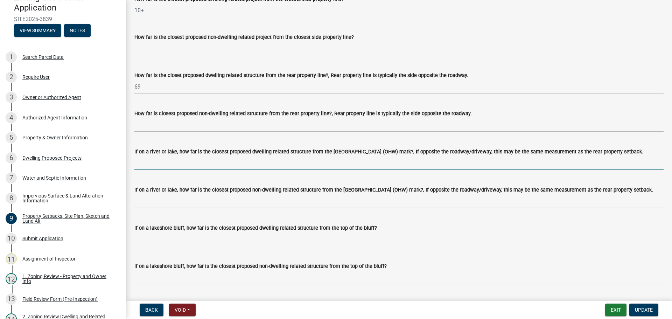
click at [212, 168] on input "If on a river or lake, how far is the closest proposed dwelling related structu…" at bounding box center [398, 163] width 529 height 14
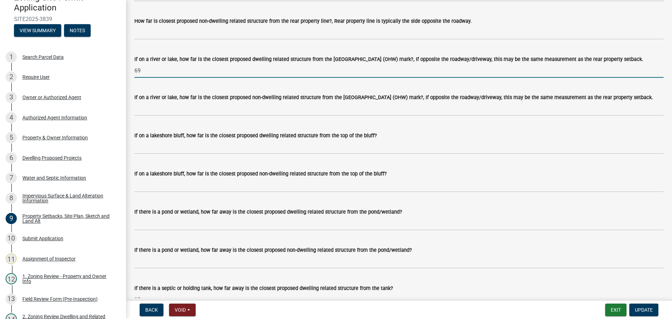
scroll to position [1576, 0]
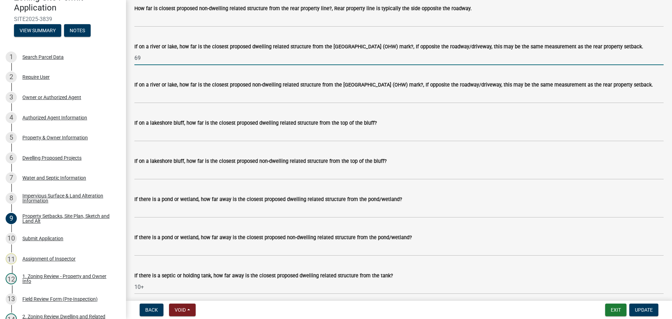
type input "69"
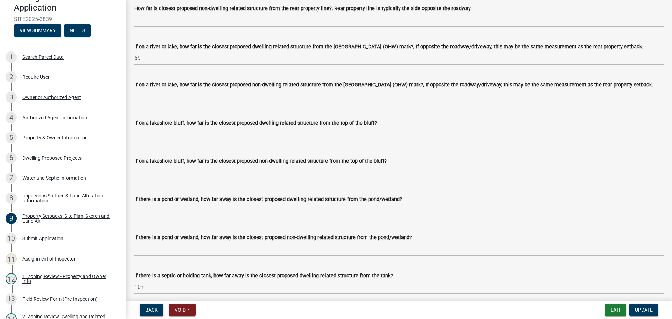
click at [268, 141] on input "If on a lakeshore bluff, how far is the closest proposed dwelling related struc…" at bounding box center [398, 134] width 529 height 14
type input "N/A"
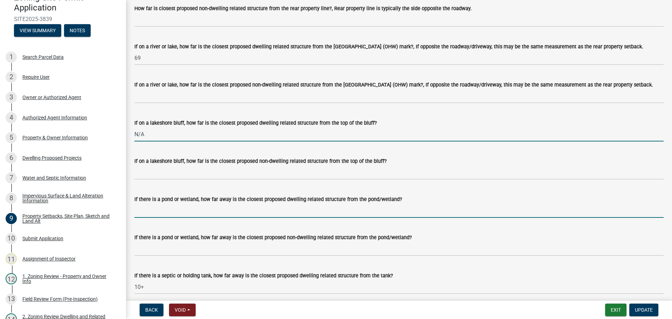
click at [204, 218] on input "If there is a pond or wetland, how far away is the closest proposed dwelling re…" at bounding box center [398, 210] width 529 height 14
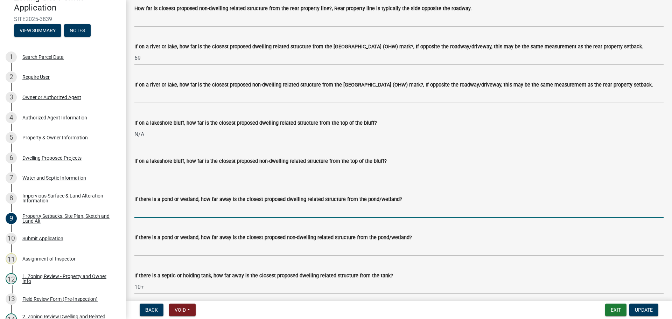
type input "N/A"
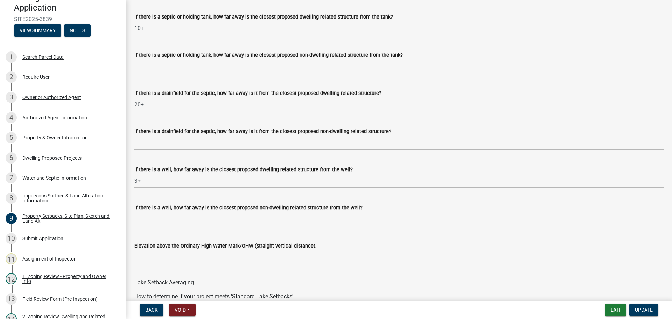
scroll to position [1891, 0]
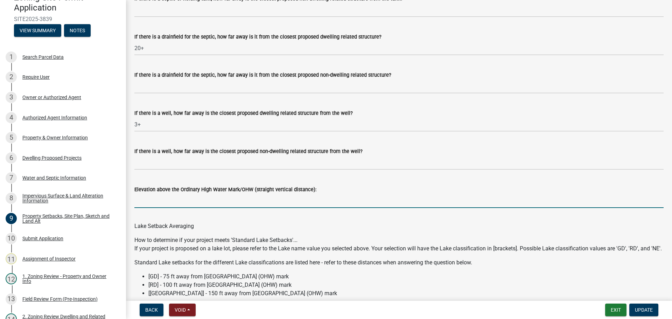
click at [201, 208] on input "Elevation above the Ordinary High Water Mark/OHW (straight vertical distance):" at bounding box center [398, 201] width 529 height 14
type input "3+"
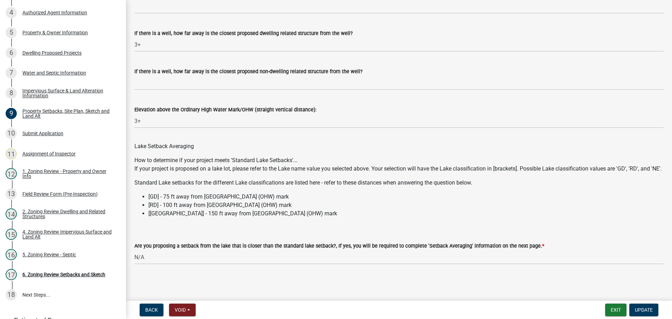
scroll to position [1989, 0]
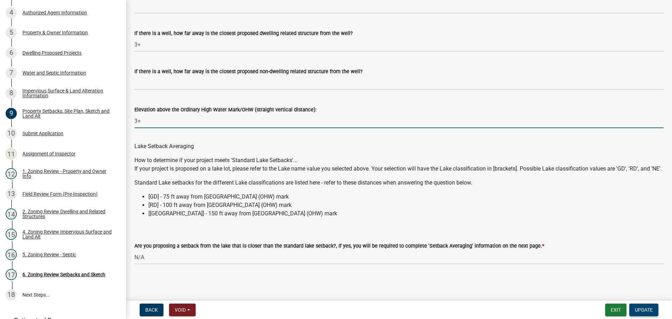
click at [637, 308] on span "Update" at bounding box center [644, 310] width 18 height 6
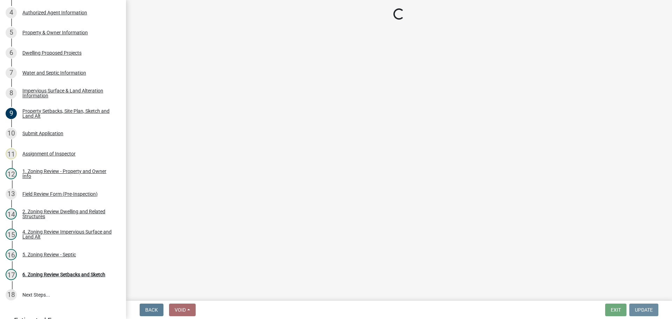
scroll to position [0, 0]
select select "67532522-cdd9-4b58-8c28-493a46ddf41b"
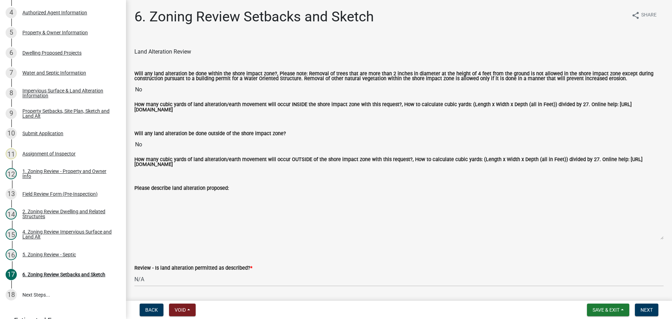
drag, startPoint x: 213, startPoint y: 187, endPoint x: 214, endPoint y: 90, distance: 97.0
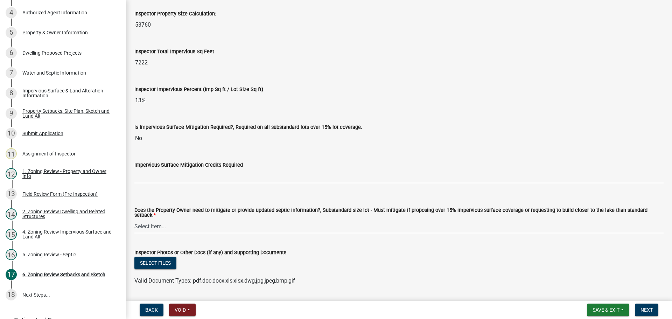
scroll to position [2451, 0]
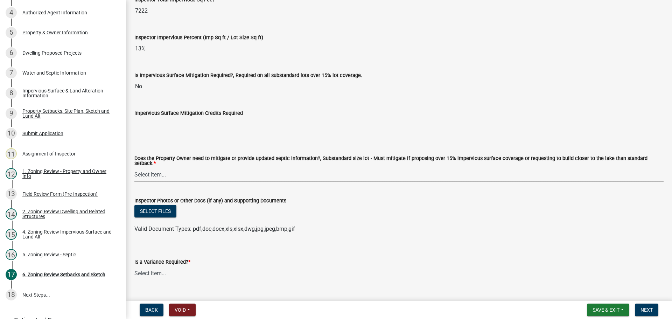
click at [207, 167] on select "Select Item... No Mitigation or additional Septic Information is required Septi…" at bounding box center [398, 174] width 529 height 14
click at [134, 167] on select "Select Item... No Mitigation or additional Septic Information is required Septi…" at bounding box center [398, 174] width 529 height 14
select select "90ee664a-1dc2-440e-be2c-90a87c157e77"
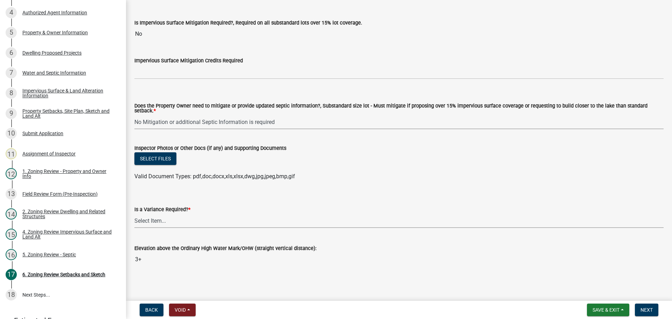
click at [189, 218] on select "Select Item... Yes No" at bounding box center [398, 221] width 529 height 14
click at [134, 214] on select "Select Item... Yes No" at bounding box center [398, 221] width 529 height 14
click at [183, 222] on select "Select Item... Yes No" at bounding box center [398, 221] width 529 height 14
click at [134, 214] on select "Select Item... Yes No" at bounding box center [398, 221] width 529 height 14
select select "f2187563-aefa-492e-adce-9c256a51e9d2"
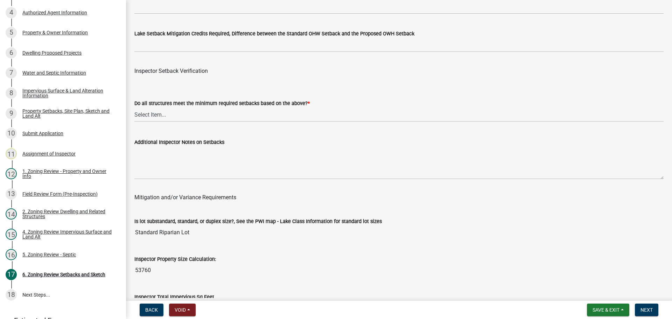
scroll to position [2153, 0]
click at [242, 116] on select "Select Item... Yes No" at bounding box center [398, 115] width 529 height 14
click at [134, 109] on select "Select Item... Yes No" at bounding box center [398, 115] width 529 height 14
select select "1355ee8a-8cf1-4796-8594-a9df27e9dfb0"
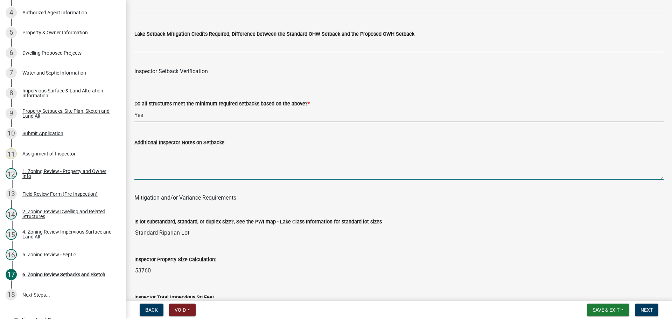
click at [169, 165] on textarea "Additional Inspector Notes on Setbacks" at bounding box center [398, 163] width 529 height 33
type textarea "rebuilding existing deck in exact same footprint"
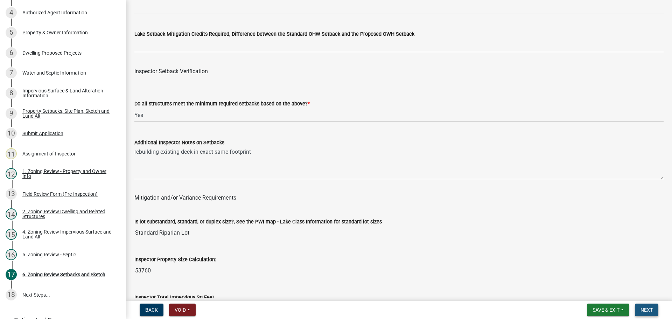
click at [650, 305] on button "Next" at bounding box center [646, 310] width 23 height 13
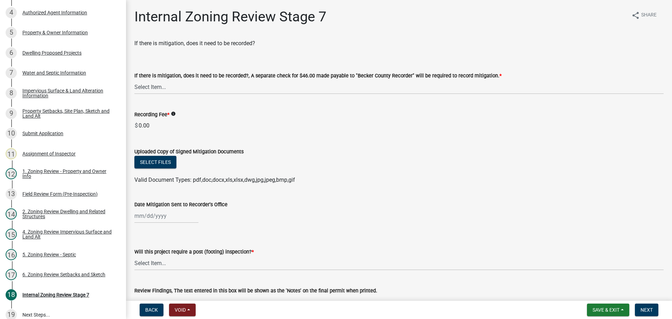
scroll to position [158, 0]
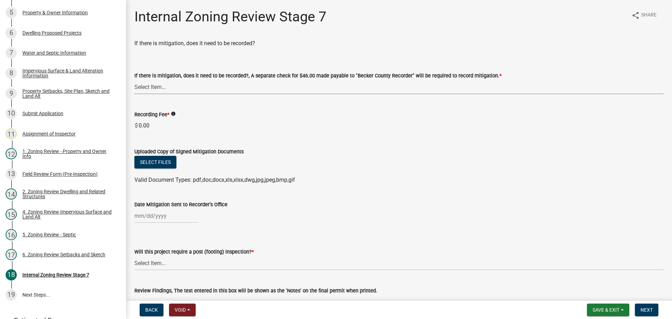
click at [265, 84] on select "Select Item... Yes No N/A" at bounding box center [398, 87] width 529 height 14
click at [134, 80] on select "Select Item... Yes No N/A" at bounding box center [398, 87] width 529 height 14
select select "e59fcb53-d9ed-466f-8c3e-33bb35216820"
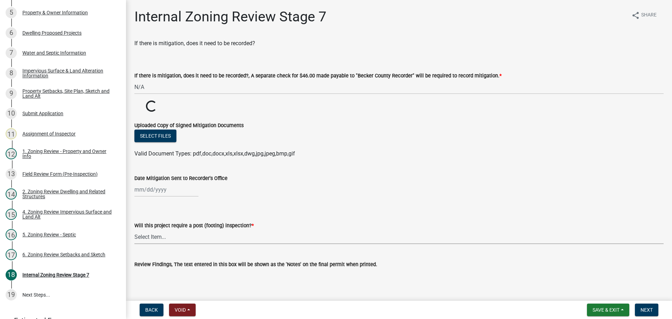
click at [188, 238] on select "Select Item... No Yes" at bounding box center [398, 237] width 529 height 14
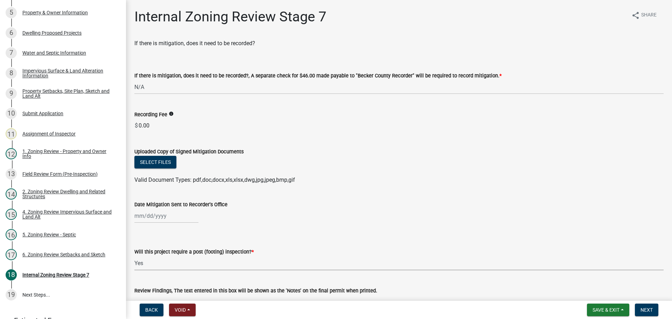
click at [134, 256] on select "Select Item... No Yes" at bounding box center [398, 263] width 529 height 14
select select "74b00539-a6f1-4ef6-a890-a22a5fa5fedf"
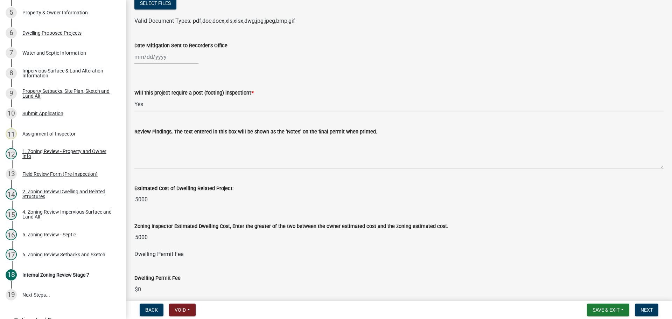
scroll to position [175, 0]
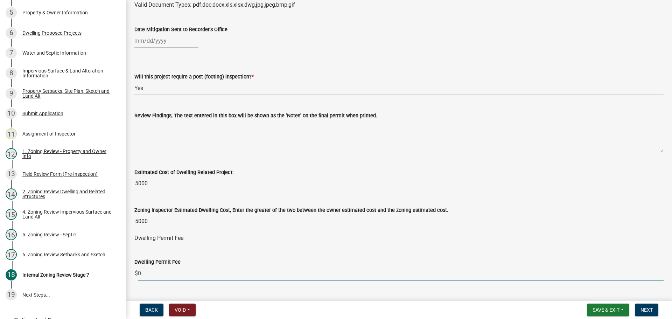
click at [169, 275] on input "0" at bounding box center [401, 273] width 526 height 14
type input "75"
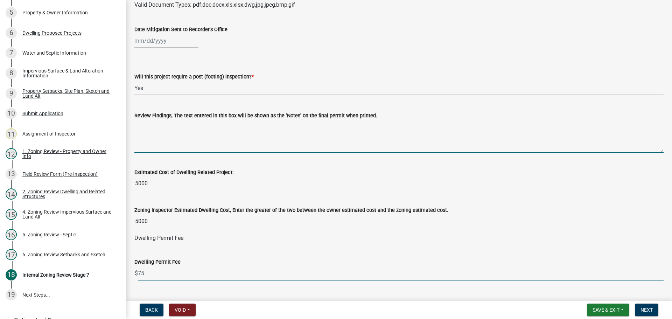
click at [188, 128] on textarea "Review Findings, The text entered in this box will be shown as the 'Notes' on t…" at bounding box center [398, 136] width 529 height 33
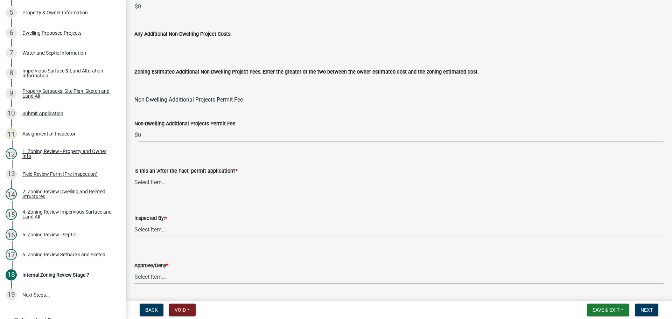
scroll to position [847, 0]
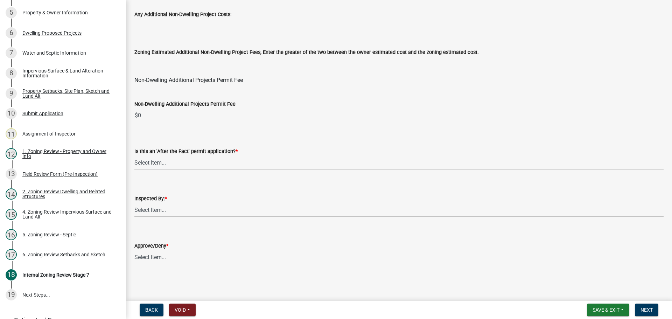
type textarea "Rebuilding existing deck in exact same footprint as existing."
click at [186, 164] on select "Select Item... No Yes" at bounding box center [398, 162] width 529 height 14
click at [134, 155] on select "Select Item... No Yes" at bounding box center [398, 162] width 529 height 14
select select "bbe3a6c5-1893-4527-8578-ada07a3b8ea5"
click at [174, 205] on select "Select Item... Jeff Rusness Kyle Vareberg Nicole Bradbury Susan Rockwell Tyler …" at bounding box center [398, 210] width 529 height 14
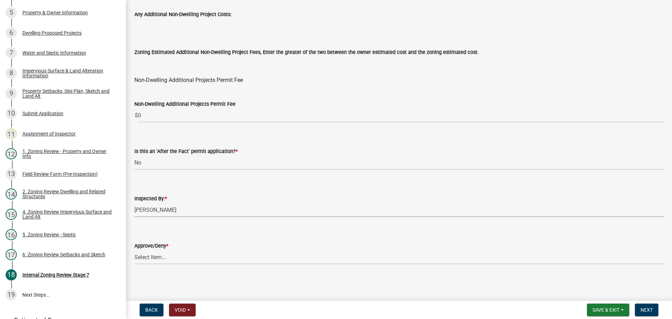
click at [134, 203] on select "Select Item... Jeff Rusness Kyle Vareberg Nicole Bradbury Susan Rockwell Tyler …" at bounding box center [398, 210] width 529 height 14
select select "c0b6e50c-983d-48c1-a910-e8bd43c13b77"
click at [164, 258] on select "Select Item... Approve Deny" at bounding box center [398, 257] width 529 height 14
click at [134, 250] on select "Select Item... Approve Deny" at bounding box center [398, 257] width 529 height 14
select select "97c9e5a4-d35f-4903-ad68-b764687ac9e9"
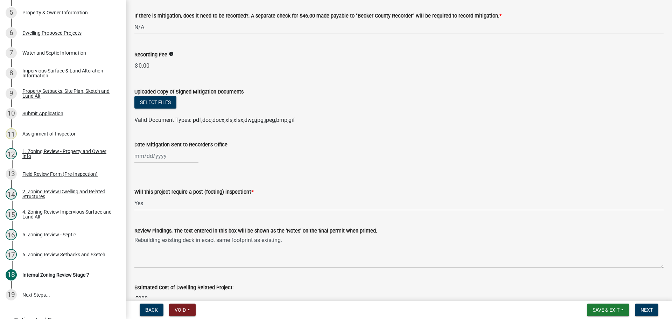
scroll to position [175, 0]
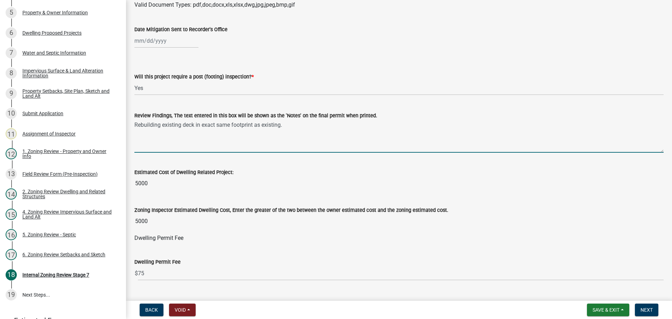
click at [323, 123] on textarea "Rebuilding existing deck in exact same footprint as existing." at bounding box center [398, 136] width 529 height 33
type textarea "rebuilding existing deck in exact same footprint as existing"
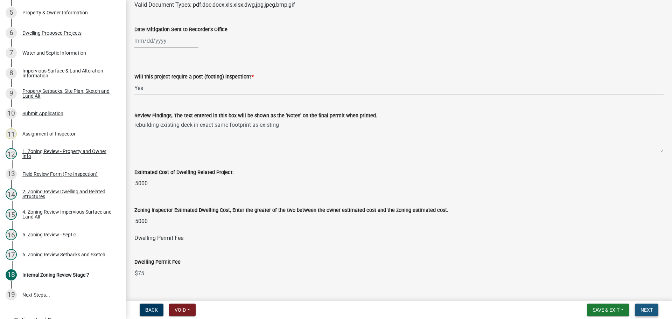
click at [647, 313] on span "Next" at bounding box center [647, 310] width 12 height 6
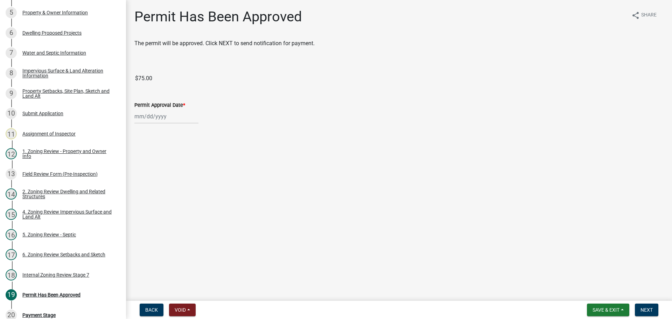
scroll to position [238, 0]
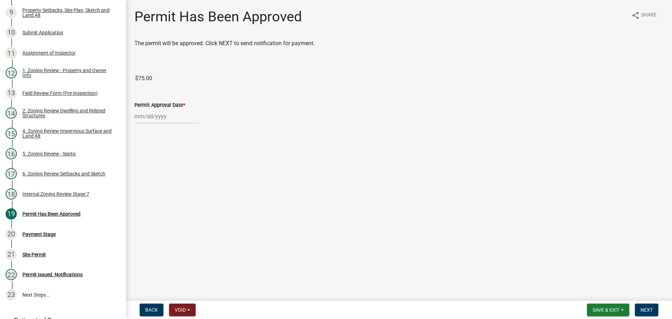
click at [154, 118] on div at bounding box center [166, 116] width 64 height 14
select select "9"
select select "2025"
click at [173, 152] on div "4" at bounding box center [174, 153] width 11 height 11
type input "[DATE]"
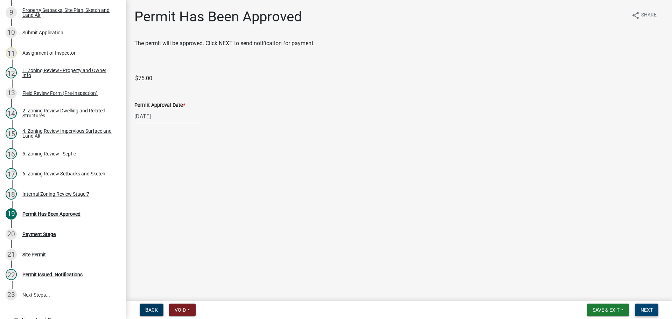
click at [645, 306] on button "Next" at bounding box center [646, 310] width 23 height 13
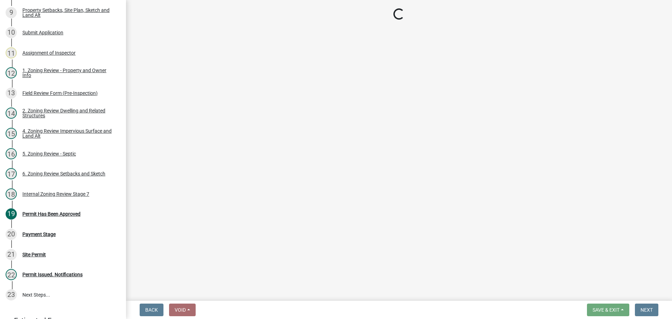
select select "3: 3"
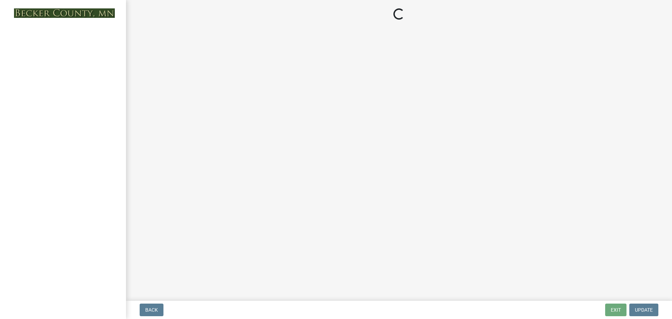
select select "3: 3"
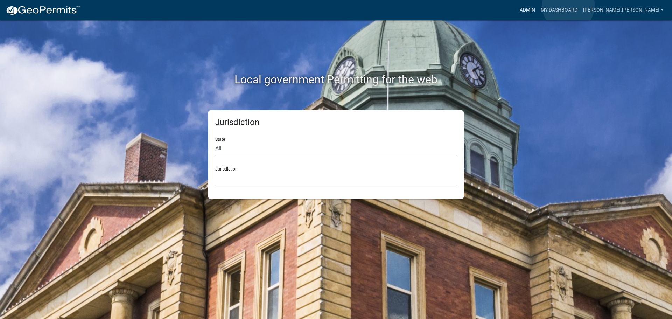
click at [538, 6] on link "Admin" at bounding box center [527, 10] width 21 height 13
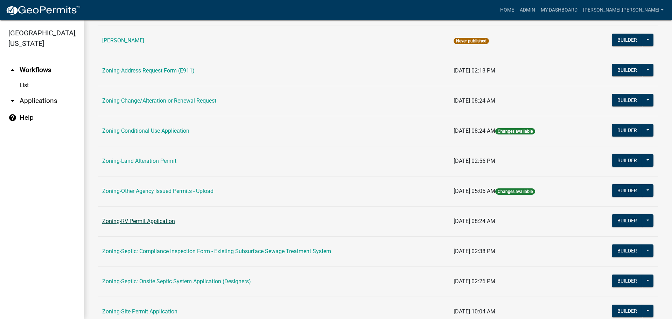
scroll to position [175, 0]
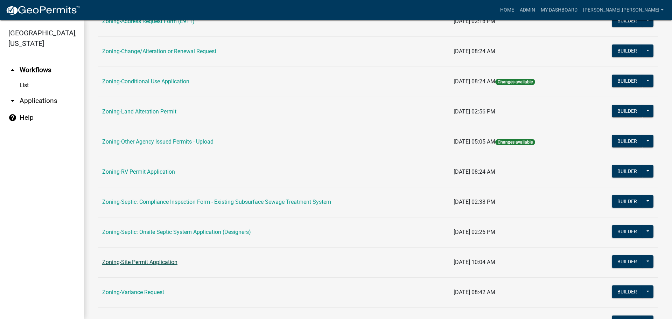
click at [135, 264] on link "Zoning-Site Permit Application" at bounding box center [139, 262] width 75 height 7
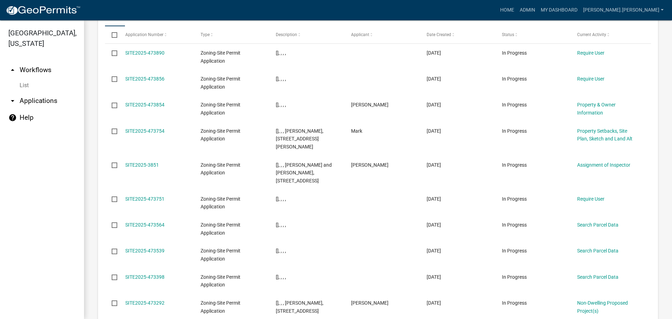
drag, startPoint x: 260, startPoint y: 181, endPoint x: 265, endPoint y: 257, distance: 75.4
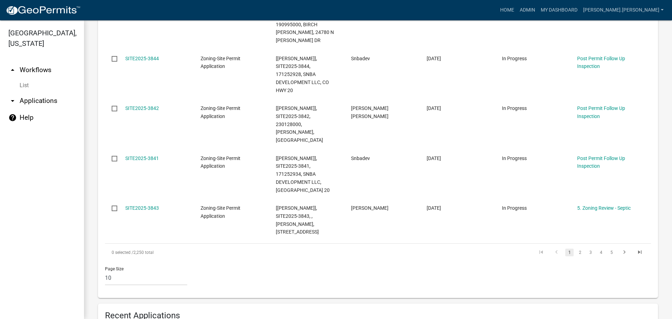
scroll to position [450, 0]
click at [597, 249] on link "4" at bounding box center [601, 253] width 8 height 8
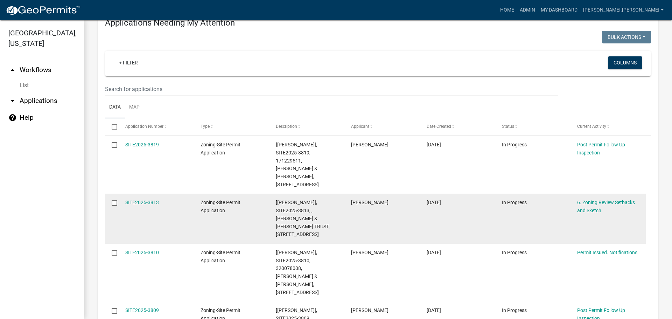
scroll to position [174, 0]
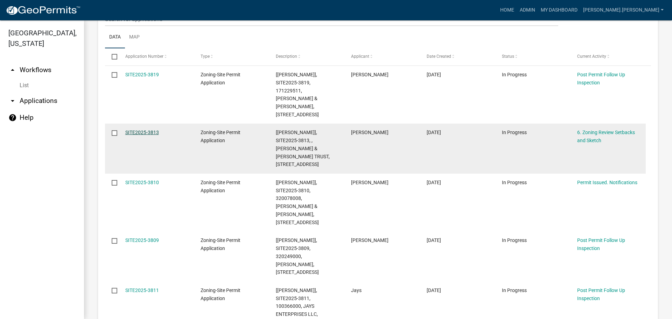
click at [144, 130] on link "SITE2025-3813" at bounding box center [142, 133] width 34 height 6
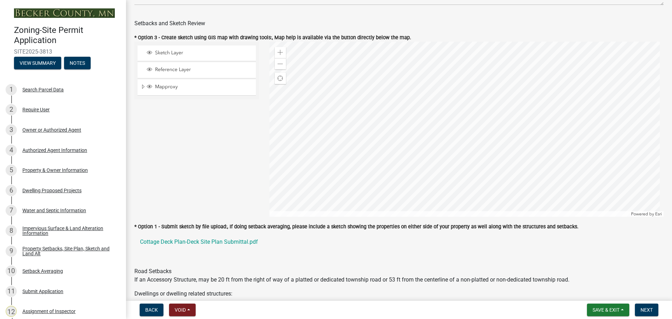
scroll to position [455, 0]
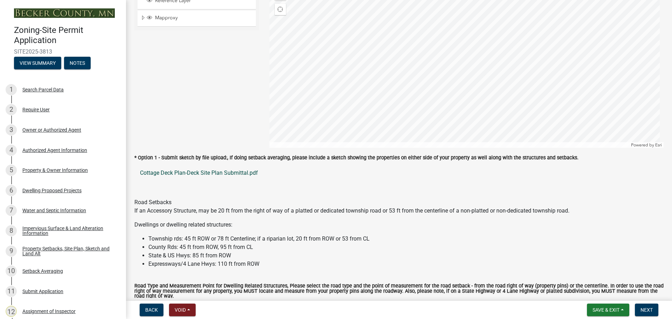
click at [245, 171] on link "Cottage Deck Plan-Deck Site Plan Submittal.pdf" at bounding box center [398, 173] width 529 height 17
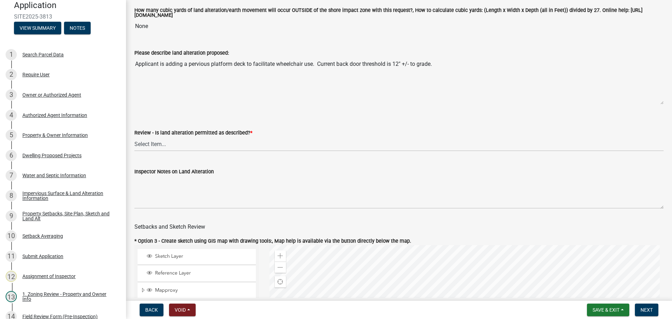
scroll to position [0, 0]
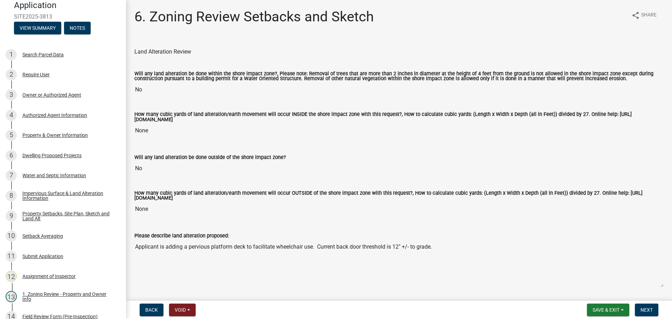
drag, startPoint x: 227, startPoint y: 233, endPoint x: 178, endPoint y: 141, distance: 104.3
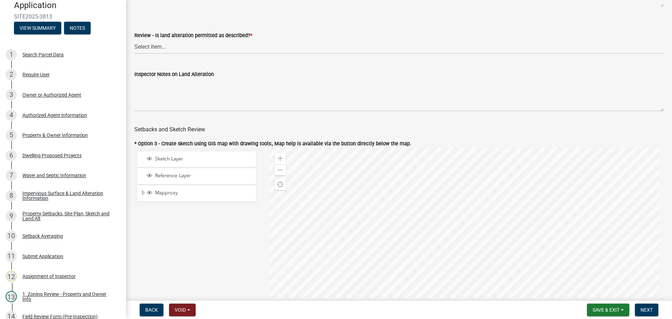
scroll to position [455, 0]
